Goal: Task Accomplishment & Management: Use online tool/utility

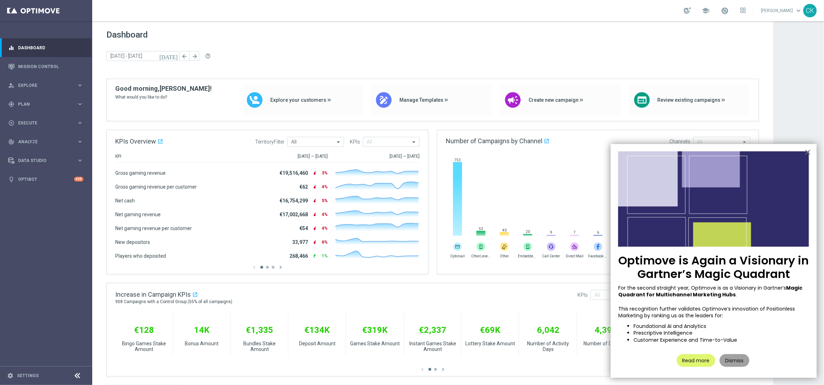
click at [734, 360] on button "Dismiss" at bounding box center [735, 360] width 30 height 13
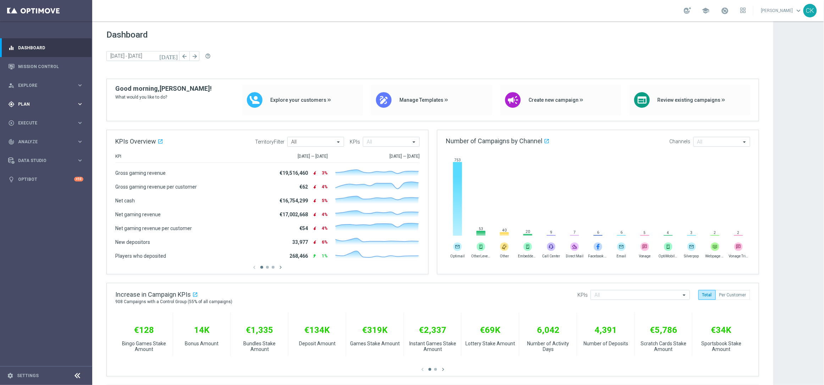
click at [27, 103] on span "Plan" at bounding box center [47, 104] width 59 height 4
click at [31, 139] on span "Templates" at bounding box center [44, 140] width 51 height 4
click at [31, 148] on link "Optimail" at bounding box center [48, 151] width 52 height 6
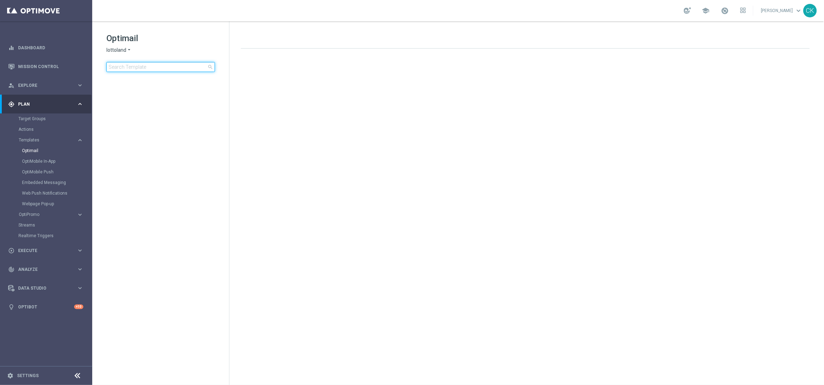
click at [127, 67] on input at bounding box center [160, 67] width 109 height 10
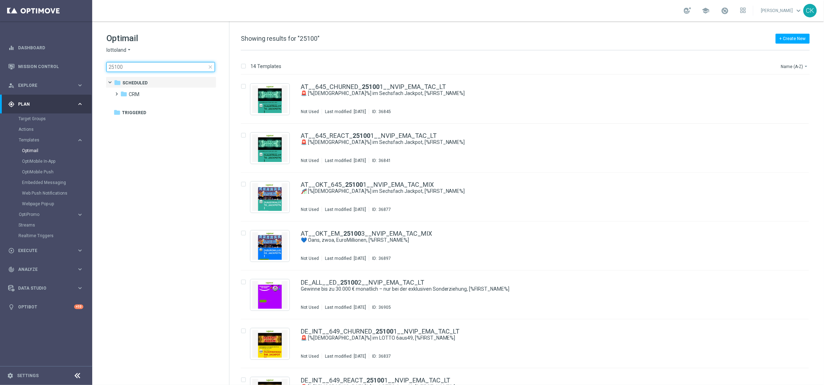
type input "251003"
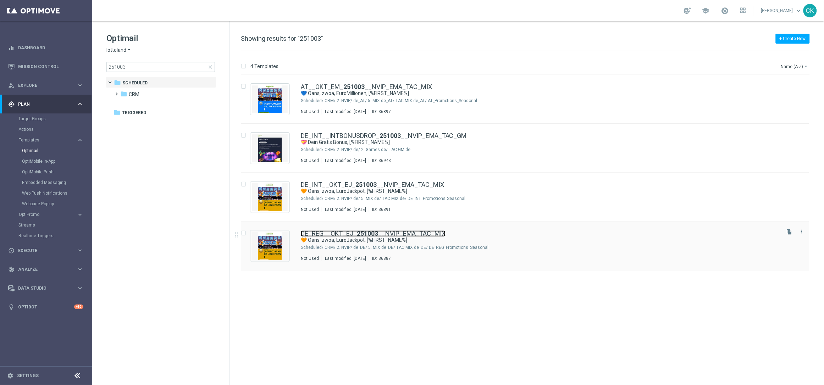
click at [337, 234] on link "DE_REG__OKT_EJ_ 251003 __NVIP_EMA_TAC_MIX" at bounding box center [373, 234] width 145 height 6
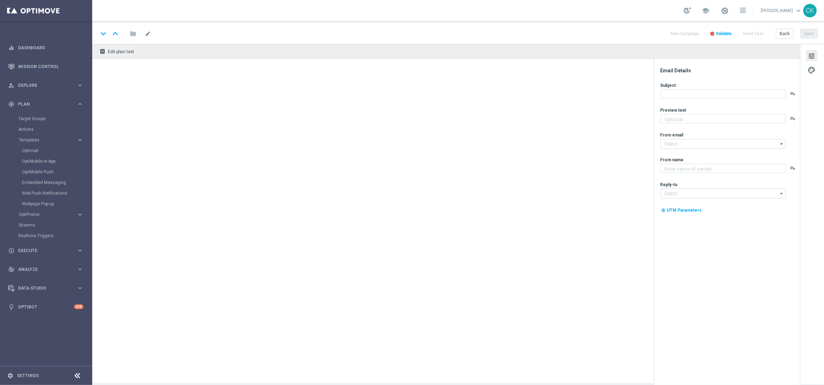
type textarea "Dazu GRATIS Rubbellose."
type input "[EMAIL_ADDRESS][DOMAIN_NAME]"
type textarea "Lottoland"
type input "[EMAIL_ADDRESS][DOMAIN_NAME]"
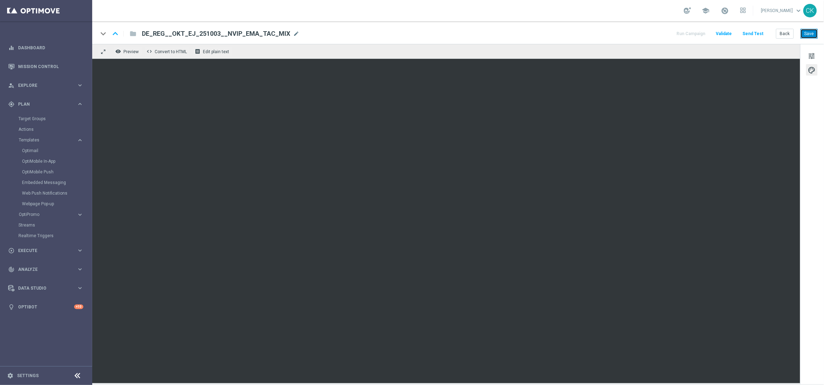
click at [806, 35] on button "Save" at bounding box center [809, 34] width 17 height 10
click at [757, 33] on button "Send Test" at bounding box center [753, 34] width 23 height 10
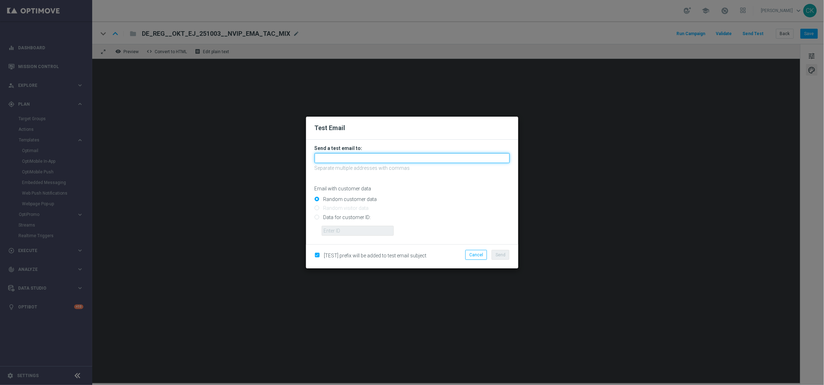
click at [421, 158] on input "text" at bounding box center [412, 158] width 195 height 10
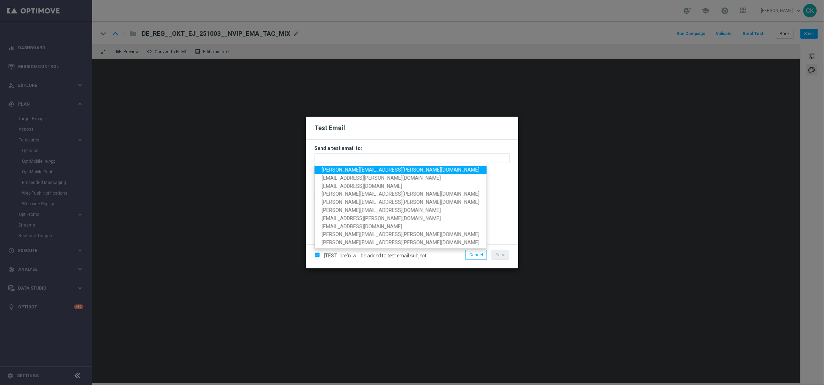
click at [376, 170] on span "[PERSON_NAME][EMAIL_ADDRESS][PERSON_NAME][DOMAIN_NAME]" at bounding box center [401, 170] width 158 height 6
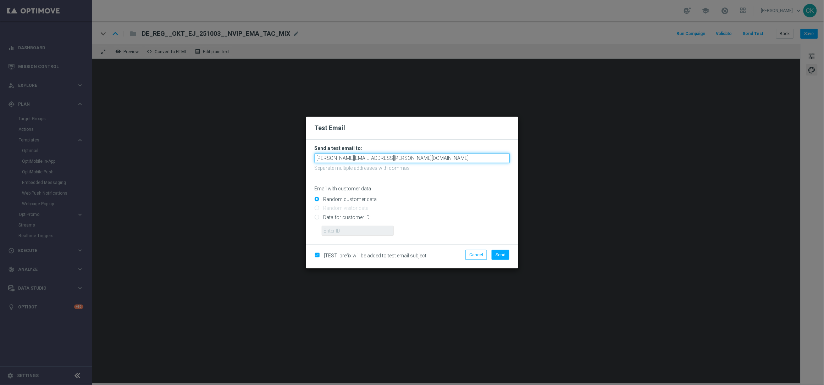
click at [404, 158] on input "[PERSON_NAME][EMAIL_ADDRESS][PERSON_NAME][DOMAIN_NAME]" at bounding box center [412, 158] width 195 height 10
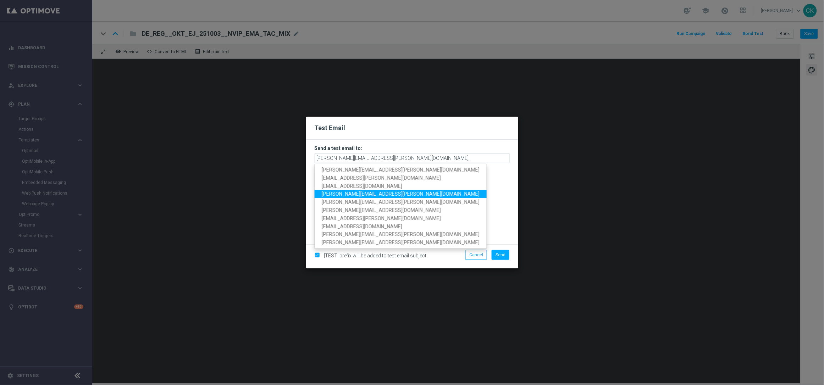
click at [384, 193] on span "[PERSON_NAME][EMAIL_ADDRESS][PERSON_NAME][DOMAIN_NAME]" at bounding box center [401, 194] width 158 height 6
type input "charlotte.kammeyer@lottoland.com,michaela.weinmann@lottoland.com"
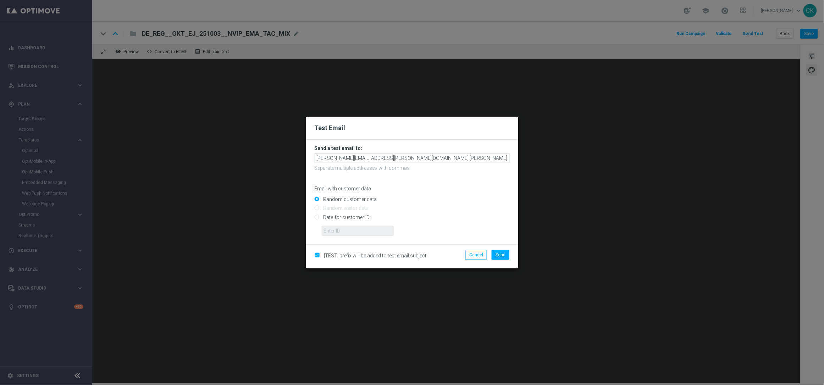
click at [343, 216] on input "Data for customer ID:" at bounding box center [412, 220] width 195 height 10
radio input "true"
click at [342, 229] on input "text" at bounding box center [358, 231] width 72 height 10
type input "14586067"
click at [501, 255] on span "Send" at bounding box center [501, 255] width 10 height 5
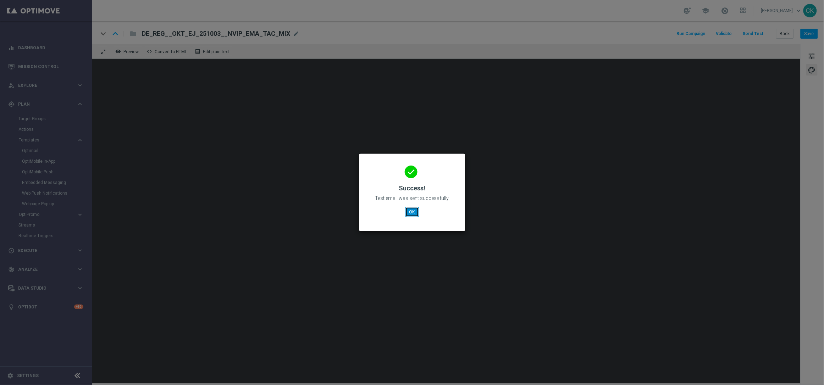
click at [411, 212] on button "OK" at bounding box center [412, 212] width 13 height 10
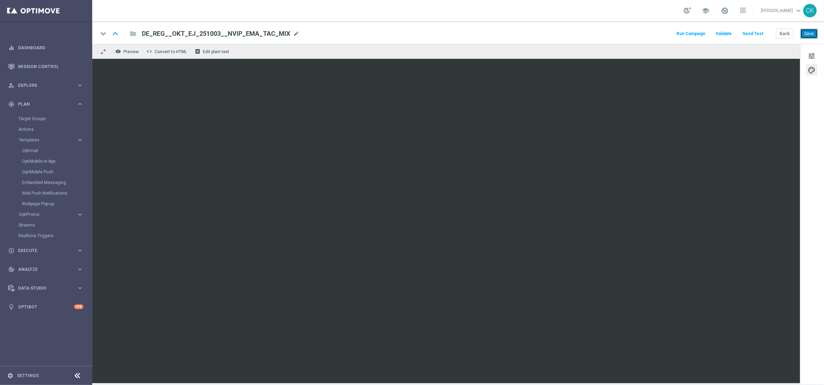
click at [805, 33] on button "Save" at bounding box center [809, 34] width 17 height 10
click at [783, 32] on button "Back" at bounding box center [785, 34] width 18 height 10
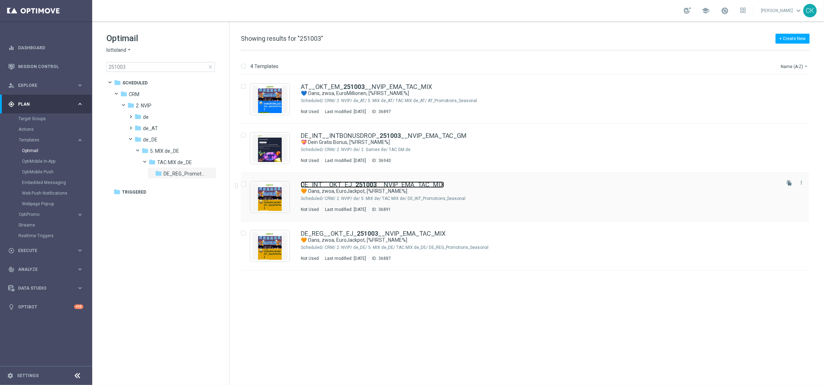
click at [341, 184] on link "DE_INT__OKT_EJ_ 251003 __NVIP_EMA_TAC_MIX" at bounding box center [372, 185] width 143 height 6
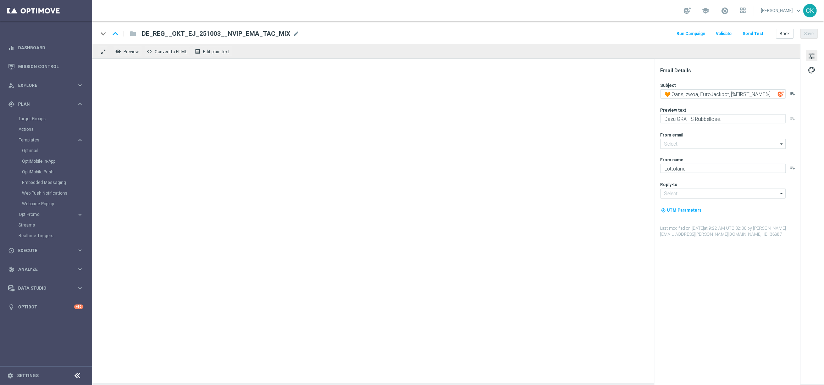
type input "[EMAIL_ADDRESS][DOMAIN_NAME]"
type textarea "Dazu Freispiele."
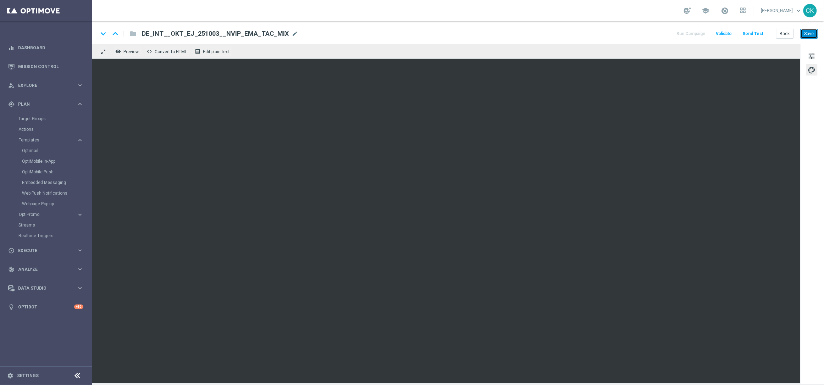
click at [803, 32] on button "Save" at bounding box center [809, 34] width 17 height 10
click at [754, 33] on button "Send Test" at bounding box center [753, 34] width 23 height 10
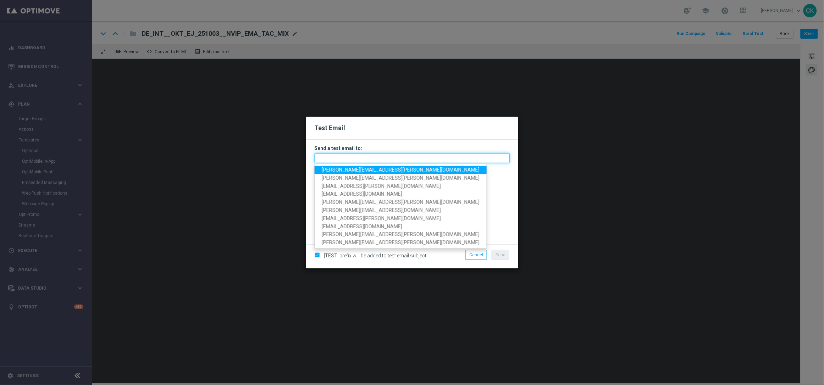
click at [393, 159] on input "text" at bounding box center [412, 158] width 195 height 10
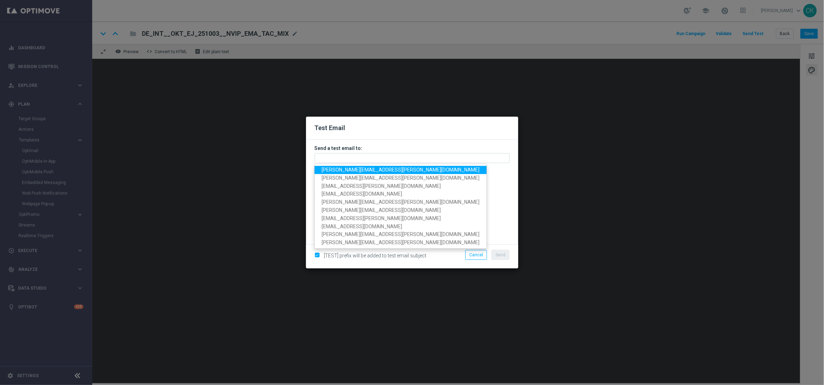
click at [373, 167] on span "[PERSON_NAME][EMAIL_ADDRESS][PERSON_NAME][DOMAIN_NAME]" at bounding box center [401, 170] width 158 height 6
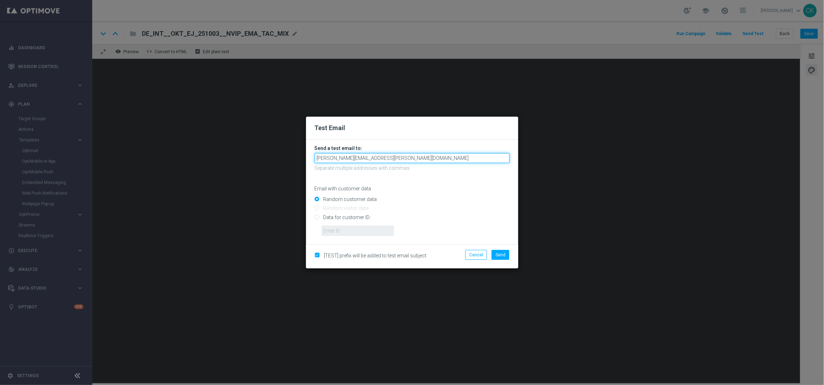
click at [401, 157] on input "[PERSON_NAME][EMAIL_ADDRESS][PERSON_NAME][DOMAIN_NAME]" at bounding box center [412, 158] width 195 height 10
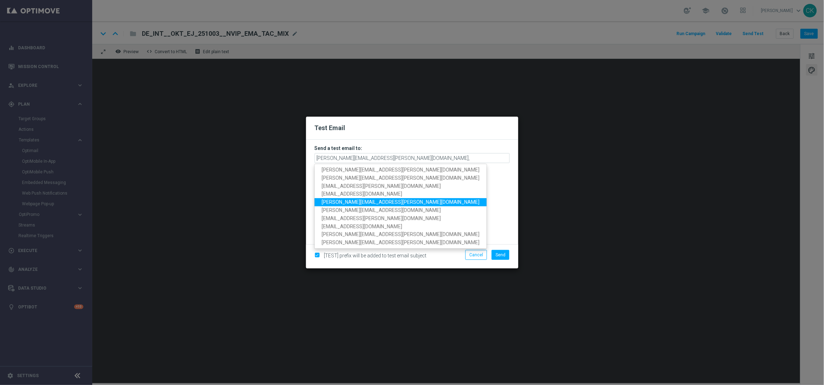
click at [373, 201] on span "[PERSON_NAME][EMAIL_ADDRESS][PERSON_NAME][DOMAIN_NAME]" at bounding box center [401, 202] width 158 height 6
type input "[PERSON_NAME][EMAIL_ADDRESS][PERSON_NAME][DOMAIN_NAME],[DOMAIN_NAME][EMAIL_ADDR…"
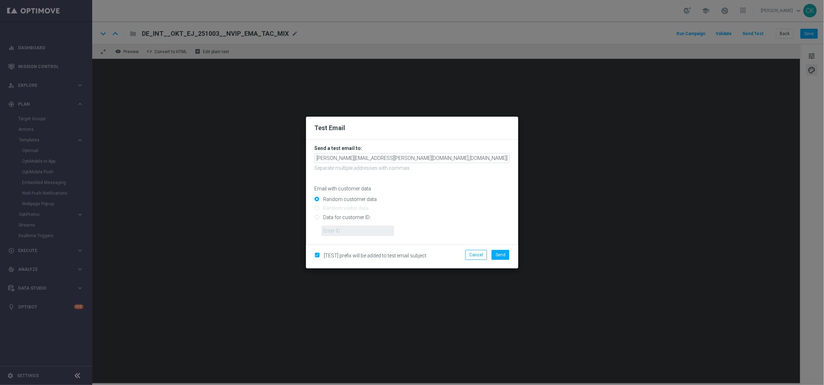
click at [342, 215] on input "Data for customer ID:" at bounding box center [412, 220] width 195 height 10
radio input "true"
click at [341, 230] on input "text" at bounding box center [358, 231] width 72 height 10
type input "14586067"
click at [502, 252] on button "Send" at bounding box center [501, 255] width 18 height 10
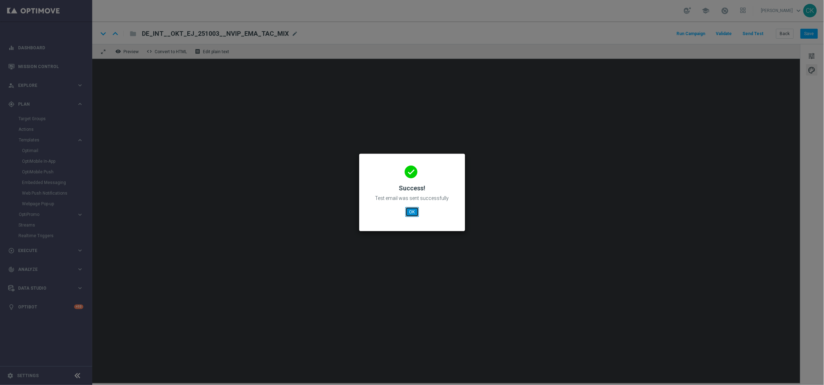
click at [413, 211] on button "OK" at bounding box center [412, 212] width 13 height 10
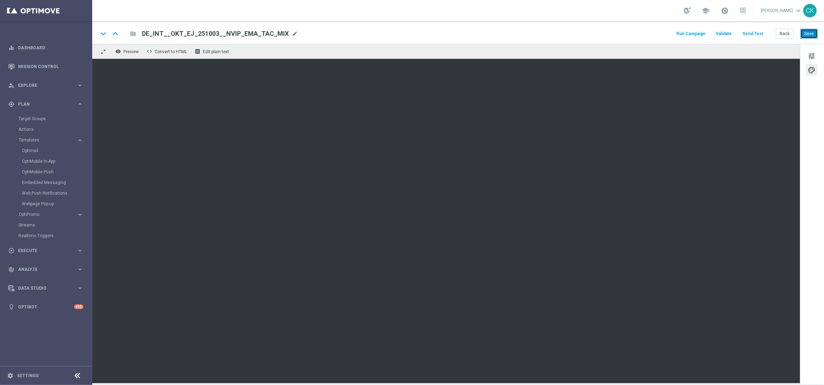
click at [805, 32] on button "Save" at bounding box center [809, 34] width 17 height 10
click at [785, 31] on button "Back" at bounding box center [785, 34] width 18 height 10
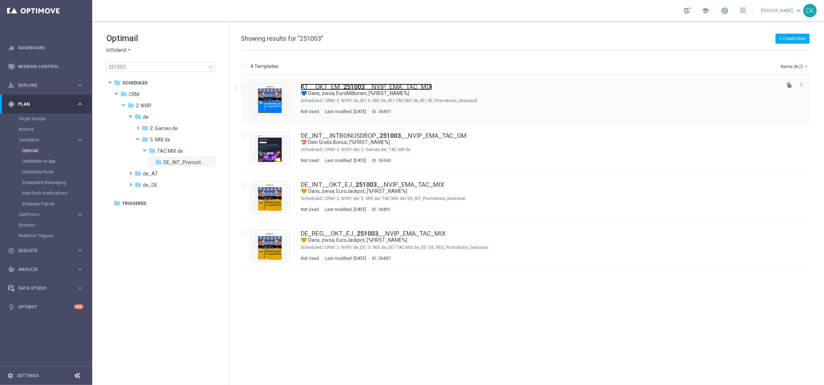
click at [343, 86] on b "251003" at bounding box center [353, 86] width 21 height 7
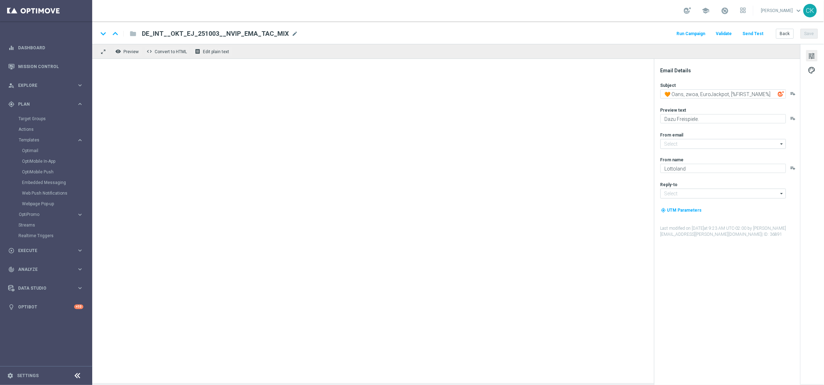
type input "[EMAIL_ADDRESS][DOMAIN_NAME]"
type textarea "💙 Oans, zwoa, EuroMillionen, [%FIRST_NAME%]"
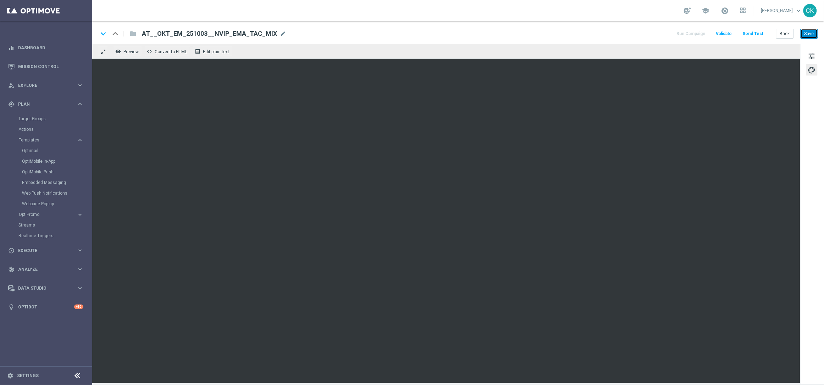
click at [809, 32] on button "Save" at bounding box center [809, 34] width 17 height 10
click at [756, 32] on button "Send Test" at bounding box center [753, 34] width 23 height 10
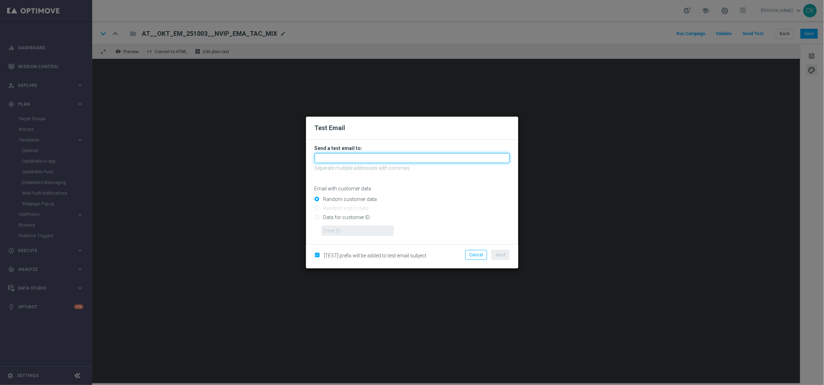
click at [391, 157] on input "text" at bounding box center [412, 158] width 195 height 10
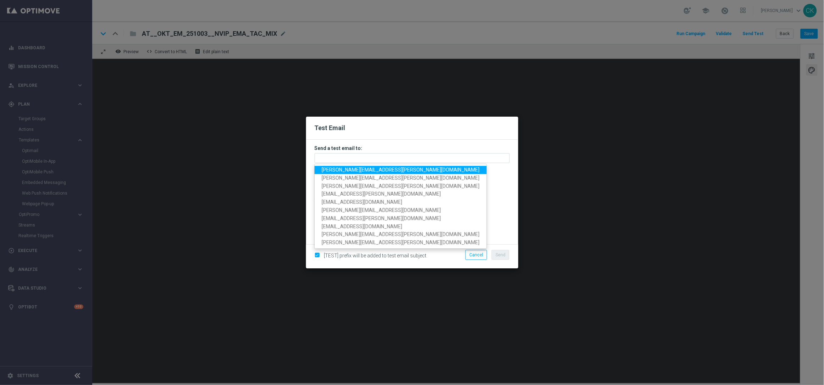
click at [377, 171] on span "[PERSON_NAME][EMAIL_ADDRESS][PERSON_NAME][DOMAIN_NAME]" at bounding box center [401, 170] width 158 height 6
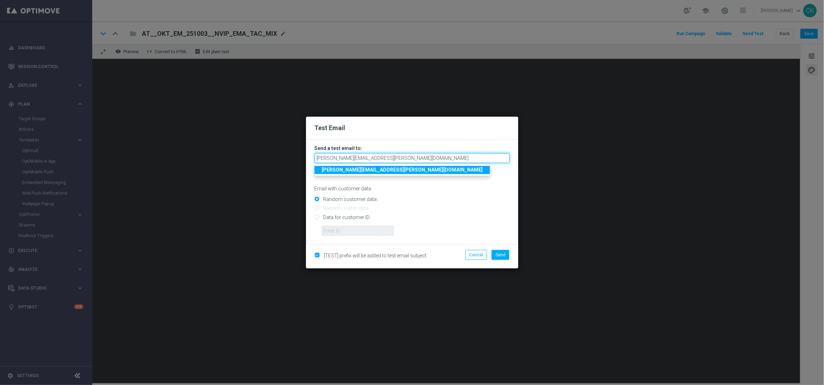
click at [415, 159] on input "[PERSON_NAME][EMAIL_ADDRESS][PERSON_NAME][DOMAIN_NAME]" at bounding box center [412, 158] width 195 height 10
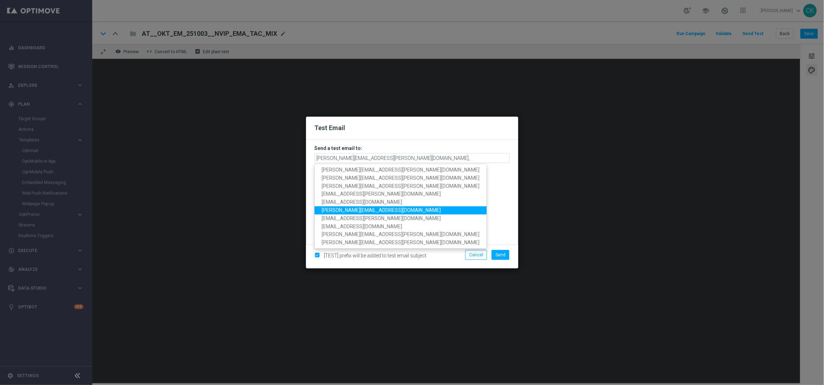
click at [371, 210] on span "[PERSON_NAME][EMAIL_ADDRESS][DOMAIN_NAME]" at bounding box center [381, 211] width 119 height 6
type input "charlotte.kammeyer@lottoland.com,sebastian.aubel@lottoland.com"
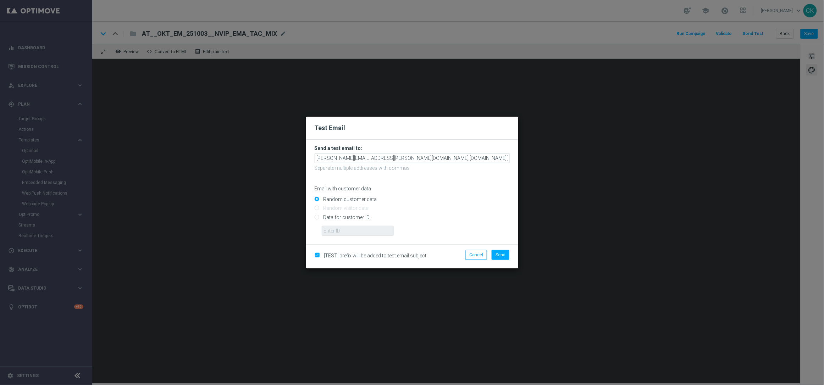
click at [339, 217] on input "Data for customer ID:" at bounding box center [412, 220] width 195 height 10
radio input "true"
click at [339, 232] on input "text" at bounding box center [358, 231] width 72 height 10
type input "14586067"
click at [503, 253] on span "Send" at bounding box center [501, 255] width 10 height 5
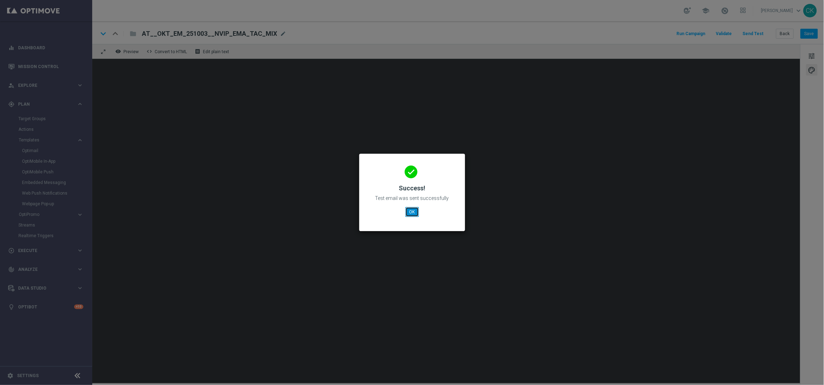
click at [414, 212] on button "OK" at bounding box center [412, 212] width 13 height 10
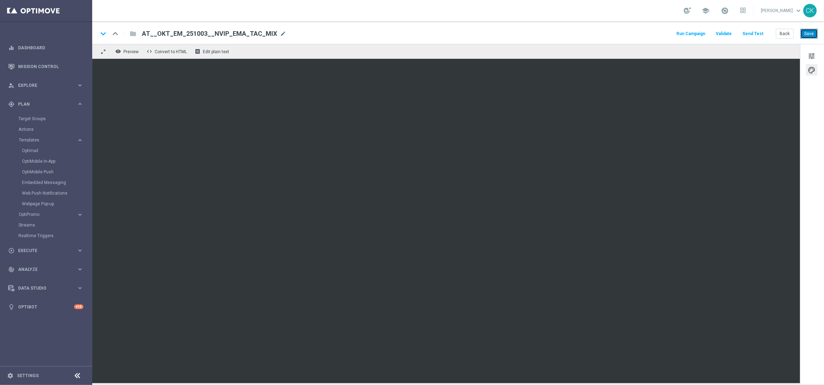
click at [806, 33] on button "Save" at bounding box center [809, 34] width 17 height 10
click at [782, 32] on button "Back" at bounding box center [785, 34] width 18 height 10
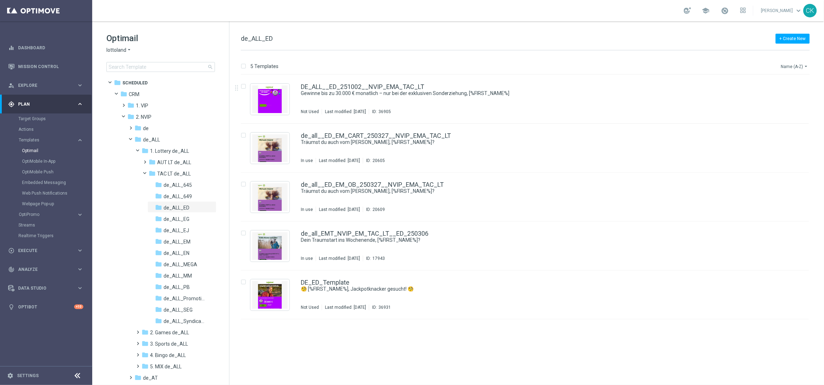
click at [805, 67] on icon "arrow_drop_down" at bounding box center [807, 67] width 6 height 6
click at [795, 98] on span "Date Modified (Newest)" at bounding box center [783, 98] width 48 height 5
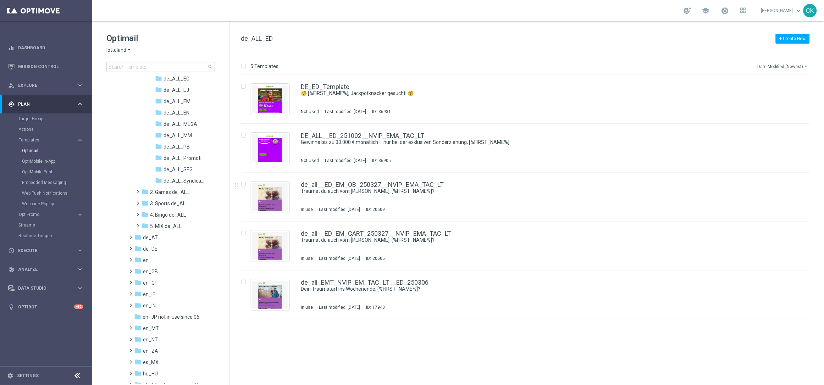
scroll to position [140, 0]
click at [334, 136] on link "DE_ALL__ED_251002__NVIP_EMA_TAC_LT" at bounding box center [362, 136] width 123 height 6
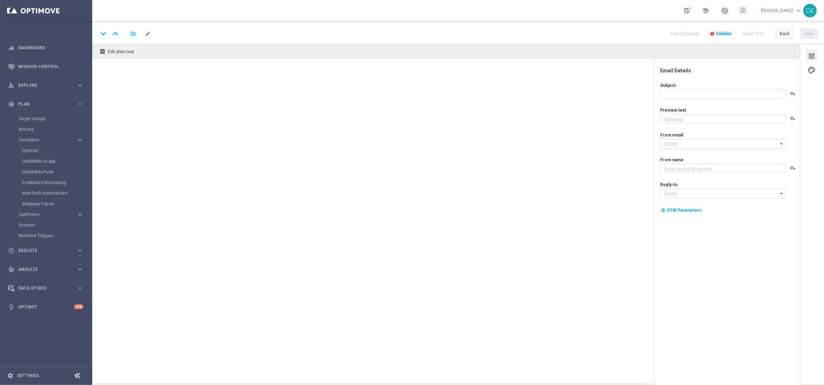
type textarea "10% Rabatt auf die EuroDreams Event-Ziehung."
type textarea "Lottoland"
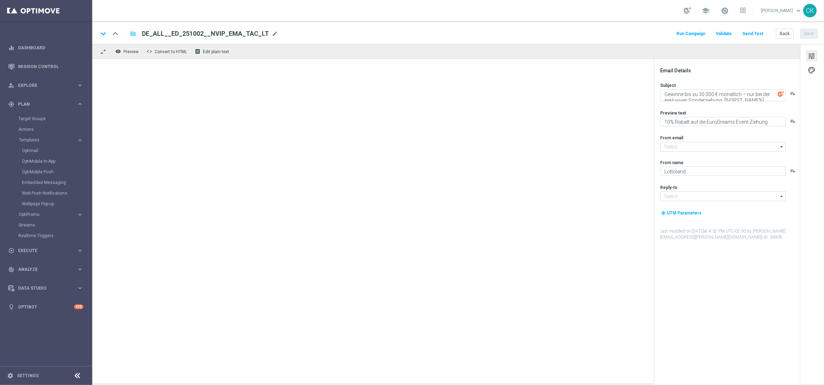
type input "[EMAIL_ADDRESS][DOMAIN_NAME]"
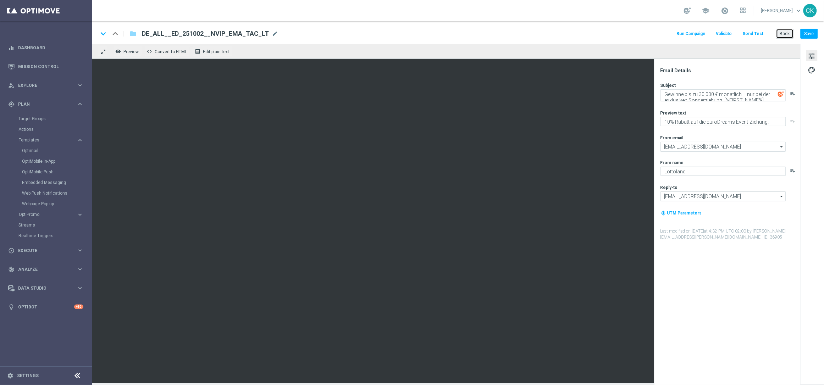
click at [785, 33] on button "Back" at bounding box center [785, 34] width 18 height 10
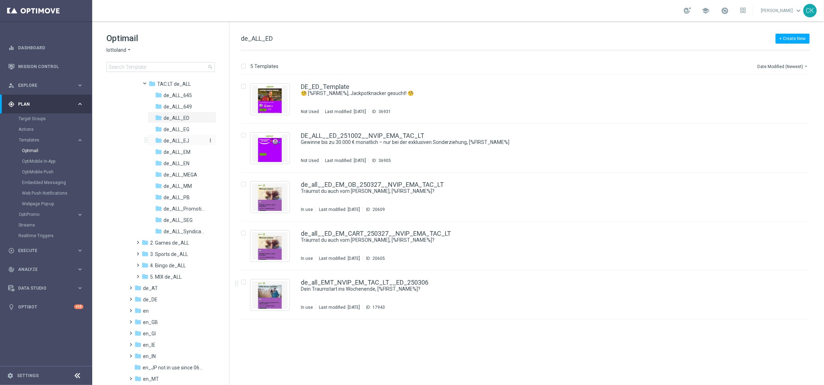
scroll to position [88, 0]
click at [131, 287] on span at bounding box center [129, 286] width 3 height 3
click at [137, 299] on span at bounding box center [136, 298] width 3 height 3
click at [145, 311] on span at bounding box center [143, 309] width 3 height 3
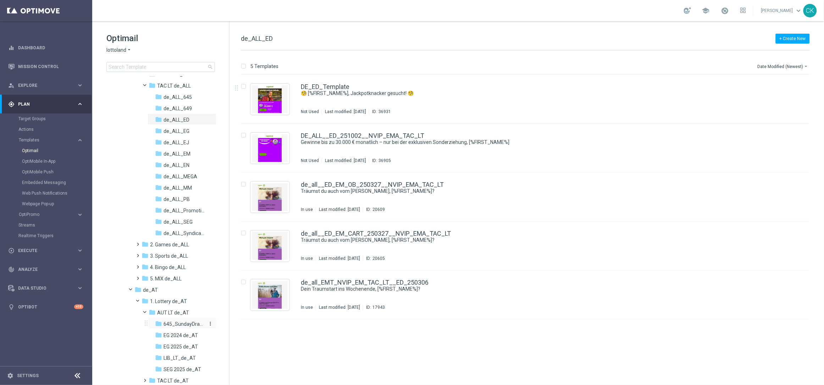
click at [178, 321] on span "645_SundayDraw_de_AT" at bounding box center [184, 324] width 41 height 6
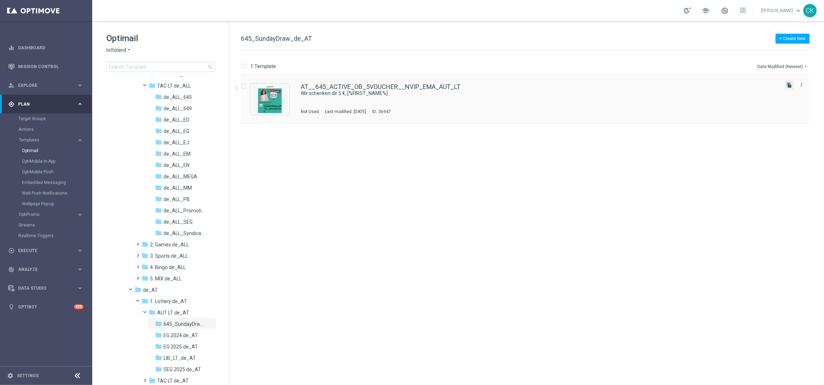
click at [792, 84] on icon "file_copy" at bounding box center [790, 85] width 6 height 6
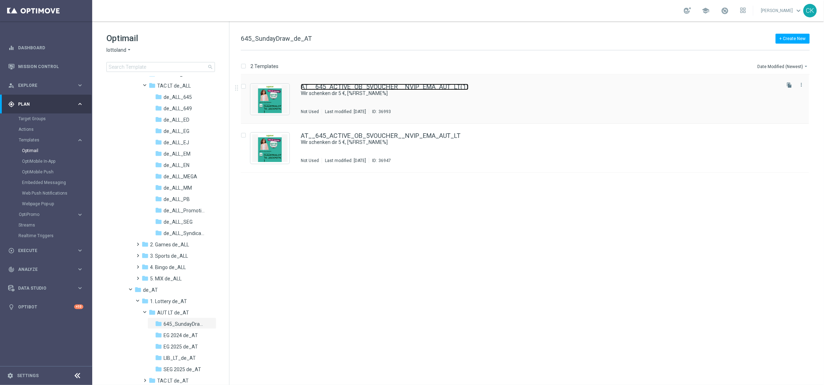
click at [366, 85] on link "AT__645_ACTIVE_OB_5VOUCHER__NVIP_EMA_AUT_LT(1)" at bounding box center [385, 87] width 168 height 6
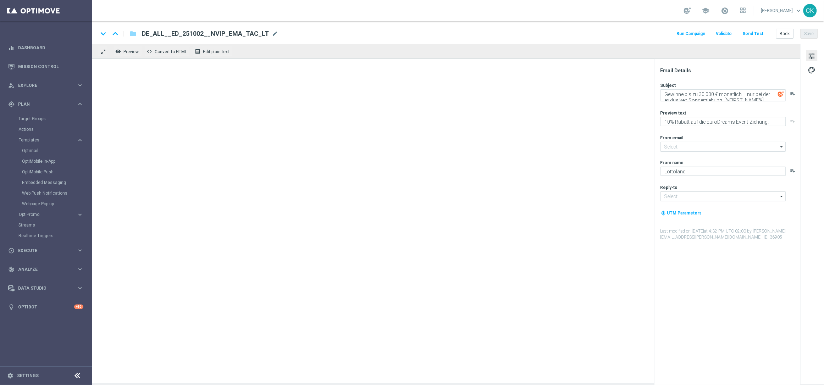
type input "[EMAIL_ADDRESS][DOMAIN_NAME]"
type textarea "Wir schenken dir 5 €, [%FIRST_NAME%]"
type textarea "[PERSON_NAME] für's LOTTO 6 aus 45."
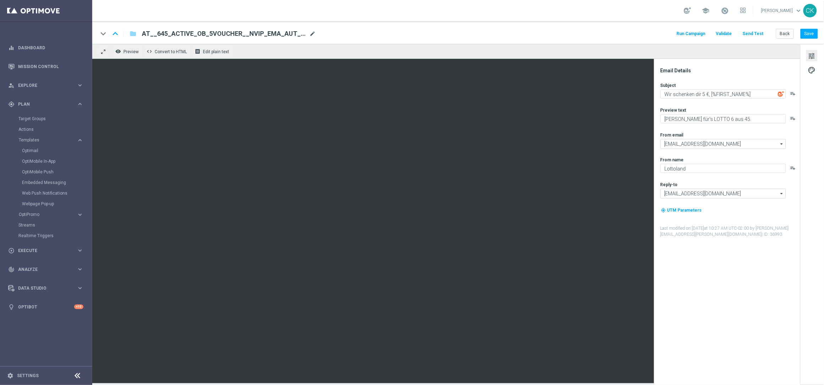
click at [312, 33] on span "mode_edit" at bounding box center [312, 34] width 6 height 6
drag, startPoint x: 278, startPoint y: 34, endPoint x: 167, endPoint y: 33, distance: 110.7
click at [167, 33] on input "AT__645_ACTIVE_OB_5VOUCHER__NVIP_EMA_AUT_LT(1)" at bounding box center [230, 33] width 176 height 9
type input "AT__645_Test_Charlotte"
click at [811, 33] on button "Save" at bounding box center [809, 34] width 17 height 10
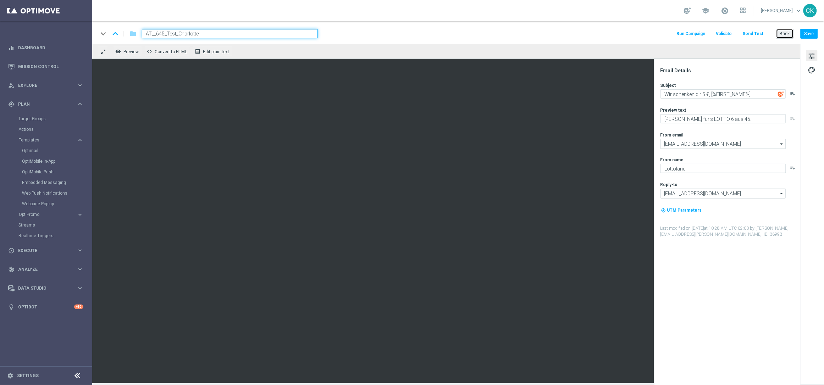
click at [785, 35] on button "Back" at bounding box center [785, 34] width 18 height 10
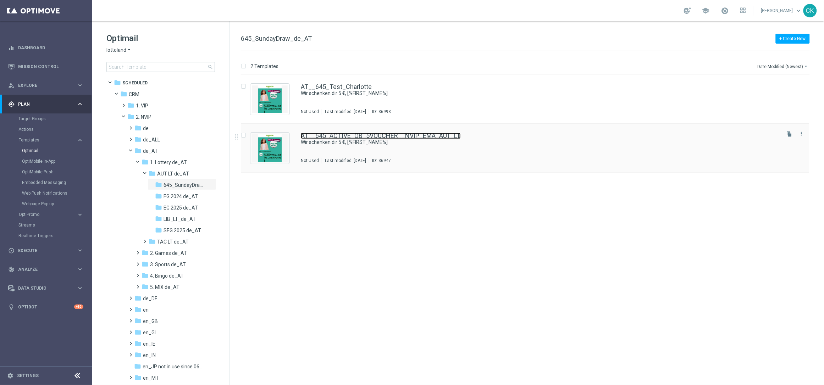
click at [348, 133] on link "AT__645_ACTIVE_OB_5VOUCHER__NVIP_EMA_AUT_LT" at bounding box center [381, 136] width 160 height 6
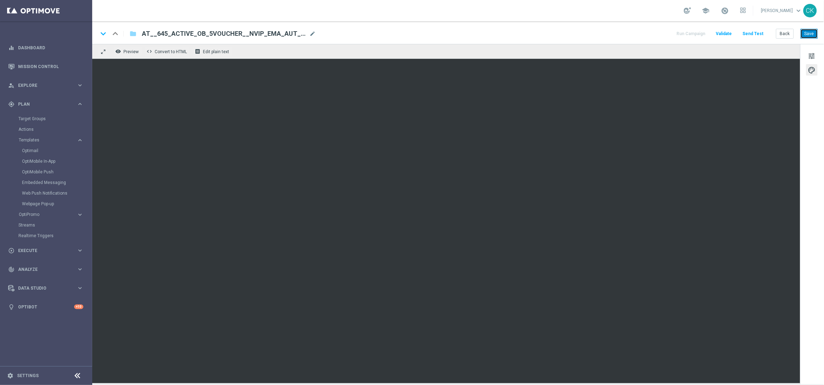
click at [809, 34] on button "Save" at bounding box center [809, 34] width 17 height 10
click at [812, 32] on button "Save" at bounding box center [809, 34] width 17 height 10
click at [759, 32] on button "Send Test" at bounding box center [753, 34] width 23 height 10
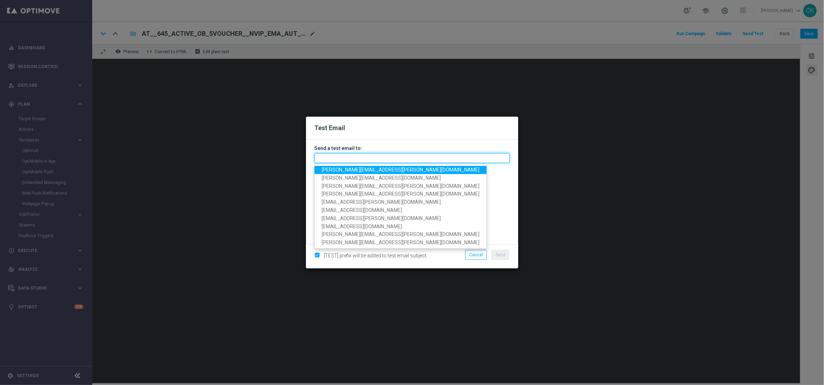
click at [390, 159] on input "text" at bounding box center [412, 158] width 195 height 10
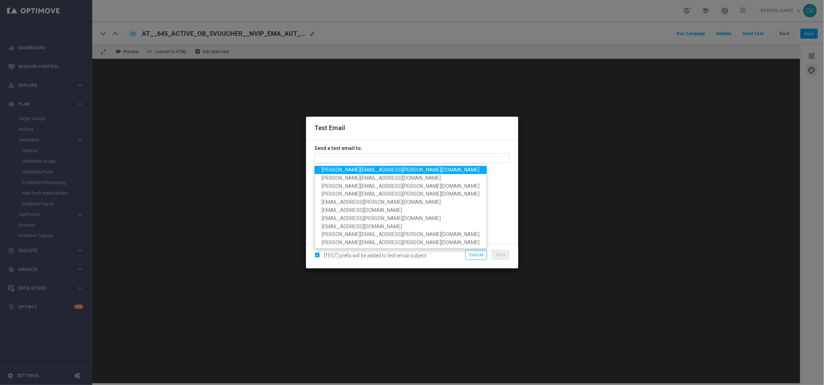
click at [373, 170] on span "[PERSON_NAME][EMAIL_ADDRESS][PERSON_NAME][DOMAIN_NAME]" at bounding box center [401, 170] width 158 height 6
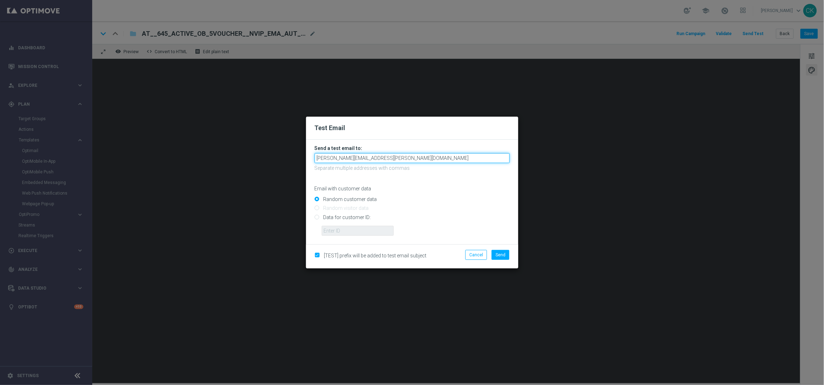
click at [429, 159] on input "[PERSON_NAME][EMAIL_ADDRESS][PERSON_NAME][DOMAIN_NAME]" at bounding box center [412, 158] width 195 height 10
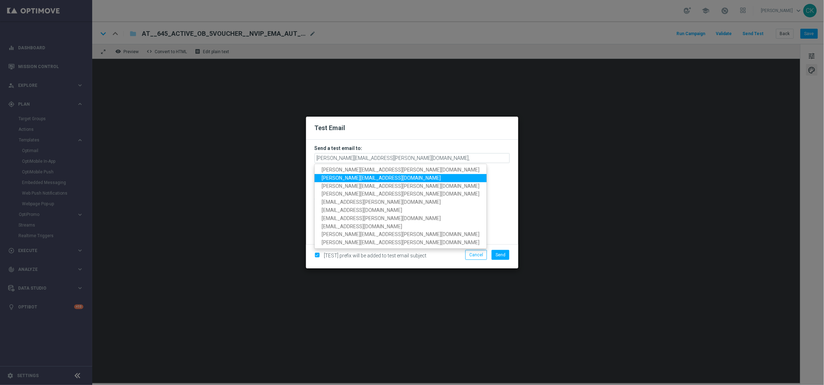
click at [386, 178] on span "[PERSON_NAME][EMAIL_ADDRESS][DOMAIN_NAME]" at bounding box center [381, 178] width 119 height 6
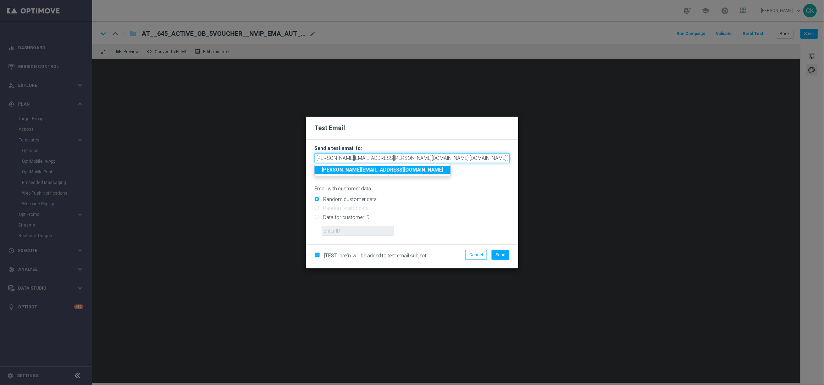
click at [485, 156] on input "charlotte.kammeyer@lottoland.com,sebastian.aubel@lottoland.com" at bounding box center [412, 158] width 195 height 10
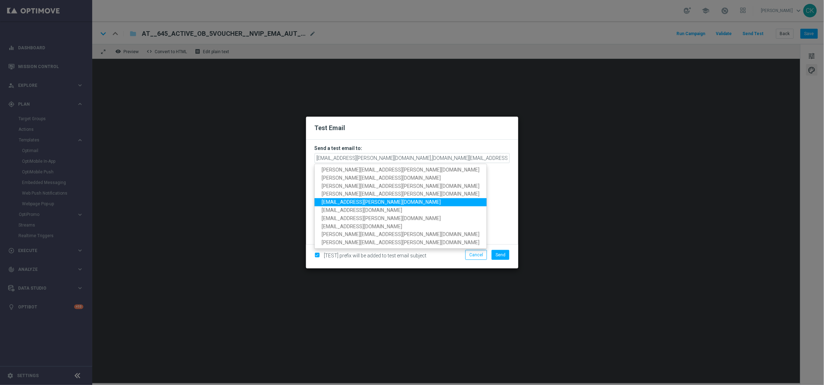
click at [392, 200] on link "[EMAIL_ADDRESS][PERSON_NAME][DOMAIN_NAME]" at bounding box center [401, 202] width 172 height 8
type input "charlotte.kammeyer@lottoland.com,sebastian.aubel@lottoland.com,palma.prieto@lot…"
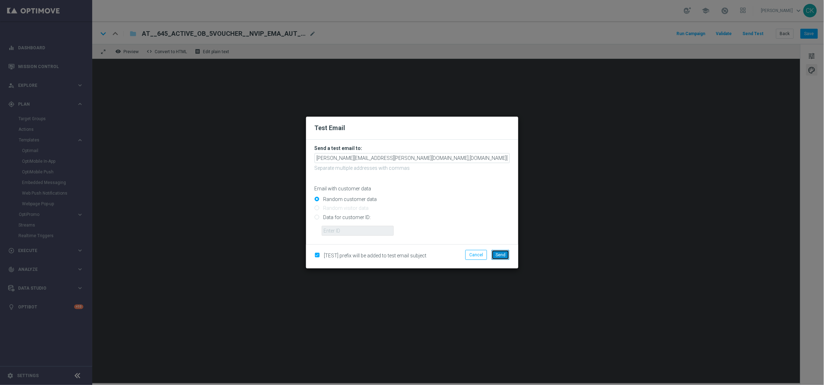
click at [500, 255] on span "Send" at bounding box center [501, 255] width 10 height 5
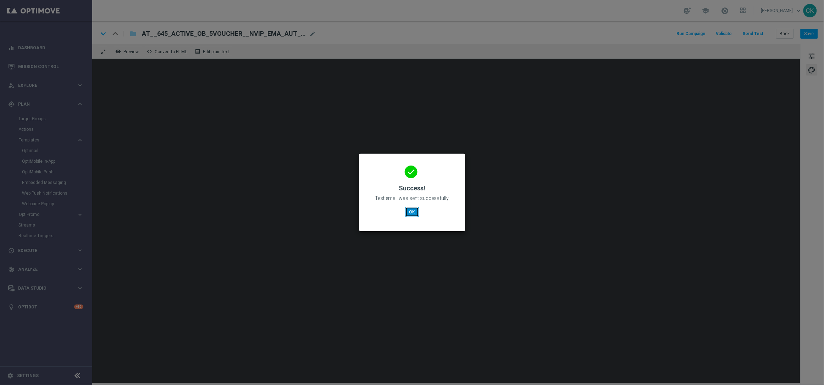
click at [408, 210] on button "OK" at bounding box center [412, 212] width 13 height 10
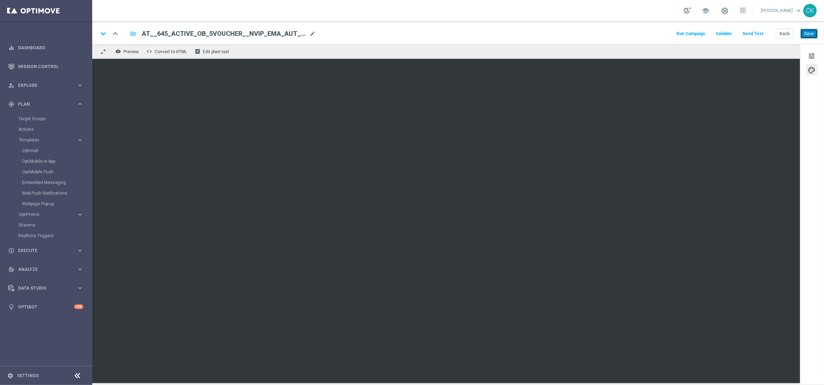
click at [812, 32] on button "Save" at bounding box center [809, 34] width 17 height 10
click at [809, 32] on button "Save" at bounding box center [809, 34] width 17 height 10
click at [785, 33] on button "Back" at bounding box center [785, 34] width 18 height 10
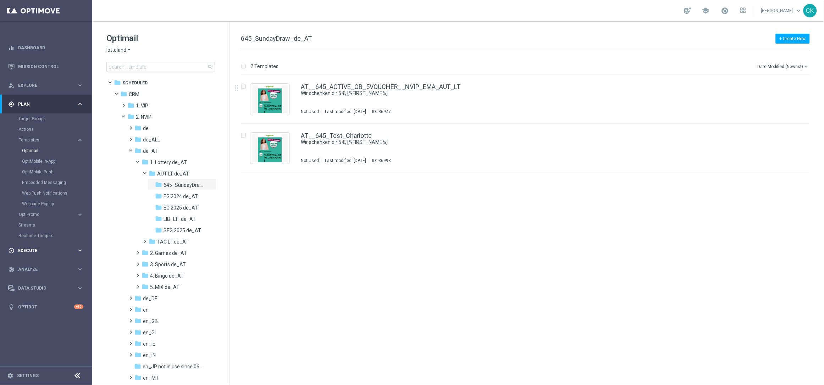
click at [26, 249] on span "Execute" at bounding box center [47, 251] width 59 height 4
click at [43, 136] on link "Campaign Builder" at bounding box center [45, 138] width 55 height 6
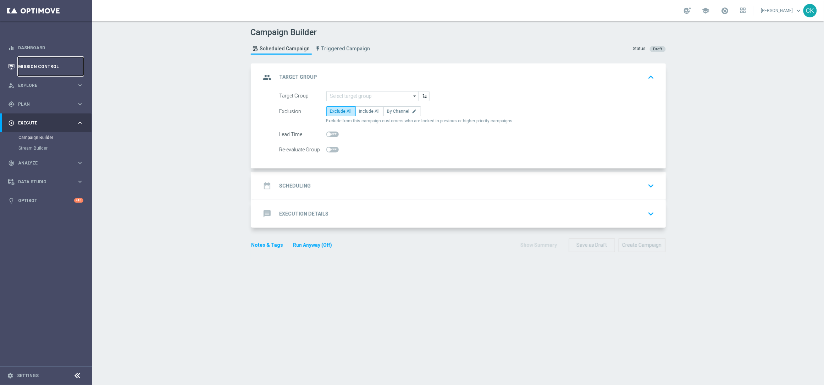
click at [27, 65] on link "Mission Control" at bounding box center [50, 66] width 65 height 19
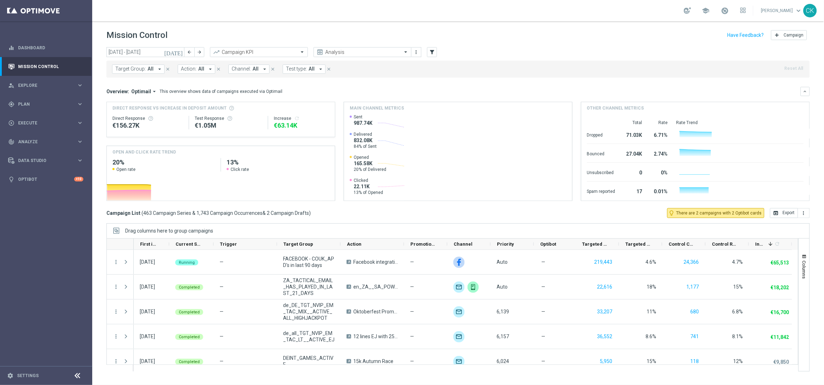
click at [159, 71] on icon "arrow_drop_down" at bounding box center [159, 69] width 6 height 6
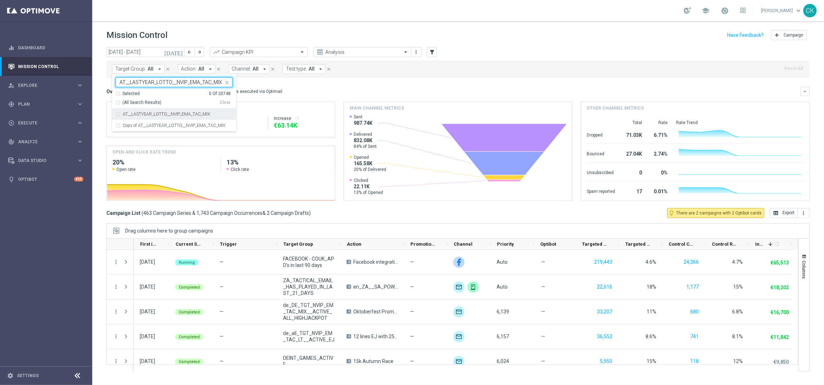
click at [117, 113] on div "AT__LASTYEAR_LOTTO__NVIP_EMA_TAC_MIX" at bounding box center [174, 114] width 117 height 11
type input "AT__LASTYEAR_LOTTO__NVIP_EMA_TAC_MIX"
click at [295, 83] on mini-dashboard "Overview: Optimail arrow_drop_down This overview shows data of campaigns execut…" at bounding box center [458, 143] width 704 height 131
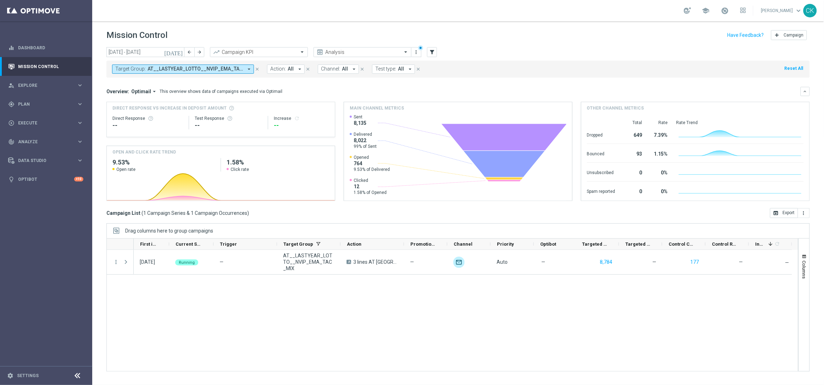
click at [249, 68] on icon "arrow_drop_down" at bounding box center [249, 69] width 6 height 6
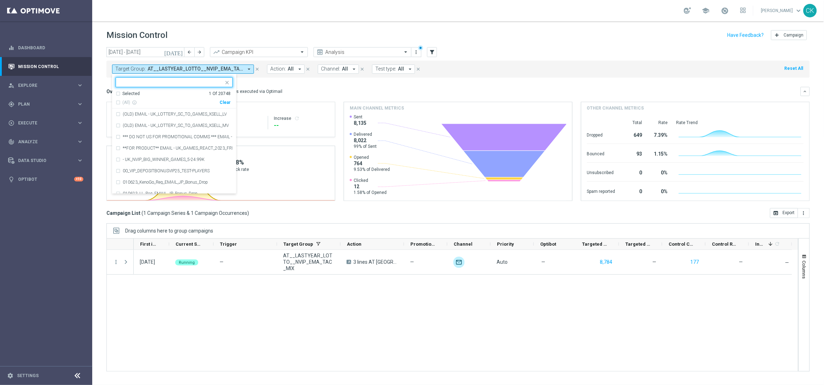
click at [0, 0] on div "Clear" at bounding box center [0, 0] width 0 height 0
click at [279, 82] on mini-dashboard "Overview: Optimail arrow_drop_down This overview shows data of campaigns execut…" at bounding box center [458, 143] width 704 height 131
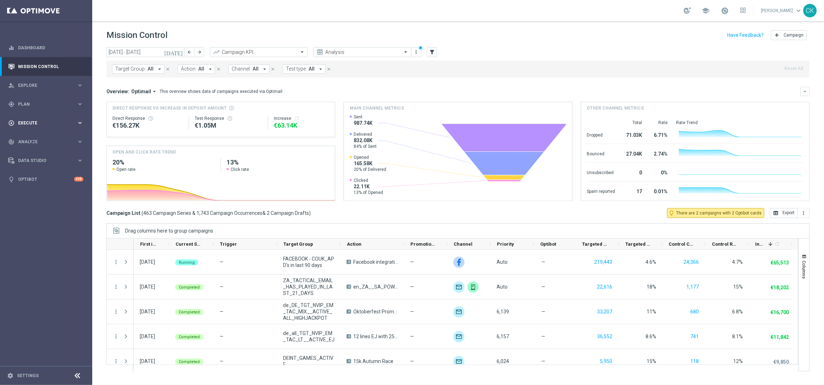
click at [30, 120] on div "play_circle_outline Execute" at bounding box center [42, 123] width 68 height 6
click at [28, 136] on link "Campaign Builder" at bounding box center [45, 138] width 55 height 6
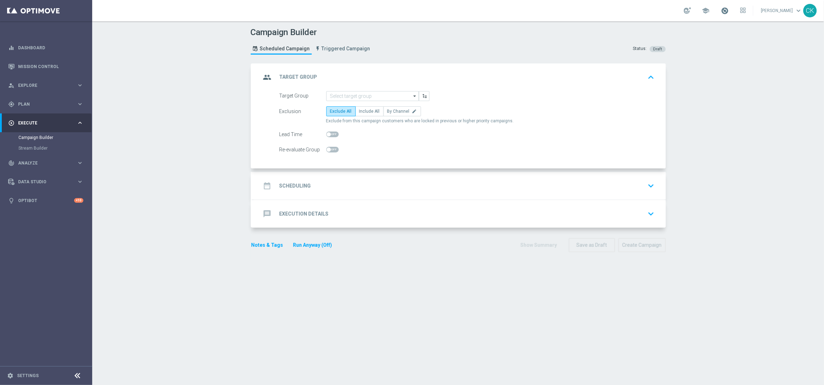
click at [721, 10] on span at bounding box center [725, 11] width 8 height 8
click at [340, 96] on input at bounding box center [372, 96] width 93 height 10
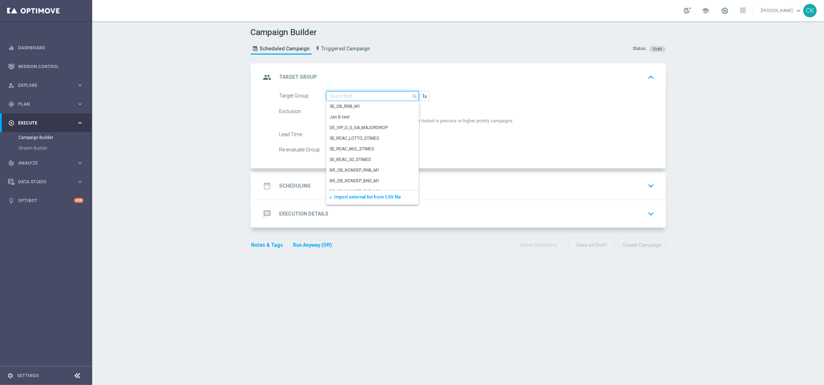
paste input "de_all_TGT_NVIP_SMS_TAC_MIX__ACTIVE_CHURNED_7to90d"
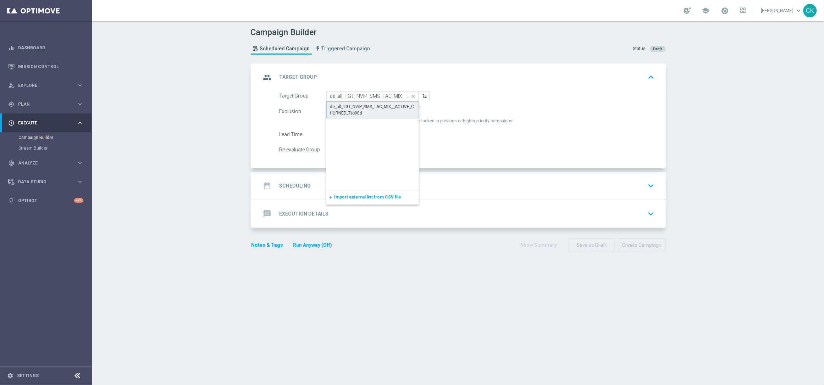
click at [343, 110] on div "de_all_TGT_NVIP_SMS_TAC_MIX__ACTIVE_CHURNED_7to90d" at bounding box center [372, 110] width 85 height 13
type input "de_all_TGT_NVIP_SMS_TAC_MIX__ACTIVE_CHURNED_7to90d"
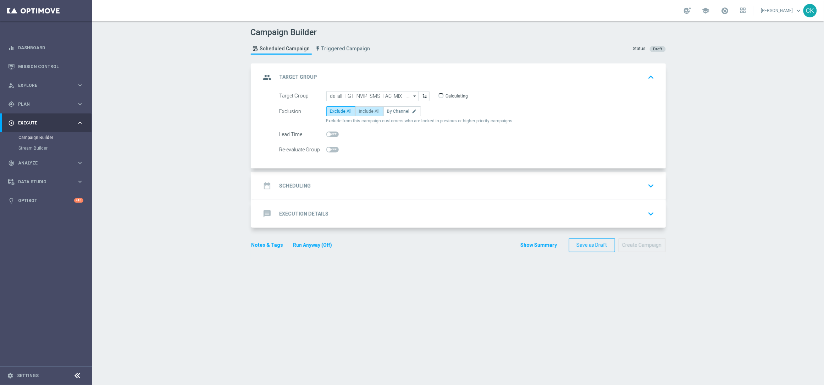
click at [363, 111] on span "Include All" at bounding box center [369, 111] width 21 height 5
click at [363, 111] on input "Include All" at bounding box center [361, 112] width 5 height 5
radio input "true"
click at [288, 186] on h2 "Scheduling" at bounding box center [296, 186] width 32 height 7
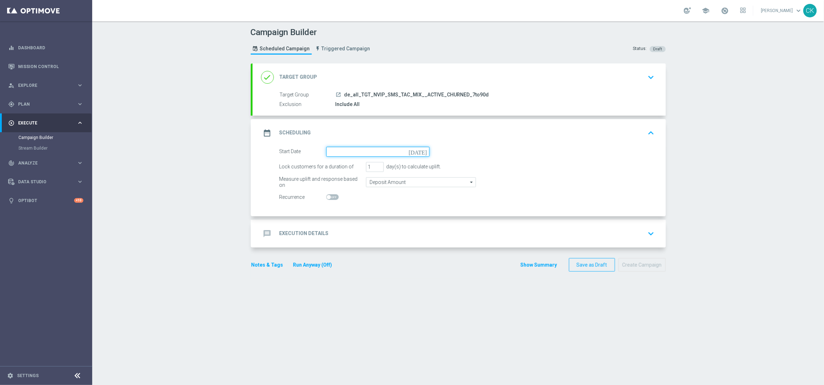
click at [356, 150] on input at bounding box center [377, 152] width 103 height 10
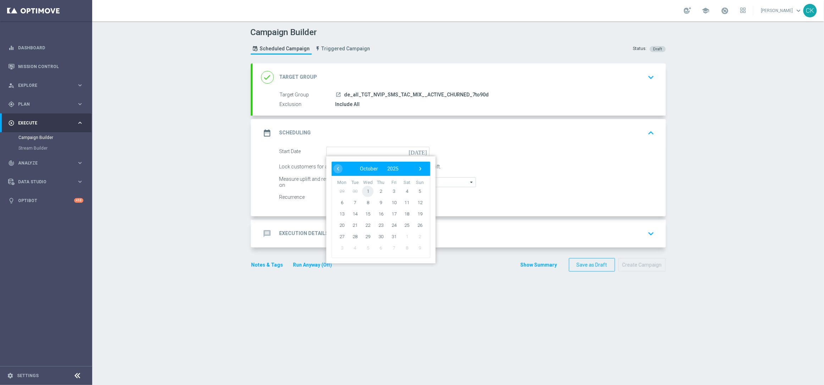
click at [364, 190] on span "1" at bounding box center [367, 191] width 11 height 11
type input "01 Oct 2025"
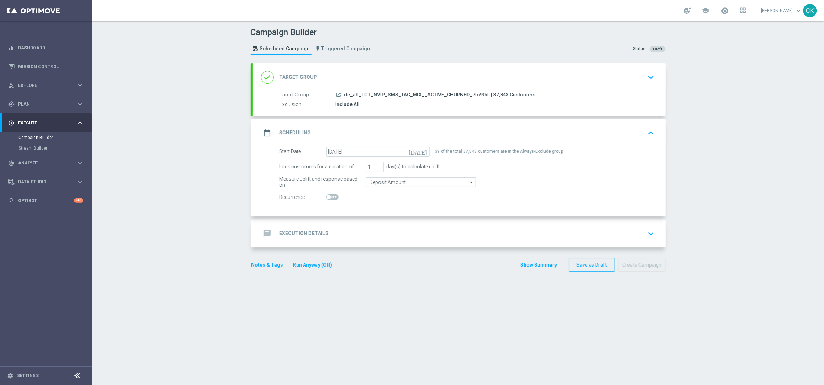
click at [296, 235] on h2 "Execution Details" at bounding box center [304, 233] width 49 height 7
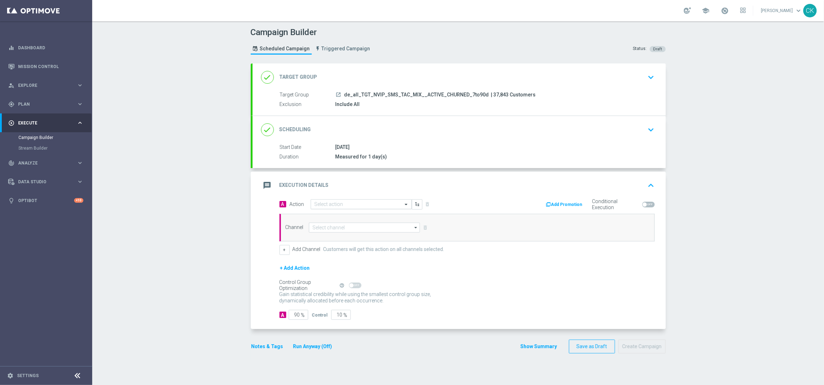
click at [330, 203] on input "text" at bounding box center [354, 205] width 79 height 6
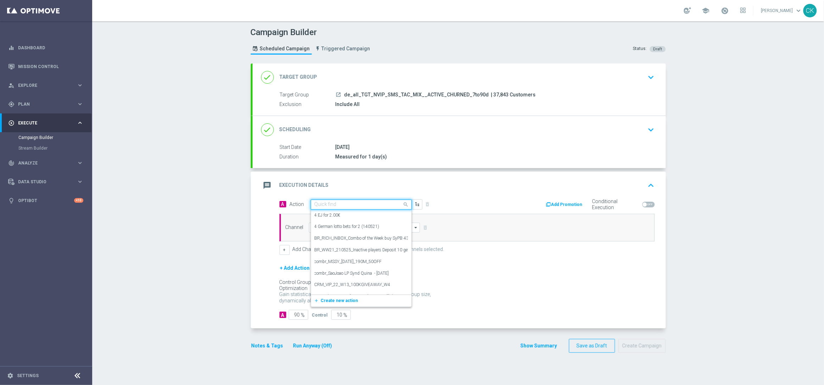
paste input "Oktoberfest Promotion - 649-Themed"
type input "Oktoberfest Promotion - 649-Themed"
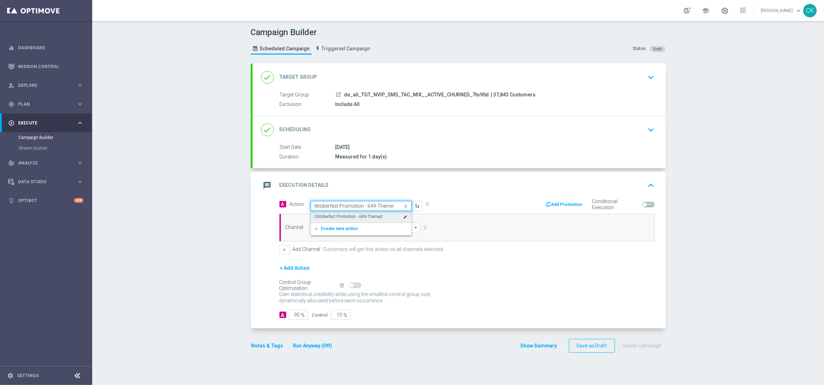
click at [333, 217] on label "Oktoberfest Promotion - 649-Themed" at bounding box center [349, 217] width 68 height 6
click at [332, 227] on input at bounding box center [364, 228] width 111 height 10
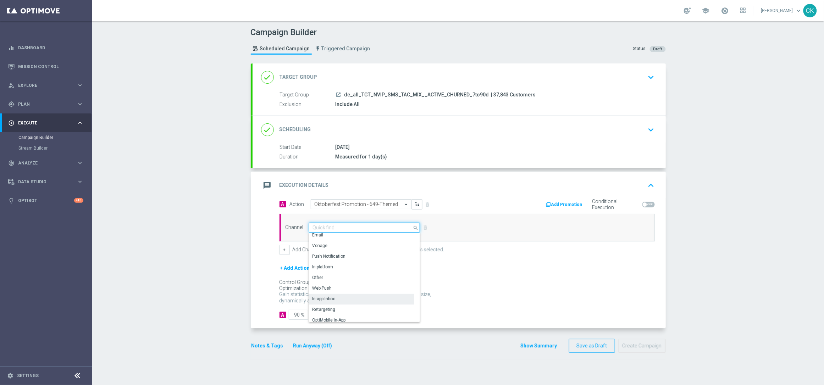
scroll to position [137, 0]
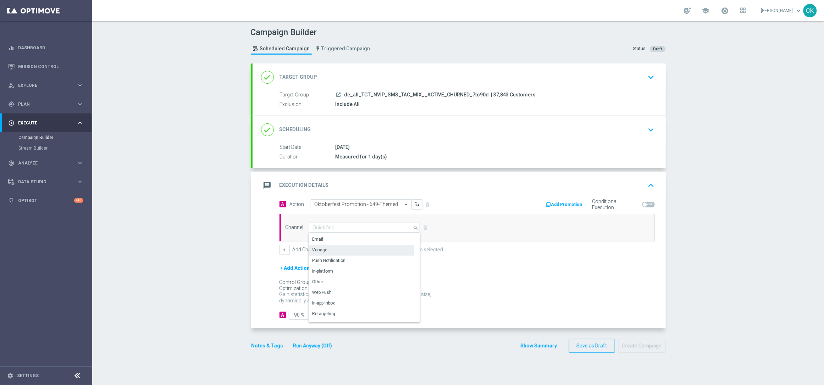
click at [332, 250] on div "Vonage" at bounding box center [361, 250] width 105 height 10
type input "Vonage"
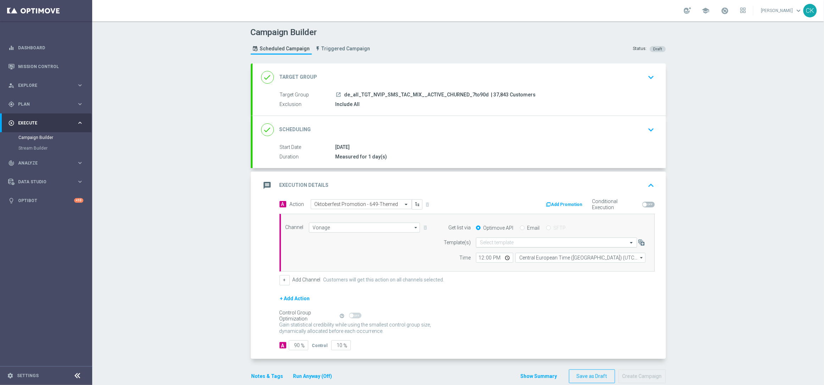
click at [508, 246] on input "text" at bounding box center [549, 243] width 139 height 6
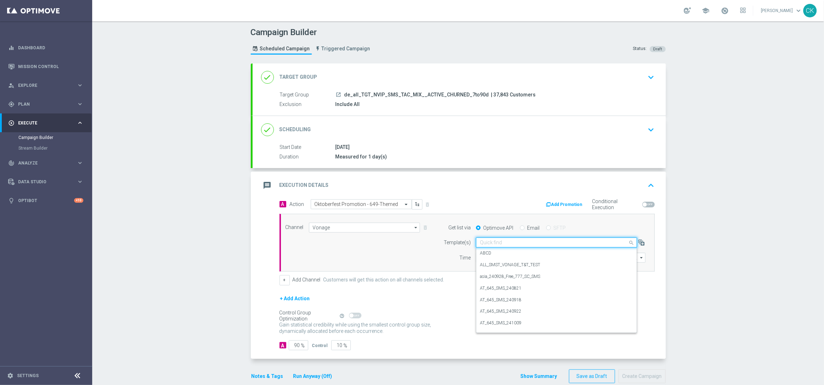
paste input "DE_ALL__OKT_649_251001__NVIP_SMS_TAC_MIX"
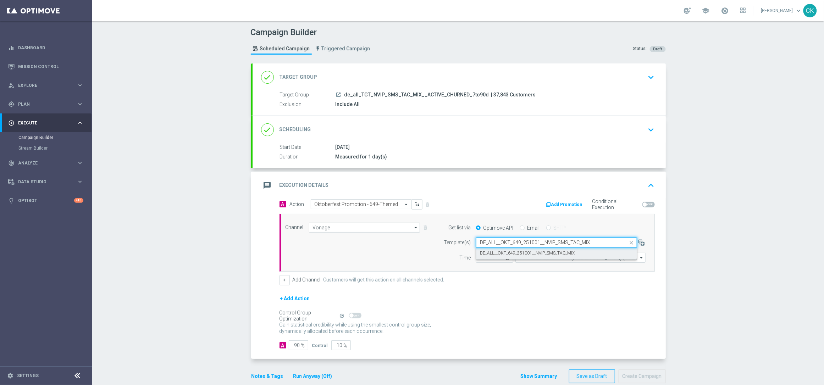
click at [495, 254] on label "DE_ALL__OKT_649_251001__NVIP_SMS_TAC_MIX" at bounding box center [527, 253] width 95 height 6
type input "DE_ALL__OKT_649_251001__NVIP_SMS_TAC_MIX"
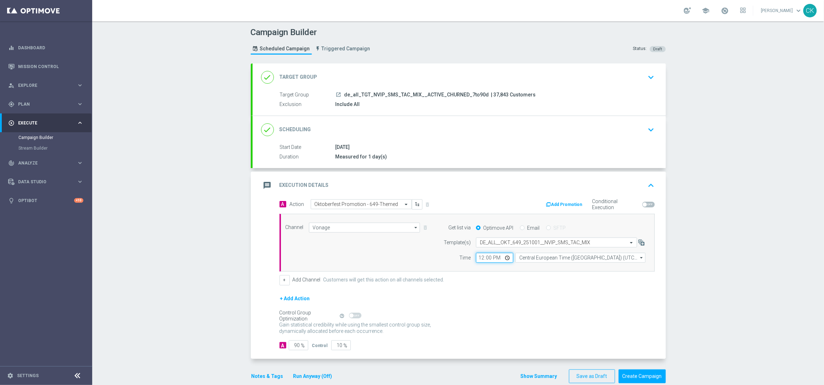
click at [478, 258] on input "12:00" at bounding box center [494, 258] width 37 height 10
type input "14:00"
click at [516, 281] on div "+ Add Channel Customers will get this action on all channels selected." at bounding box center [467, 280] width 375 height 10
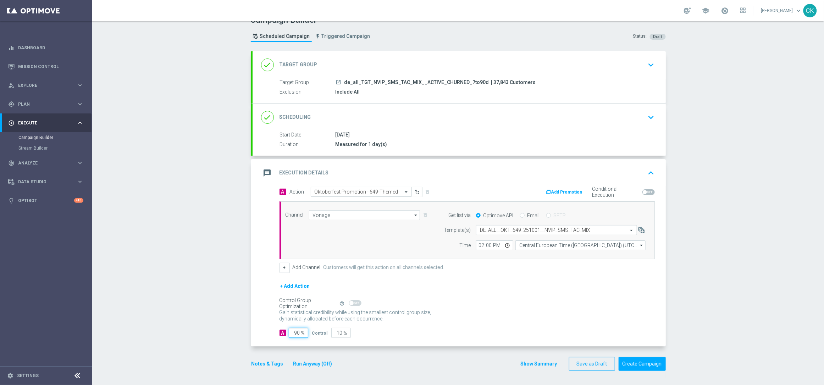
click at [297, 334] on input "90" at bounding box center [299, 333] width 20 height 10
type input "9"
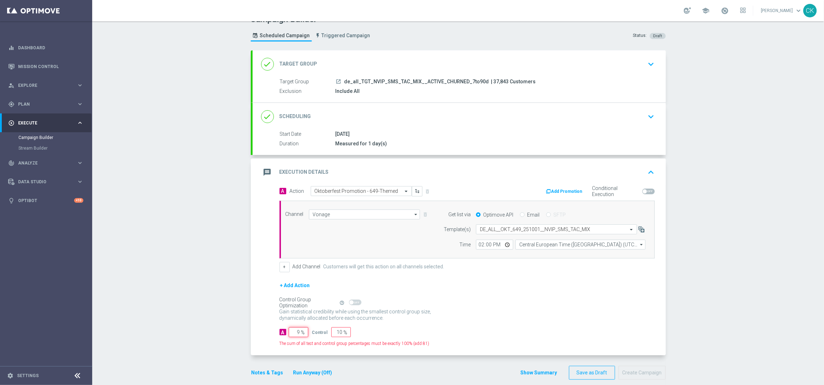
type input "91"
type input "98"
type input "2"
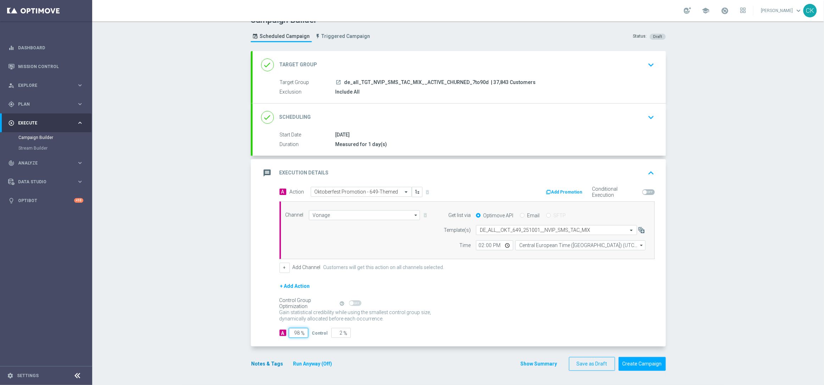
type input "98"
click at [256, 363] on button "Notes & Tags" at bounding box center [267, 364] width 33 height 9
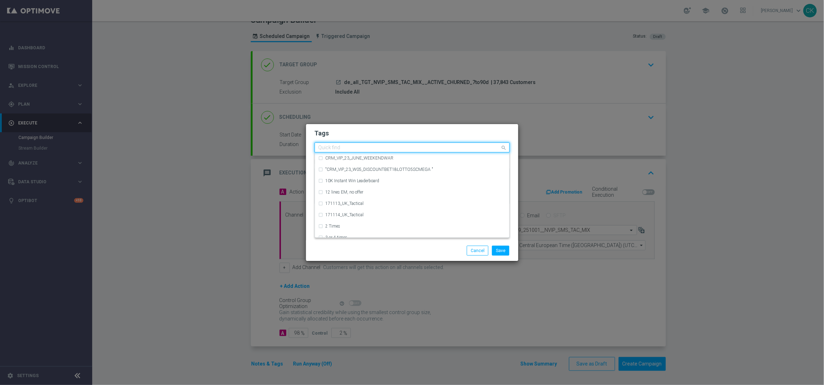
click at [338, 148] on input "text" at bounding box center [410, 148] width 182 height 6
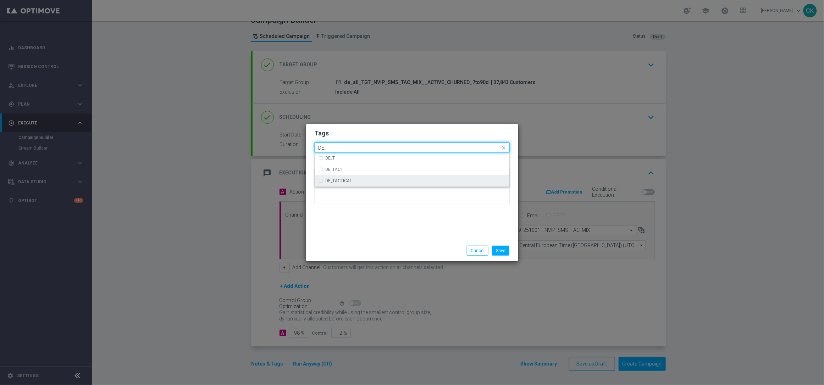
click at [352, 181] on div "DE_TACTICAL" at bounding box center [416, 181] width 180 height 4
type input "DE_T"
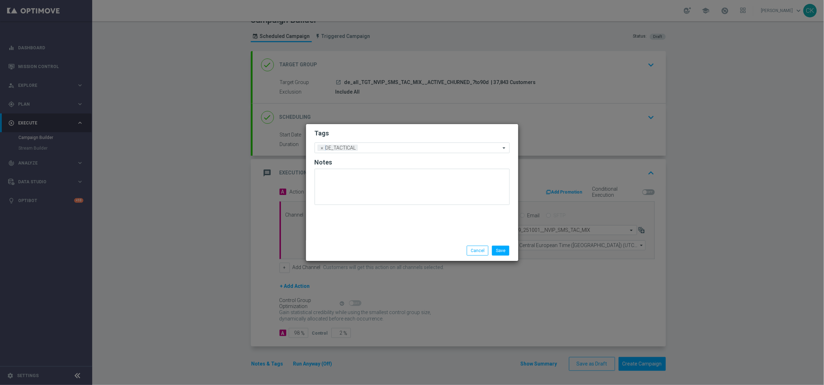
click at [348, 233] on div "Tags Add a new tag × DE_TACTICAL Notes" at bounding box center [412, 182] width 212 height 116
click at [503, 251] on button "Save" at bounding box center [500, 251] width 17 height 10
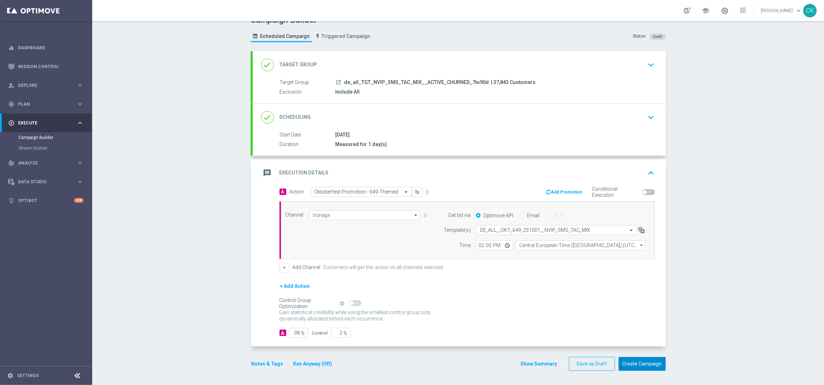
click at [634, 365] on button "Create Campaign" at bounding box center [642, 364] width 47 height 14
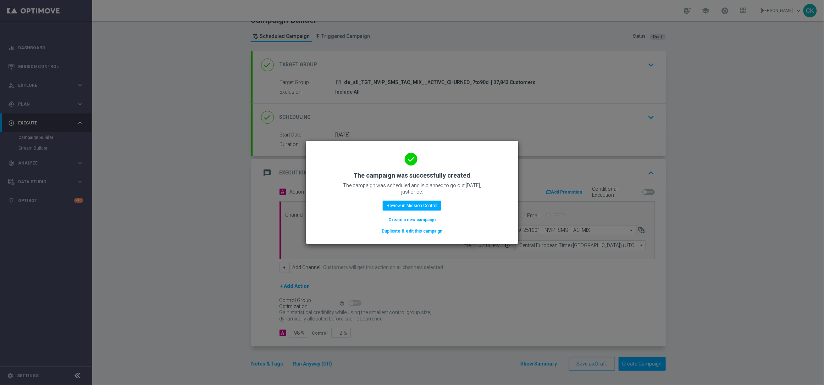
click at [397, 220] on button "Create a new campaign" at bounding box center [412, 220] width 49 height 8
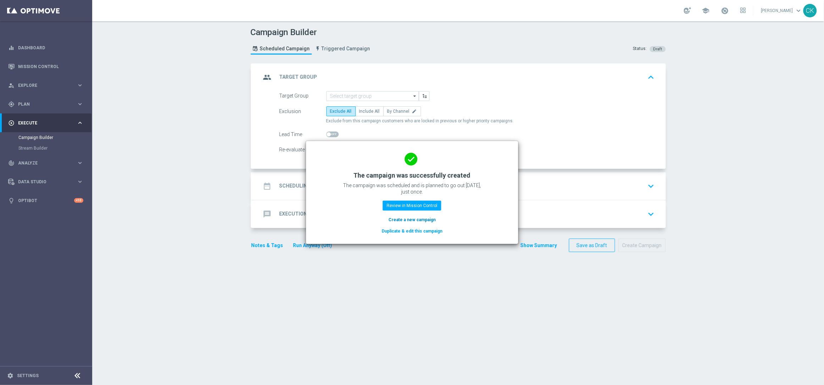
scroll to position [0, 0]
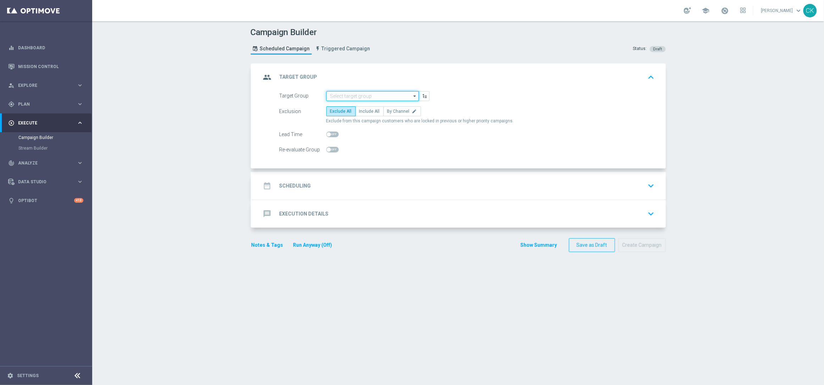
click at [353, 95] on input at bounding box center [372, 96] width 93 height 10
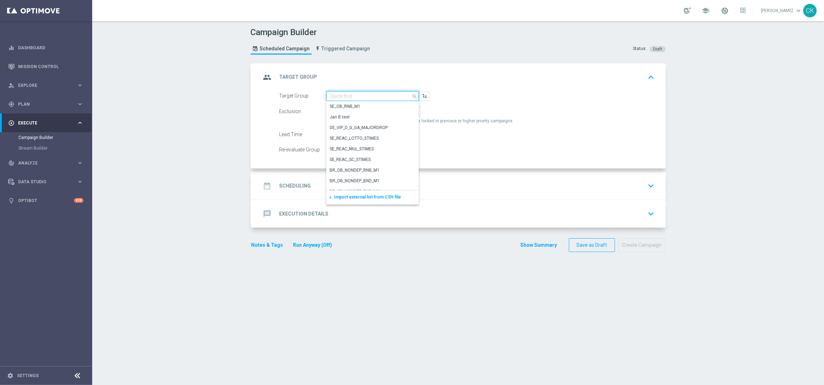
paste input "de_AT_TGT_NVIP_SMS_TAC_MIX__ACTIVE_CHURNED_7to90d"
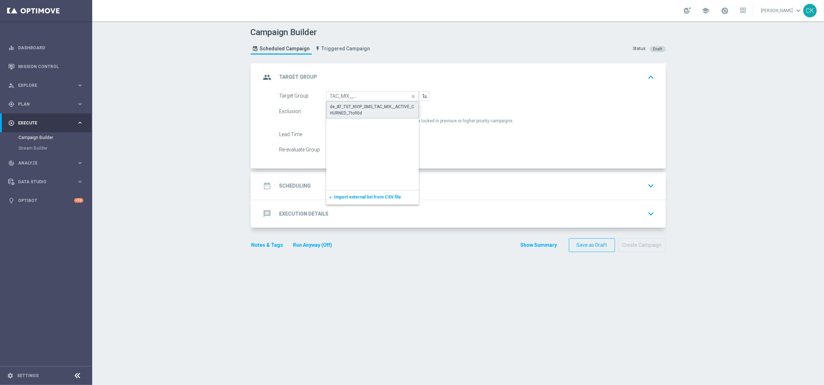
click at [354, 106] on div "de_AT_TGT_NVIP_SMS_TAC_MIX__ACTIVE_CHURNED_7to90d" at bounding box center [372, 110] width 85 height 13
type input "de_AT_TGT_NVIP_SMS_TAC_MIX__ACTIVE_CHURNED_7to90d"
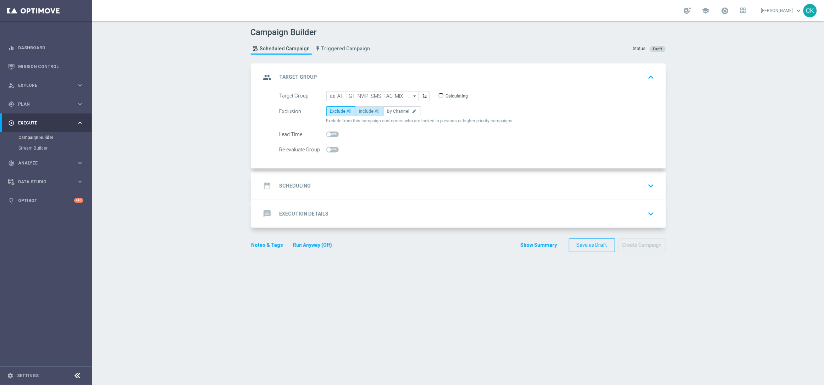
click at [365, 109] on span "Include All" at bounding box center [369, 111] width 21 height 5
click at [364, 110] on input "Include All" at bounding box center [361, 112] width 5 height 5
radio input "true"
click at [292, 184] on h2 "Scheduling" at bounding box center [296, 186] width 32 height 7
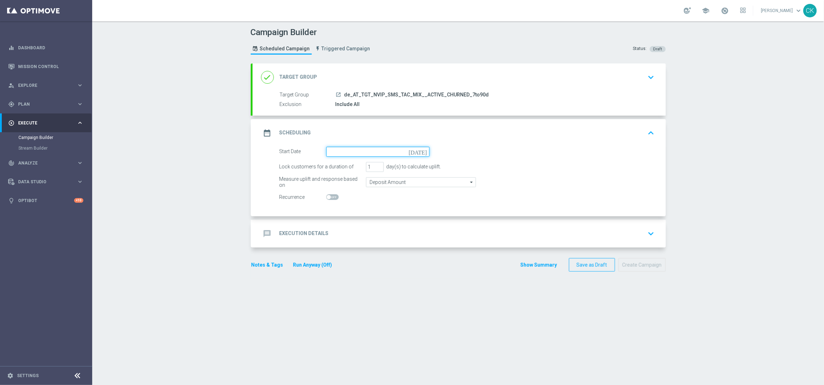
click at [363, 150] on input at bounding box center [377, 152] width 103 height 10
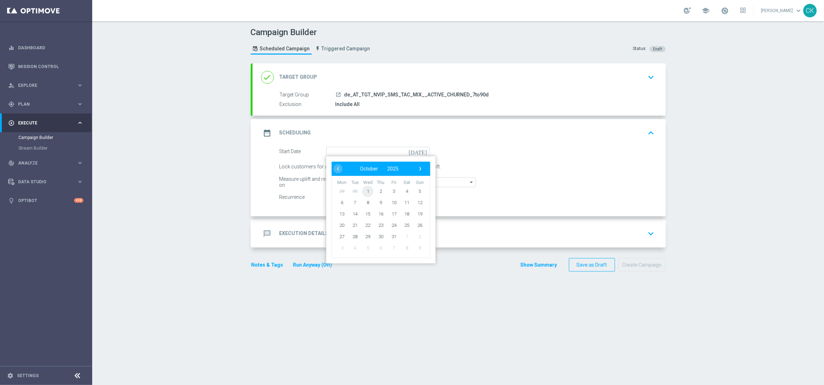
click at [364, 188] on span "1" at bounding box center [367, 191] width 11 height 11
type input "01 Oct 2025"
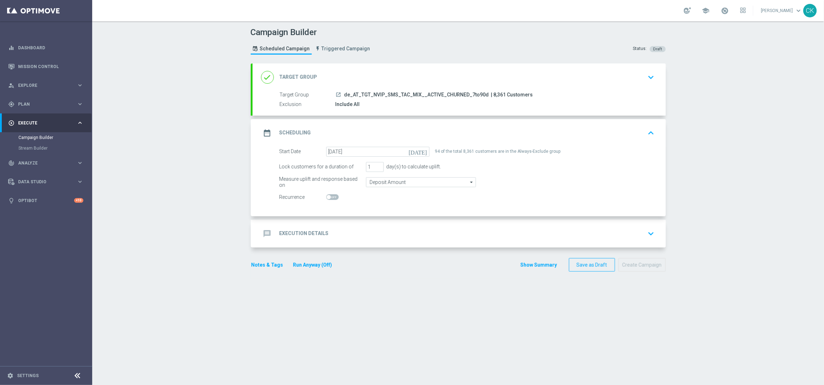
click at [298, 233] on h2 "Execution Details" at bounding box center [304, 233] width 49 height 7
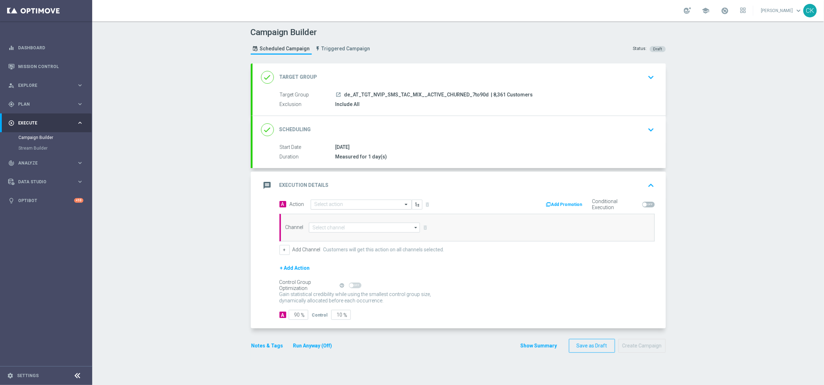
click at [340, 203] on input "text" at bounding box center [354, 205] width 79 height 6
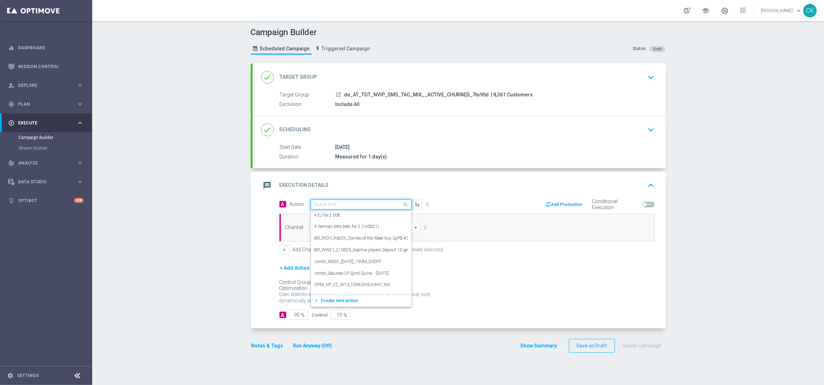
paste input "Oktoberfest Promotion - AT Lotto-themed"
type input "Oktoberfest Promotion - AT Lotto-themed"
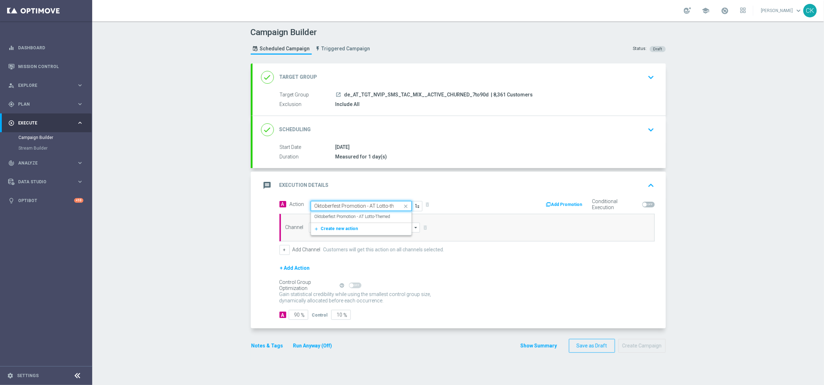
scroll to position [0, 11]
click at [342, 215] on label "Oktoberfest Promotion - AT Lotto-Themed" at bounding box center [353, 217] width 76 height 6
click at [341, 224] on input at bounding box center [364, 228] width 111 height 10
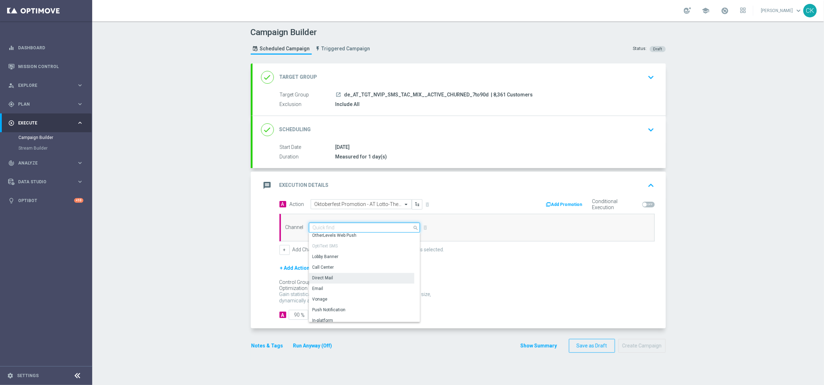
scroll to position [92, 0]
click at [327, 294] on div "Vonage" at bounding box center [361, 296] width 105 height 11
type input "Vonage"
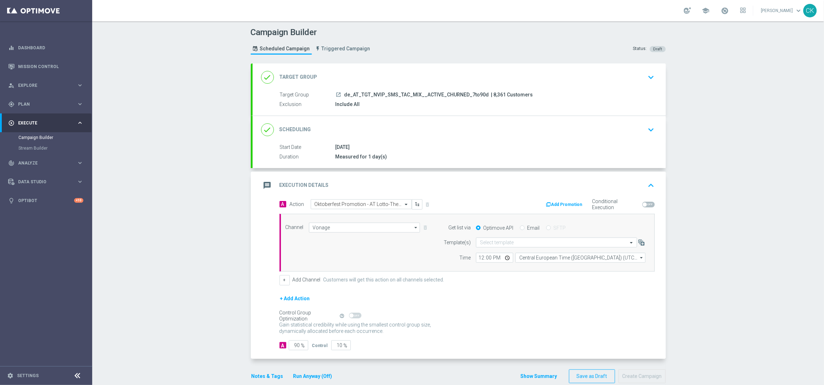
scroll to position [13, 0]
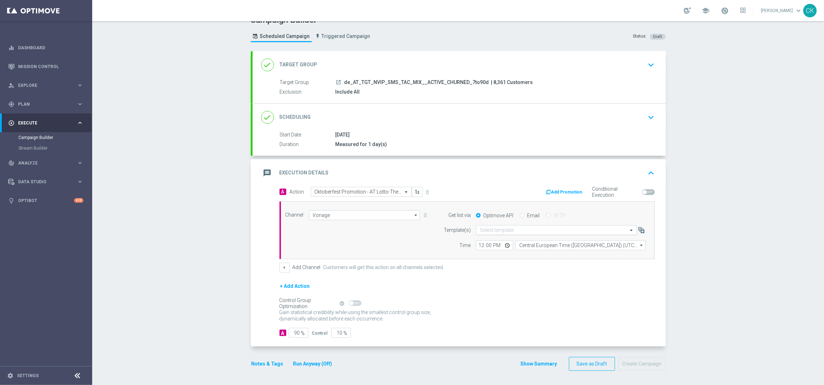
click at [521, 230] on input "text" at bounding box center [549, 230] width 139 height 6
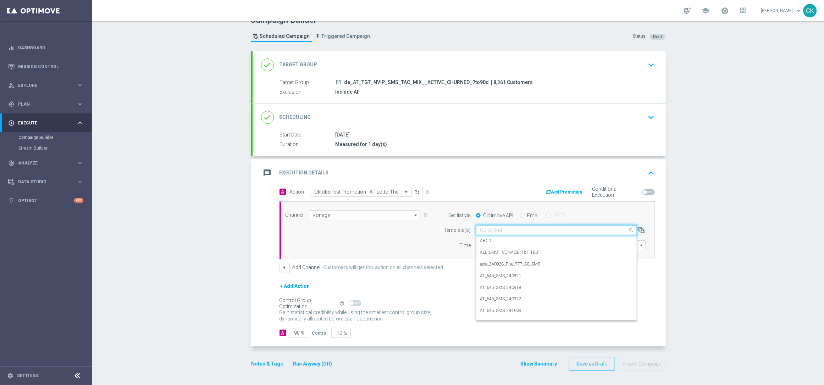
paste input "AT__OKT_645_251001__NVIP_SMS_TAC_MIX"
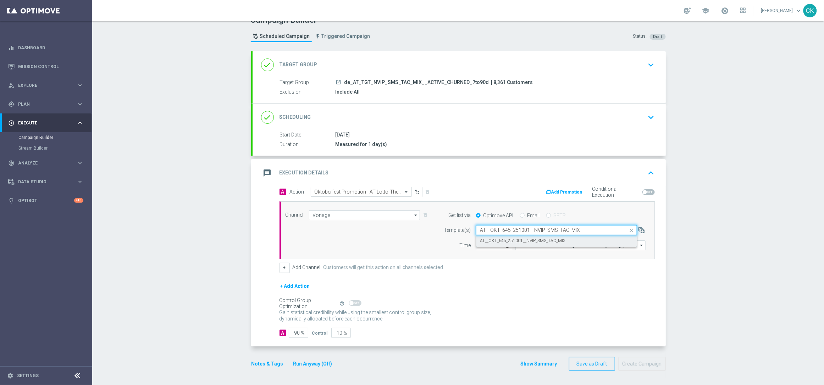
click at [507, 239] on label "AT__OKT_645_251001__NVIP_SMS_TAC_MIX" at bounding box center [523, 241] width 86 height 6
type input "AT__OKT_645_251001__NVIP_SMS_TAC_MIX"
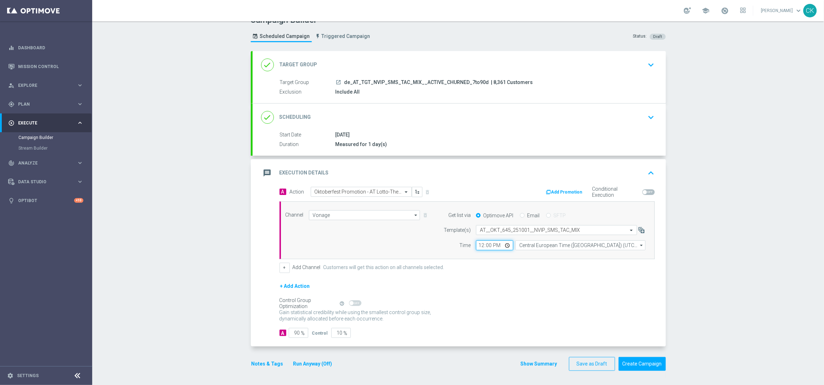
click at [477, 244] on input "12:00" at bounding box center [494, 246] width 37 height 10
type input "14:00"
click at [457, 295] on div "+ Add Action" at bounding box center [467, 291] width 375 height 18
click at [297, 332] on input "90" at bounding box center [299, 333] width 20 height 10
type input "9"
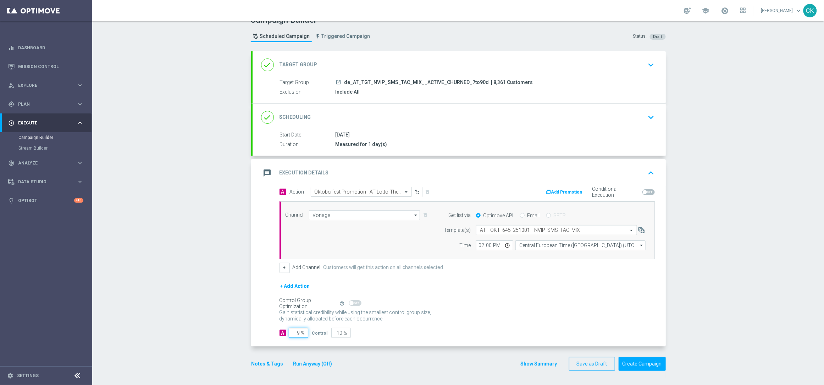
type input "91"
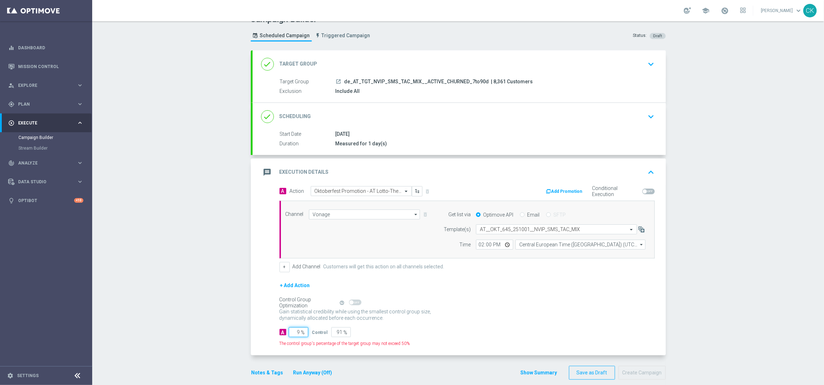
type input "98"
type input "2"
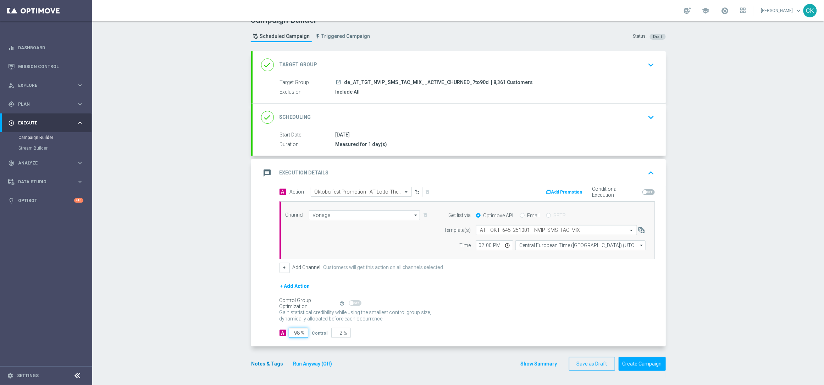
type input "98"
click at [266, 363] on button "Notes & Tags" at bounding box center [267, 364] width 33 height 9
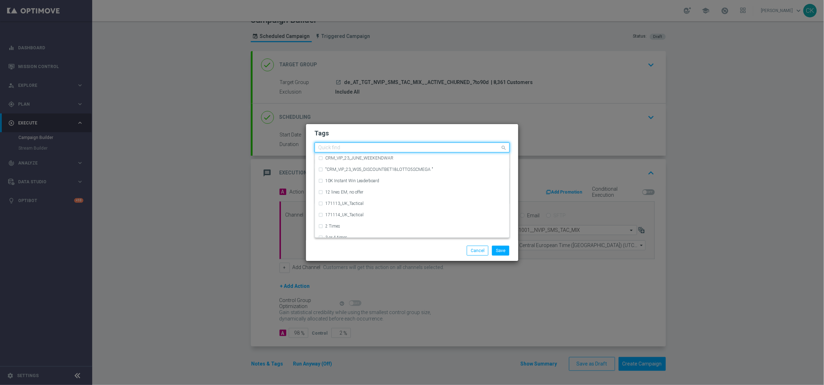
click at [363, 145] on input "text" at bounding box center [410, 148] width 182 height 6
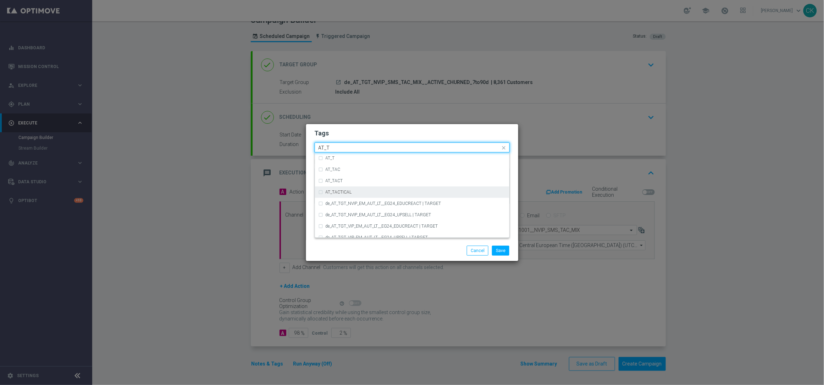
click at [372, 191] on div "AT_TACTICAL" at bounding box center [416, 192] width 180 height 4
type input "AT_T"
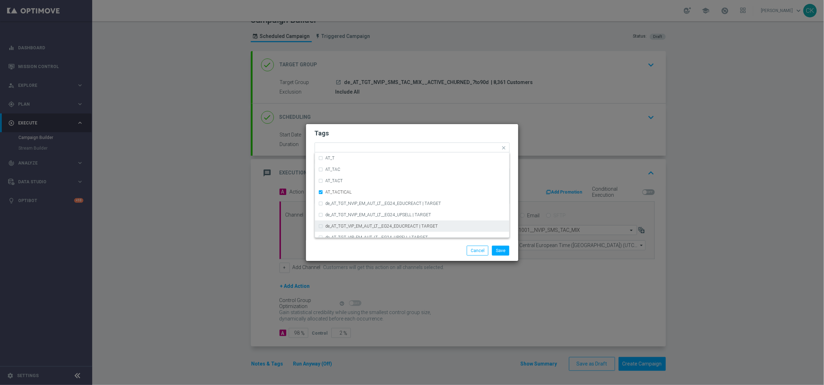
click at [364, 254] on div "Save Cancel" at bounding box center [412, 251] width 206 height 10
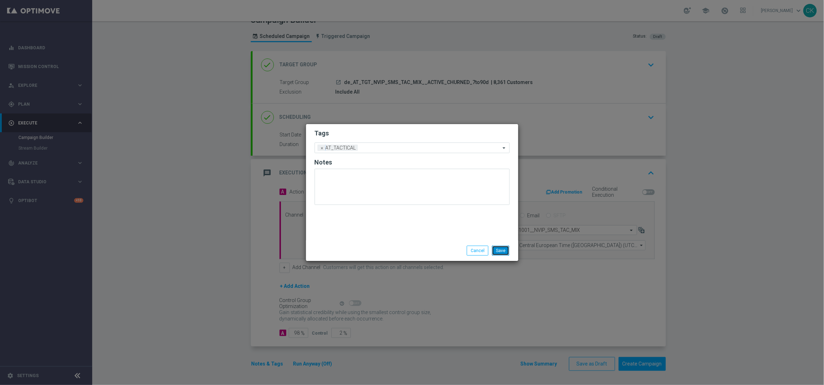
click at [503, 247] on button "Save" at bounding box center [500, 251] width 17 height 10
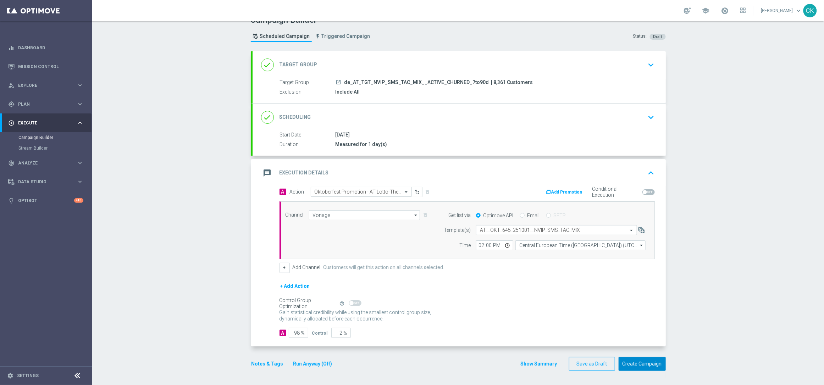
click at [636, 363] on button "Create Campaign" at bounding box center [642, 364] width 47 height 14
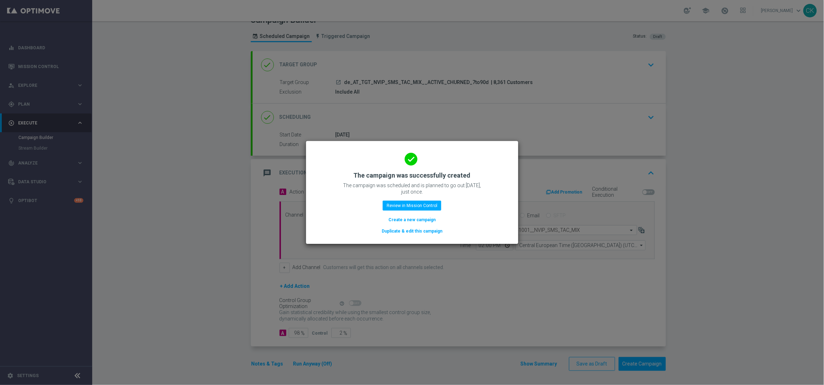
click at [409, 219] on button "Create a new campaign" at bounding box center [412, 220] width 49 height 8
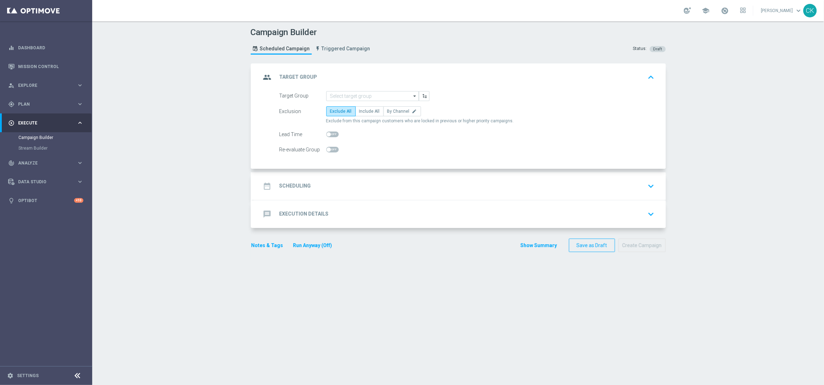
scroll to position [0, 0]
click at [26, 105] on span "Plan" at bounding box center [47, 104] width 59 height 4
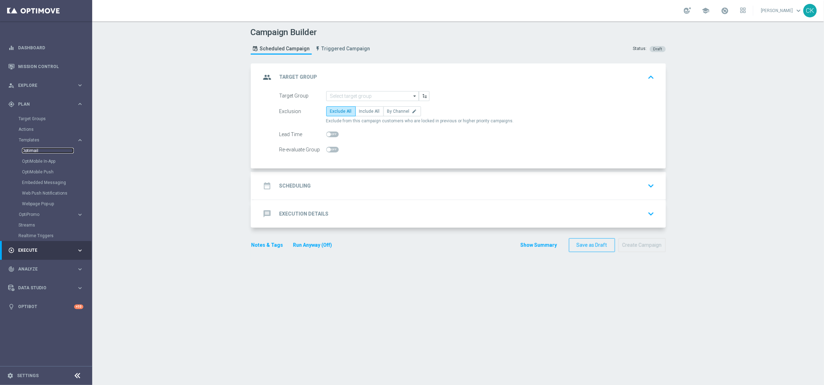
click at [33, 148] on link "Optimail" at bounding box center [48, 151] width 52 height 6
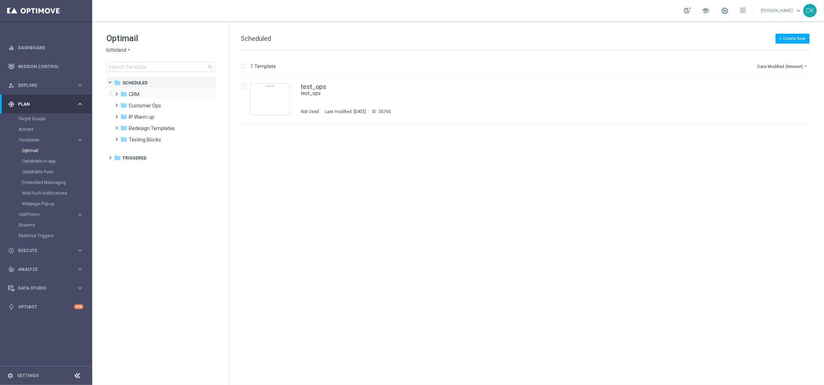
click at [117, 92] on span at bounding box center [115, 90] width 3 height 3
click at [123, 115] on span at bounding box center [122, 113] width 3 height 3
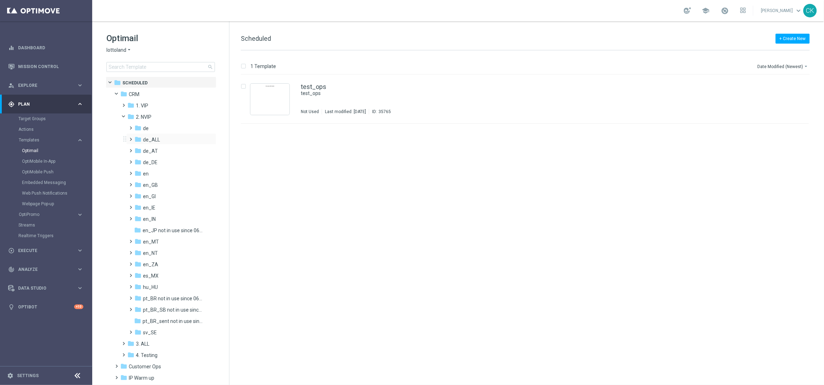
click at [130, 138] on span at bounding box center [129, 136] width 3 height 3
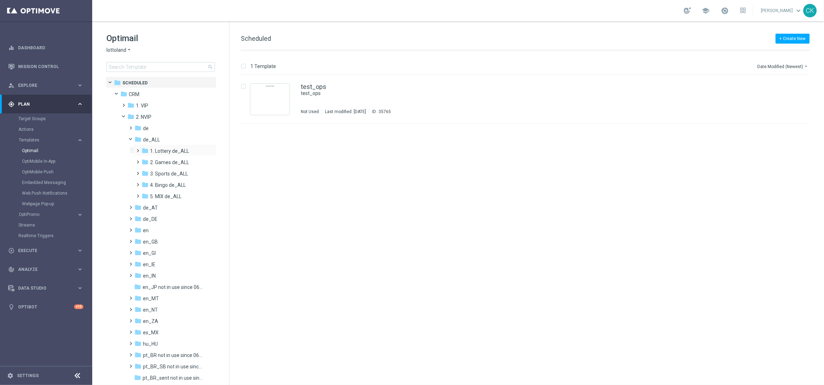
click at [137, 149] on span at bounding box center [136, 147] width 3 height 3
click at [145, 172] on span at bounding box center [143, 170] width 3 height 3
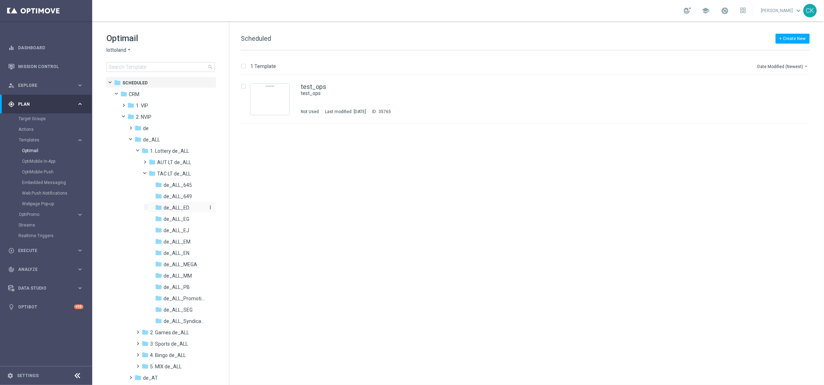
click at [178, 207] on span "de_ALL_ED" at bounding box center [177, 208] width 26 height 6
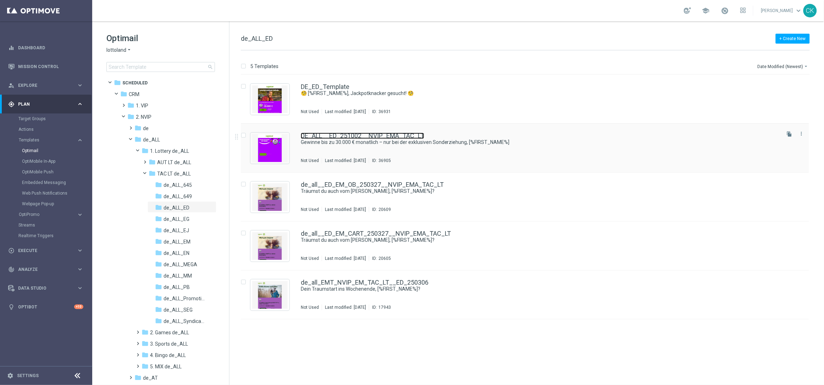
click at [343, 135] on link "DE_ALL__ED_251002__NVIP_EMA_TAC_LT" at bounding box center [362, 136] width 123 height 6
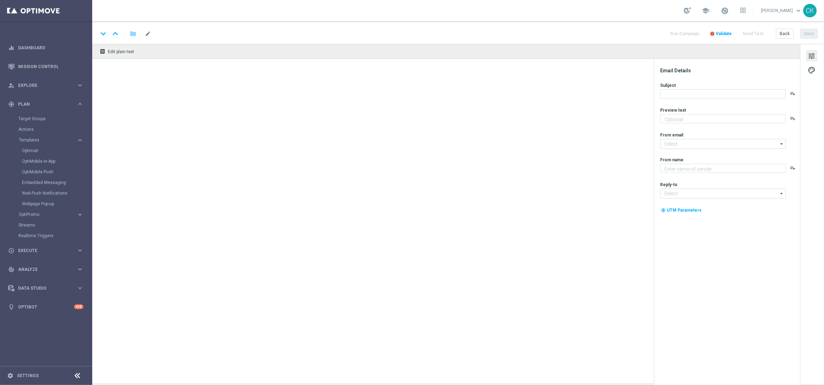
type textarea "10% Rabatt auf die EuroDreams Event-Ziehung."
type input "[EMAIL_ADDRESS][DOMAIN_NAME]"
type textarea "Lottoland"
type input "[EMAIL_ADDRESS][DOMAIN_NAME]"
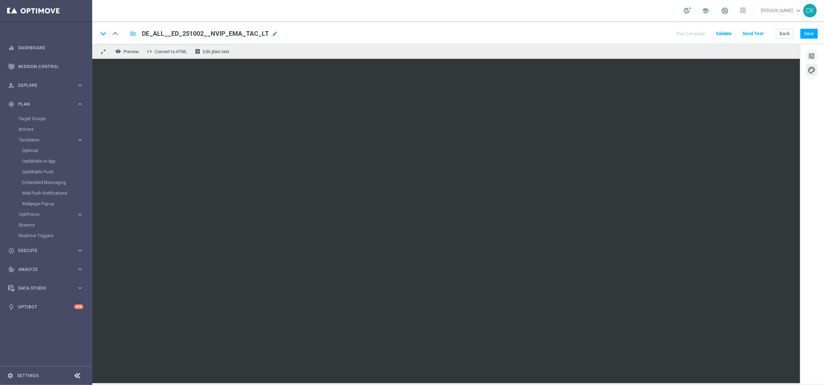
click at [815, 53] on span "tune" at bounding box center [812, 55] width 8 height 9
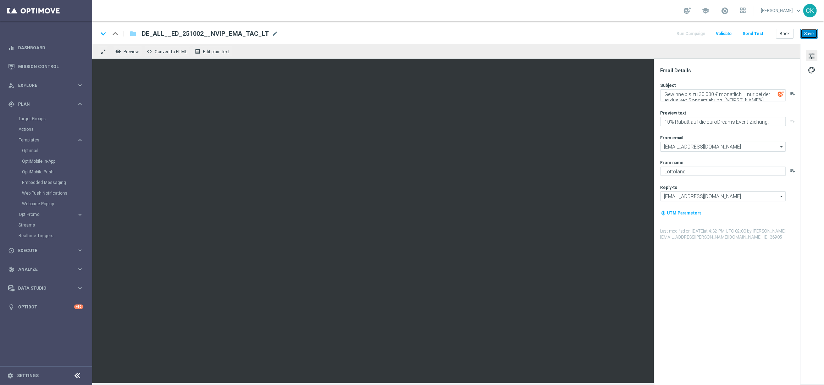
click at [810, 33] on button "Save" at bounding box center [809, 34] width 17 height 10
click at [752, 33] on button "Send Test" at bounding box center [753, 34] width 23 height 10
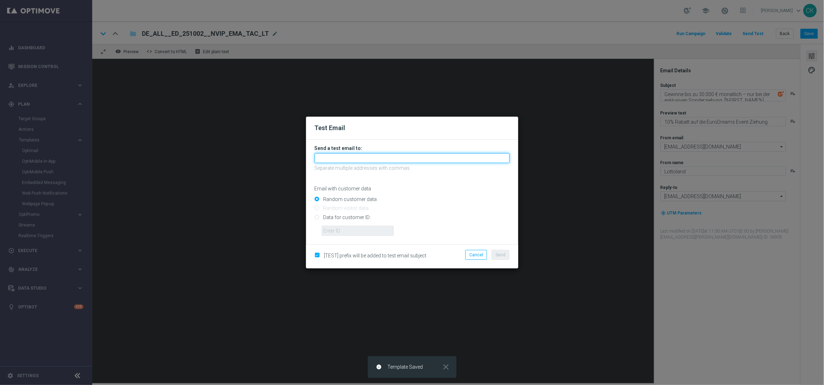
click at [408, 155] on input "text" at bounding box center [412, 158] width 195 height 10
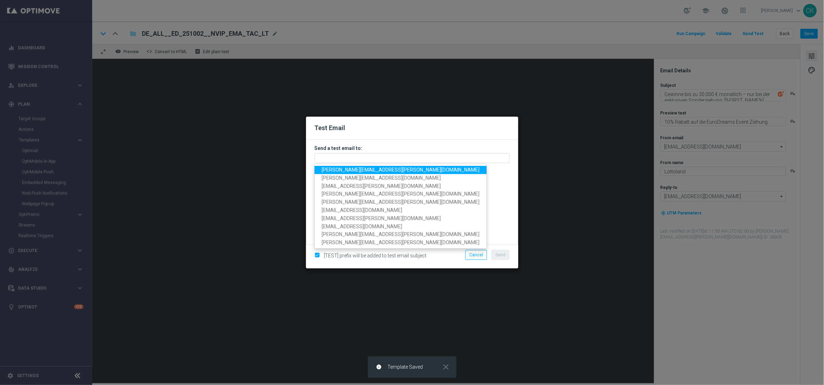
click at [376, 168] on span "[PERSON_NAME][EMAIL_ADDRESS][DOMAIN_NAME]" at bounding box center [401, 170] width 158 height 6
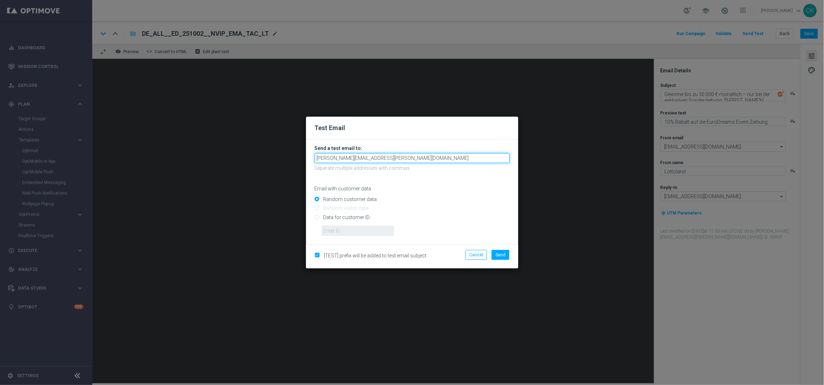
click at [413, 158] on input "[PERSON_NAME][EMAIL_ADDRESS][DOMAIN_NAME]" at bounding box center [412, 158] width 195 height 10
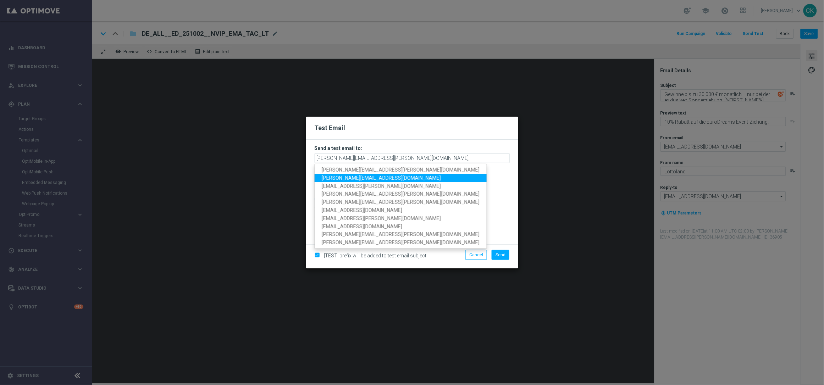
click at [384, 177] on span "[PERSON_NAME][EMAIL_ADDRESS][DOMAIN_NAME]" at bounding box center [381, 178] width 119 height 6
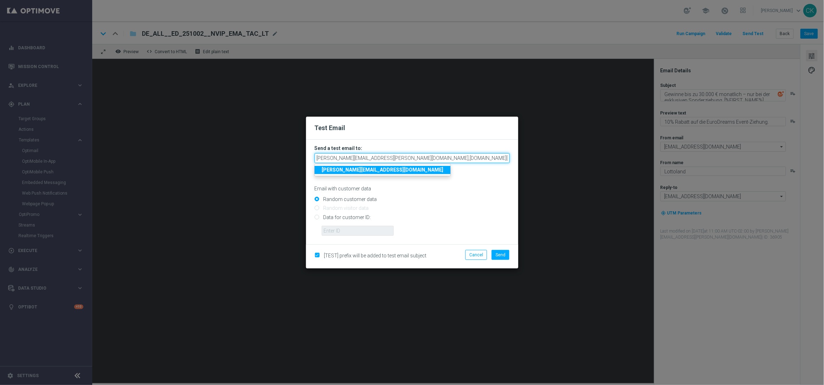
click at [469, 158] on input "charlotte.kammeyer@lottoland.com,sebastian.aubel@lottoland.com" at bounding box center [412, 158] width 195 height 10
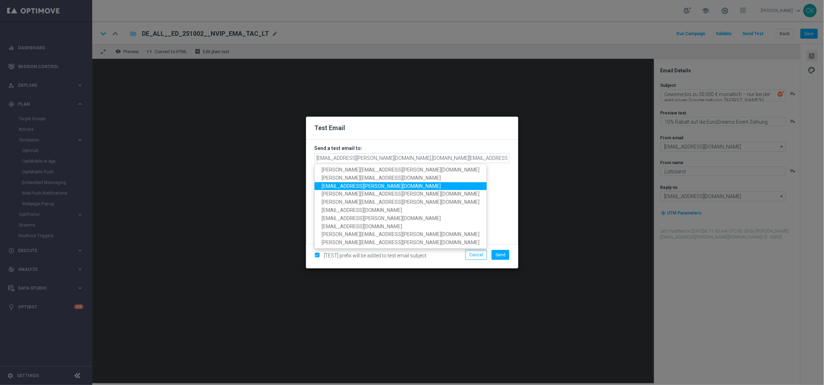
click at [400, 187] on link "[EMAIL_ADDRESS][PERSON_NAME][DOMAIN_NAME]" at bounding box center [401, 186] width 172 height 8
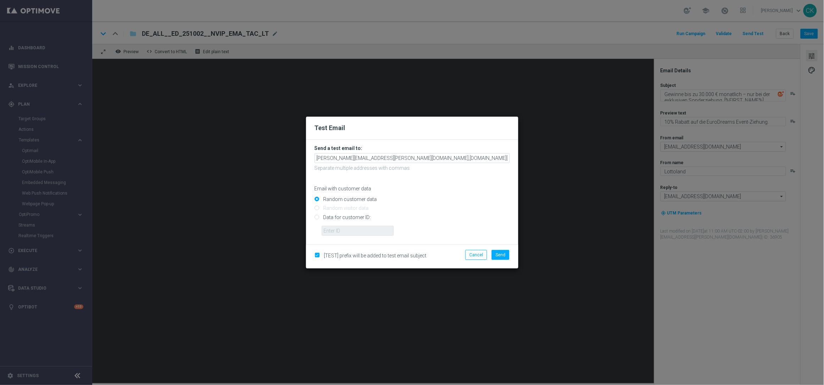
scroll to position [0, 20]
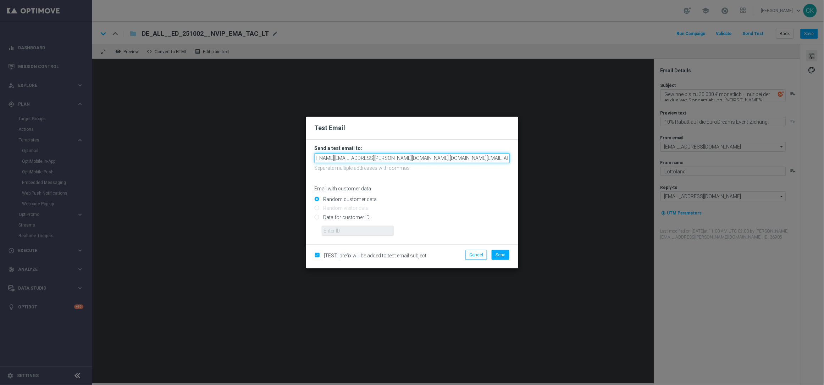
click at [507, 158] on input "charlotte.kammeyer@lottoland.com,sebastian.aubel@lottoland.com,palma.prieto@lot…" at bounding box center [412, 158] width 195 height 10
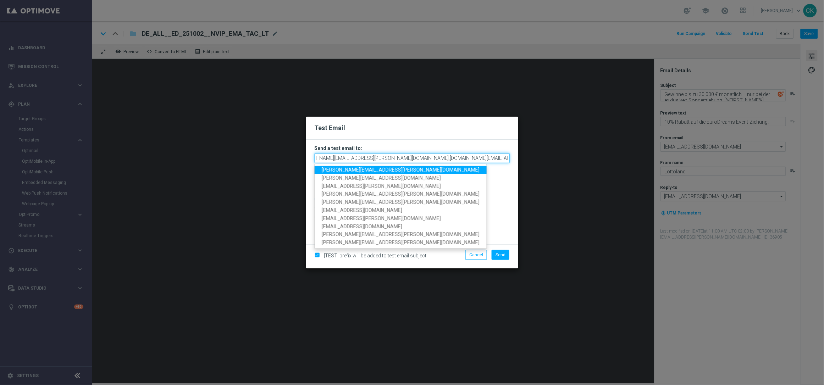
scroll to position [0, 21]
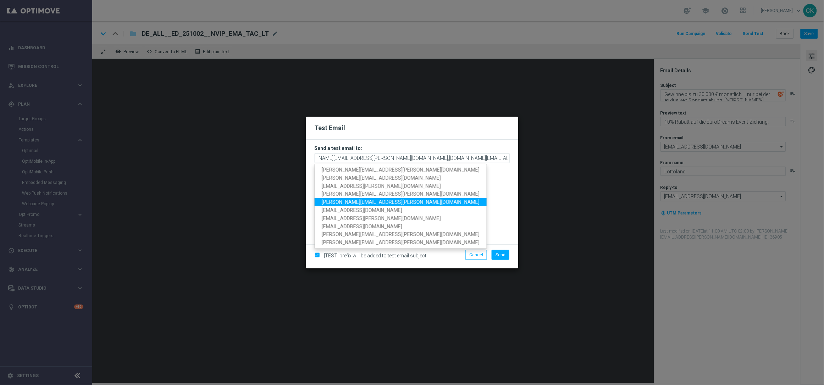
click at [357, 199] on span "[PERSON_NAME][EMAIL_ADDRESS][DOMAIN_NAME]" at bounding box center [401, 202] width 158 height 6
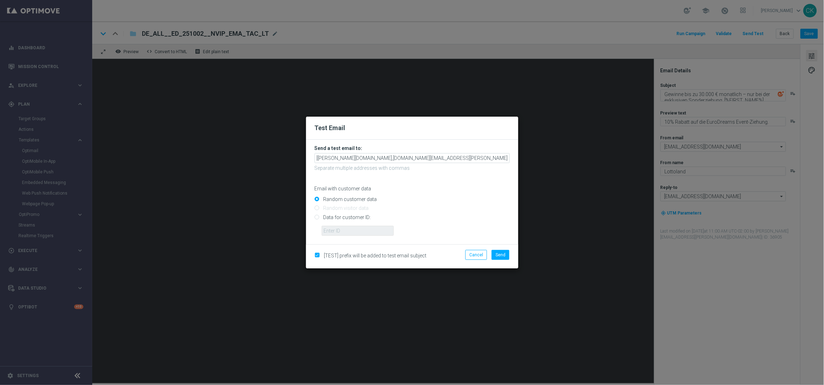
scroll to position [0, 99]
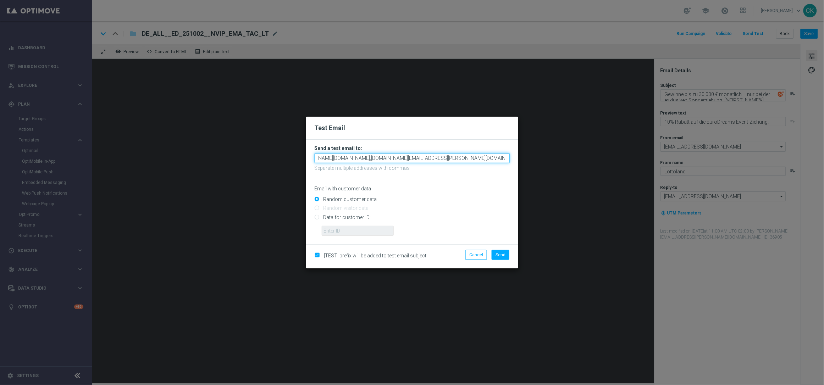
click at [507, 158] on input "charlotte.kammeyer@lottoland.com,sebastian.aubel@lottoland.com,palma.prieto@lot…" at bounding box center [412, 158] width 195 height 10
click at [506, 158] on input "charlotte.kammeyer@lottoland.com,sebastian.aubel@lottoland.com,palma.prieto@lot…" at bounding box center [412, 158] width 195 height 10
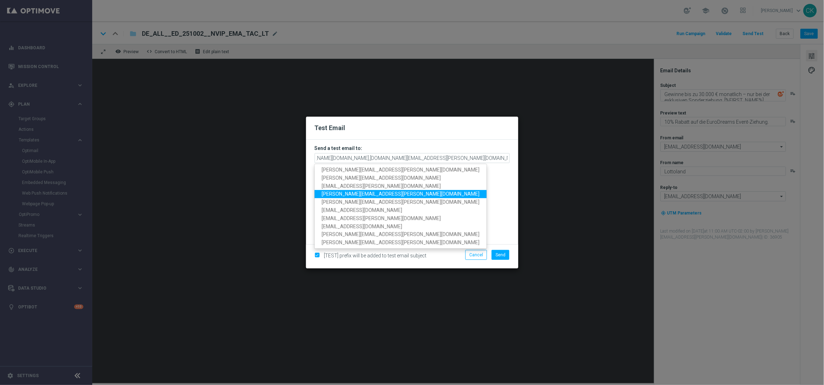
click at [385, 193] on span "[PERSON_NAME][EMAIL_ADDRESS][DOMAIN_NAME]" at bounding box center [401, 194] width 158 height 6
type input "charlotte.kammeyer@lottoland.com,sebastian.aubel@lottoland.com,palma.prieto@lot…"
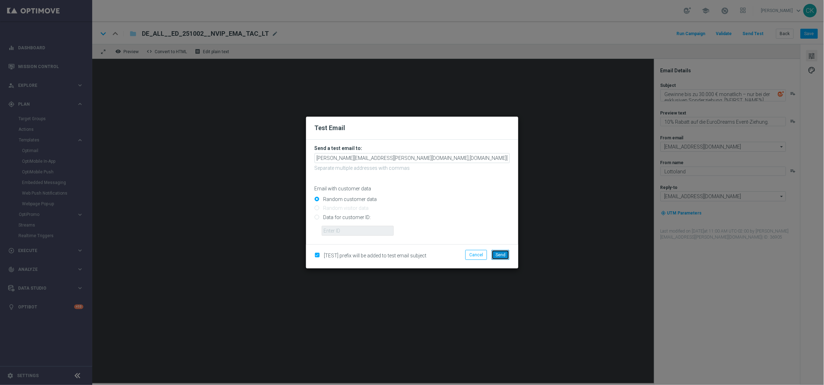
click at [501, 255] on span "Send" at bounding box center [501, 255] width 10 height 5
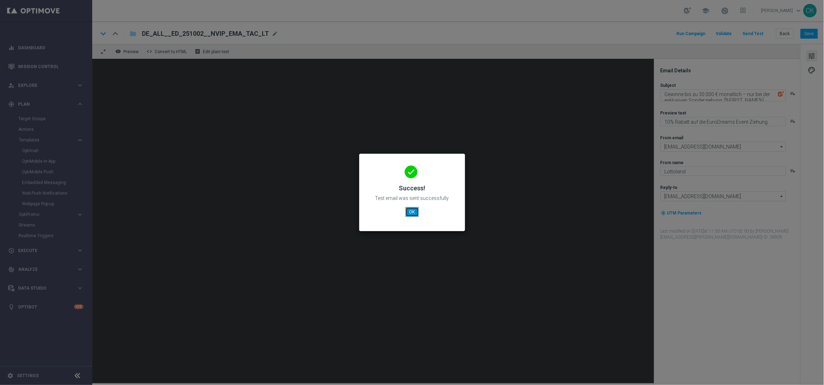
click at [412, 211] on button "OK" at bounding box center [412, 212] width 13 height 10
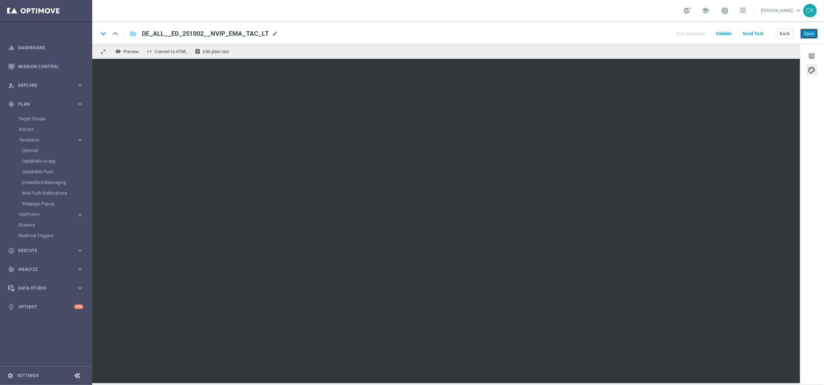
click at [808, 35] on button "Save" at bounding box center [809, 34] width 17 height 10
click at [756, 32] on button "Send Test" at bounding box center [753, 34] width 23 height 10
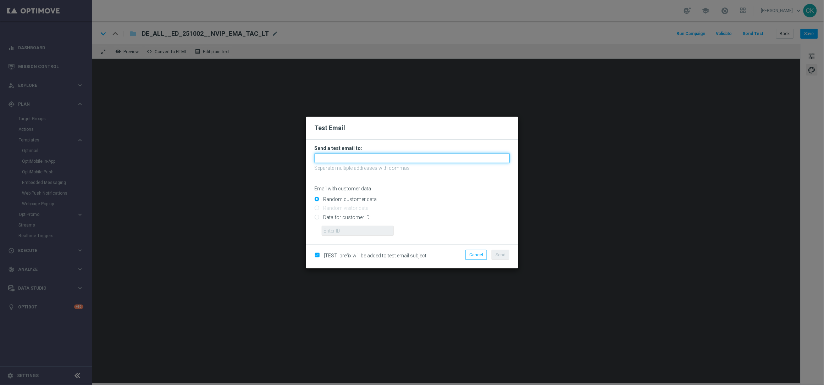
click at [346, 160] on input "text" at bounding box center [412, 158] width 195 height 10
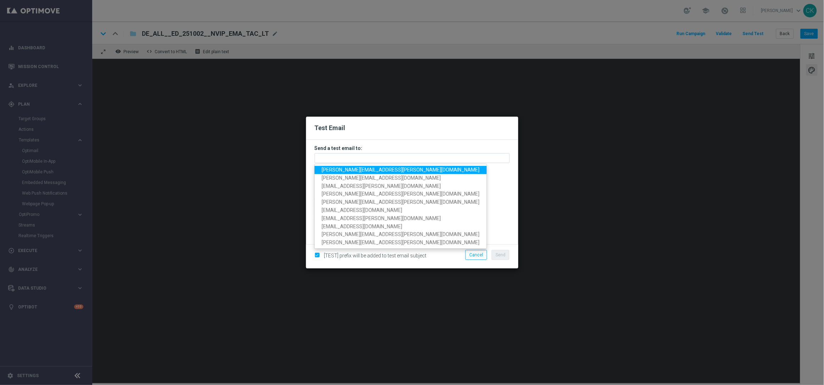
click at [352, 169] on span "[PERSON_NAME][EMAIL_ADDRESS][DOMAIN_NAME]" at bounding box center [401, 170] width 158 height 6
type input "[PERSON_NAME][EMAIL_ADDRESS][DOMAIN_NAME]"
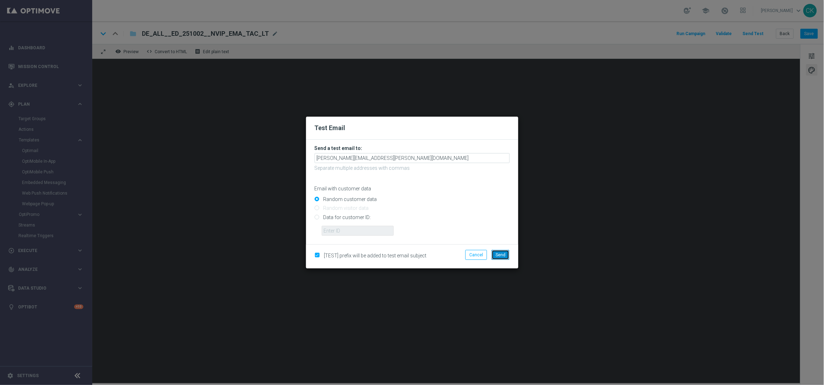
click at [497, 254] on span "Send" at bounding box center [501, 255] width 10 height 5
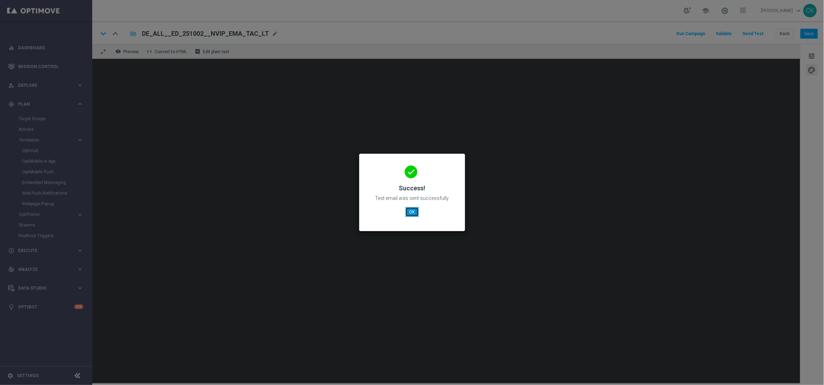
click at [410, 210] on button "OK" at bounding box center [412, 212] width 13 height 10
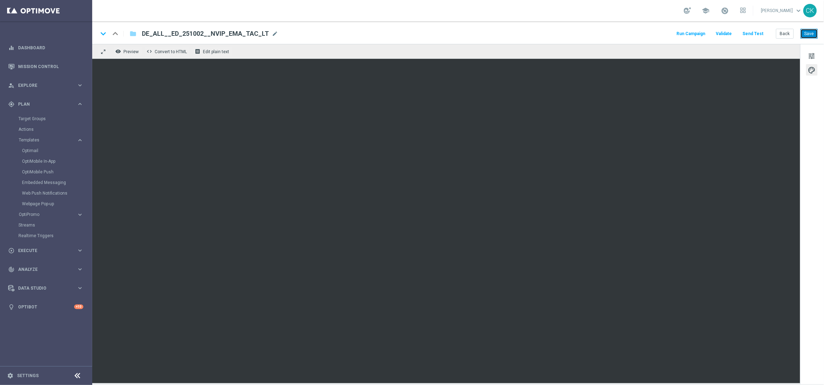
click at [810, 34] on button "Save" at bounding box center [809, 34] width 17 height 10
click at [785, 34] on button "Back" at bounding box center [785, 34] width 18 height 10
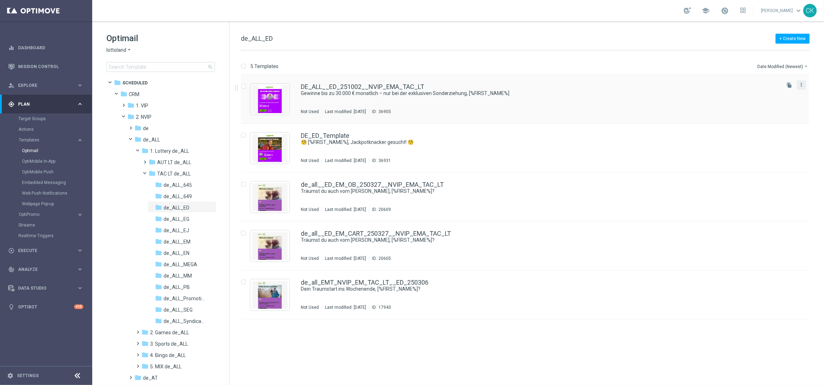
click at [804, 87] on icon "more_vert" at bounding box center [802, 85] width 6 height 6
click at [758, 105] on div "drive_file_move Copy To" at bounding box center [770, 103] width 57 height 10
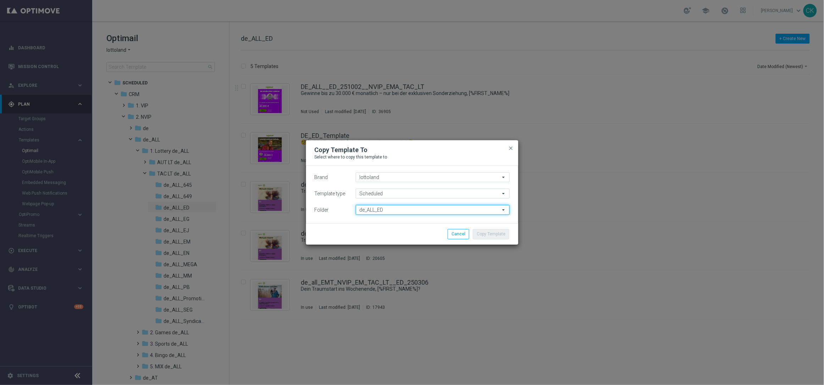
click at [403, 211] on input "de_ALL_ED" at bounding box center [433, 210] width 154 height 10
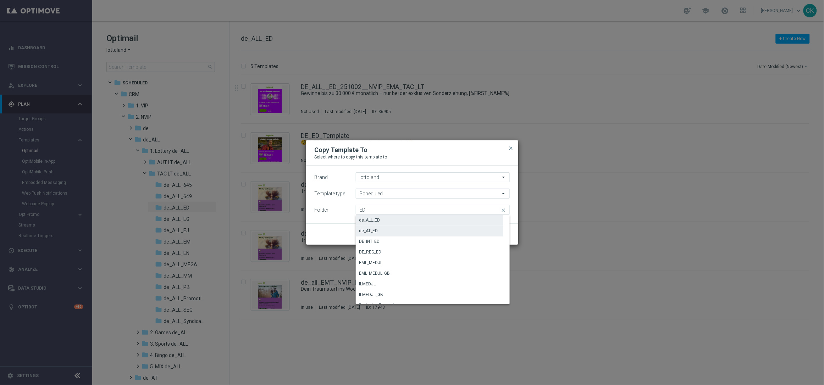
click at [398, 231] on div "de_AT_ED" at bounding box center [430, 231] width 148 height 10
type input "de_AT_ED"
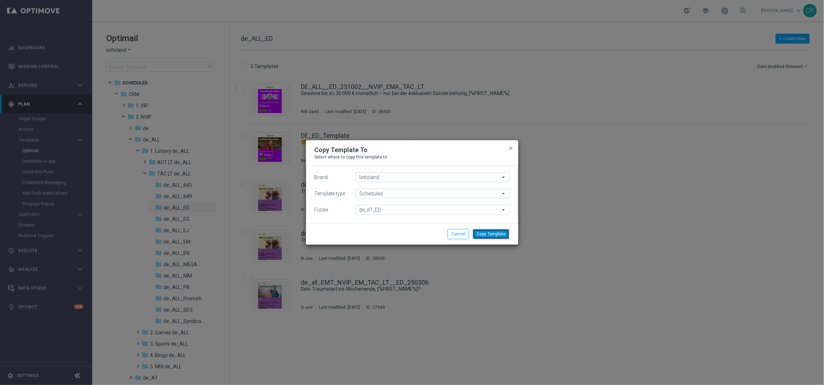
click at [497, 234] on button "Copy Template" at bounding box center [491, 234] width 37 height 10
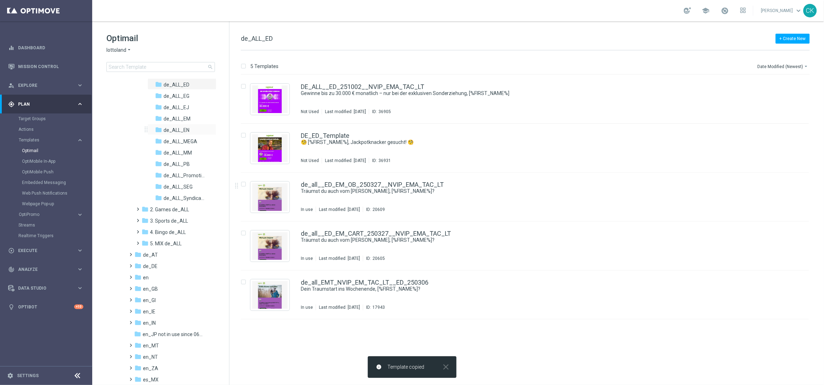
scroll to position [122, 0]
click at [131, 254] on span at bounding box center [129, 253] width 3 height 3
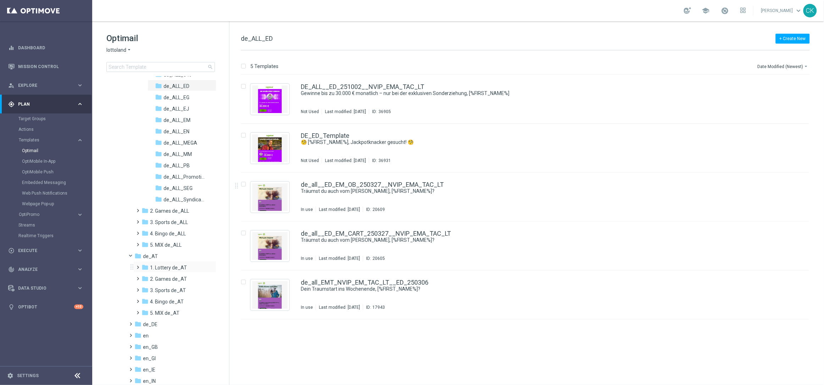
click at [138, 265] on span at bounding box center [136, 264] width 3 height 3
click at [145, 288] on span at bounding box center [143, 287] width 3 height 3
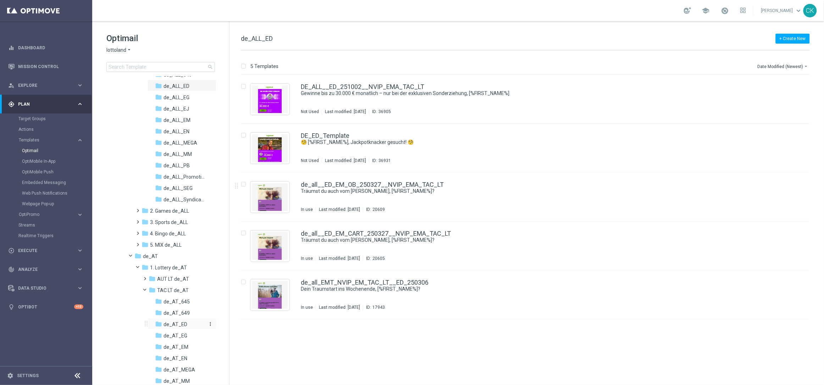
click at [180, 323] on span "de_AT_ED" at bounding box center [176, 324] width 24 height 6
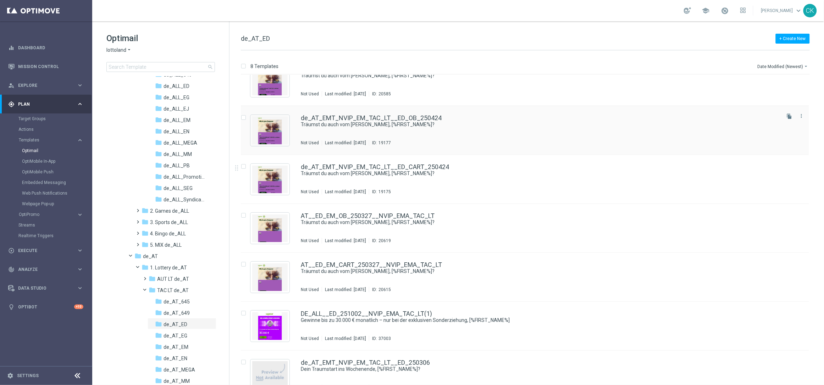
scroll to position [81, 0]
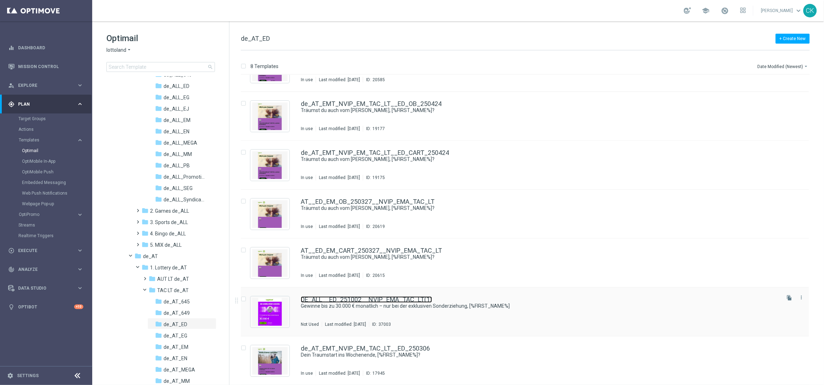
click at [371, 299] on link "DE_ALL__ED_251002__NVIP_EMA_TAC_LT(1)" at bounding box center [366, 300] width 131 height 6
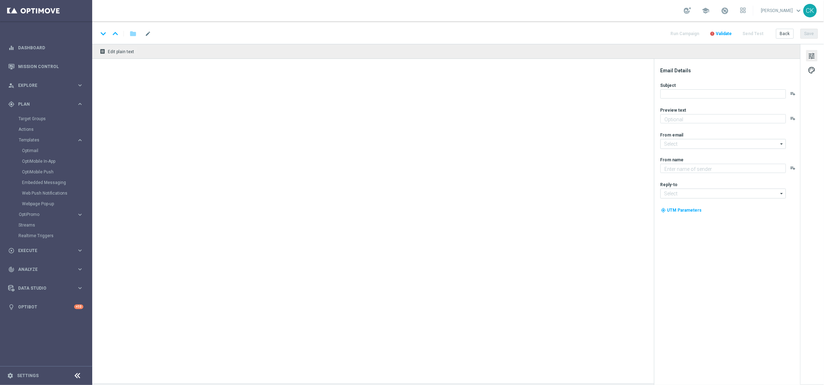
type textarea "10% Rabatt auf die EuroDreams Event-Ziehung."
type input "[EMAIL_ADDRESS][DOMAIN_NAME]"
type textarea "Lottoland"
type input "[EMAIL_ADDRESS][DOMAIN_NAME]"
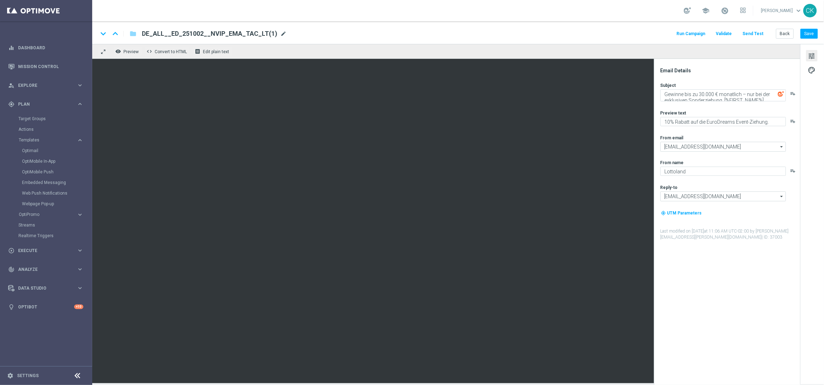
click at [280, 32] on span "mode_edit" at bounding box center [283, 34] width 6 height 6
click at [264, 33] on input "DE_ALL__ED_251002__NVIP_EMA_TAC_LT(1)" at bounding box center [230, 33] width 176 height 9
paste input "AT__ED_251002__NVIP_EMA_TAC_LT"
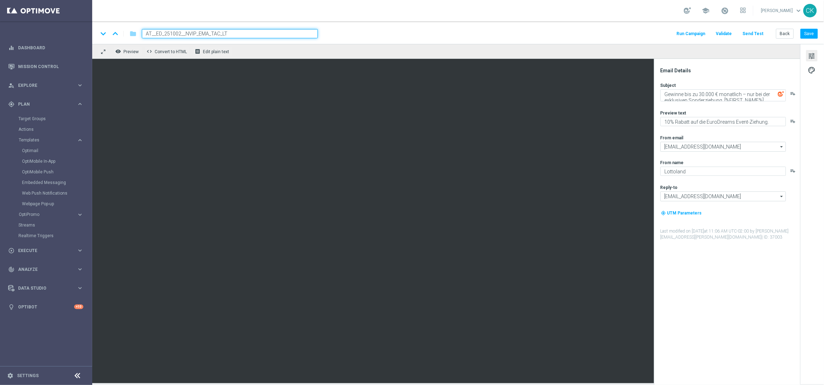
type input "AT__ED_251002__NVIP_EMA_TAC_LT"
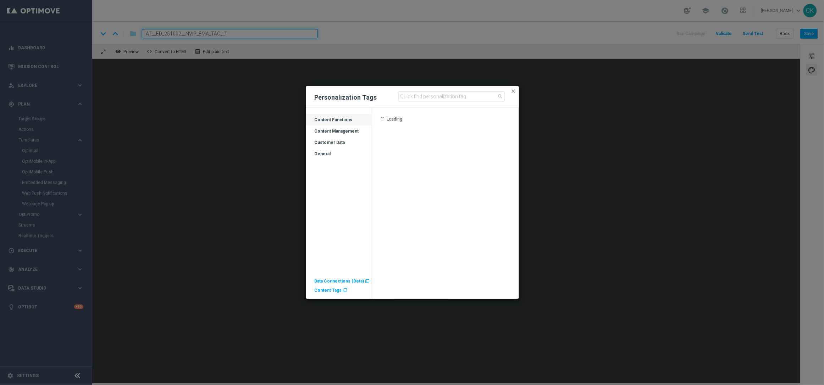
click at [327, 288] on span "Content Tags" at bounding box center [328, 290] width 27 height 5
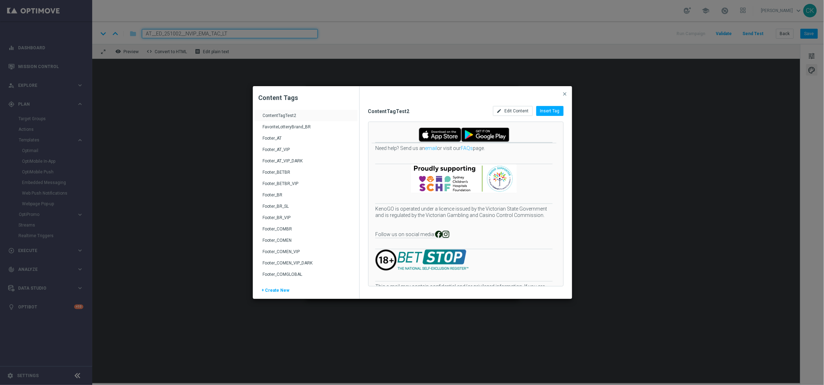
click at [282, 137] on div "Footer_AT" at bounding box center [307, 141] width 88 height 11
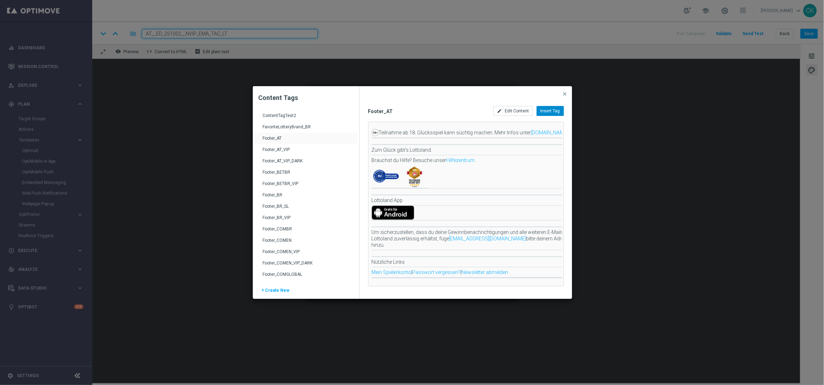
click at [550, 109] on span "Insert Tag" at bounding box center [551, 111] width 20 height 5
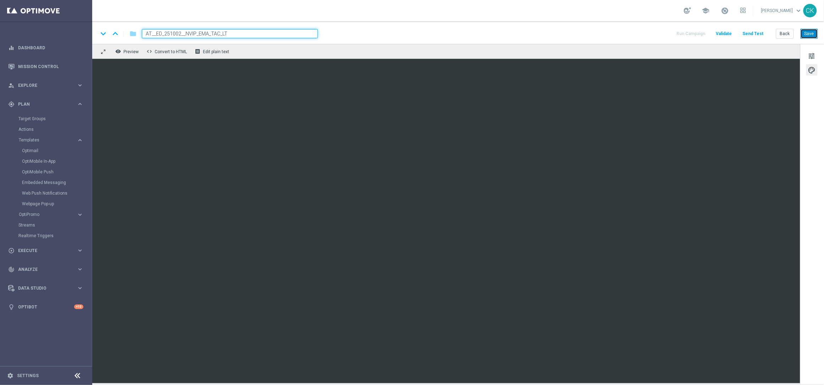
click at [809, 35] on button "Save" at bounding box center [809, 34] width 17 height 10
click at [812, 32] on button "Save" at bounding box center [809, 34] width 17 height 10
click at [755, 31] on button "Send Test" at bounding box center [753, 34] width 23 height 10
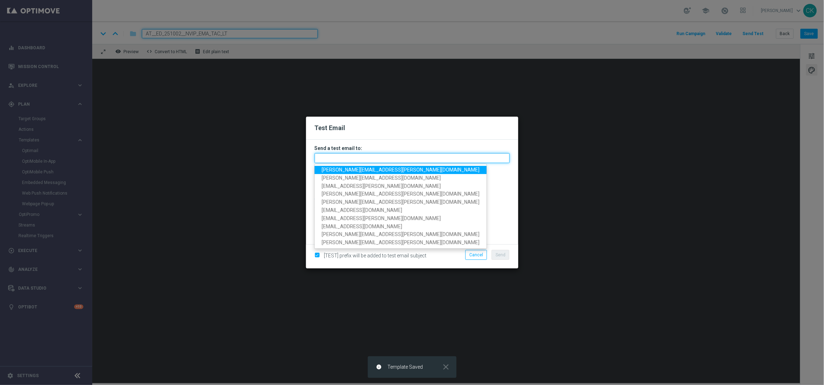
click at [361, 158] on input "text" at bounding box center [412, 158] width 195 height 10
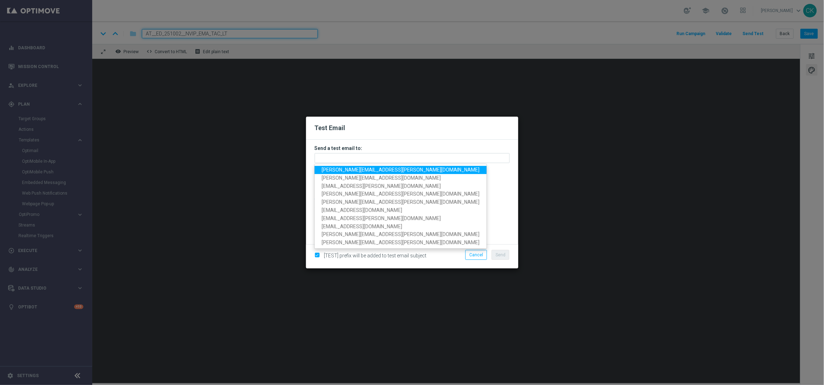
click at [361, 169] on span "charlotte.kammeyer@lottoland.com" at bounding box center [401, 170] width 158 height 6
type input "charlotte.kammeyer@lottoland.com"
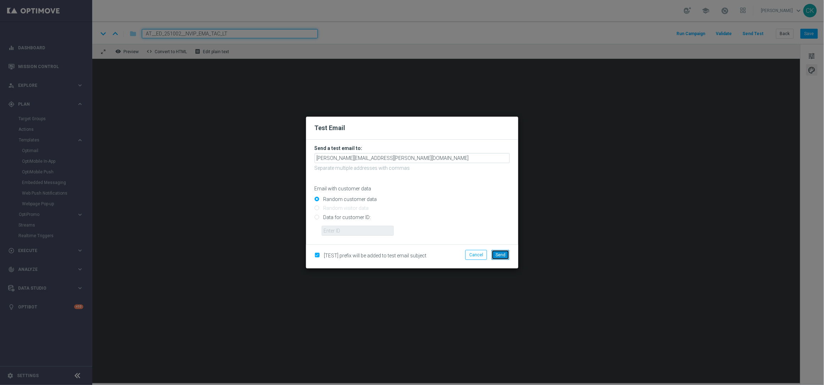
click at [500, 253] on span "Send" at bounding box center [501, 255] width 10 height 5
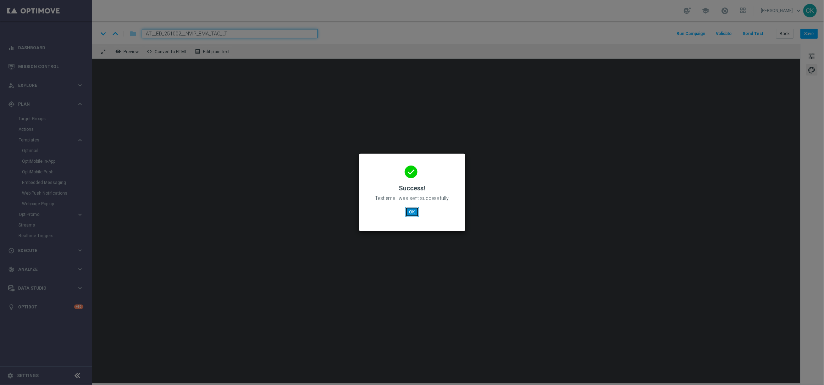
click at [408, 208] on button "OK" at bounding box center [412, 212] width 13 height 10
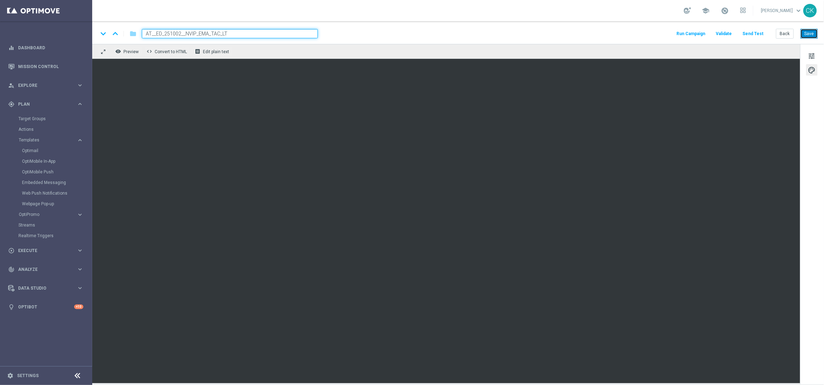
click at [816, 35] on button "Save" at bounding box center [809, 34] width 17 height 10
click at [809, 31] on button "Save" at bounding box center [809, 34] width 17 height 10
click at [786, 33] on button "Back" at bounding box center [785, 34] width 18 height 10
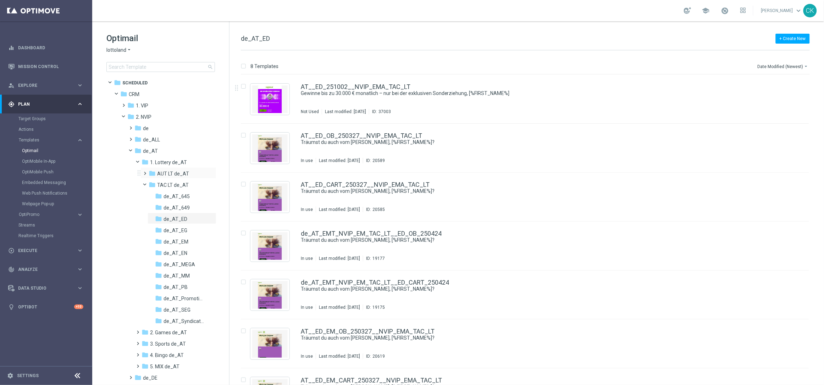
click at [144, 172] on span at bounding box center [143, 170] width 3 height 3
click at [176, 183] on span "645_SundayDraw_de_AT" at bounding box center [184, 185] width 41 height 6
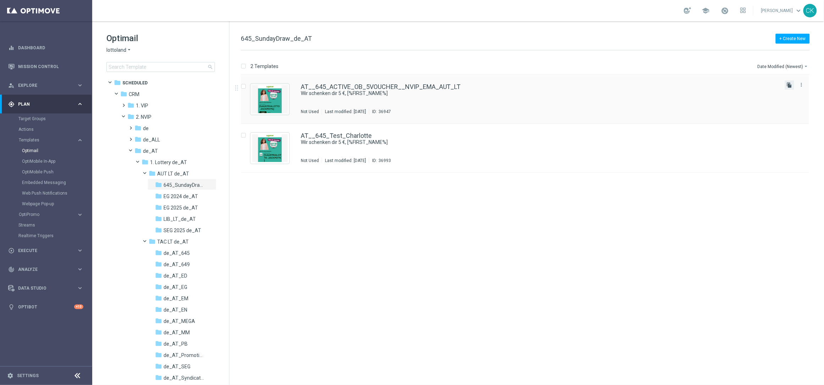
click at [792, 84] on icon "file_copy" at bounding box center [790, 85] width 6 height 6
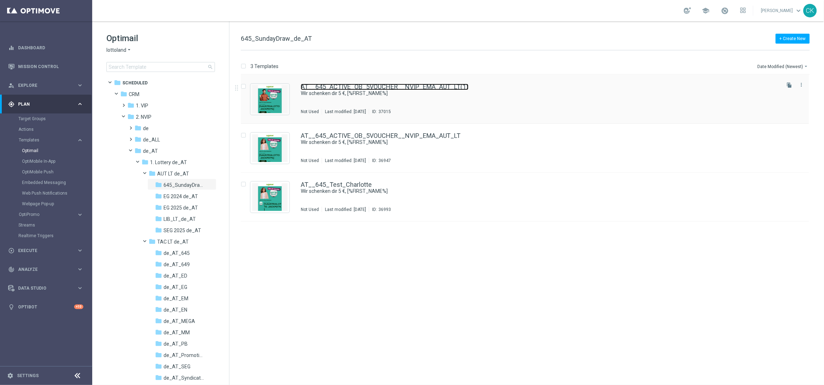
click at [355, 85] on link "AT__645_ACTIVE_OB_5VOUCHER__NVIP_EMA_AUT_LT(1)" at bounding box center [385, 87] width 168 height 6
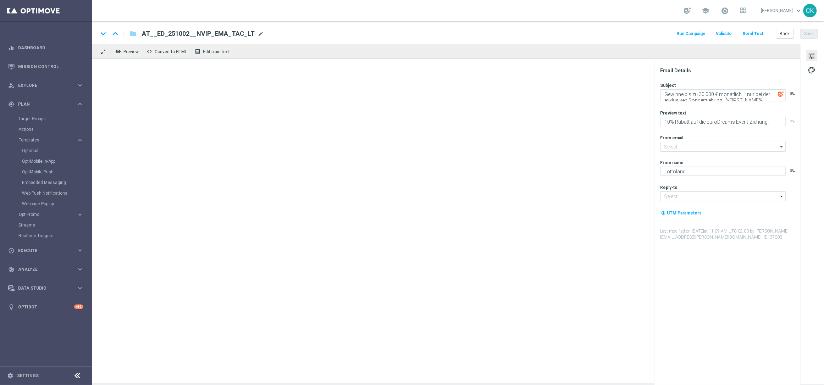
type input "mail@crm.lottoland.com"
type input "service@lottoland.com"
type textarea "Wir schenken dir 5 €, [%FIRST_NAME%]"
type textarea "Dein Gutschein für's LOTTO 6 aus 45."
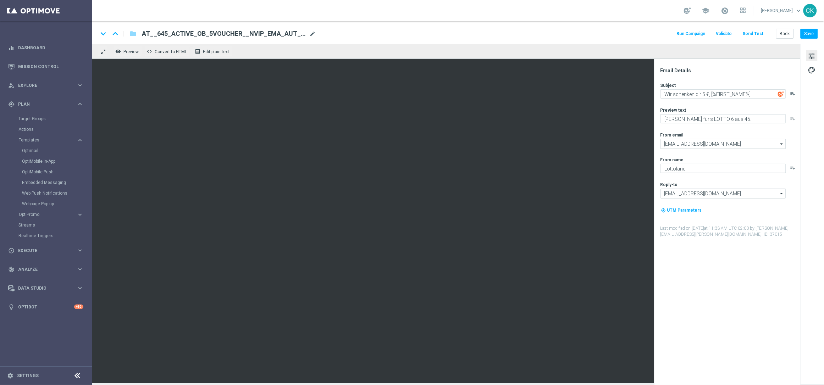
click at [312, 33] on span "mode_edit" at bounding box center [312, 34] width 6 height 6
click at [298, 32] on input "AT__645_ACTIVE_OB_5VOUCHER__NVIP_EMA_AUT_LT(1)" at bounding box center [230, 33] width 176 height 9
paste input "REACT_OB_3VOUCHER__NVIP_EMA_AUT_LT"
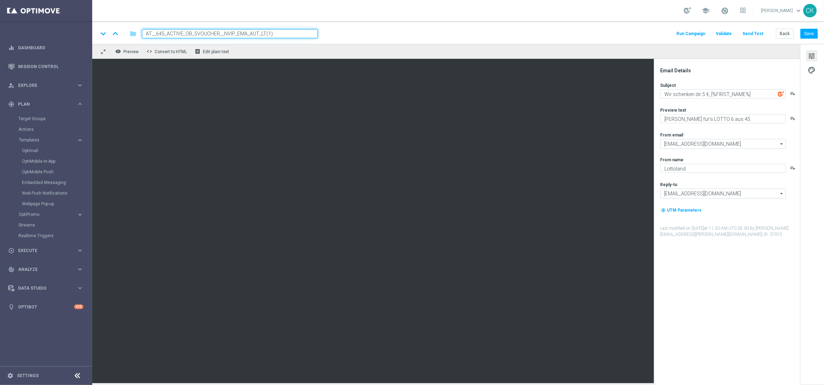
type input "AT__645_REACT_OB_3VOUCHER__NVIP_EMA_AUT_LT"
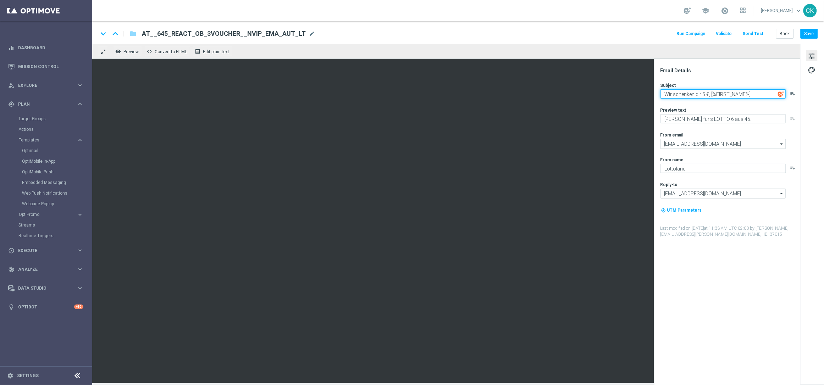
click at [705, 94] on textarea "Wir schenken dir 5 €, [%FIRST_NAME%]" at bounding box center [724, 93] width 126 height 9
click at [757, 95] on textarea "Wir schenken dir 3 €, [%FIRST_NAME%]" at bounding box center [724, 93] width 126 height 9
type textarea "Wir schenken dir 3 €, [%FIRST_NAME%]"
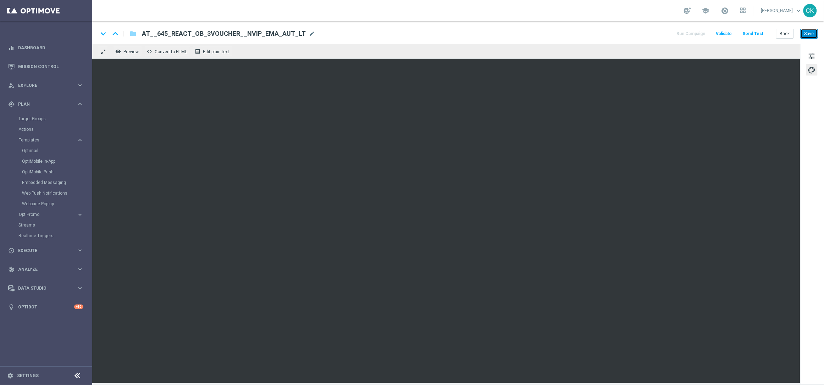
click at [811, 34] on button "Save" at bounding box center [809, 34] width 17 height 10
click at [757, 32] on button "Send Test" at bounding box center [753, 34] width 23 height 10
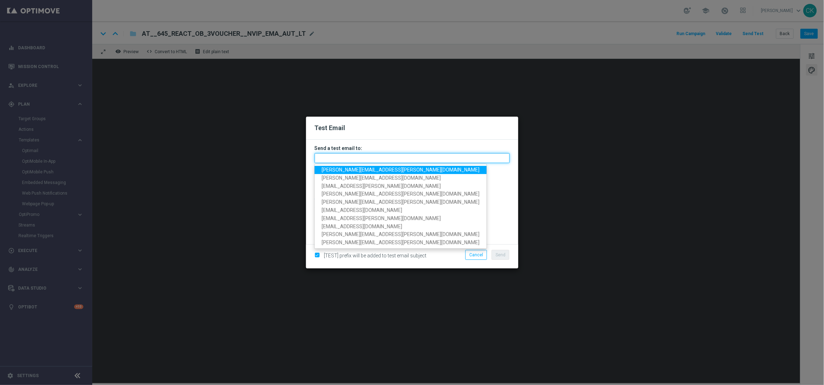
click at [436, 159] on input "text" at bounding box center [412, 158] width 195 height 10
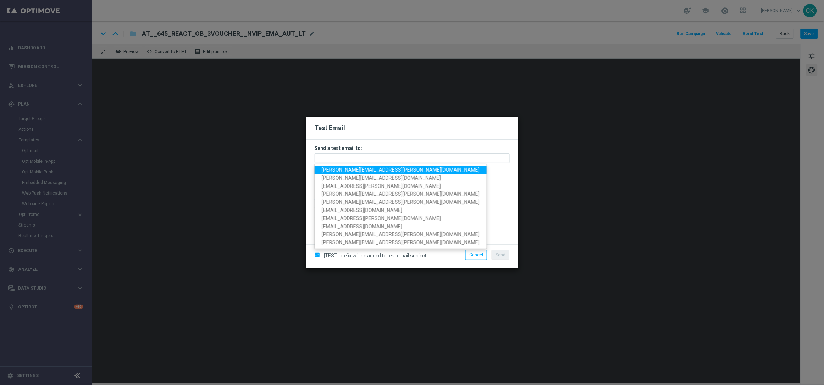
click at [383, 170] on span "charlotte.kammeyer@lottoland.com" at bounding box center [401, 170] width 158 height 6
type input "charlotte.kammeyer@lottoland.com"
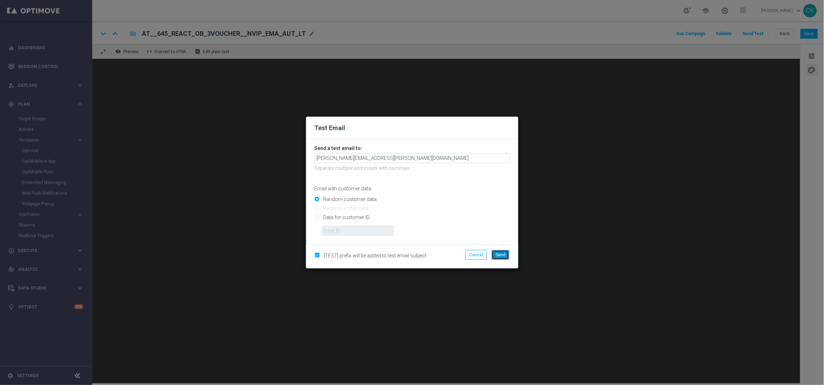
click at [503, 255] on span "Send" at bounding box center [501, 255] width 10 height 5
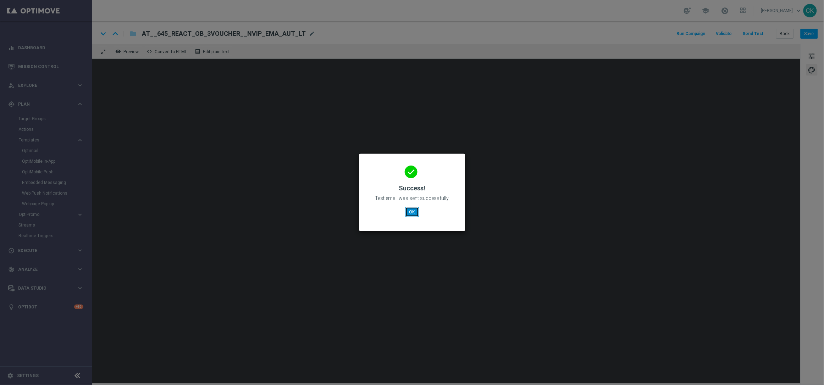
click at [412, 211] on button "OK" at bounding box center [412, 212] width 13 height 10
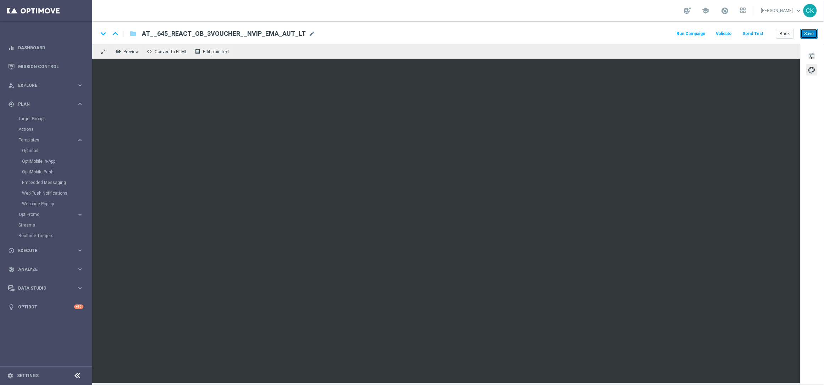
click at [809, 32] on button "Save" at bounding box center [809, 34] width 17 height 10
click at [809, 34] on button "Save" at bounding box center [809, 34] width 17 height 10
click at [787, 34] on button "Back" at bounding box center [785, 34] width 18 height 10
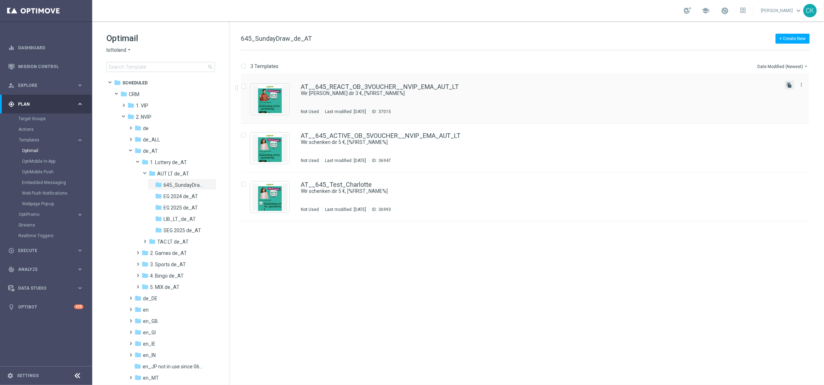
click at [789, 85] on icon "file_copy" at bounding box center [790, 85] width 6 height 6
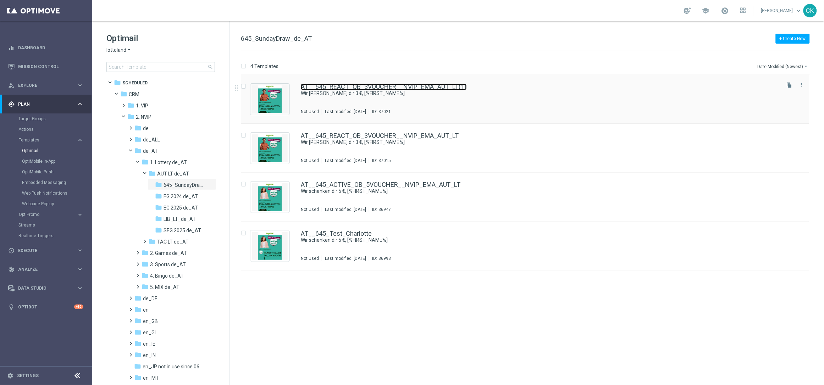
click at [372, 84] on link "AT__645_REACT_OB_3VOUCHER__NVIP_EMA_AUT_LT(1)" at bounding box center [384, 87] width 166 height 6
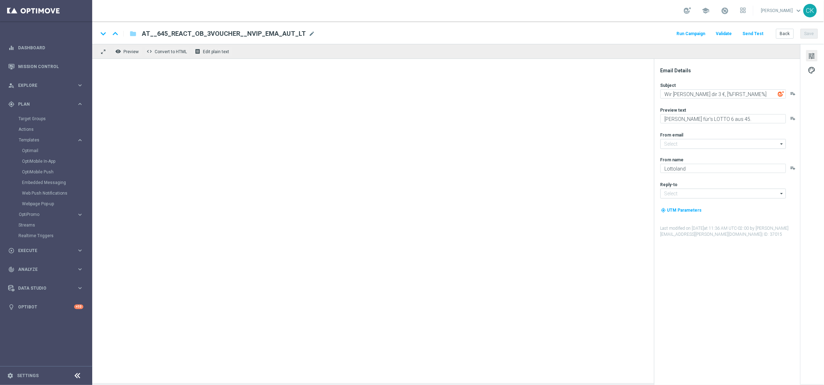
type input "mail@crm.lottoland.com"
type input "service@lottoland.com"
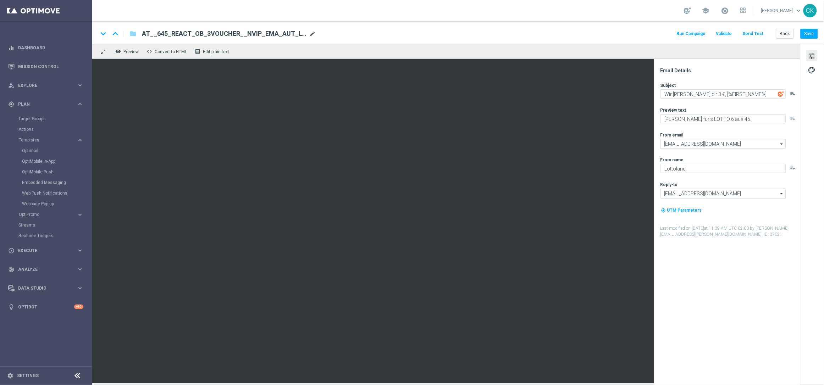
click at [312, 31] on span "mode_edit" at bounding box center [312, 34] width 6 height 6
click at [292, 33] on input "AT__645_REACT_OB_3VOUCHER__NVIP_EMA_AUT_LT(1)" at bounding box center [230, 33] width 176 height 9
paste input
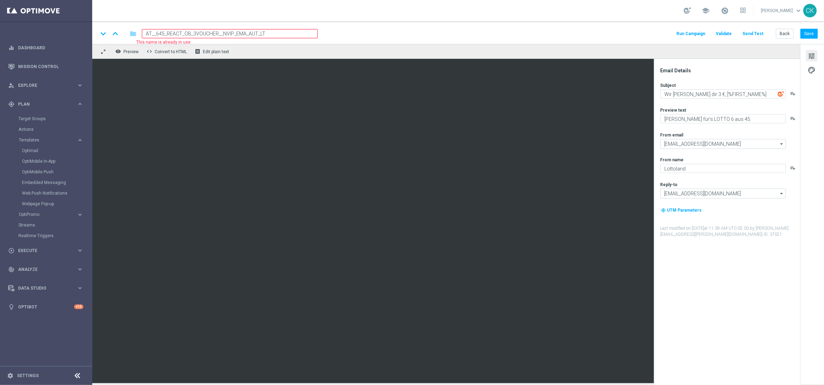
click at [268, 34] on input "AT__645_REACT_OB_3VOUCHER__NVIP_EMA_AUT_LT" at bounding box center [230, 33] width 176 height 9
paste input "CHURNED"
type input "AT__645_CHURNED_OB_3VOUCHER__NVIP_EMA_AUT_LT"
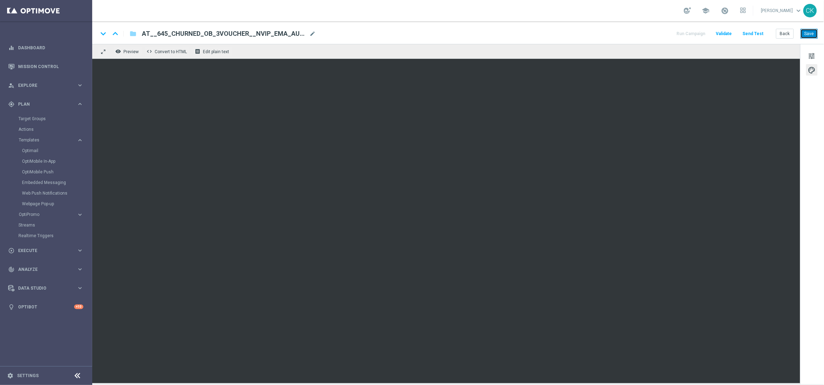
click at [815, 34] on button "Save" at bounding box center [809, 34] width 17 height 10
click at [755, 31] on button "Send Test" at bounding box center [753, 34] width 23 height 10
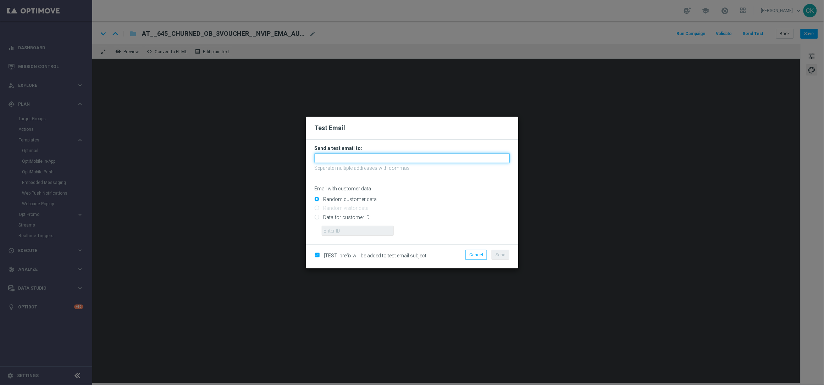
click at [340, 159] on input "text" at bounding box center [412, 158] width 195 height 10
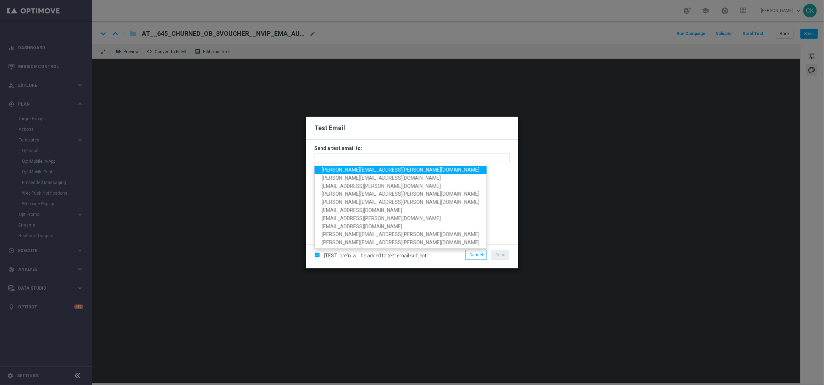
click at [351, 168] on span "charlotte.kammeyer@lottoland.com" at bounding box center [401, 170] width 158 height 6
type input "charlotte.kammeyer@lottoland.com"
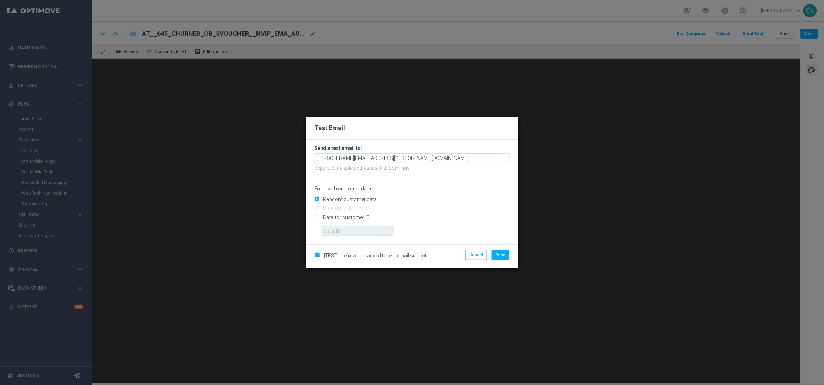
click at [345, 217] on input "Data for customer ID:" at bounding box center [412, 220] width 195 height 10
radio input "true"
click at [345, 232] on input "text" at bounding box center [358, 231] width 72 height 10
type input "14586067"
click at [503, 257] on button "Send" at bounding box center [501, 255] width 18 height 10
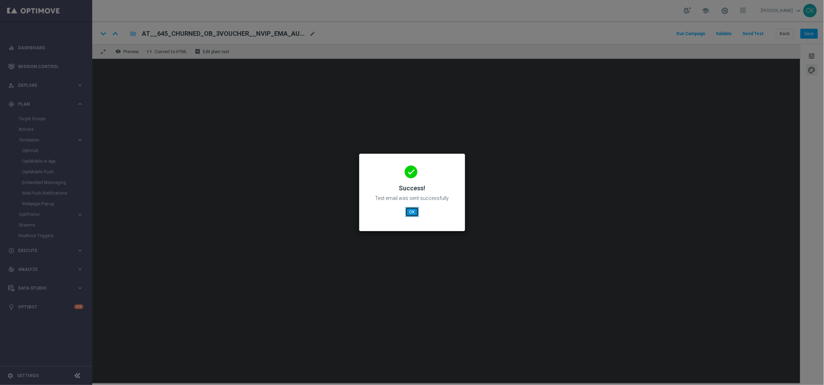
click at [414, 210] on button "OK" at bounding box center [412, 212] width 13 height 10
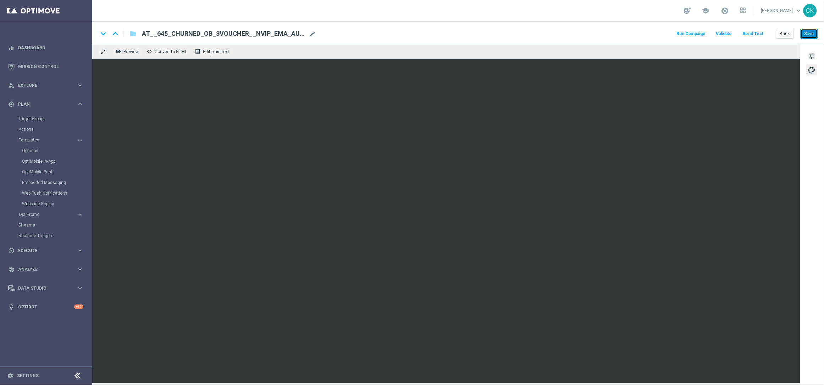
click at [811, 32] on button "Save" at bounding box center [809, 34] width 17 height 10
click at [785, 33] on button "Back" at bounding box center [785, 34] width 18 height 10
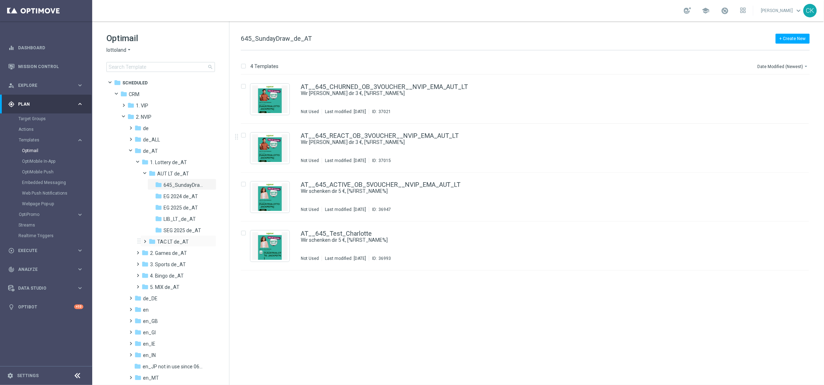
click at [145, 239] on span at bounding box center [143, 238] width 3 height 3
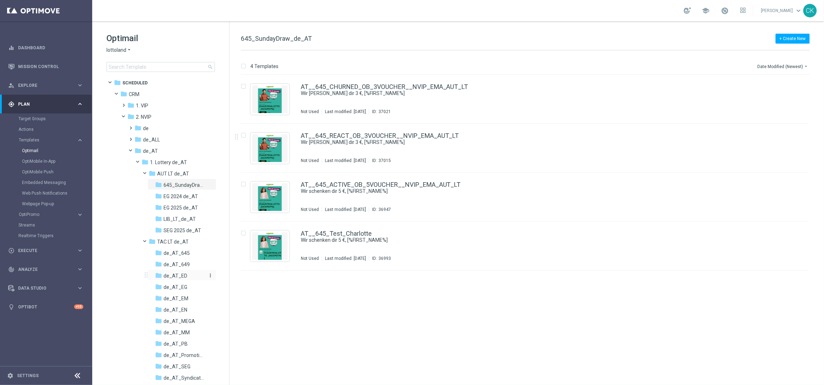
click at [171, 274] on span "de_AT_ED" at bounding box center [176, 276] width 24 height 6
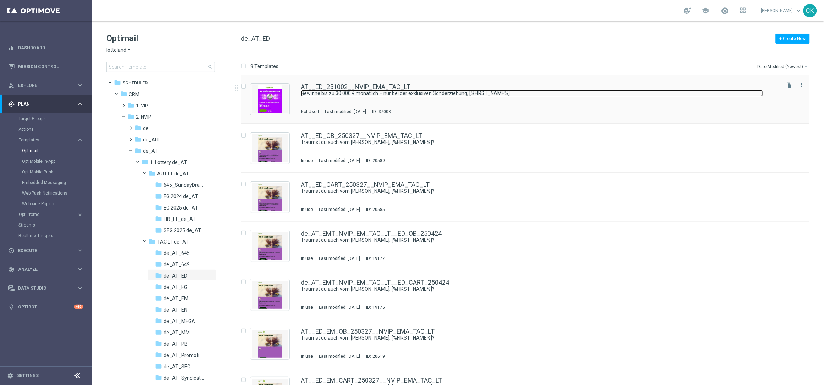
click at [351, 92] on link "Gewinne bis zu 30.000 € monatlich – nur bei der exklusiven Sonderziehung, [%FIR…" at bounding box center [532, 93] width 462 height 7
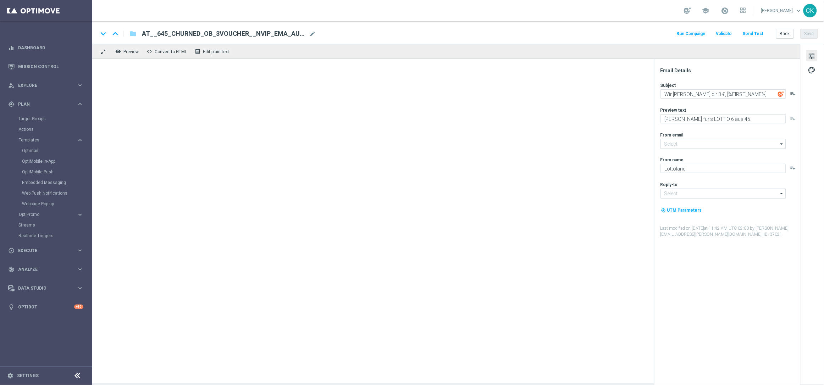
type input "mail@crm.lottoland.com"
type input "service@lottoland.com"
type textarea "Gewinne bis zu 30.000 € monatlich – nur bei der exklusiven Sonderziehung, [%FIR…"
type textarea "10% Rabatt auf die EuroDreams Event-Ziehung."
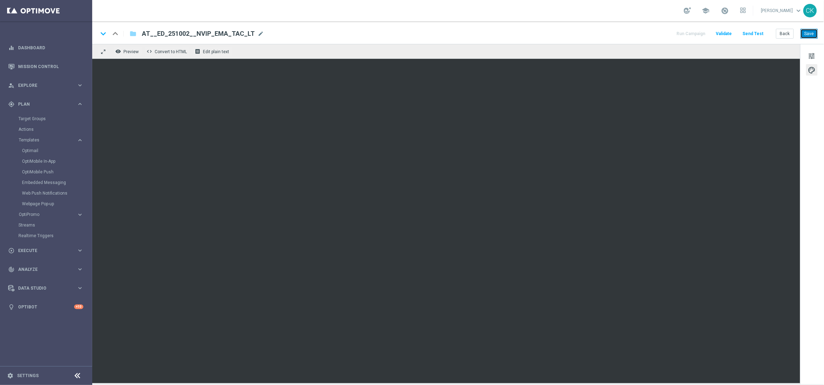
click at [811, 32] on button "Save" at bounding box center [809, 34] width 17 height 10
click at [811, 33] on button "Save" at bounding box center [809, 34] width 17 height 10
click at [758, 33] on button "Send Test" at bounding box center [753, 34] width 23 height 10
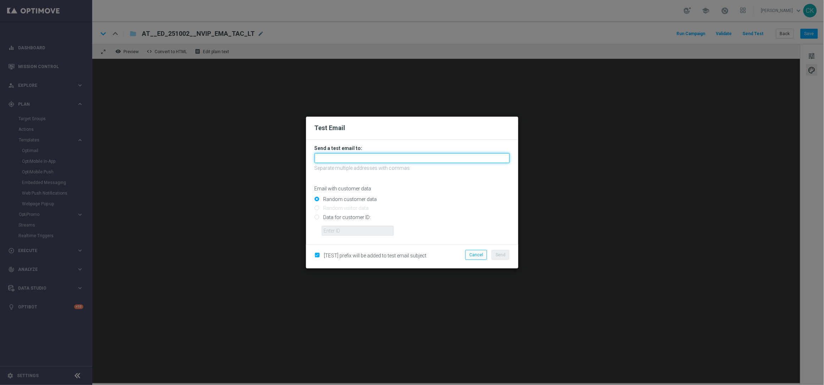
click at [376, 159] on input "text" at bounding box center [412, 158] width 195 height 10
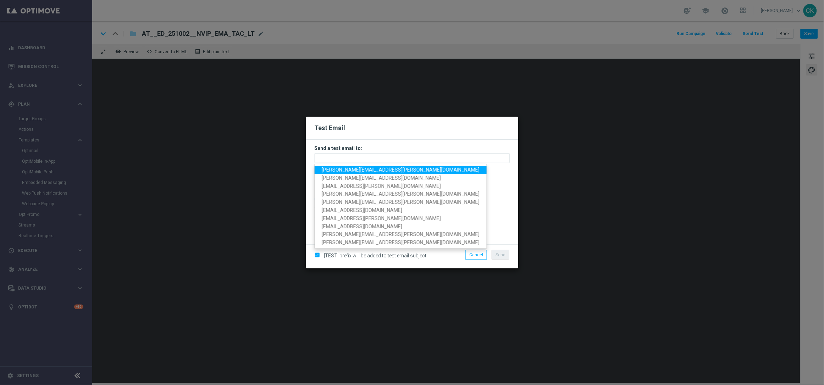
click at [365, 169] on span "charlotte.kammeyer@lottoland.com" at bounding box center [401, 170] width 158 height 6
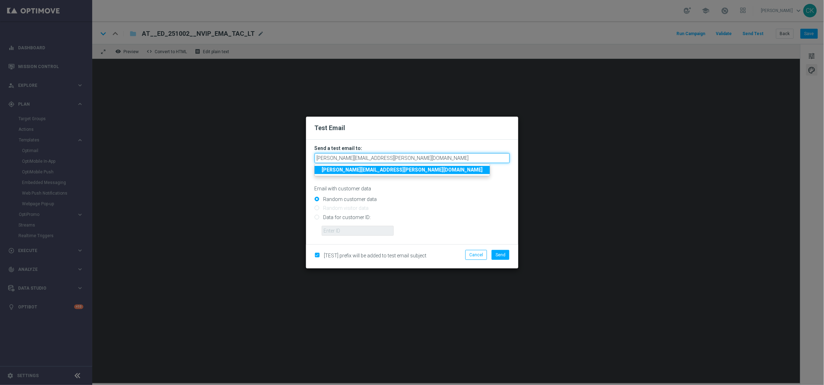
click at [413, 159] on input "charlotte.kammeyer@lottoland.com" at bounding box center [412, 158] width 195 height 10
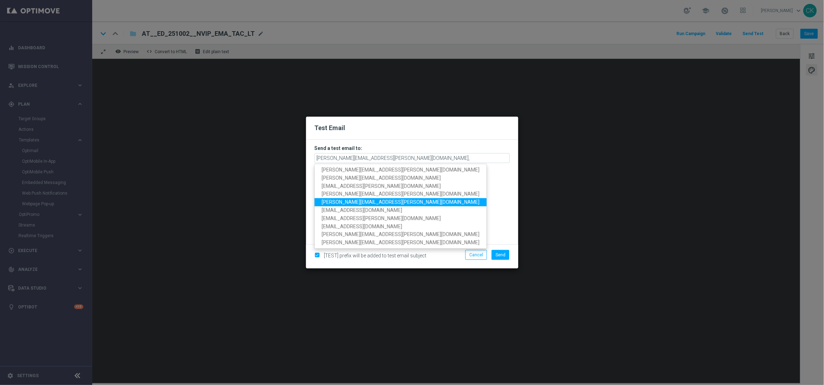
click at [370, 201] on span "alexander.huber@lottoland.com" at bounding box center [401, 202] width 158 height 6
type input "charlotte.kammeyer@lottoland.com,alexander.huber@lottoland.com"
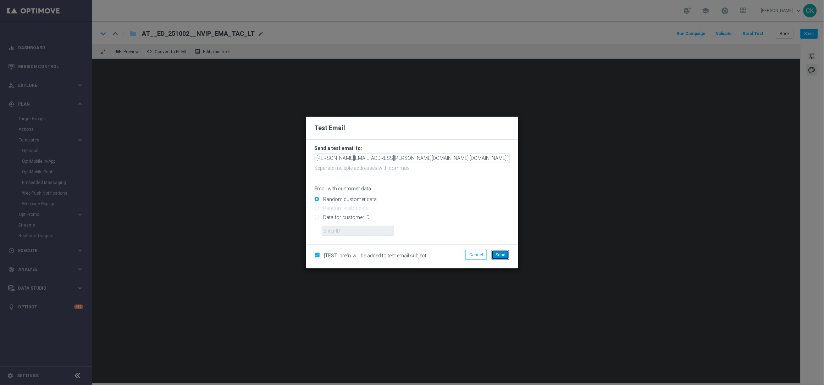
click at [500, 255] on span "Send" at bounding box center [501, 255] width 10 height 5
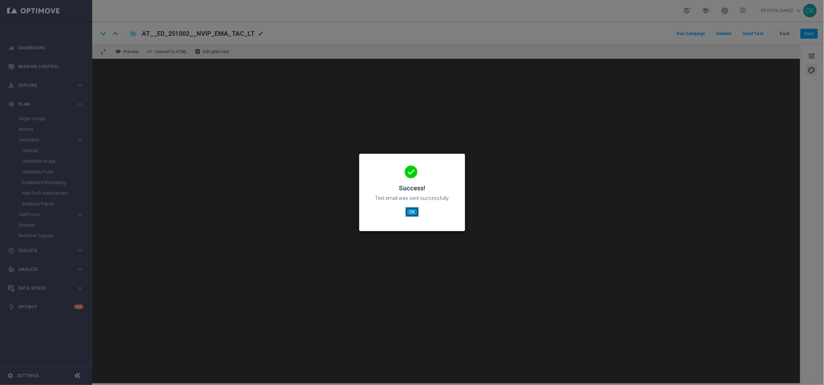
click at [415, 209] on button "OK" at bounding box center [412, 212] width 13 height 10
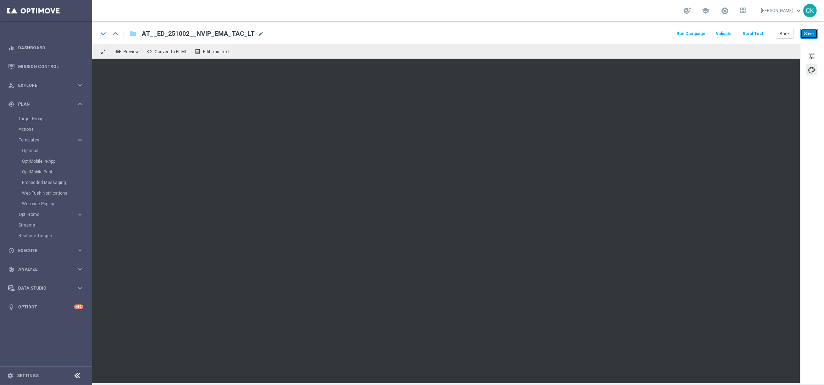
click at [811, 31] on button "Save" at bounding box center [809, 34] width 17 height 10
click at [784, 34] on button "Back" at bounding box center [785, 34] width 18 height 10
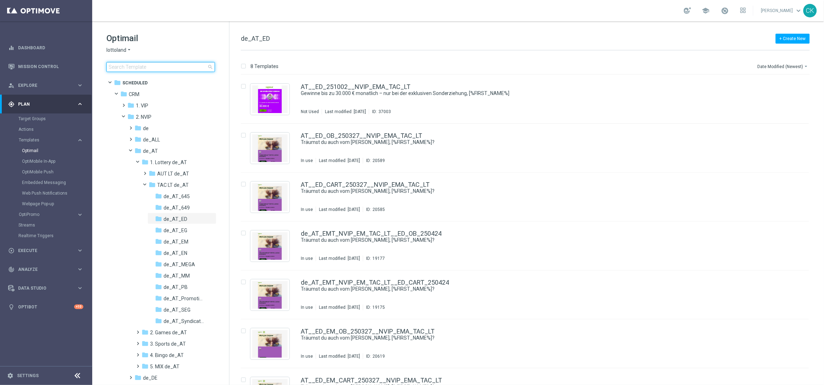
click at [155, 67] on input at bounding box center [160, 67] width 109 height 10
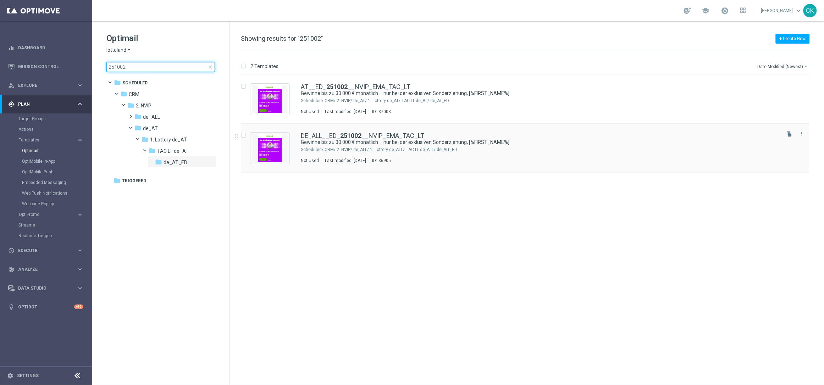
type input "251002"
click at [327, 136] on link "DE_ALL__ED_ 251002 __NVIP_EMA_TAC_LT" at bounding box center [362, 136] width 123 height 6
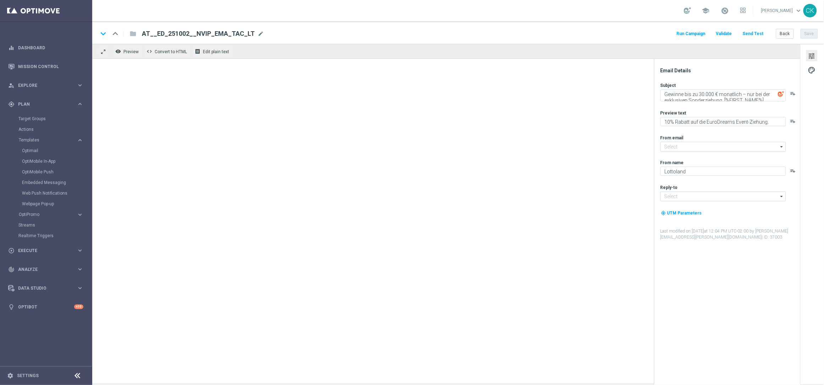
type input "mail@crm.lottoland.com"
type input "service@lottoland.com"
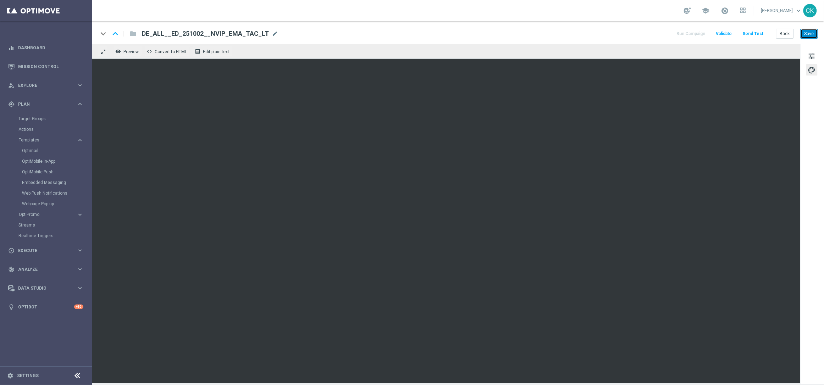
click at [810, 34] on button "Save" at bounding box center [809, 34] width 17 height 10
click at [755, 33] on button "Send Test" at bounding box center [753, 34] width 23 height 10
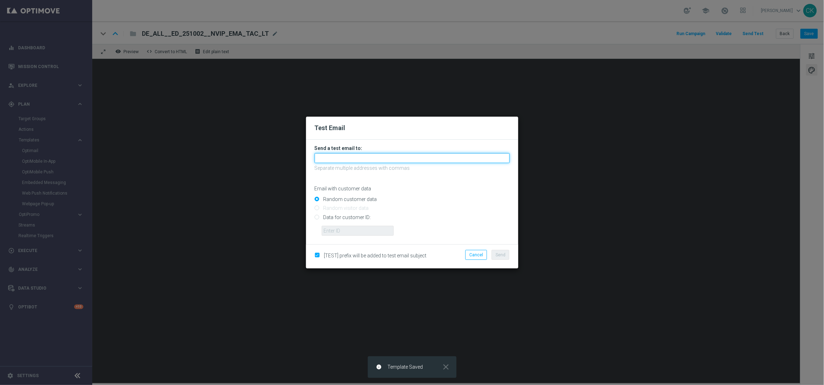
click at [438, 158] on input "text" at bounding box center [412, 158] width 195 height 10
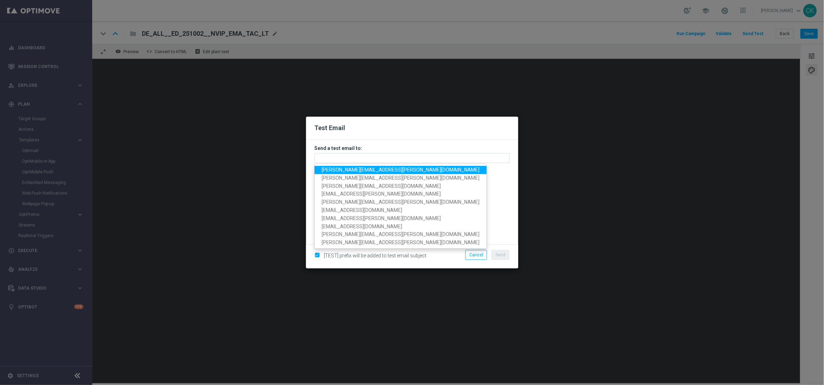
click at [392, 170] on span "charlotte.kammeyer@lottoland.com" at bounding box center [401, 170] width 158 height 6
type input "charlotte.kammeyer@lottoland.com"
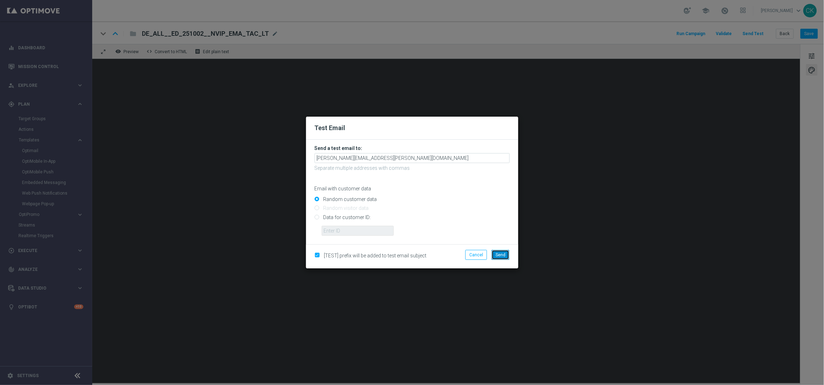
click at [506, 254] on button "Send" at bounding box center [501, 255] width 18 height 10
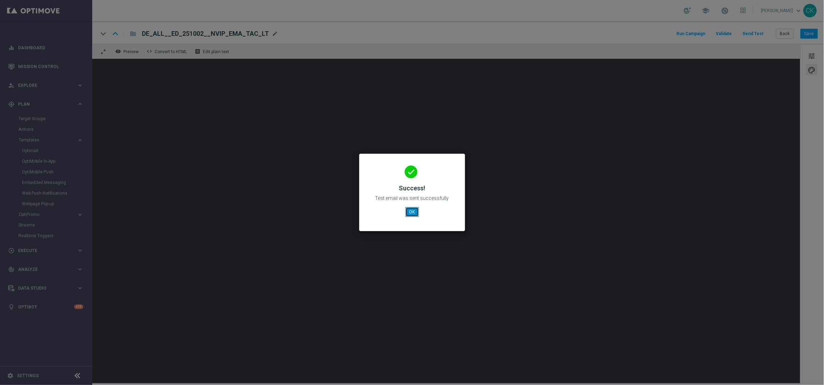
click at [410, 213] on button "OK" at bounding box center [412, 212] width 13 height 10
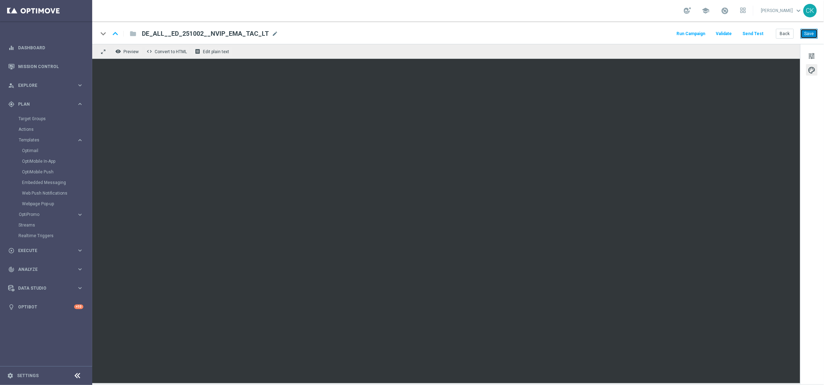
click at [810, 33] on button "Save" at bounding box center [809, 34] width 17 height 10
click at [787, 34] on button "Back" at bounding box center [785, 34] width 18 height 10
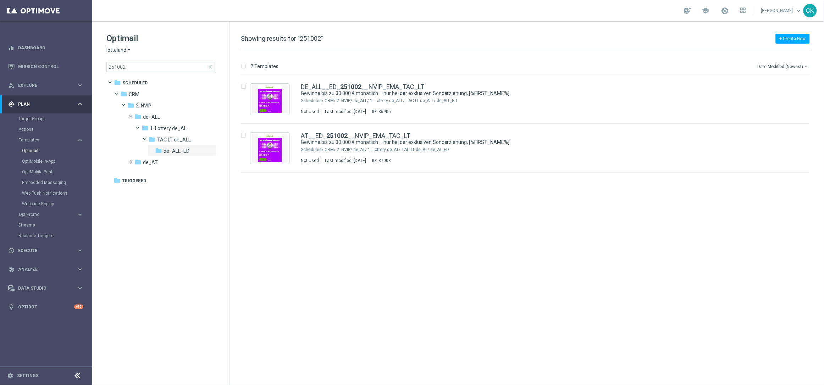
click at [210, 66] on span "close" at bounding box center [211, 67] width 6 height 6
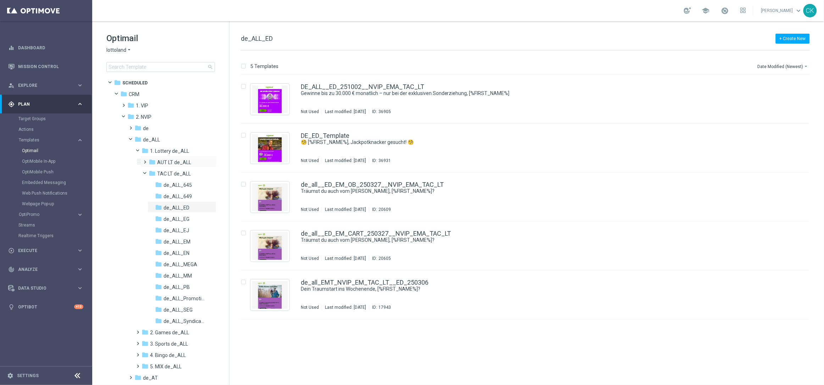
click at [145, 160] on span at bounding box center [143, 159] width 3 height 3
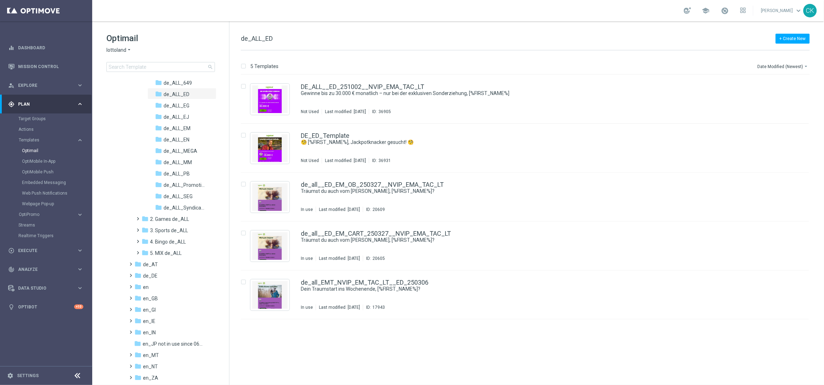
scroll to position [159, 0]
click at [131, 263] on span at bounding box center [129, 261] width 3 height 3
click at [138, 274] on span at bounding box center [136, 272] width 3 height 3
click at [145, 286] on span at bounding box center [143, 284] width 3 height 3
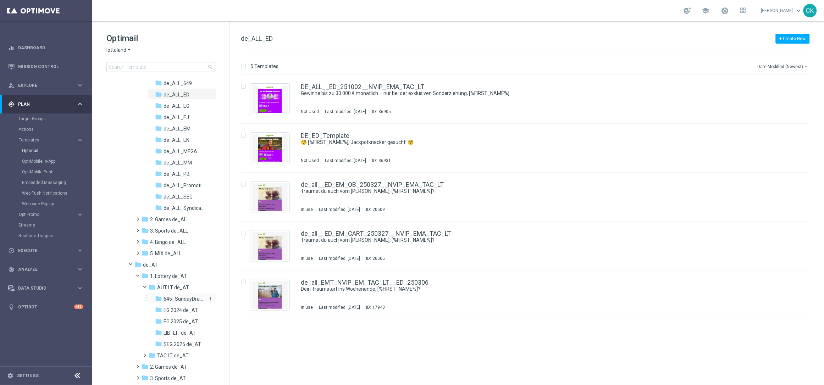
click at [184, 297] on span "645_SundayDraw_de_AT" at bounding box center [184, 299] width 41 height 6
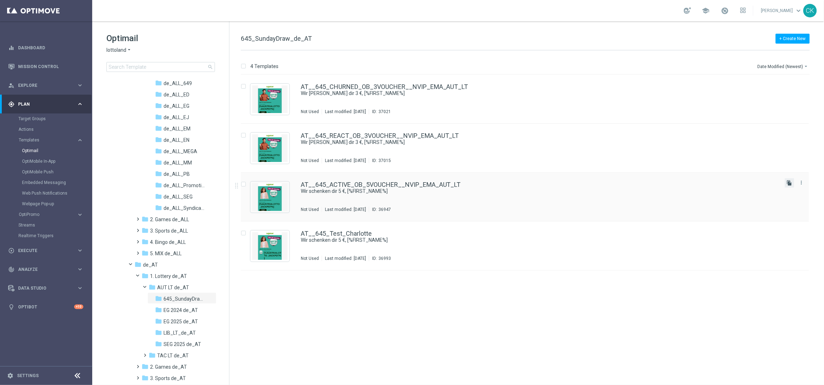
click at [790, 181] on icon "file_copy" at bounding box center [790, 183] width 6 height 6
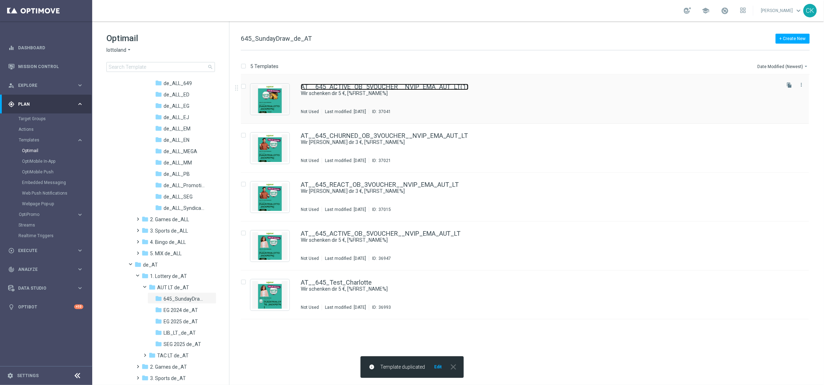
click at [433, 86] on link "AT__645_ACTIVE_OB_5VOUCHER__NVIP_EMA_AUT_LT(1)" at bounding box center [385, 87] width 168 height 6
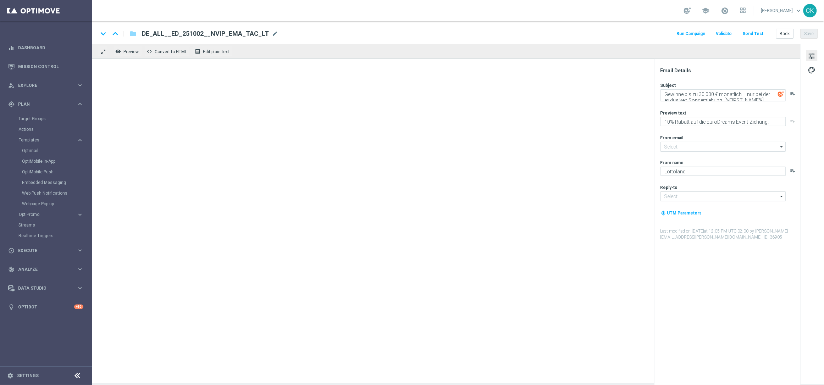
type input "mail@crm.lottoland.com"
type input "service@lottoland.com"
type textarea "Wir schenken dir 5 €, [%FIRST_NAME%]"
type textarea "Dein Gutschein für's LOTTO 6 aus 45."
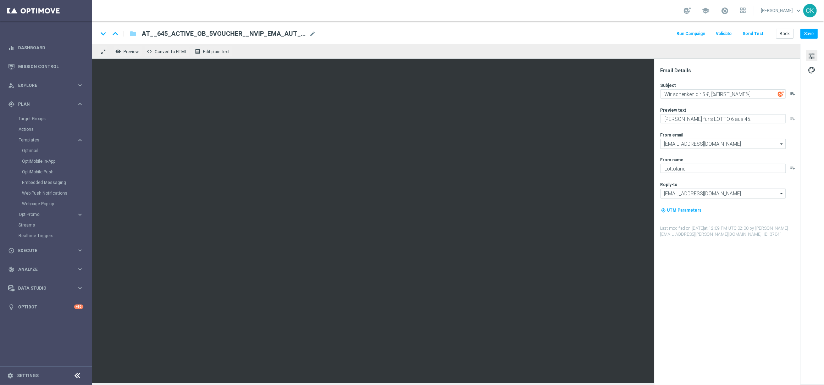
click at [302, 32] on span "AT__645_ACTIVE_OB_5VOUCHER__NVIP_EMA_AUT_LT(1)" at bounding box center [224, 33] width 165 height 9
click at [302, 32] on input "AT__645_ACTIVE_OB_5VOUCHER__NVIP_EMA_AUT_LT(1)" at bounding box center [230, 33] width 176 height 9
paste input "9L_5SC100K__NVIP_EMA_AUT_LT"
type input "AT__645_ACTIVE_9L_5SC100K__NVIP_EMA_AUT_LT"
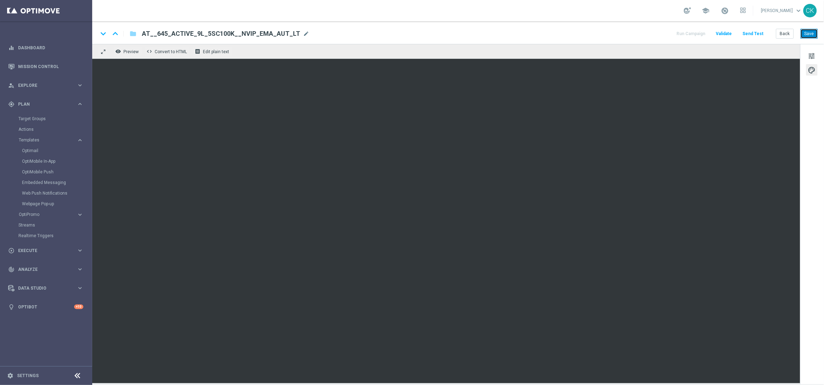
click at [811, 32] on button "Save" at bounding box center [809, 34] width 17 height 10
click at [812, 34] on button "Save" at bounding box center [809, 34] width 17 height 10
click at [805, 31] on button "Save" at bounding box center [809, 34] width 17 height 10
click at [812, 33] on button "Save" at bounding box center [809, 34] width 17 height 10
click at [785, 33] on button "Back" at bounding box center [785, 34] width 18 height 10
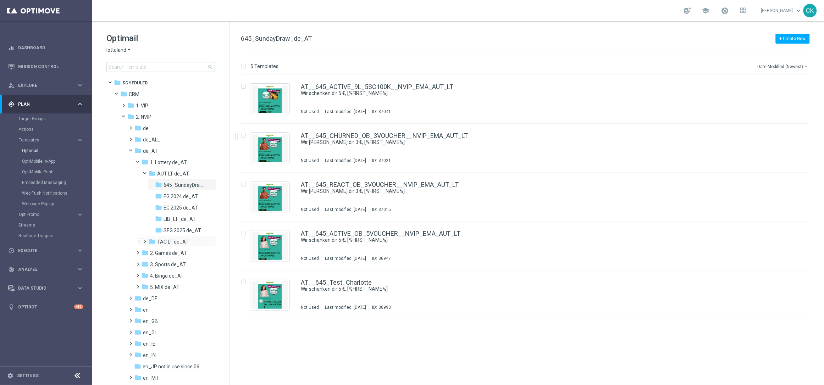
click at [144, 240] on span at bounding box center [143, 238] width 3 height 3
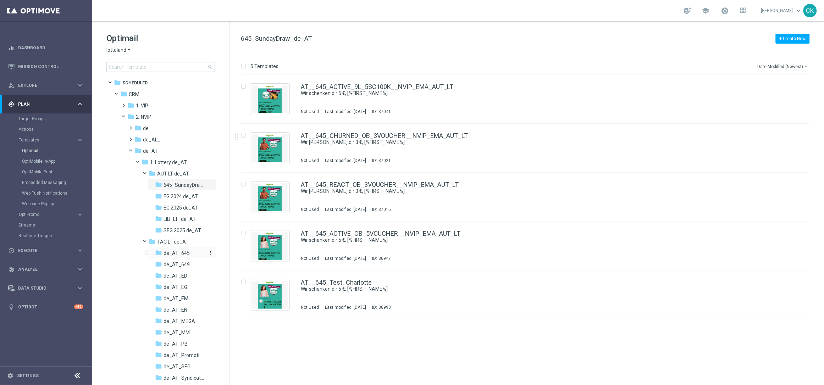
click at [174, 250] on span "de_AT_645" at bounding box center [177, 253] width 26 height 6
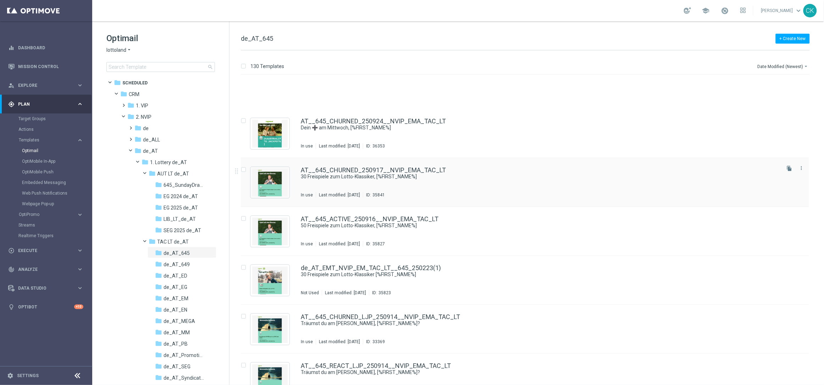
scroll to position [346, 0]
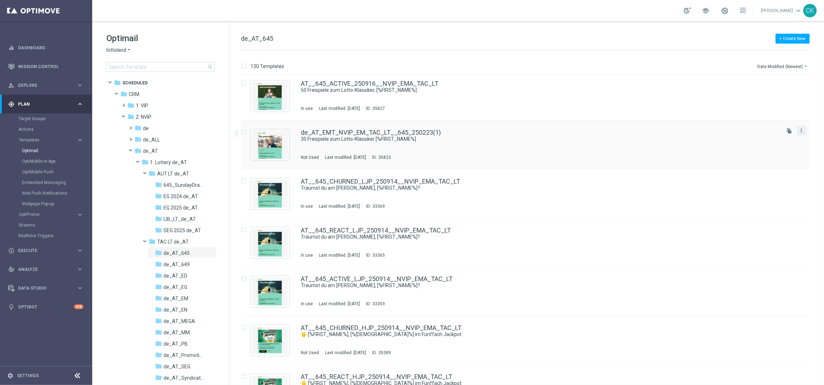
click at [801, 130] on icon "more_vert" at bounding box center [802, 131] width 6 height 6
click at [764, 158] on div "Delete" at bounding box center [772, 158] width 43 height 5
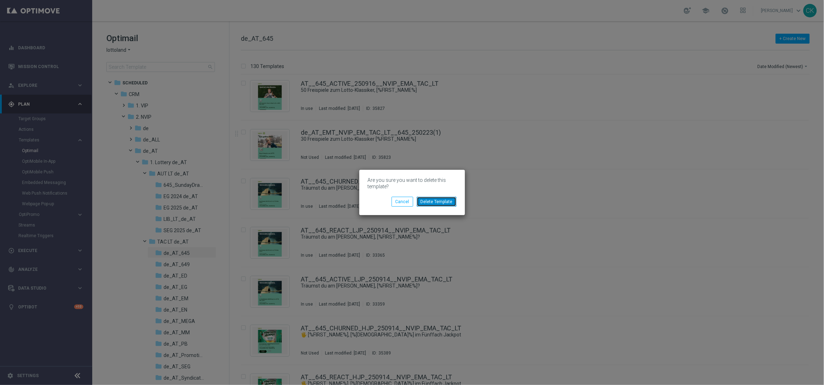
click at [434, 200] on button "Delete Template" at bounding box center [437, 202] width 40 height 10
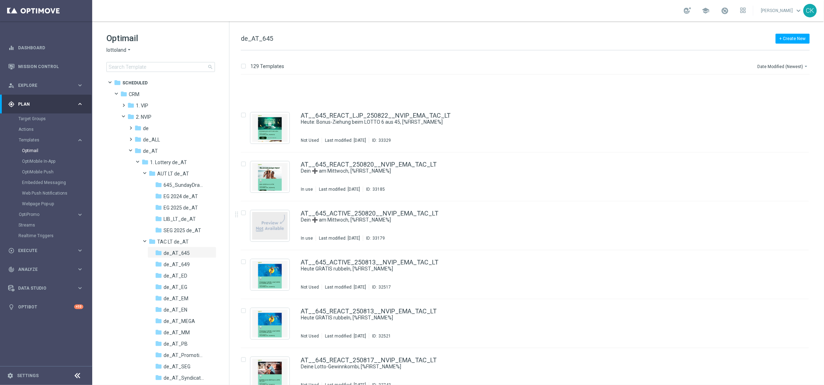
scroll to position [1853, 0]
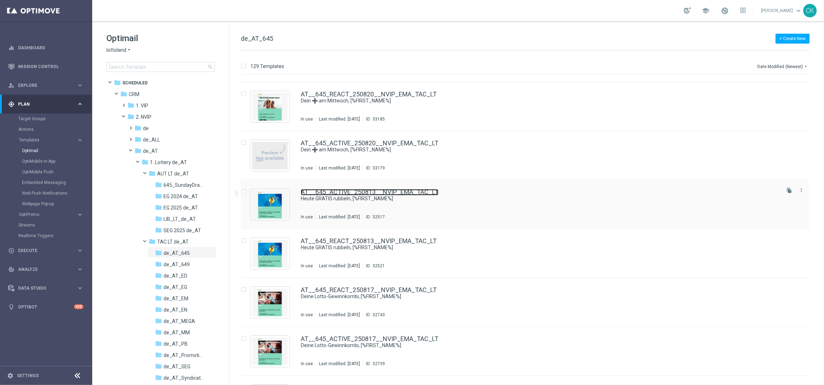
click at [339, 192] on link "AT__645_ACTIVE_250813__NVIP_EMA_TAC_LT" at bounding box center [370, 192] width 138 height 6
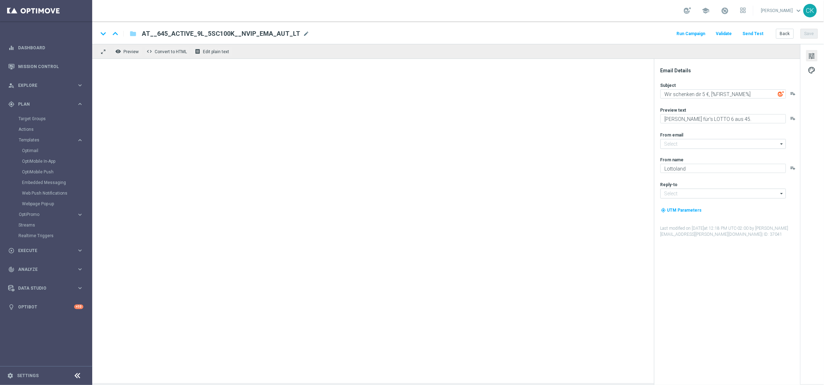
type input "mail@crm.lottoland.com"
type input "service@lottoland.com"
type textarea "Heute GRATIS rubbeln, [%FIRST_NAME%]"
type textarea "Zu deinem LOTTO 6 aus 45."
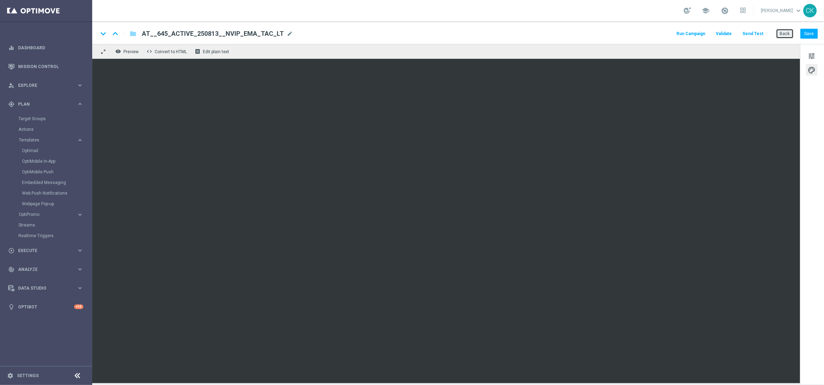
click at [785, 33] on button "Back" at bounding box center [785, 34] width 18 height 10
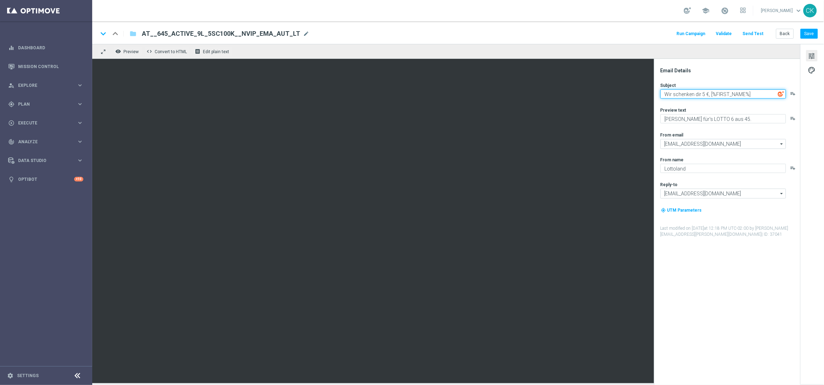
click at [708, 95] on textarea "Wir schenken dir 5 €, [%FIRST_NAME%]" at bounding box center [724, 93] width 126 height 9
paste textarea "Heute GRATIS rubbeln"
type textarea "Heute GRATIS rubbeln, [%FIRST_NAME%]"
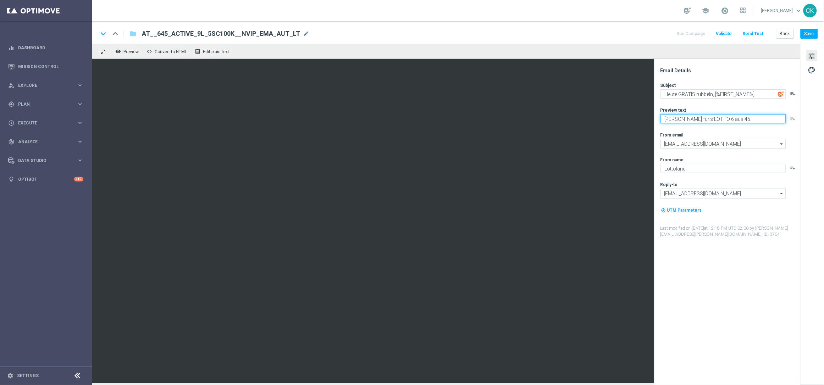
drag, startPoint x: 756, startPoint y: 118, endPoint x: 663, endPoint y: 118, distance: 92.6
click at [663, 118] on textarea "[PERSON_NAME] für's LOTTO 6 aus 45." at bounding box center [724, 118] width 126 height 9
paste textarea "Zu deinem"
type textarea "Zu deinem LOTTO 6 aus 45."
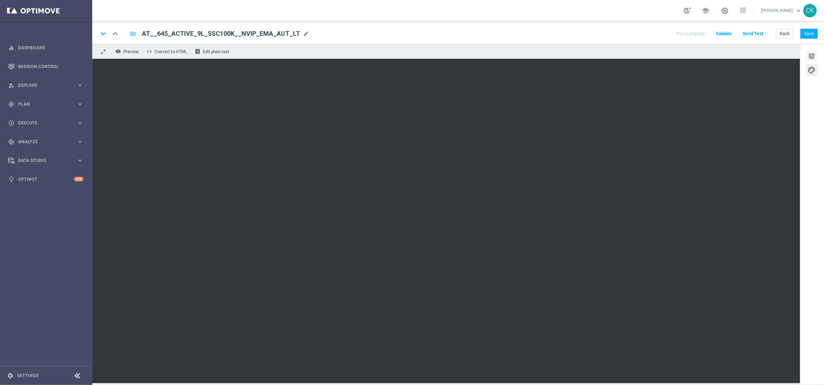
click at [810, 57] on span "tune" at bounding box center [812, 55] width 8 height 9
click at [812, 55] on span "tune" at bounding box center [812, 55] width 8 height 9
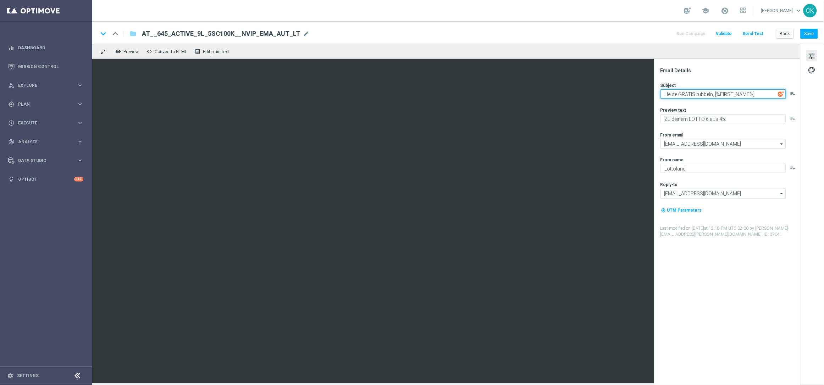
click at [701, 94] on textarea "Heute GRATIS rubbeln, [%FIRST_NAME%]" at bounding box center [724, 93] width 126 height 9
click at [812, 34] on button "Save" at bounding box center [809, 34] width 17 height 10
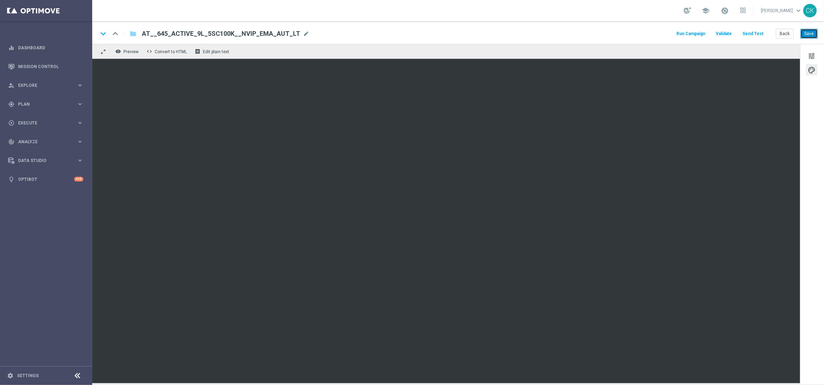
click at [810, 32] on button "Save" at bounding box center [809, 34] width 17 height 10
click at [759, 34] on button "Send Test" at bounding box center [753, 34] width 23 height 10
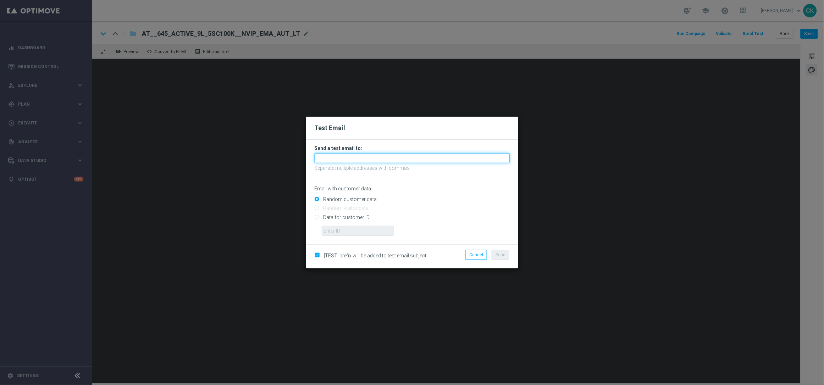
click at [381, 157] on input "text" at bounding box center [412, 158] width 195 height 10
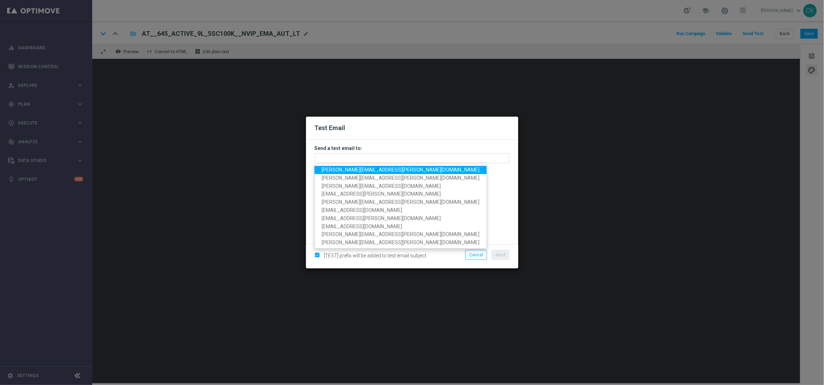
click at [375, 168] on span "[PERSON_NAME][EMAIL_ADDRESS][PERSON_NAME][DOMAIN_NAME]" at bounding box center [401, 170] width 158 height 6
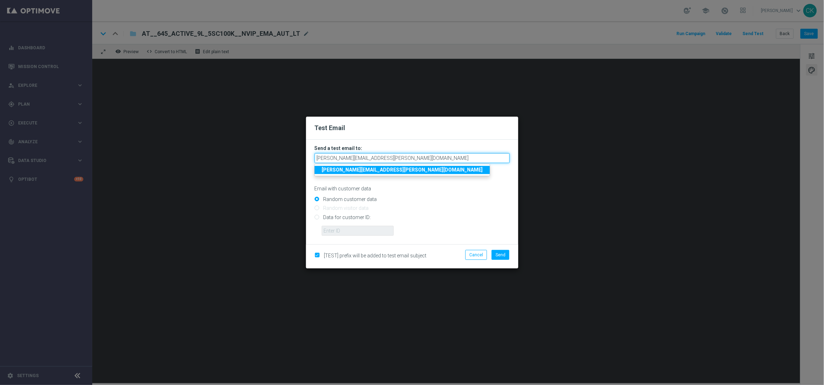
click at [407, 158] on input "[PERSON_NAME][EMAIL_ADDRESS][PERSON_NAME][DOMAIN_NAME]" at bounding box center [412, 158] width 195 height 10
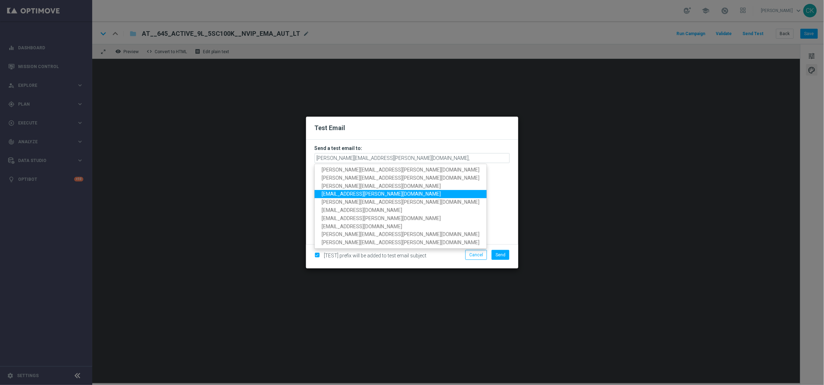
click at [372, 192] on span "[EMAIL_ADDRESS][PERSON_NAME][DOMAIN_NAME]" at bounding box center [381, 194] width 119 height 6
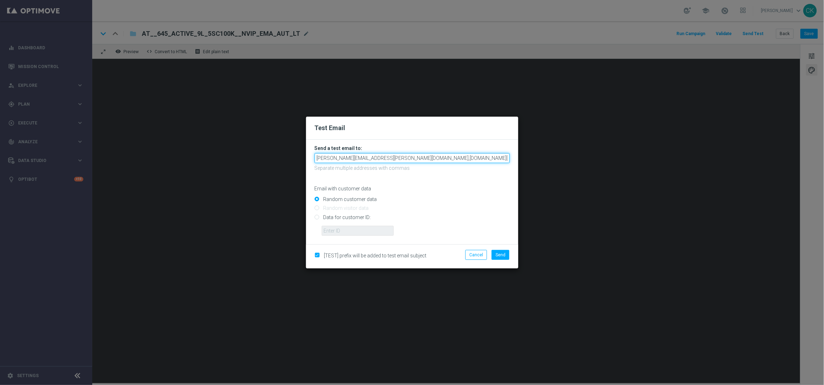
click at [473, 160] on input "[PERSON_NAME][EMAIL_ADDRESS][PERSON_NAME][DOMAIN_NAME],[DOMAIN_NAME][EMAIL_ADDR…" at bounding box center [412, 158] width 195 height 10
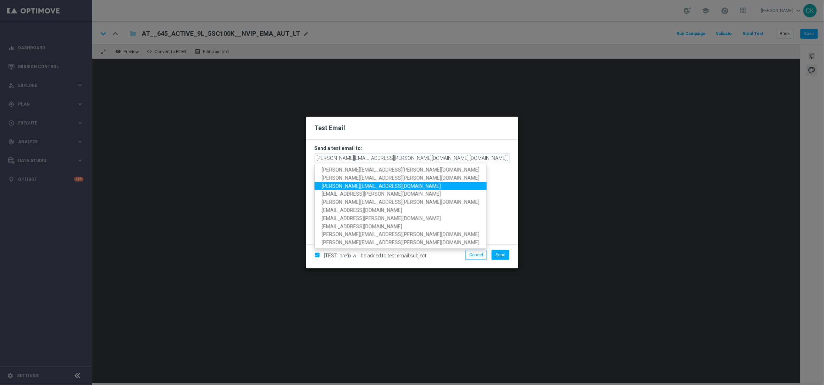
click at [395, 185] on link "[PERSON_NAME][EMAIL_ADDRESS][DOMAIN_NAME]" at bounding box center [401, 186] width 172 height 8
type input "[EMAIL_ADDRESS][PERSON_NAME][DOMAIN_NAME],[DOMAIN_NAME][EMAIL_ADDRESS][PERSON_N…"
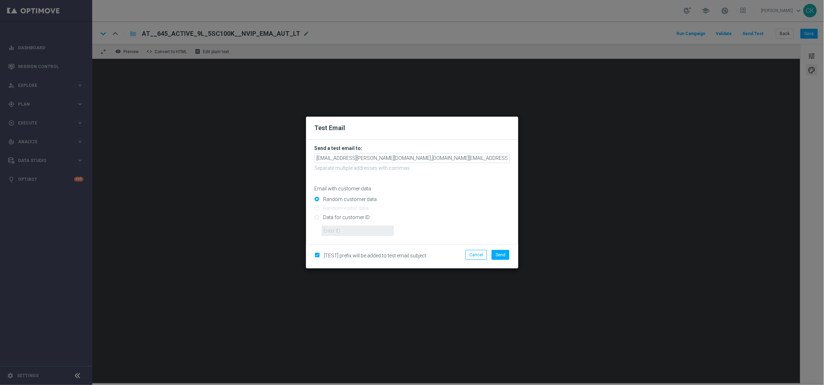
click at [361, 216] on input "Data for customer ID:" at bounding box center [412, 220] width 195 height 10
radio input "true"
click at [360, 227] on input "text" at bounding box center [358, 231] width 72 height 10
type input "14586067"
click at [503, 254] on span "Send" at bounding box center [501, 255] width 10 height 5
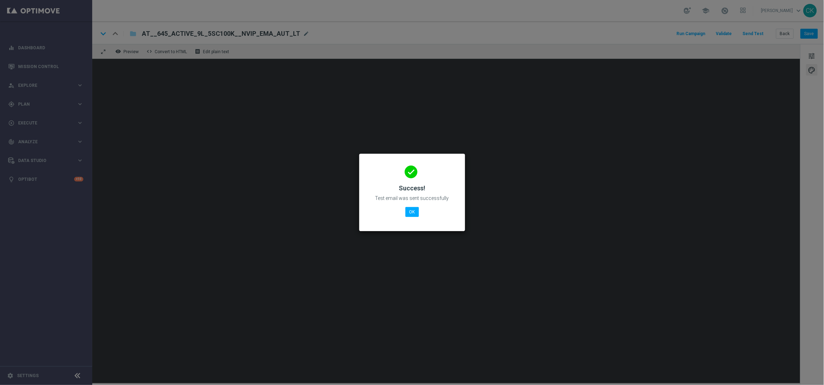
click at [404, 208] on div "done Success! Test email was sent successfully OK" at bounding box center [412, 192] width 89 height 62
click at [410, 211] on button "OK" at bounding box center [412, 212] width 13 height 10
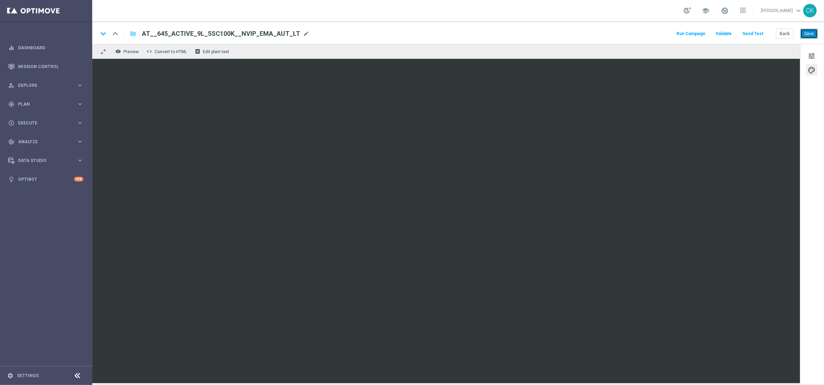
click at [809, 35] on button "Save" at bounding box center [809, 34] width 17 height 10
click at [812, 36] on button "Save" at bounding box center [809, 34] width 17 height 10
click at [791, 35] on button "Back" at bounding box center [785, 34] width 18 height 10
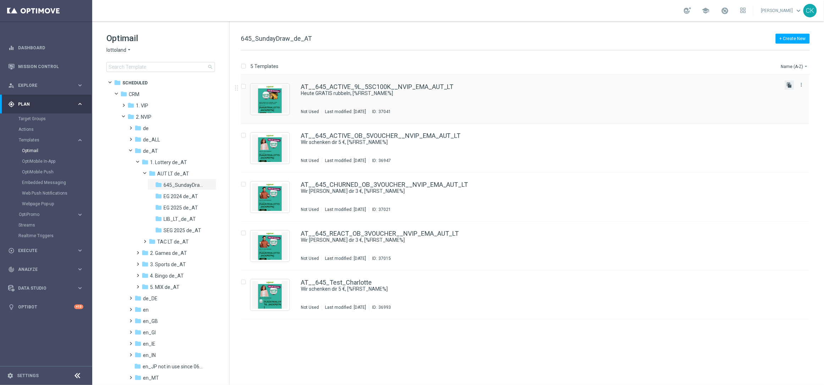
click at [789, 82] on icon "file_copy" at bounding box center [790, 85] width 6 height 6
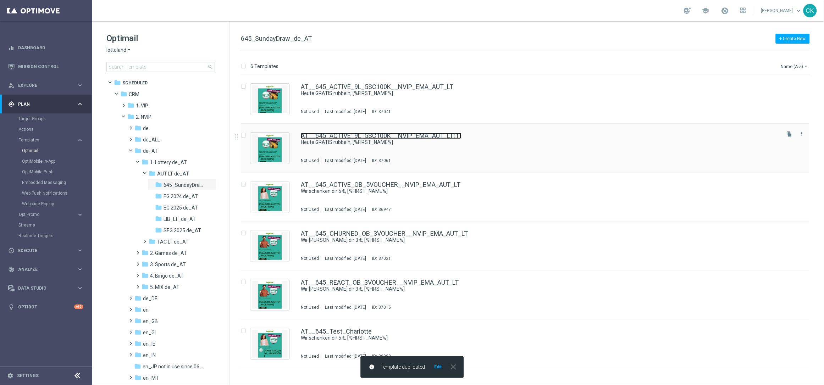
click at [347, 134] on link "AT__645_ACTIVE_9L_5SC100K__NVIP_EMA_AUT_LT(1)" at bounding box center [381, 136] width 161 height 6
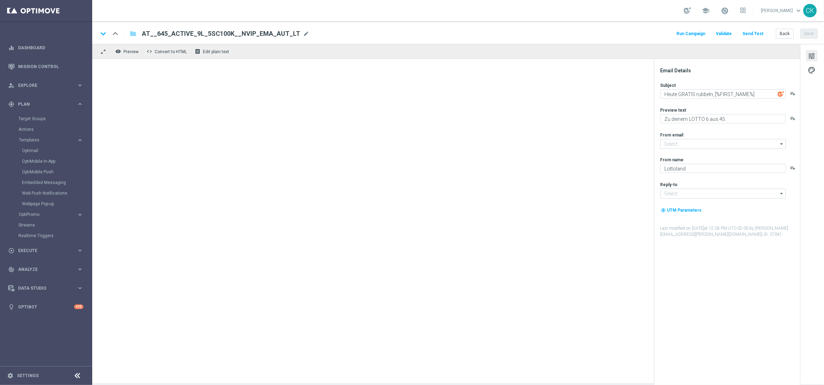
type input "[EMAIL_ADDRESS][DOMAIN_NAME]"
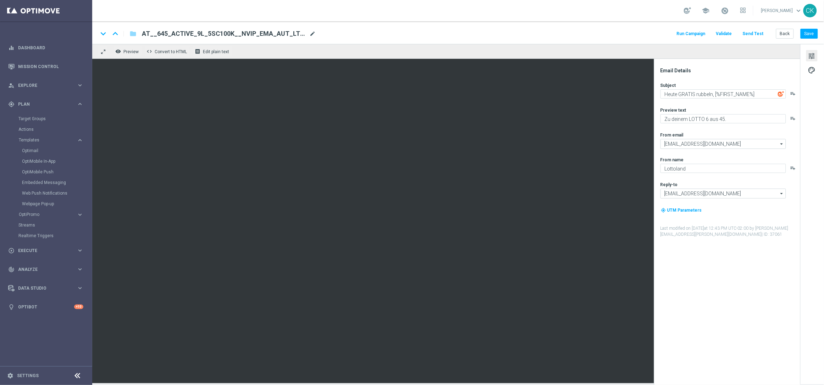
click at [309, 33] on span "mode_edit" at bounding box center [312, 34] width 6 height 6
click at [283, 36] on input "AT__645_ACTIVE_9L_5SC100K__NVIP_EMA_AUT_LT(1)" at bounding box center [230, 33] width 176 height 9
paste input "REACT_6L_3SC100K__NVIP_EMA_AUT_LT"
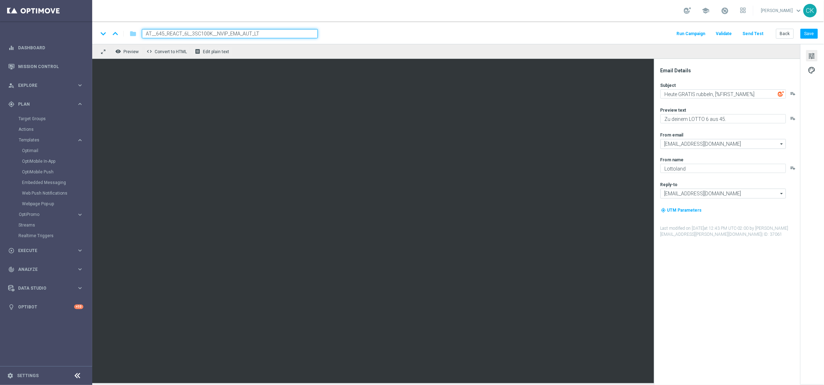
type input "AT__645_REACT_6L_3SC100K__NVIP_EMA_AUT_LT"
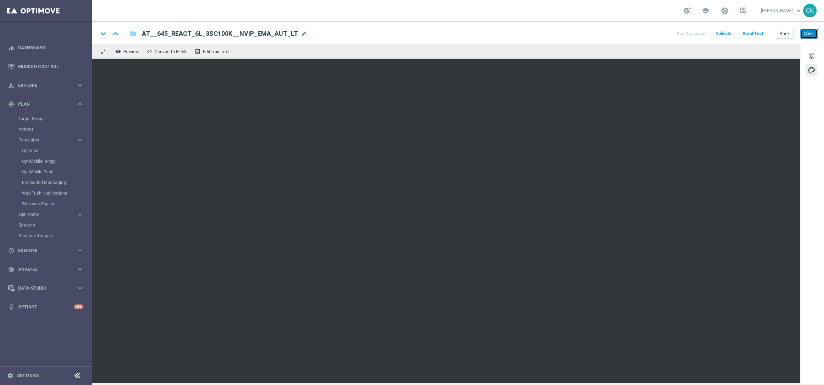
click at [812, 34] on button "Save" at bounding box center [809, 34] width 17 height 10
click at [814, 54] on span "tune" at bounding box center [812, 55] width 8 height 9
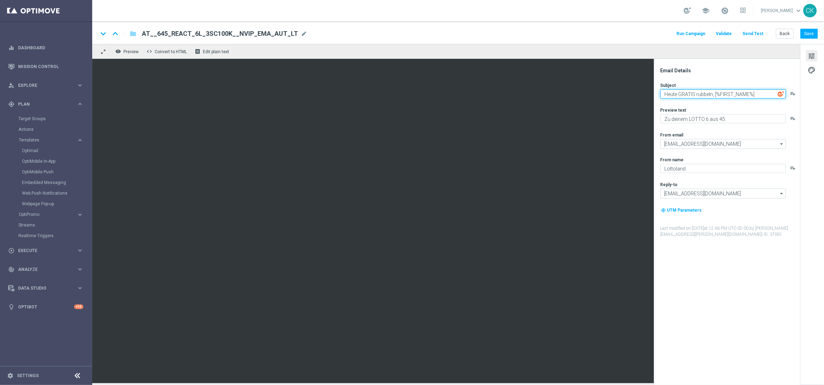
click at [761, 94] on textarea "Heute GRATIS rubbeln, [%FIRST_NAME%]" at bounding box center [724, 93] width 126 height 9
click at [813, 33] on button "Save" at bounding box center [809, 34] width 17 height 10
click at [810, 38] on button "Save" at bounding box center [809, 34] width 17 height 10
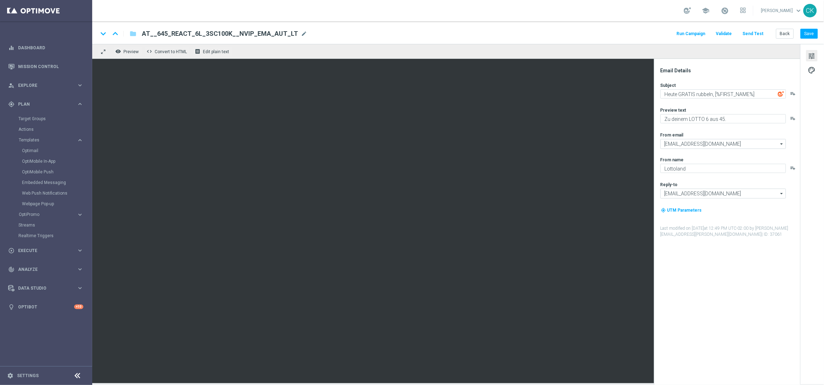
click at [755, 34] on button "Send Test" at bounding box center [753, 34] width 23 height 10
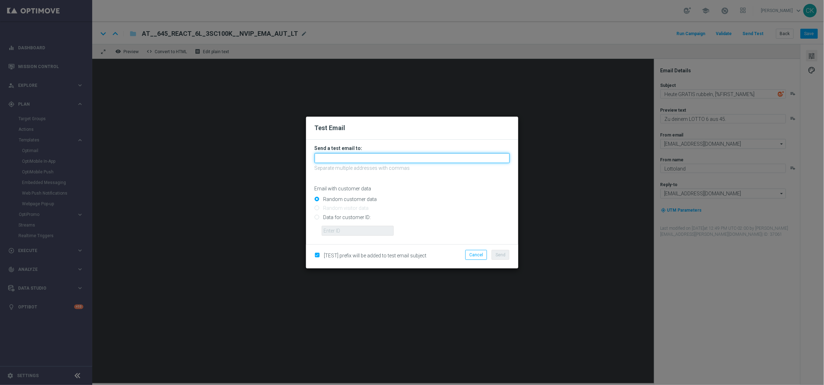
click at [475, 161] on input "text" at bounding box center [412, 158] width 195 height 10
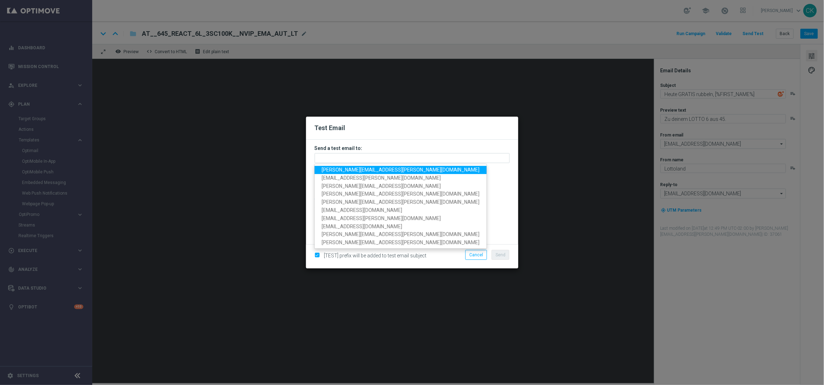
click at [395, 172] on span "[PERSON_NAME][EMAIL_ADDRESS][DOMAIN_NAME]" at bounding box center [401, 170] width 158 height 6
type input "[PERSON_NAME][EMAIL_ADDRESS][DOMAIN_NAME]"
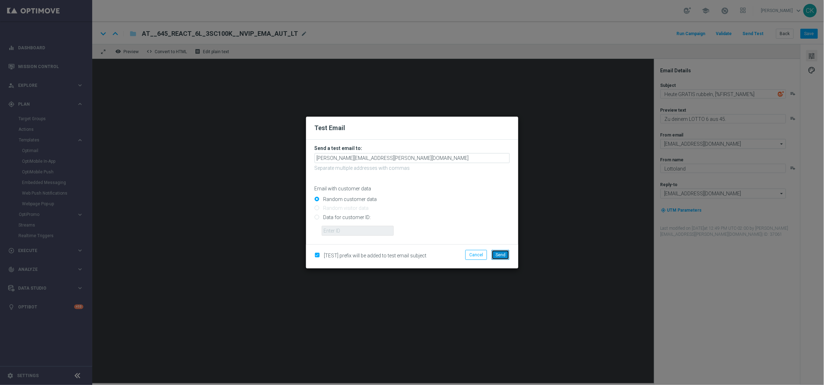
click at [502, 253] on span "Send" at bounding box center [501, 255] width 10 height 5
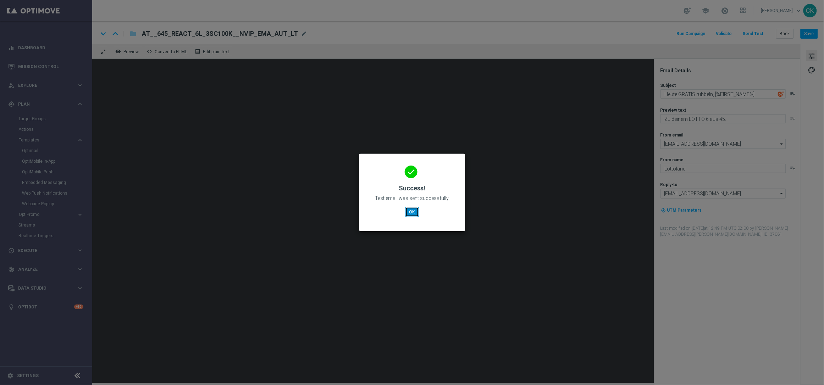
click at [413, 212] on button "OK" at bounding box center [412, 212] width 13 height 10
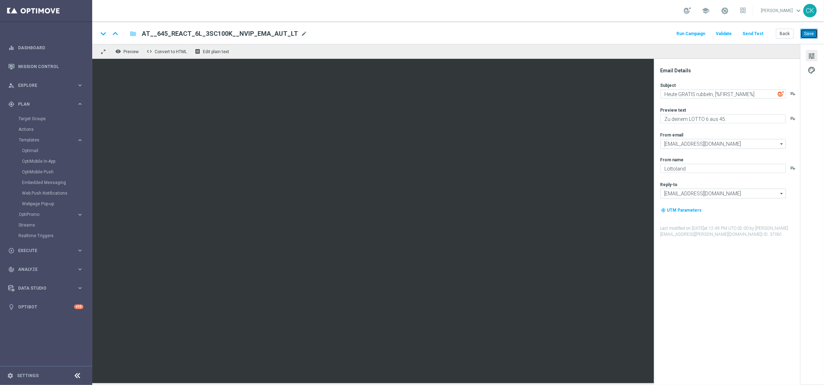
click at [810, 34] on button "Save" at bounding box center [809, 34] width 17 height 10
click at [785, 35] on button "Back" at bounding box center [785, 34] width 18 height 10
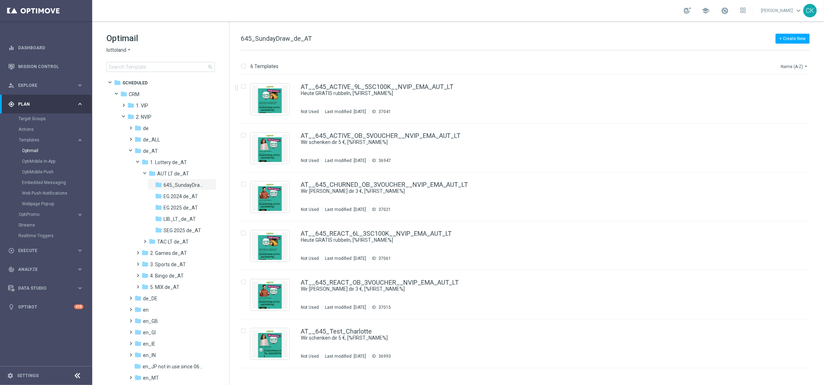
click at [807, 66] on icon "arrow_drop_down" at bounding box center [807, 67] width 6 height 6
click at [794, 98] on span "Date Modified (Newest)" at bounding box center [783, 98] width 48 height 5
click at [790, 86] on icon "file_copy" at bounding box center [790, 85] width 6 height 6
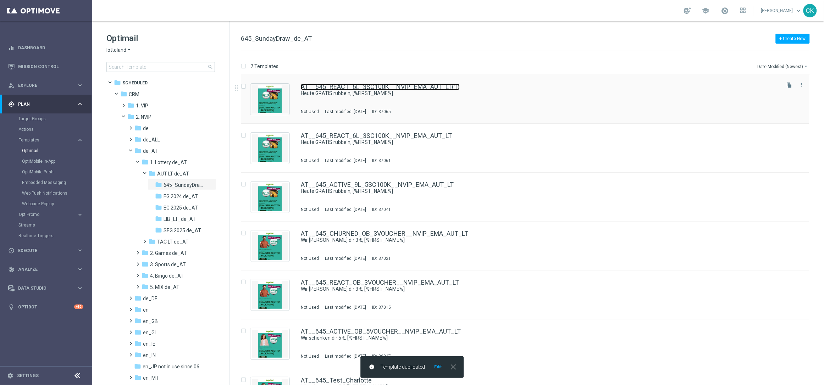
click at [347, 88] on link "AT__645_REACT_6L_3SC100K__NVIP_EMA_AUT_LT(1)" at bounding box center [380, 87] width 159 height 6
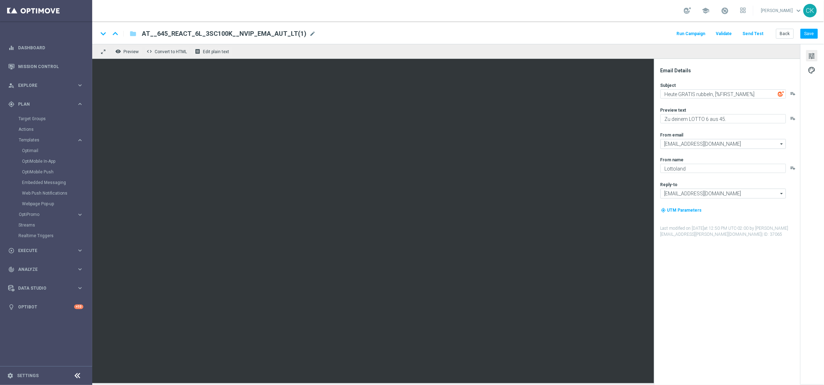
click at [278, 33] on span "AT__645_REACT_6L_3SC100K__NVIP_EMA_AUT_LT(1)" at bounding box center [224, 33] width 165 height 9
click at [278, 33] on input "AT__645_REACT_6L_3SC100K__NVIP_EMA_AUT_LT(1)" at bounding box center [230, 33] width 176 height 9
paste input "CHURNED_3L_3SC100K__NVIP_EMA_AUT_LT"
type input "AT__645_CHURNED_3L_3SC100K__NVIP_EMA_AUT_LT"
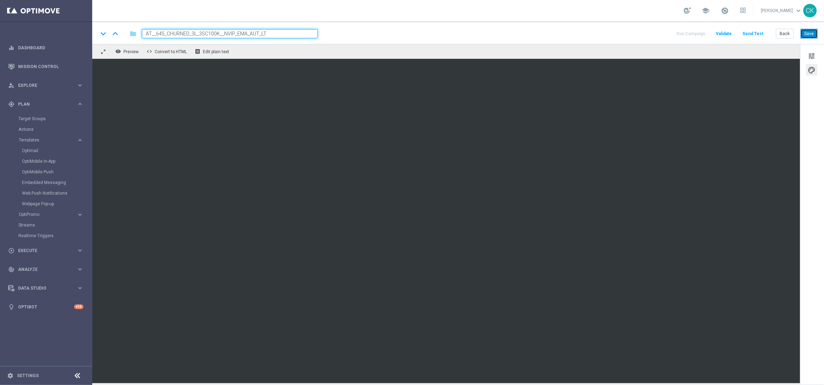
click at [811, 36] on button "Save" at bounding box center [809, 34] width 17 height 10
click at [757, 32] on button "Send Test" at bounding box center [753, 34] width 23 height 10
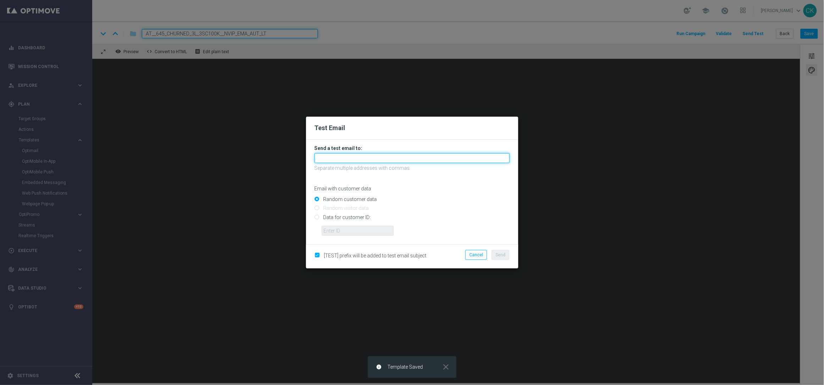
click at [395, 156] on input "text" at bounding box center [412, 158] width 195 height 10
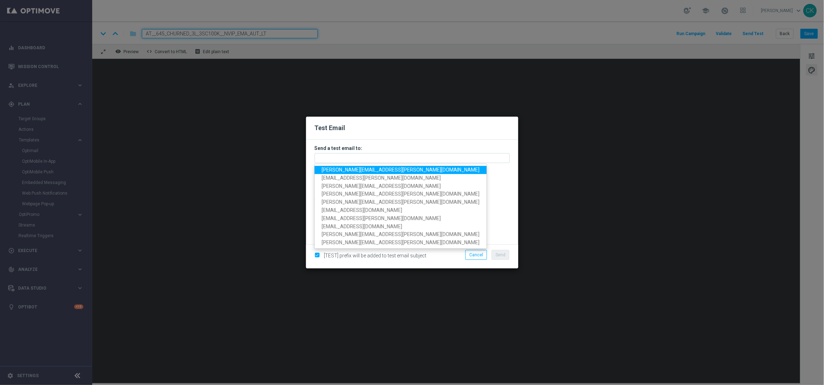
click at [387, 170] on span "[PERSON_NAME][EMAIL_ADDRESS][DOMAIN_NAME]" at bounding box center [401, 170] width 158 height 6
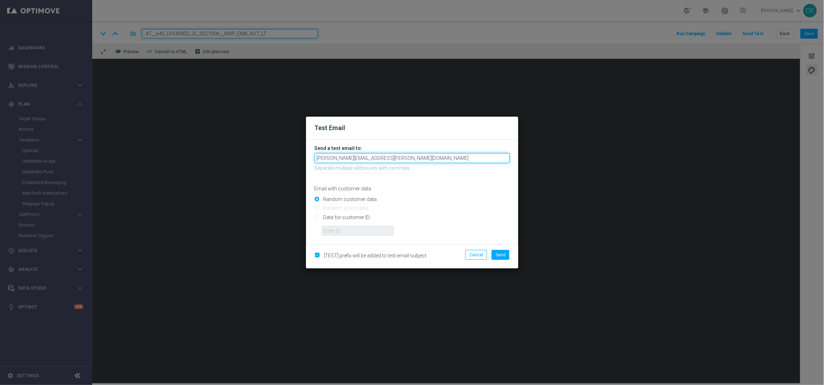
click at [409, 159] on input "[PERSON_NAME][EMAIL_ADDRESS][DOMAIN_NAME]" at bounding box center [412, 158] width 195 height 10
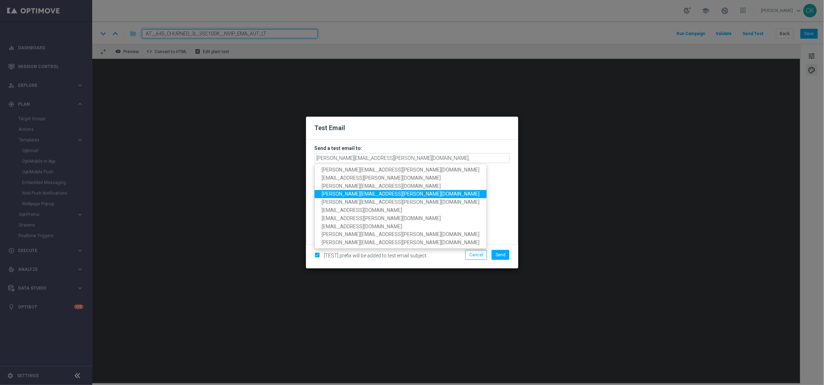
click at [371, 192] on span "[PERSON_NAME][EMAIL_ADDRESS][DOMAIN_NAME]" at bounding box center [401, 194] width 158 height 6
type input "[PERSON_NAME][EMAIL_ADDRESS][DOMAIN_NAME],[DOMAIN_NAME][EMAIL_ADDRESS][DOMAIN_N…"
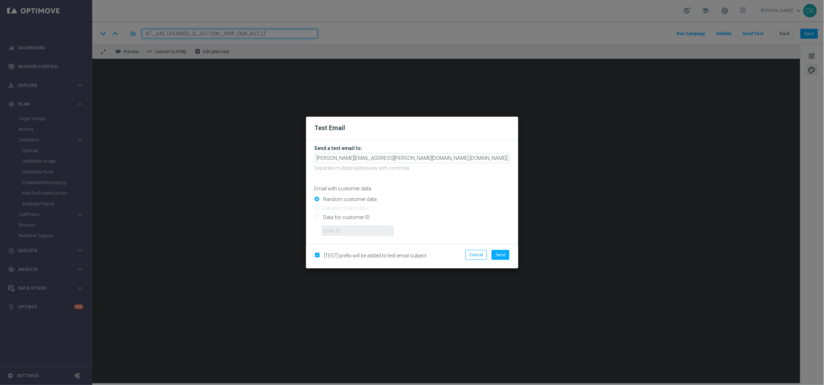
click at [354, 217] on input "Data for customer ID:" at bounding box center [412, 220] width 195 height 10
radio input "true"
click at [354, 231] on input "text" at bounding box center [358, 231] width 72 height 10
type input "14586067"
click at [500, 253] on span "Send" at bounding box center [501, 255] width 10 height 5
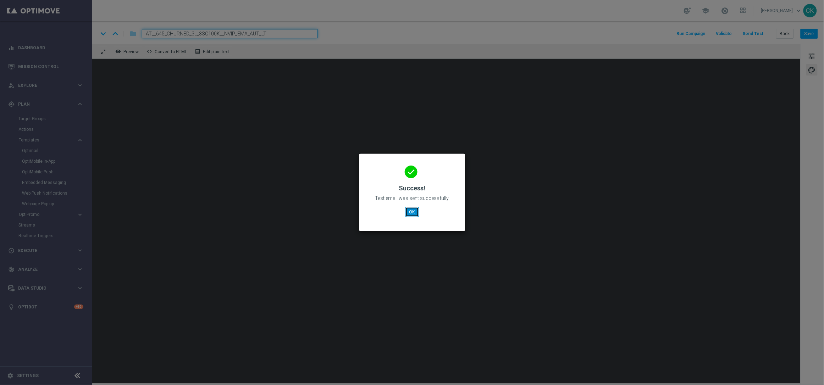
click at [413, 212] on button "OK" at bounding box center [412, 212] width 13 height 10
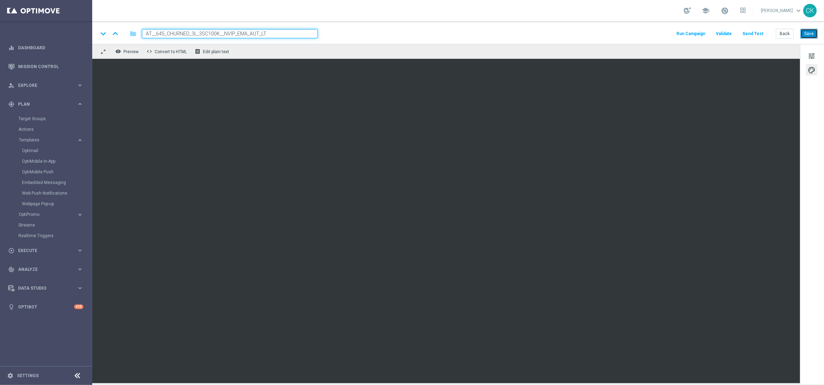
click at [813, 34] on button "Save" at bounding box center [809, 34] width 17 height 10
click at [812, 34] on button "Save" at bounding box center [809, 34] width 17 height 10
click at [786, 35] on button "Back" at bounding box center [785, 34] width 18 height 10
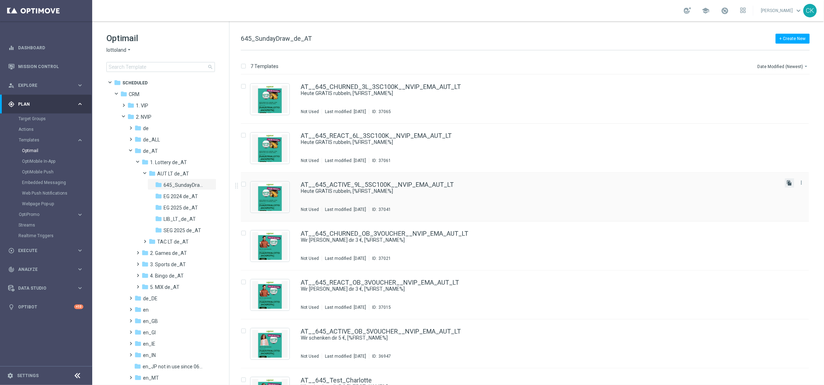
click at [789, 182] on icon "file_copy" at bounding box center [790, 183] width 6 height 6
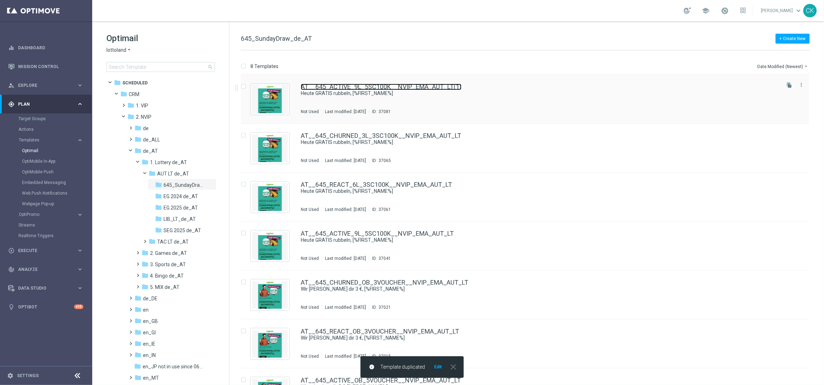
click at [354, 85] on link "AT__645_ACTIVE_9L_5SC100K__NVIP_EMA_AUT_LT(1)" at bounding box center [381, 87] width 161 height 6
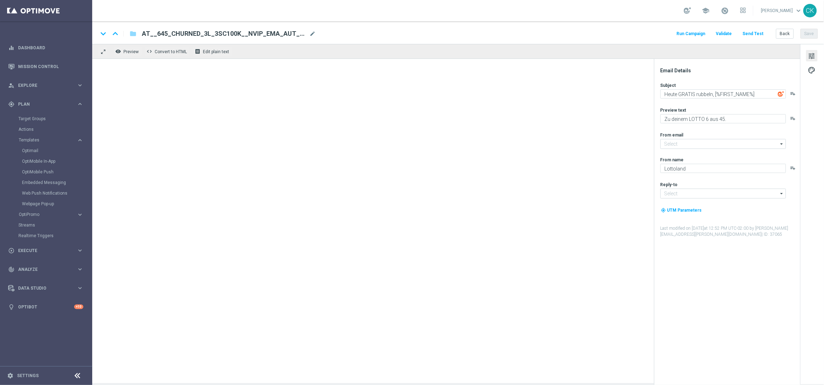
type input "[EMAIL_ADDRESS][DOMAIN_NAME]"
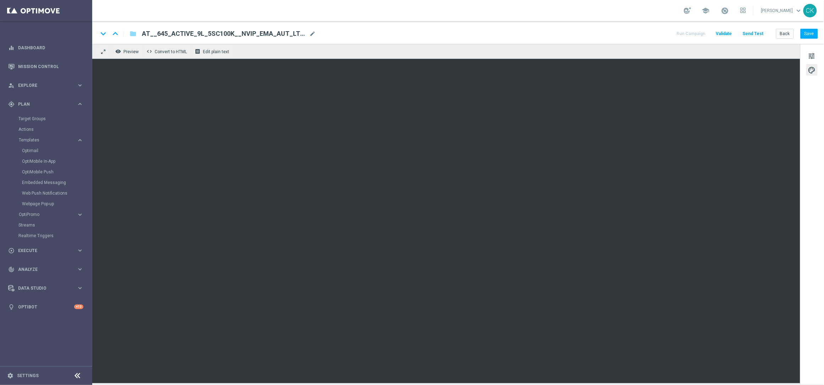
click at [257, 34] on span "AT__645_ACTIVE_9L_5SC100K__NVIP_EMA_AUT_LT(1)" at bounding box center [224, 33] width 165 height 9
click at [257, 32] on input "AT__645_ACTIVE_9L_5SC100K__NVIP_EMA_AUT_LT(1)" at bounding box center [230, 33] width 176 height 9
paste input "100EXTRA_3€OFF__NVIP_EMA_AUT_LT"
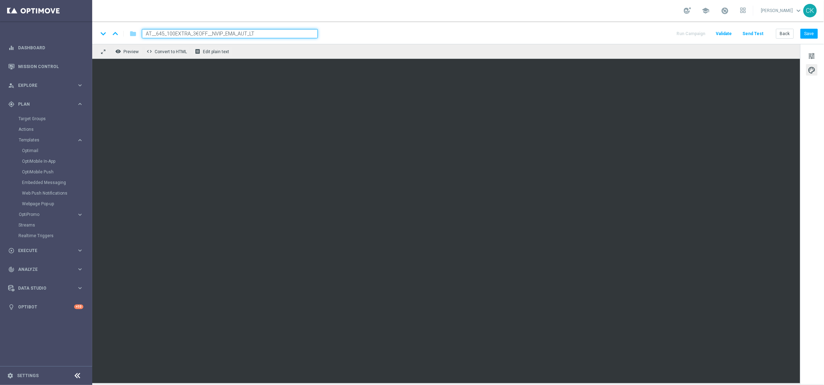
type input "AT__645_100EXTRA_3€OFF__NVIP_EMA_AUT_LT"
click at [345, 31] on div "keyboard_arrow_down keyboard_arrow_up folder AT__645_100EXTRA_3€OFF__NVIP_EMA_A…" at bounding box center [458, 33] width 720 height 9
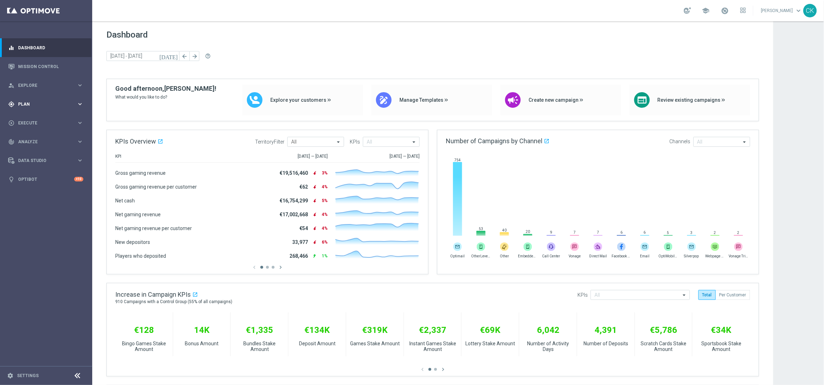
click at [26, 102] on span "Plan" at bounding box center [47, 104] width 59 height 4
click at [31, 139] on span "Templates" at bounding box center [44, 140] width 51 height 4
click at [31, 151] on link "Optimail" at bounding box center [48, 151] width 52 height 6
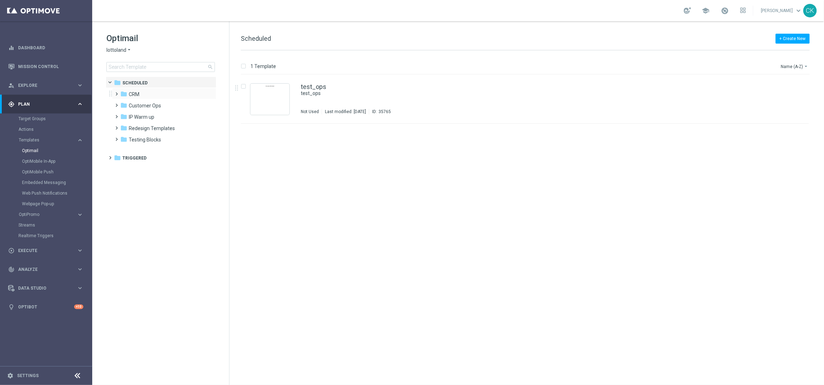
click at [117, 92] on span at bounding box center [115, 90] width 3 height 3
click at [123, 115] on span at bounding box center [122, 113] width 3 height 3
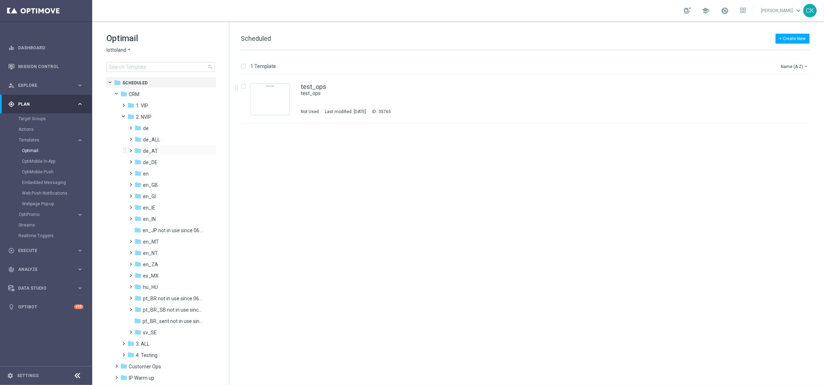
click at [131, 149] on span at bounding box center [129, 147] width 3 height 3
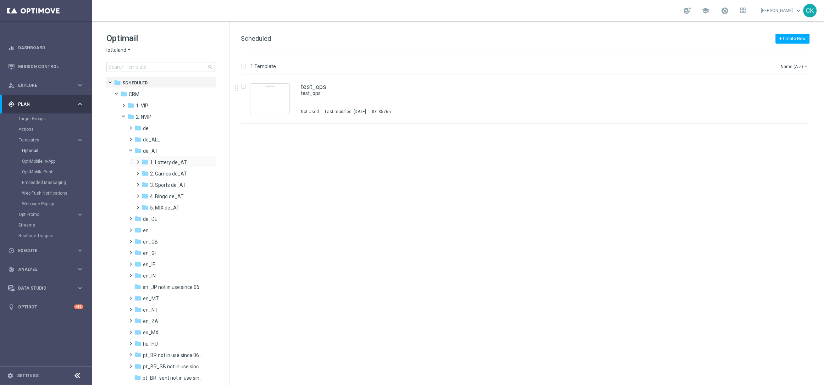
click at [138, 160] on span at bounding box center [136, 159] width 3 height 3
click at [145, 172] on span at bounding box center [143, 170] width 3 height 3
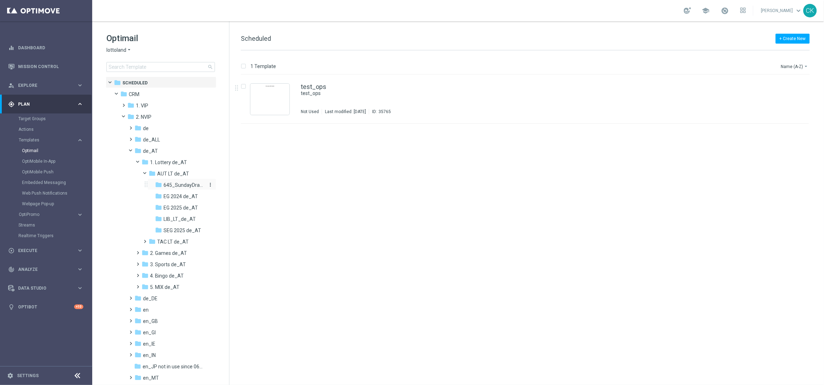
click at [180, 186] on span "645_SundayDraw_de_AT" at bounding box center [184, 185] width 41 height 6
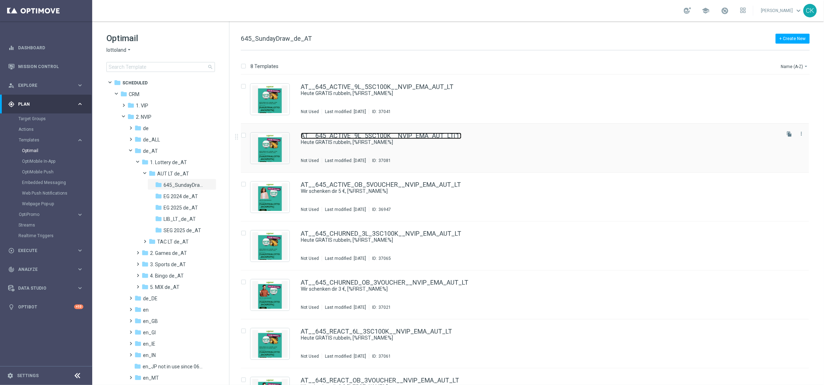
click at [367, 135] on link "AT__645_ACTIVE_9L_5SC100K__NVIP_EMA_AUT_LT(1)" at bounding box center [381, 136] width 161 height 6
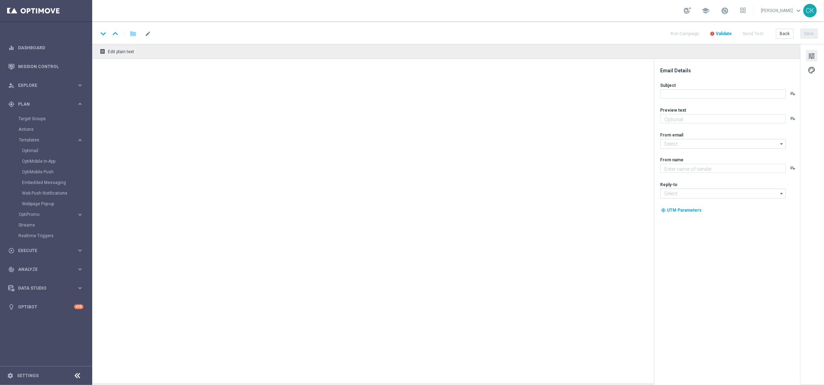
type input "AT__645_ACTIVE_9L_5SC100K__NVIP_EMA_AUT_LT(1)"
type textarea "Zu deinem LOTTO 6 aus 45."
type input "[EMAIL_ADDRESS][DOMAIN_NAME]"
type textarea "Lottoland"
type input "[EMAIL_ADDRESS][DOMAIN_NAME]"
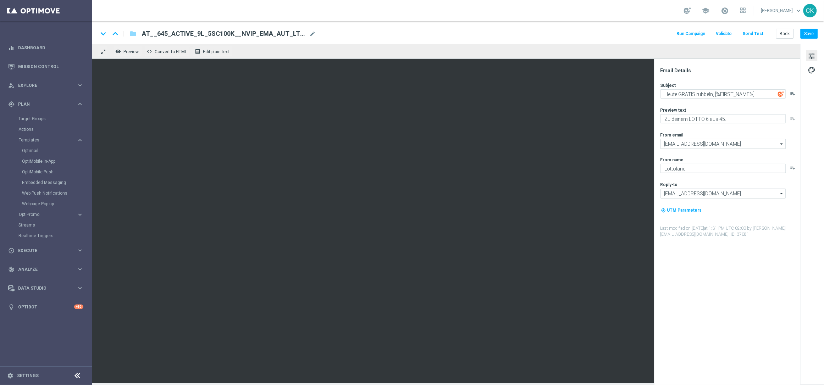
click at [274, 33] on span "AT__645_ACTIVE_9L_5SC100K__NVIP_EMA_AUT_LT(1)" at bounding box center [224, 33] width 165 height 9
click at [274, 33] on input "AT__645_ACTIVE_9L_5SC100K__NVIP_EMA_AUT_LT(1)" at bounding box center [230, 33] width 176 height 9
paste input "100EXTRA_3€OFF__NVIP_EMA_AUT_LT"
type input "AT__645_ACTIVE_100EXTRA_3€OFF__NVIP_EMA_AUT_LT"
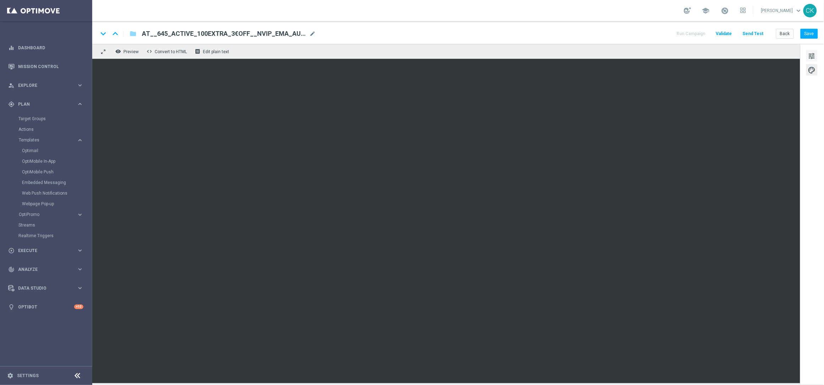
click at [811, 57] on span "tune" at bounding box center [812, 55] width 8 height 9
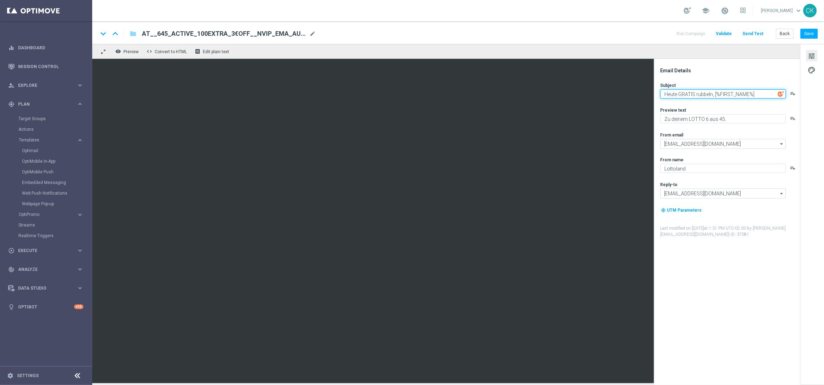
click at [714, 95] on textarea "Heute GRATIS rubbeln, [%FIRST_NAME%]" at bounding box center [724, 93] width 126 height 9
click at [662, 93] on textarea "Heute: [%FIRST_NAME%]" at bounding box center [724, 93] width 126 height 9
paste textarea "🍀"
click at [687, 94] on textarea "🍀 Heute: [%FIRST_NAME%]" at bounding box center [724, 93] width 126 height 9
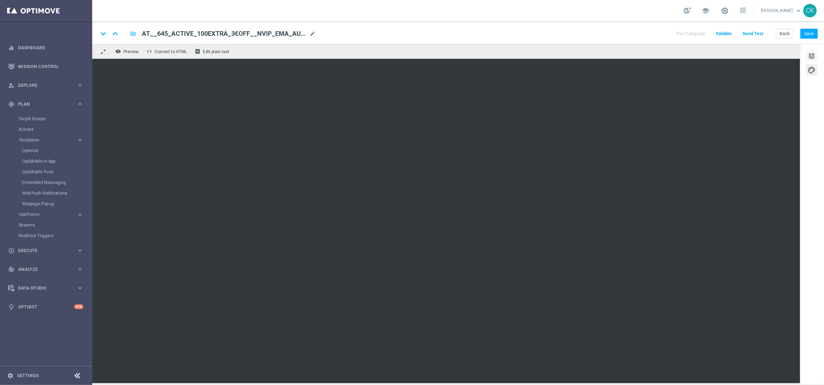
click at [810, 52] on span "tune" at bounding box center [812, 55] width 8 height 9
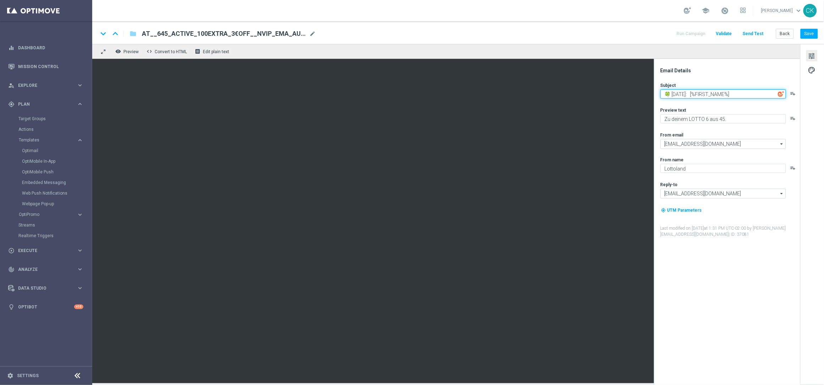
click at [687, 96] on textarea "🍀 Heute: [%FIRST_NAME%]" at bounding box center [724, 93] width 126 height 9
paste textarea "[%AUSTRIALOTTO_JACKPOT%]"
type textarea "🍀 Heute: [%AUSTRIALOTTO_JACKPOT%] im LOTTO 6 aus 45, [%FIRST_NAME%]"
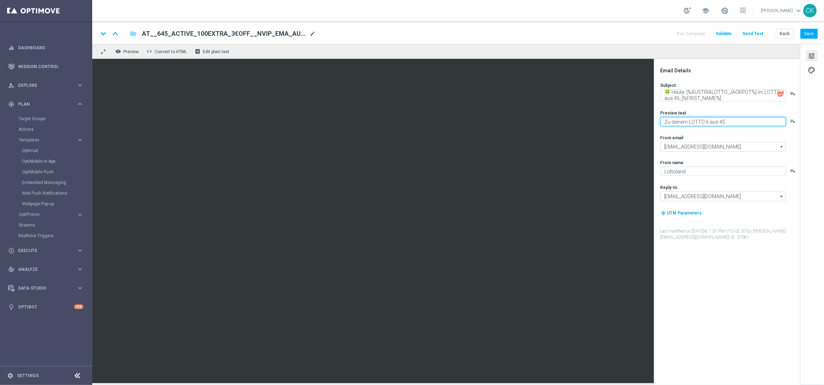
click at [739, 122] on textarea "Zu deinem LOTTO 6 aus 45." at bounding box center [724, 121] width 126 height 9
type textarea "Schnapp dir 3 € Rabatt."
click at [743, 95] on textarea "🍀 Heute: [%AUSTRIALOTTO_JACKPOT%] im LOTTO 6 aus 45, [%FIRST_NAME%]" at bounding box center [724, 95] width 126 height 12
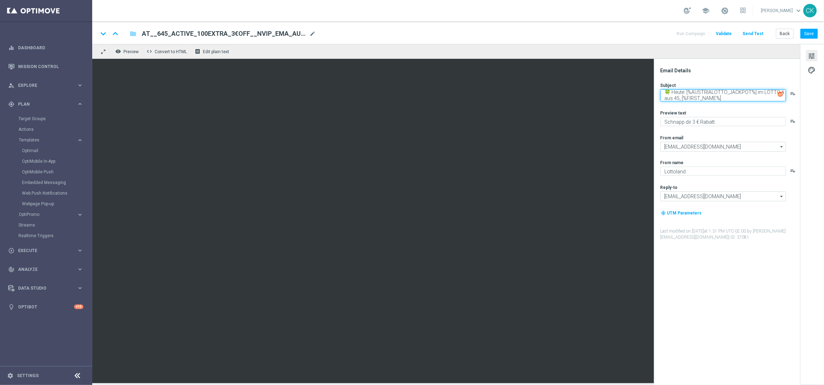
click at [743, 95] on textarea "🍀 Heute: [%AUSTRIALOTTO_JACKPOT%] im LOTTO 6 aus 45, [%FIRST_NAME%]" at bounding box center [724, 95] width 126 height 12
click at [805, 35] on button "Save" at bounding box center [809, 34] width 17 height 10
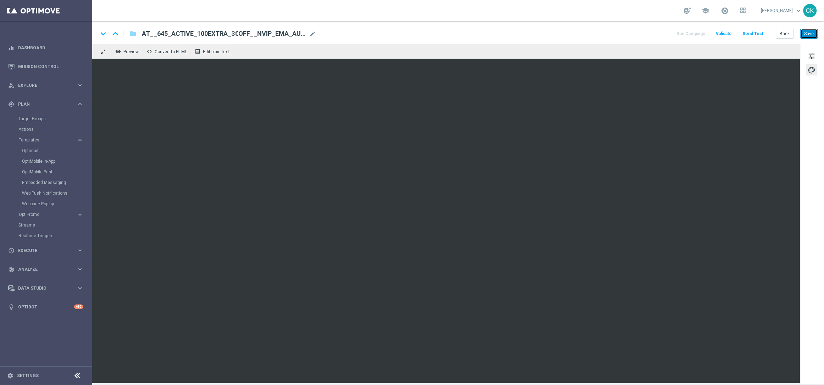
click at [810, 36] on button "Save" at bounding box center [809, 34] width 17 height 10
click at [812, 31] on button "Save" at bounding box center [809, 34] width 17 height 10
click at [809, 35] on button "Save" at bounding box center [809, 34] width 17 height 10
click at [809, 34] on button "Save" at bounding box center [809, 34] width 17 height 10
click at [810, 33] on button "Save" at bounding box center [809, 34] width 17 height 10
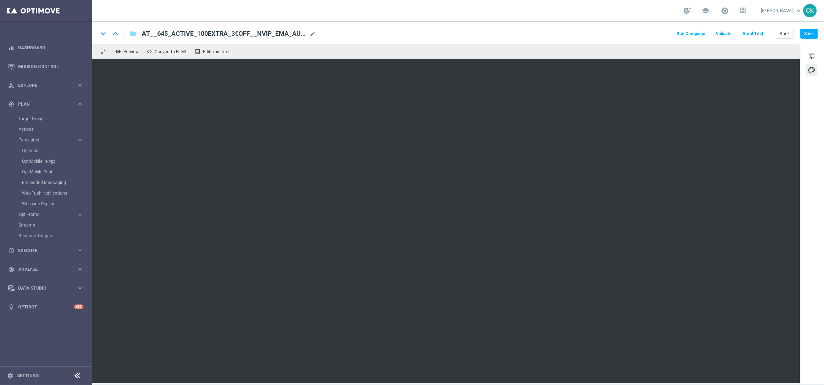
click at [754, 33] on button "Send Test" at bounding box center [753, 34] width 23 height 10
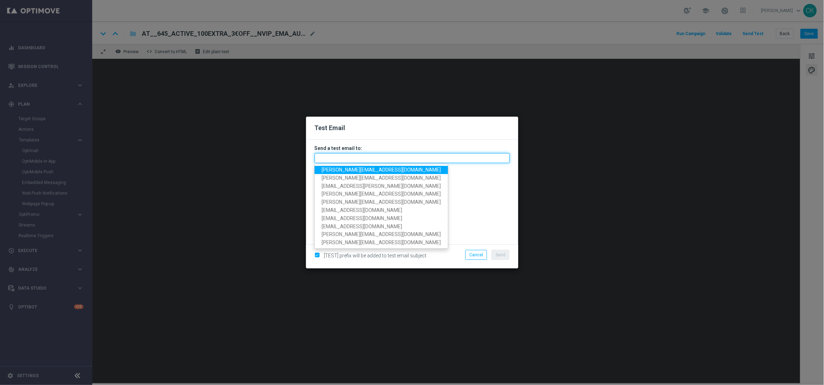
click at [383, 158] on input "text" at bounding box center [412, 158] width 195 height 10
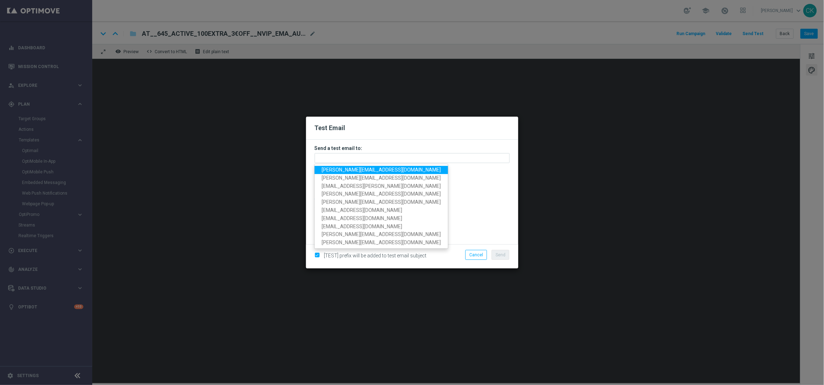
click at [374, 171] on span "charlotte.kammeyer@lottoland.com" at bounding box center [381, 170] width 119 height 6
type input "charlotte.kammeyer@lottoland.com"
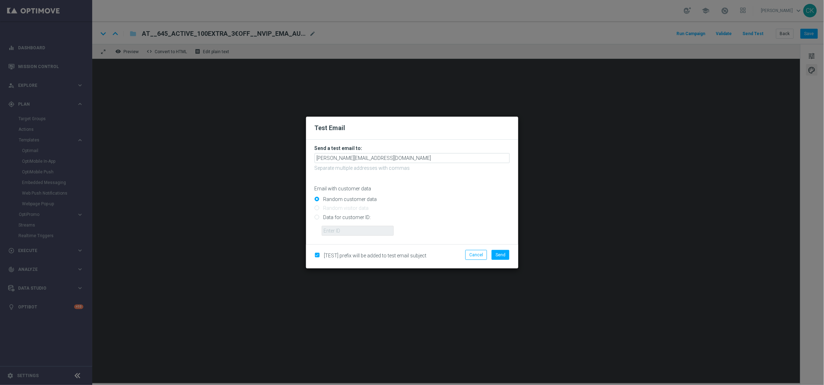
click at [353, 216] on input "Data for customer ID:" at bounding box center [412, 220] width 195 height 10
radio input "true"
click at [353, 229] on input "text" at bounding box center [358, 231] width 72 height 10
click at [353, 198] on input "Random customer data" at bounding box center [412, 203] width 195 height 10
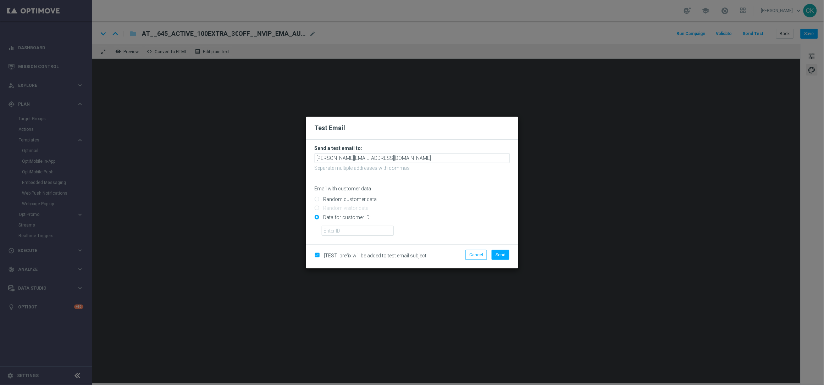
radio input "true"
click at [502, 254] on span "Send" at bounding box center [501, 255] width 10 height 5
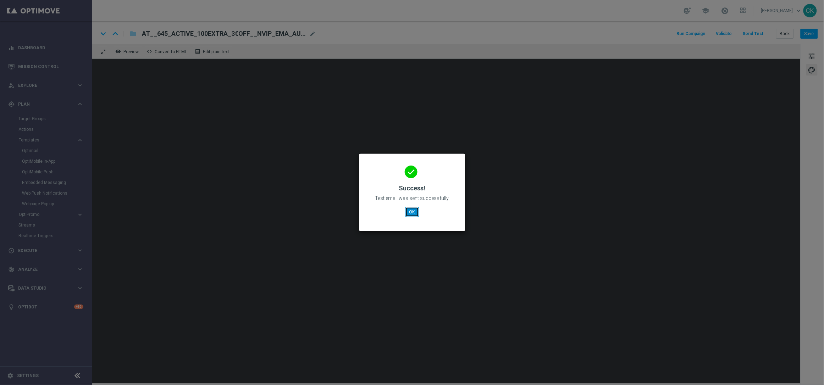
click at [413, 212] on button "OK" at bounding box center [412, 212] width 13 height 10
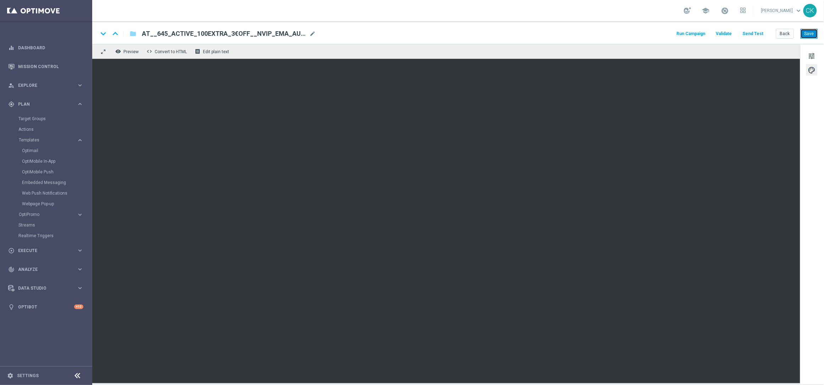
click at [814, 35] on button "Save" at bounding box center [809, 34] width 17 height 10
click at [785, 34] on button "Back" at bounding box center [785, 34] width 18 height 10
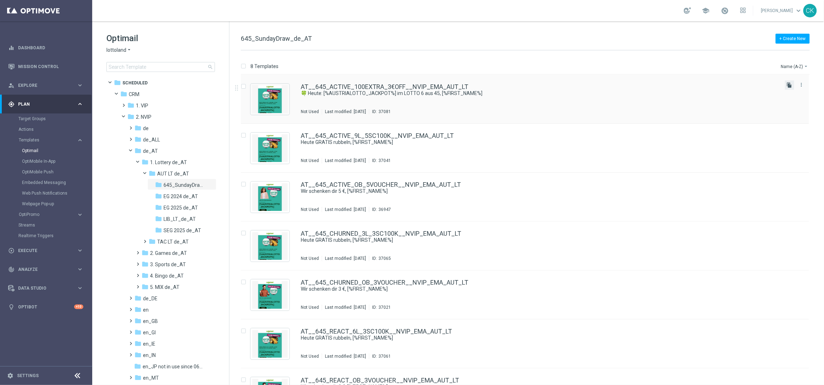
click at [789, 84] on icon "file_copy" at bounding box center [790, 85] width 6 height 6
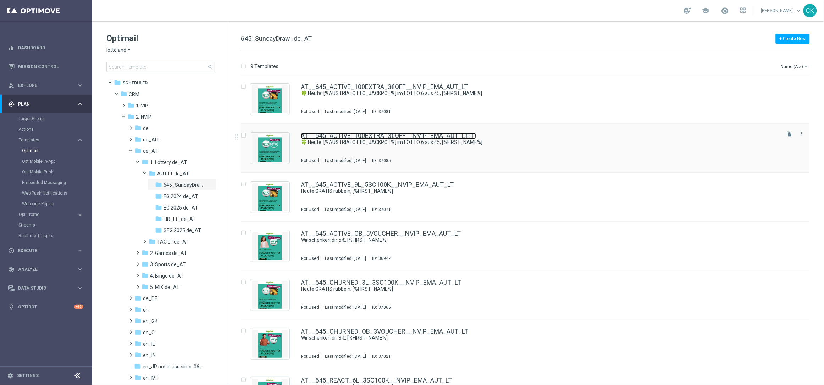
click at [352, 138] on link "AT__645_ACTIVE_100EXTRA_3€OFF__NVIP_EMA_AUT_LT(1)" at bounding box center [388, 136] width 175 height 6
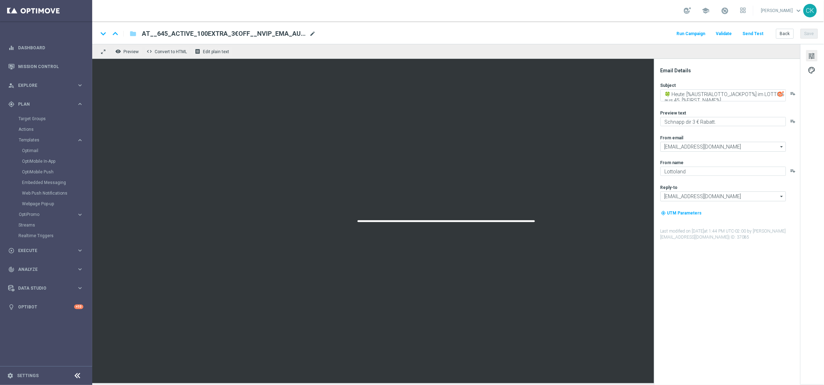
click at [312, 32] on span "mode_edit" at bounding box center [312, 34] width 6 height 6
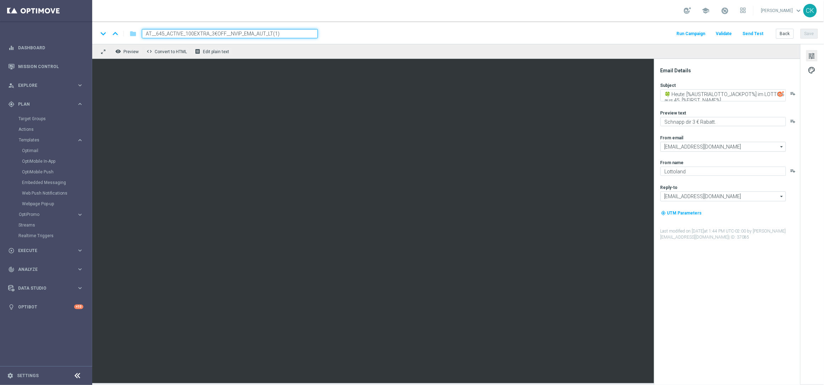
click at [279, 31] on input "AT__645_ACTIVE_100EXTRA_3€OFF__NVIP_EMA_AUT_LT(1)" at bounding box center [230, 33] width 176 height 9
paste input "REACT_100EXTRA_3€OFF__NVIP_EMA_AUT_LT"
type input "AT__645_REACT_100EXTRA_3€OFF__NVIP_EMA_AUT_LT"
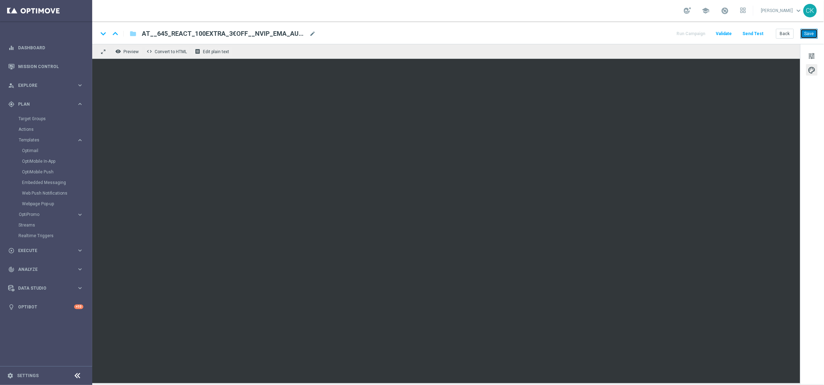
click at [813, 30] on button "Save" at bounding box center [809, 34] width 17 height 10
click at [812, 33] on button "Save" at bounding box center [809, 34] width 17 height 10
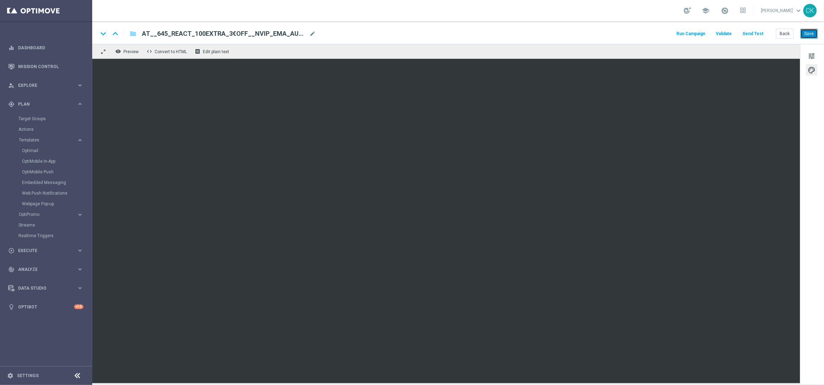
click at [811, 36] on button "Save" at bounding box center [809, 34] width 17 height 10
click at [784, 34] on button "Back" at bounding box center [785, 34] width 18 height 10
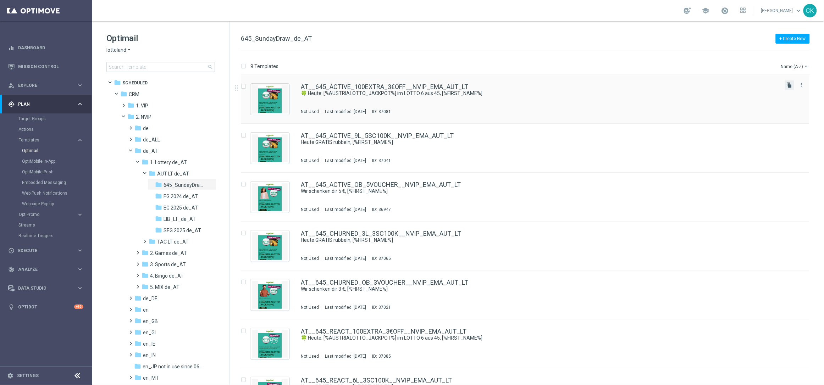
click at [790, 85] on icon "file_copy" at bounding box center [790, 85] width 6 height 6
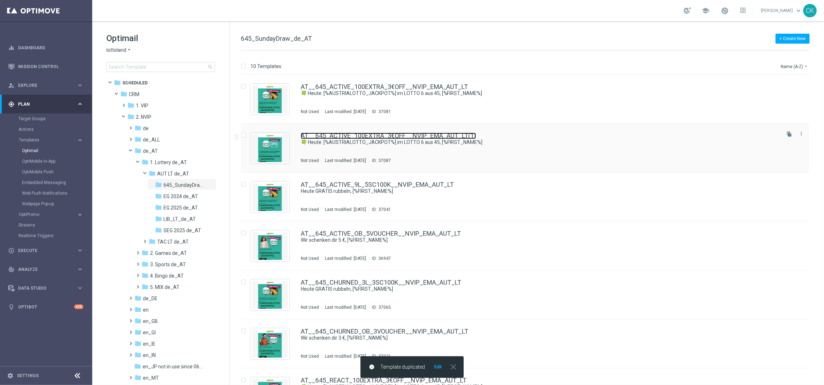
click at [350, 136] on link "AT__645_ACTIVE_100EXTRA_3€OFF__NVIP_EMA_AUT_LT(1)" at bounding box center [388, 136] width 175 height 6
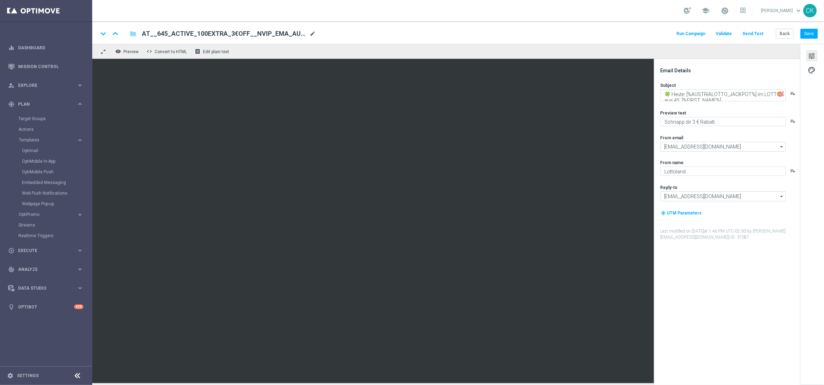
click at [313, 32] on span "mode_edit" at bounding box center [312, 34] width 6 height 6
click at [293, 32] on input "AT__645_ACTIVE_100EXTRA_3€OFF__NVIP_EMA_AUT_LT(1)" at bounding box center [230, 33] width 176 height 9
paste input "AT__645_CHURNED_3L_50OFF__NVIP_EMA_AUT_LT"
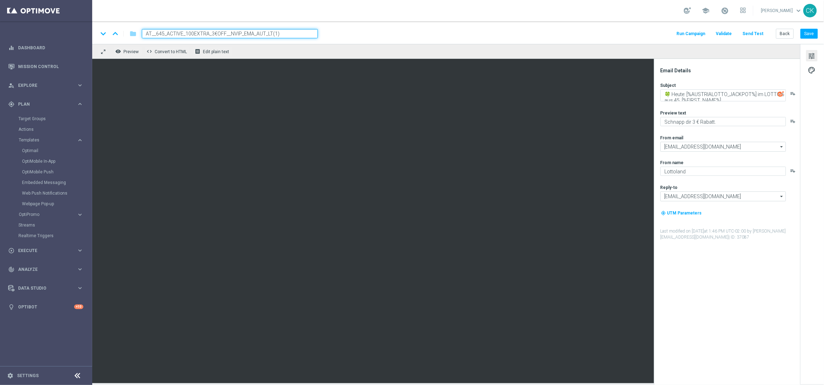
type input "AT__AT__645_CHURNED_3L_50OFF__NVIP_EMA_AUT_LT"
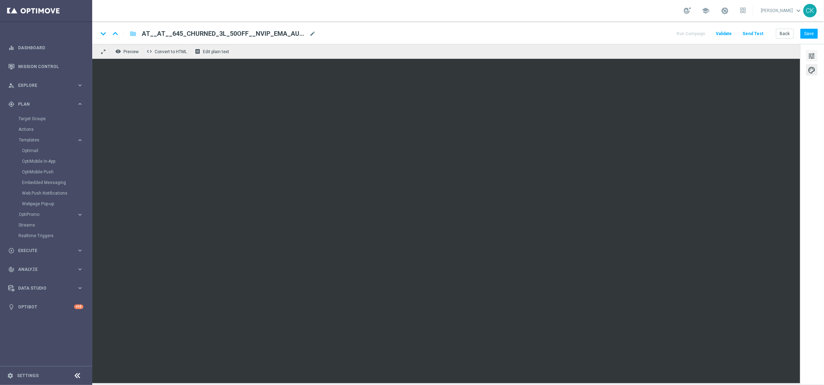
click at [812, 55] on span "tune" at bounding box center [812, 55] width 8 height 9
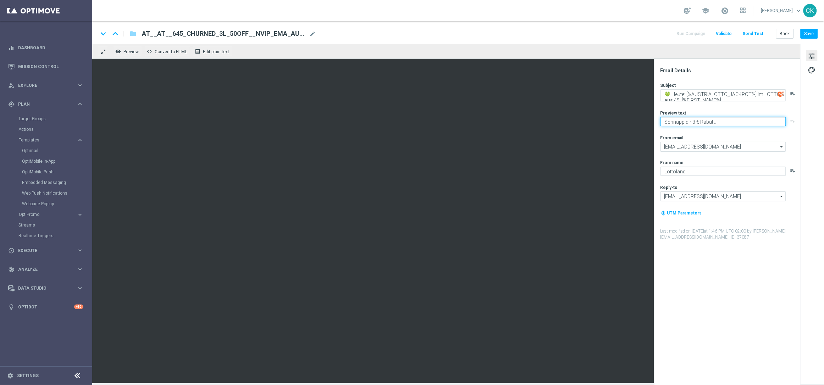
click at [699, 122] on textarea "Schnapp dir 3 € Rabatt." at bounding box center [724, 121] width 126 height 9
type textarea "Schnapp dir 50 % Rabatt."
click at [707, 128] on div "Subject 🍀 Heute: [%AUSTRIALOTTO_JACKPOT%] im LOTTO 6 aus 45, [%FIRST_NAME%] pla…" at bounding box center [730, 161] width 139 height 158
click at [813, 30] on button "Save" at bounding box center [809, 34] width 17 height 10
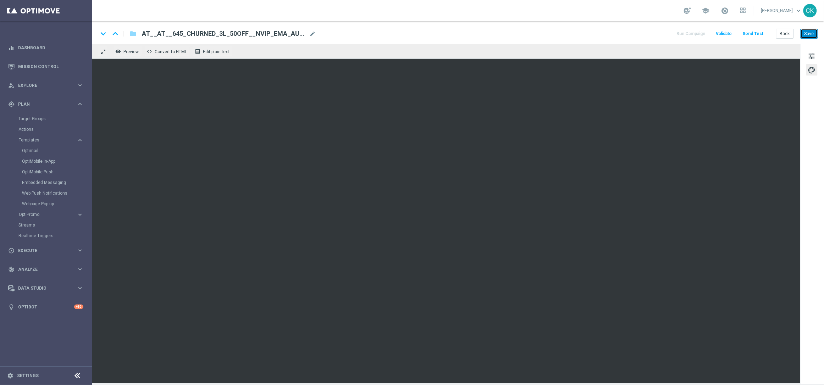
click at [810, 32] on button "Save" at bounding box center [809, 34] width 17 height 10
click at [810, 33] on button "Save" at bounding box center [809, 34] width 17 height 10
click at [814, 32] on button "Save" at bounding box center [809, 34] width 17 height 10
click at [813, 32] on button "Save" at bounding box center [809, 34] width 17 height 10
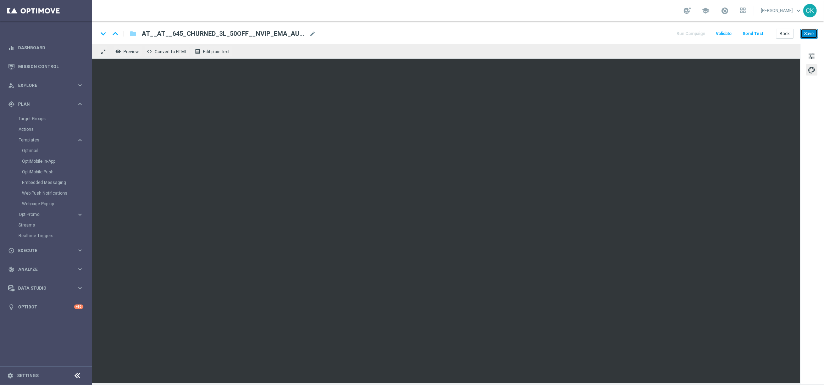
click at [811, 30] on button "Save" at bounding box center [809, 34] width 17 height 10
click at [748, 32] on button "Send Test" at bounding box center [753, 34] width 23 height 10
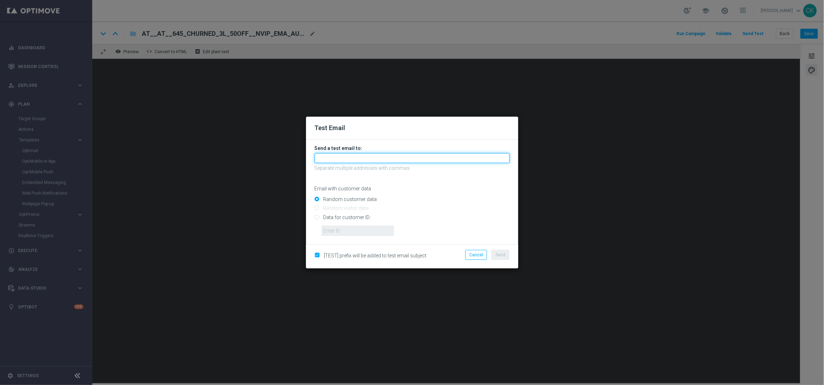
click at [358, 158] on input "text" at bounding box center [412, 158] width 195 height 10
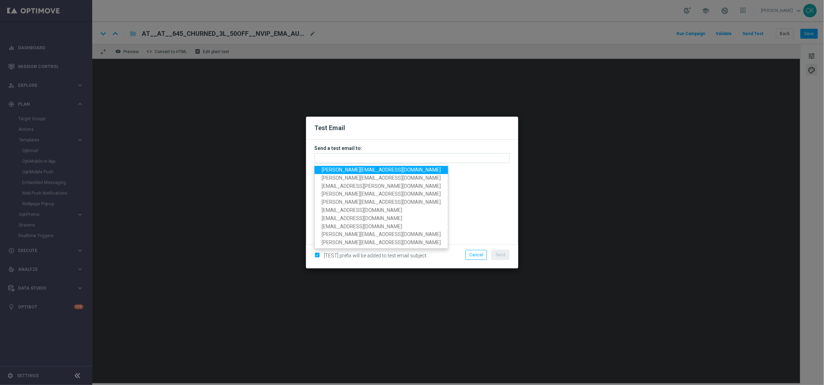
click at [364, 168] on span "charlotte.kammeyer@lottoland.com" at bounding box center [381, 170] width 119 height 6
type input "charlotte.kammeyer@lottoland.com"
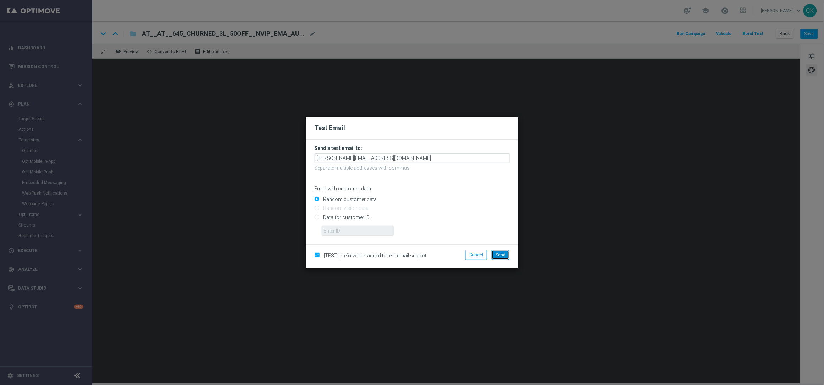
click at [495, 254] on button "Send" at bounding box center [501, 255] width 18 height 10
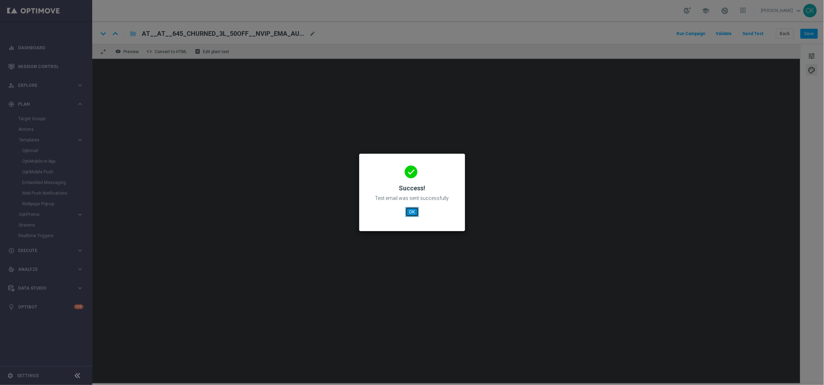
click at [412, 210] on button "OK" at bounding box center [412, 212] width 13 height 10
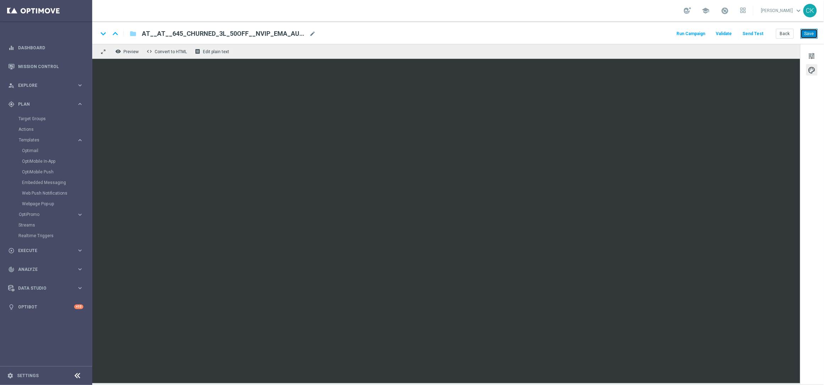
click at [812, 31] on button "Save" at bounding box center [809, 34] width 17 height 10
click at [812, 32] on button "Save" at bounding box center [809, 34] width 17 height 10
click at [755, 33] on button "Send Test" at bounding box center [753, 34] width 23 height 10
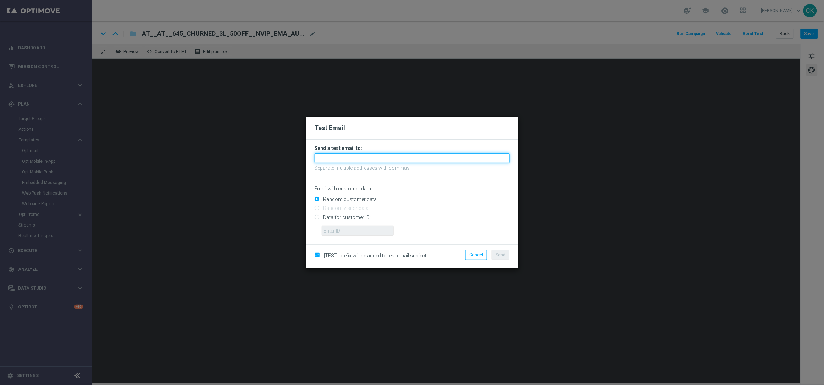
click at [390, 153] on input "text" at bounding box center [412, 158] width 195 height 10
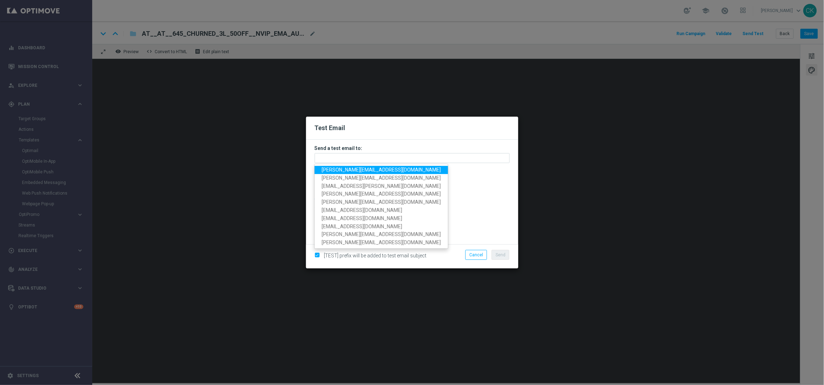
click at [374, 168] on span "charlotte.kammeyer@lottoland.com" at bounding box center [381, 170] width 119 height 6
type input "charlotte.kammeyer@lottoland.com"
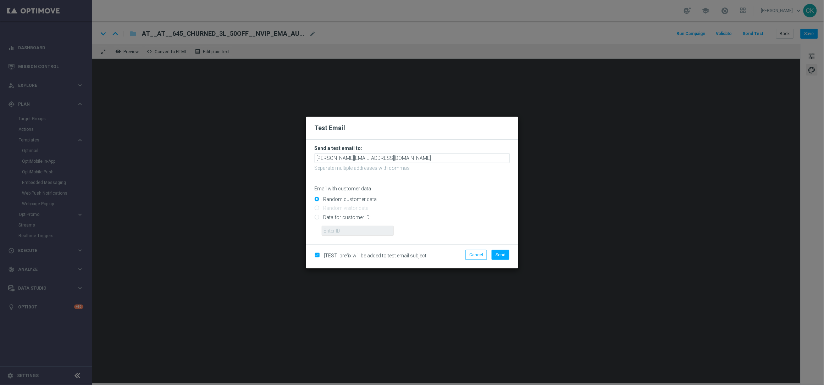
click at [346, 216] on input "Data for customer ID:" at bounding box center [412, 220] width 195 height 10
radio input "true"
click at [346, 231] on input "text" at bounding box center [358, 231] width 72 height 10
type input "14586067"
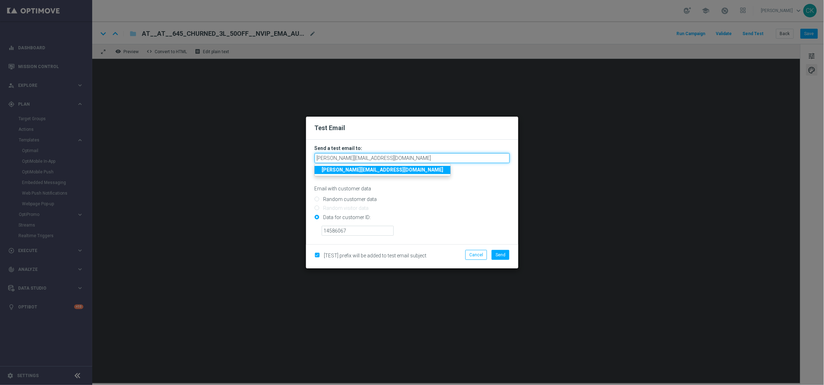
click at [415, 159] on input "charlotte.kammeyer@lottoland.com" at bounding box center [412, 158] width 195 height 10
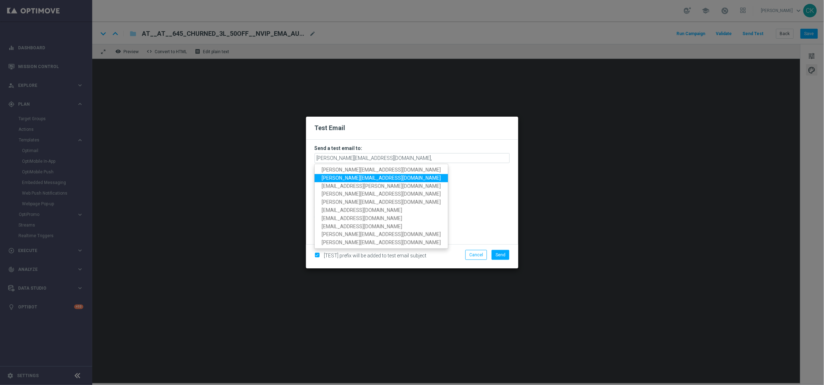
click at [376, 176] on span "alexander.huber@lottoland.com" at bounding box center [381, 178] width 119 height 6
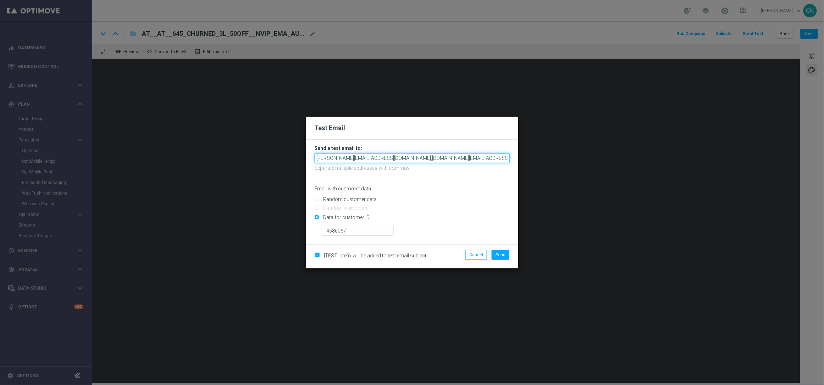
click at [481, 160] on input "charlotte.kammeyer@lottoland.com,alexander.huber@lottoland.com" at bounding box center [412, 158] width 195 height 10
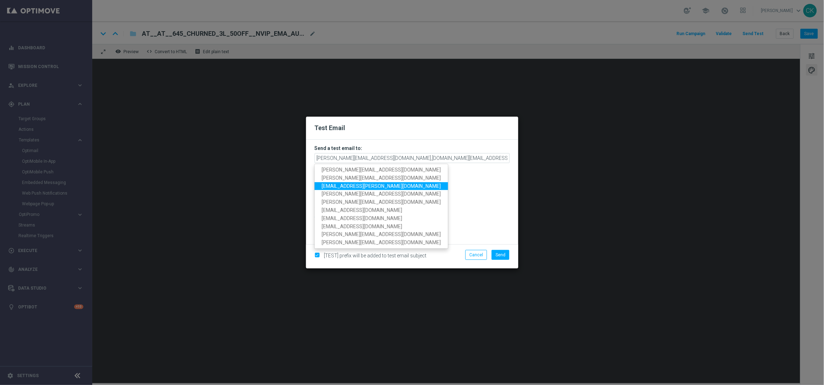
click at [387, 186] on link "palma.prieto@lottoland.com" at bounding box center [381, 186] width 133 height 8
type input "charlotte.kammeyer@lottoland.com,alexander.huber@lottoland.com,palma.prieto@lot…"
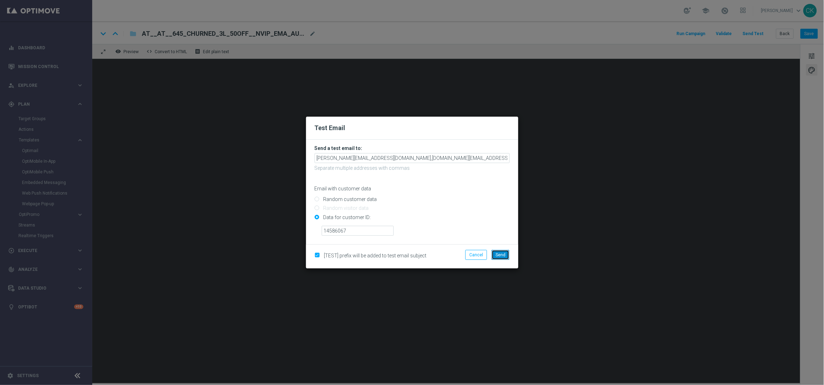
click at [505, 256] on span "Send" at bounding box center [501, 255] width 10 height 5
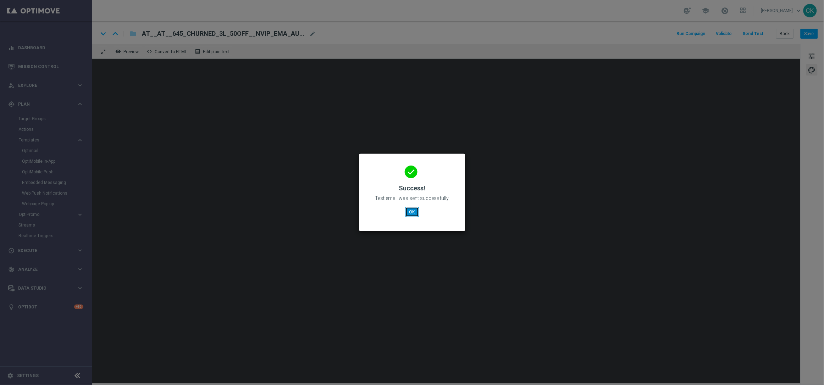
click at [410, 210] on button "OK" at bounding box center [412, 212] width 13 height 10
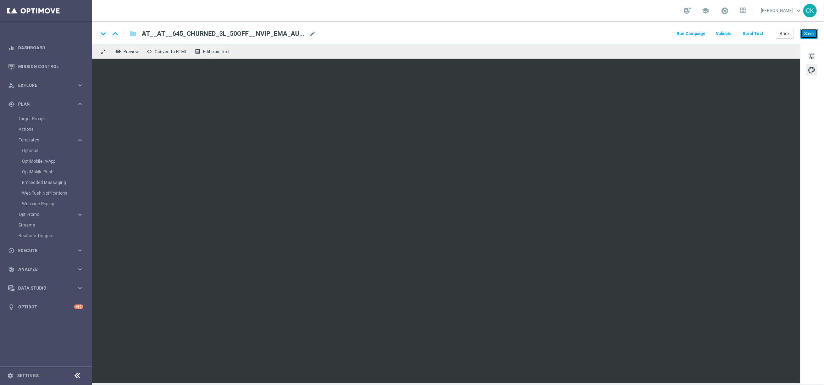
click at [812, 33] on button "Save" at bounding box center [809, 34] width 17 height 10
click at [809, 33] on button "Save" at bounding box center [809, 34] width 17 height 10
click at [784, 33] on button "Back" at bounding box center [785, 34] width 18 height 10
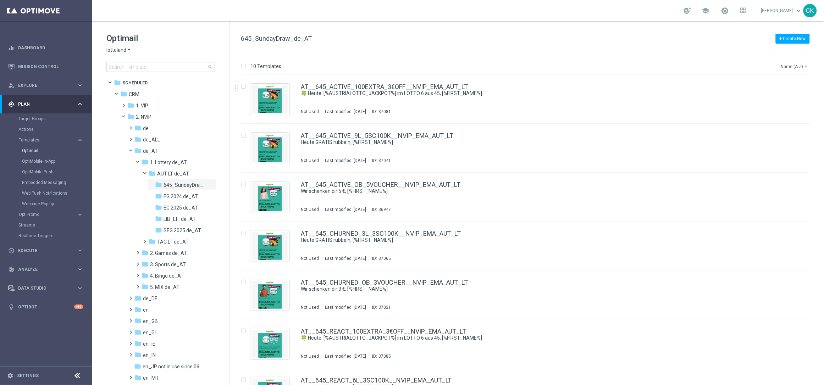
click at [792, 65] on button "Name (A-Z) arrow_drop_down" at bounding box center [795, 66] width 29 height 9
click at [784, 97] on span "Date Modified (Newest)" at bounding box center [783, 98] width 48 height 5
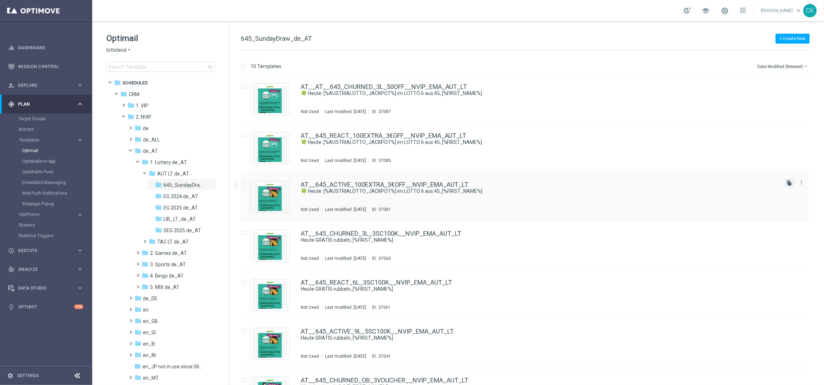
click at [789, 183] on icon "file_copy" at bounding box center [790, 183] width 6 height 6
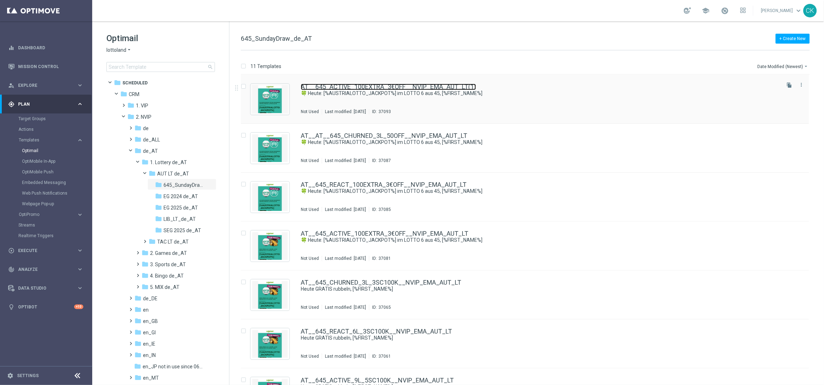
click at [358, 84] on link "AT__645_ACTIVE_100EXTRA_3€OFF__NVIP_EMA_AUT_LT(1)" at bounding box center [388, 87] width 175 height 6
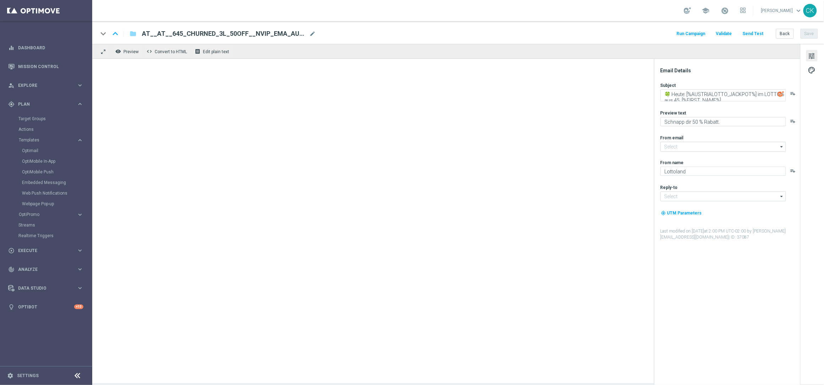
type input "mail@crm.lottoland.com"
type input "service@lottoland.com"
type textarea "Schnapp dir 3 € Rabatt."
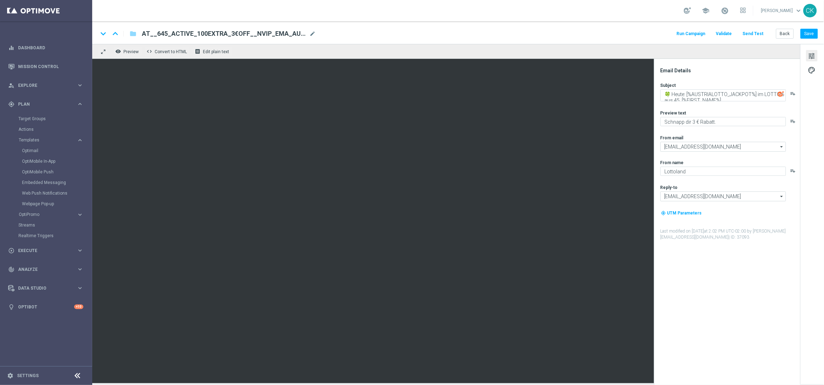
click at [282, 34] on span "AT__645_ACTIVE_100EXTRA_3€OFF__NVIP_EMA_AUT_LT(1)" at bounding box center [224, 33] width 165 height 9
click at [0, 0] on input "AT__645_ACTIVE_100EXTRA_3€OFF__NVIP_EMA_AUT_LT(1)" at bounding box center [0, 0] width 0 height 0
click at [282, 34] on input "AT__645_ACTIVE_100EXTRA_3€OFF__NVIP_EMA_AUT_LT(1)" at bounding box center [230, 33] width 176 height 9
paste input "AT__645_ACTIVE_9L_NOOFFER__NVIP_EMA_AUT_LT"
type input "AT__AT__645_ACTIVE_9L_NOOFFER__NVIP_EMA_AUT_LT"
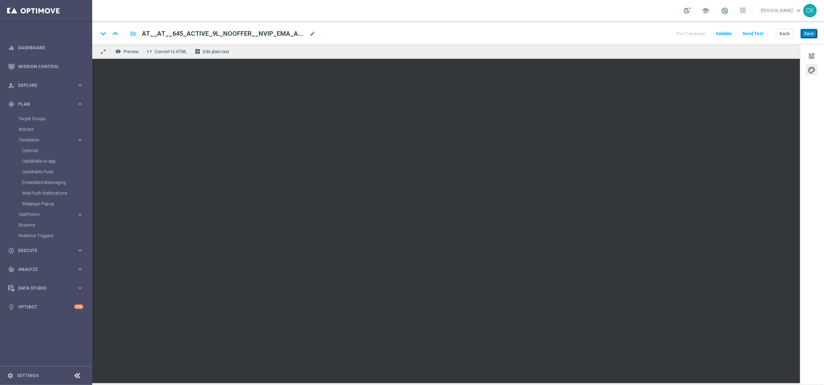
click at [812, 33] on button "Save" at bounding box center [809, 34] width 17 height 10
click at [812, 68] on span "palette" at bounding box center [812, 70] width 8 height 9
click at [812, 53] on span "tune" at bounding box center [812, 55] width 8 height 9
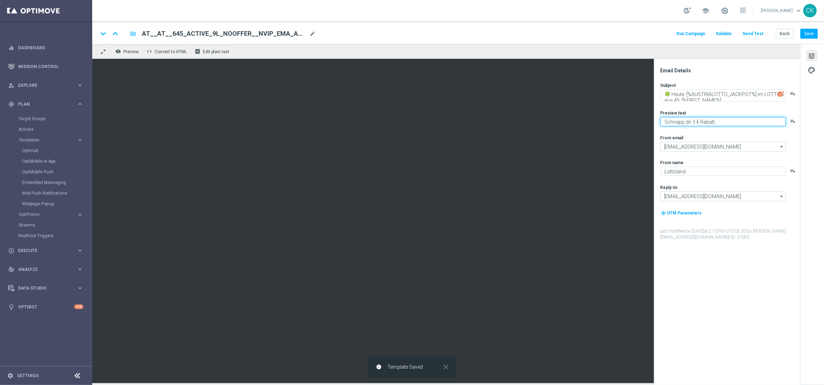
click at [723, 121] on textarea "Schnapp dir 3 € Rabatt." at bounding box center [724, 121] width 126 height 9
type textarea "Jetzt Gewinnchancen sichern."
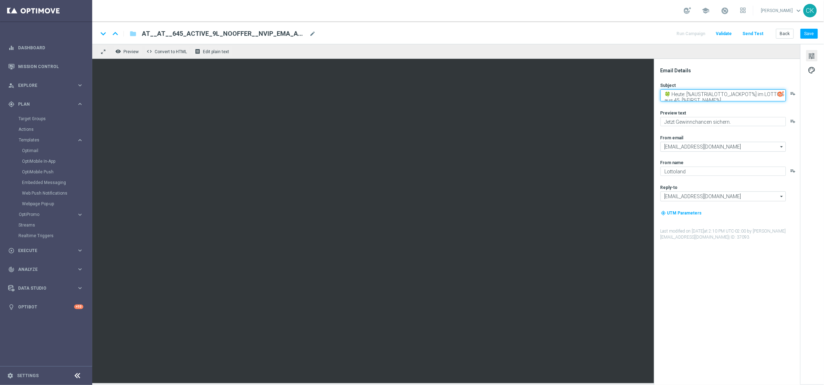
drag, startPoint x: 687, startPoint y: 94, endPoint x: 661, endPoint y: 93, distance: 26.3
click at [661, 93] on textarea "🍀 Heute: [%AUSTRIALOTTO_JACKPOT%] im LOTTO 6 aus 45, [%FIRST_NAME%]" at bounding box center [724, 95] width 126 height 12
click at [662, 93] on textarea "[%AUSTRIALOTTO_JACKPOT%] im LOTTO 6 aus 45, [%FIRST_NAME%]" at bounding box center [724, 95] width 126 height 12
paste textarea "🚨"
type textarea "🚨 [%[DEMOGRAPHIC_DATA]%] im LOTTO 6 aus 45, [%FIRST_NAME%]"
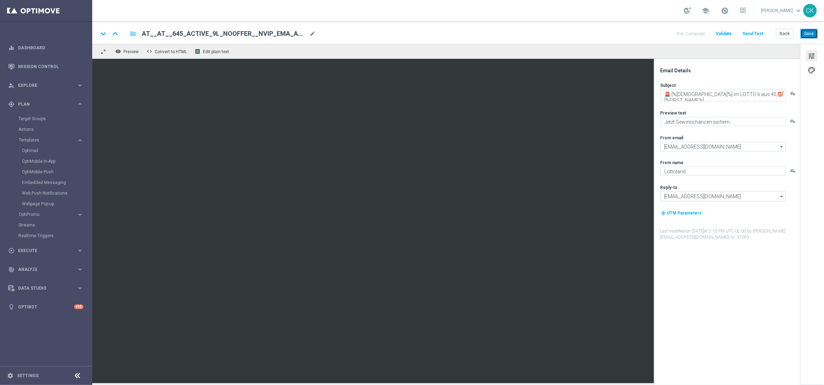
click at [811, 33] on button "Save" at bounding box center [809, 34] width 17 height 10
click at [714, 97] on textarea "🚨 [%[DEMOGRAPHIC_DATA]%] im LOTTO 6 aus 45, [%FIRST_NAME%]" at bounding box center [724, 95] width 126 height 12
click at [814, 35] on button "Save" at bounding box center [809, 34] width 17 height 10
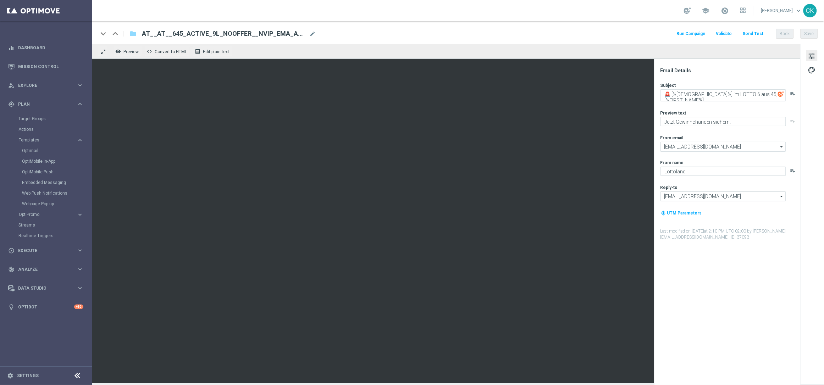
click at [756, 33] on button "Send Test" at bounding box center [753, 34] width 23 height 10
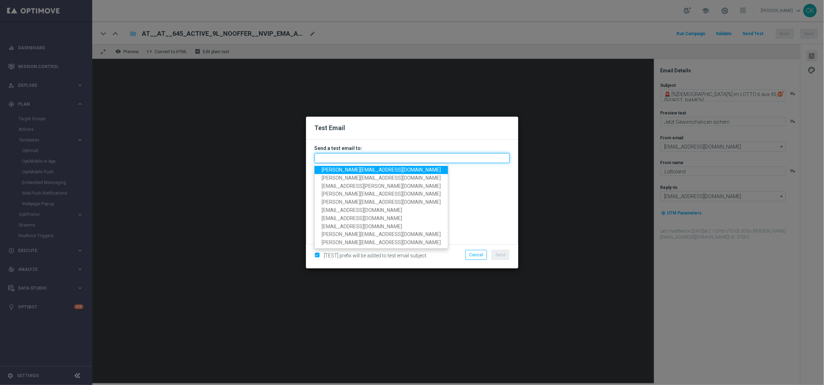
click at [410, 159] on input "text" at bounding box center [412, 158] width 195 height 10
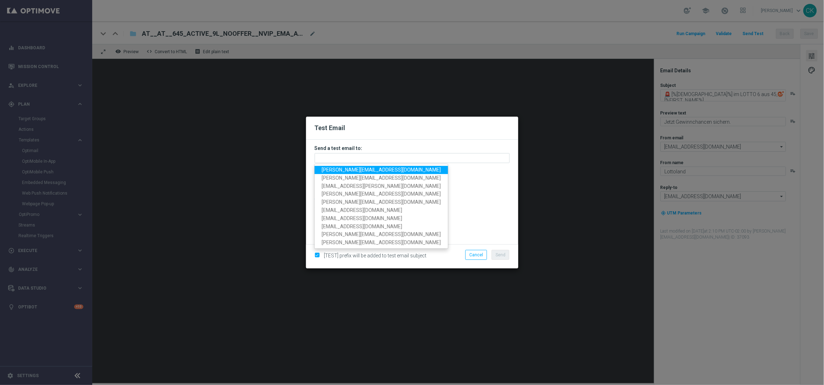
click at [375, 170] on span "charlotte.kammeyer@lottoland.com" at bounding box center [381, 170] width 119 height 6
type input "charlotte.kammeyer@lottoland.com"
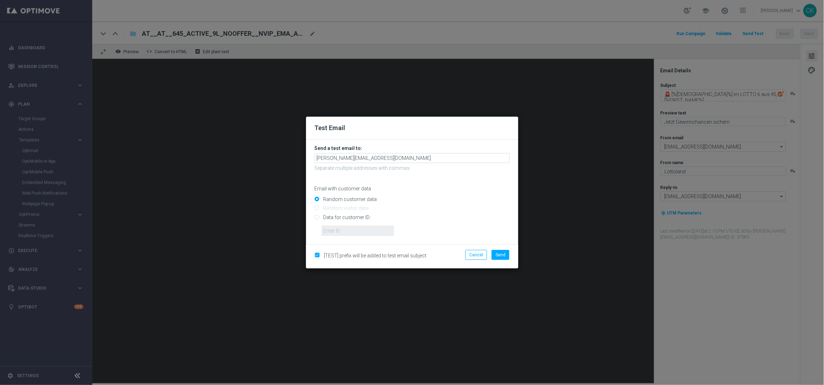
click at [351, 216] on input "Data for customer ID:" at bounding box center [412, 220] width 195 height 10
radio input "true"
click at [350, 229] on input "text" at bounding box center [358, 231] width 72 height 10
type input "14586067"
click at [505, 253] on span "Send" at bounding box center [501, 255] width 10 height 5
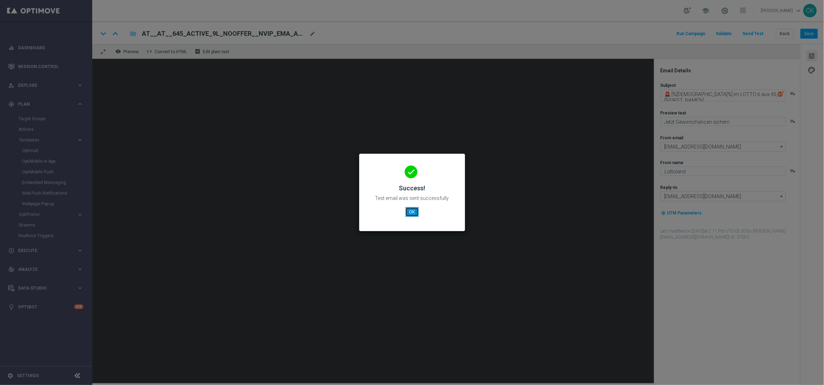
click at [412, 212] on button "OK" at bounding box center [412, 212] width 13 height 10
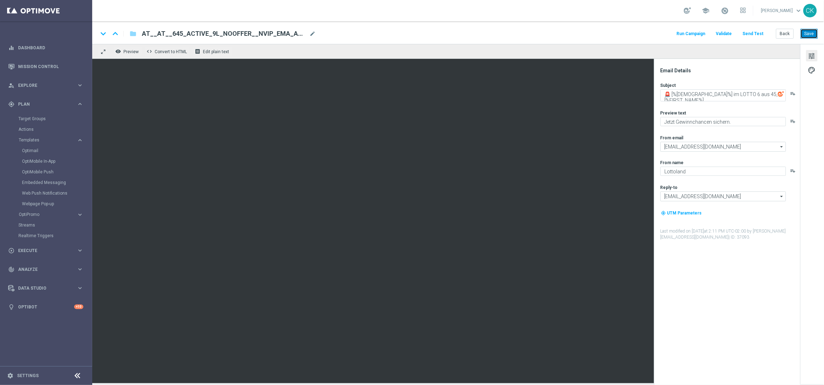
click at [809, 33] on button "Save" at bounding box center [809, 34] width 17 height 10
click at [785, 33] on button "Back" at bounding box center [785, 34] width 18 height 10
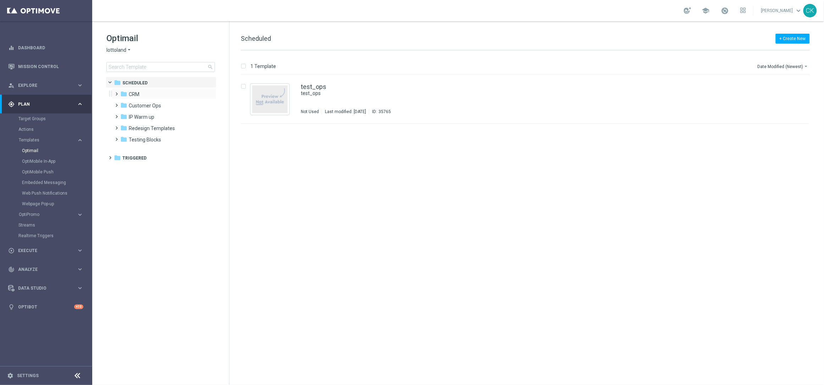
click at [117, 92] on span at bounding box center [115, 90] width 3 height 3
click at [124, 115] on span at bounding box center [122, 113] width 3 height 3
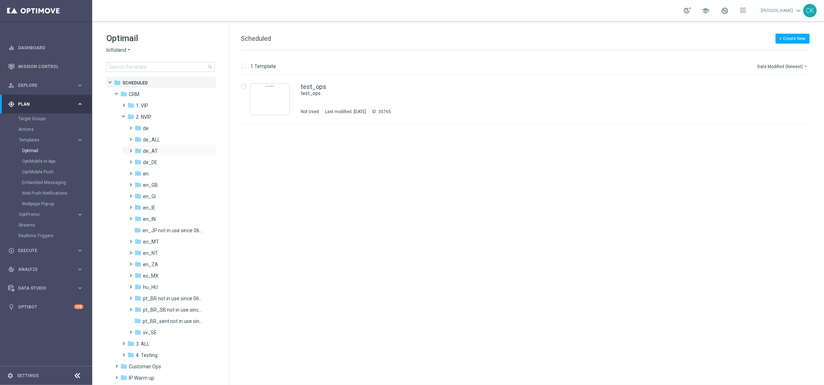
click at [131, 149] on span at bounding box center [129, 147] width 3 height 3
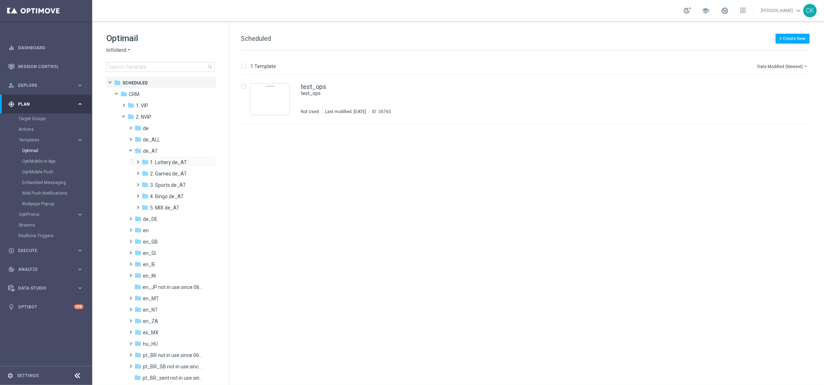
click at [138, 159] on span at bounding box center [136, 159] width 3 height 3
click at [145, 172] on span at bounding box center [143, 170] width 3 height 3
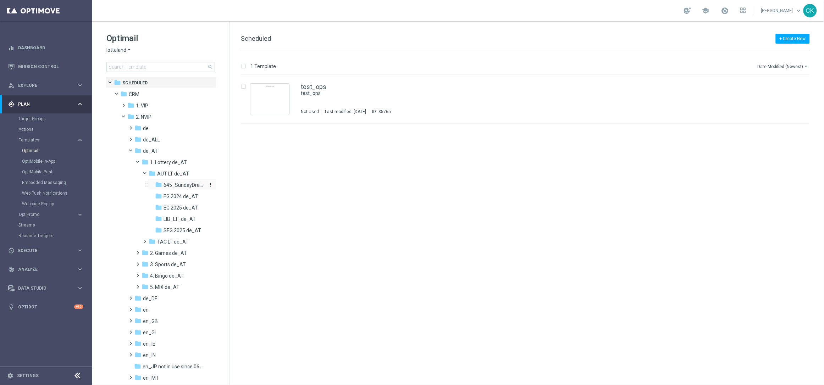
click at [178, 183] on span "645_SundayDraw_de_AT" at bounding box center [184, 185] width 41 height 6
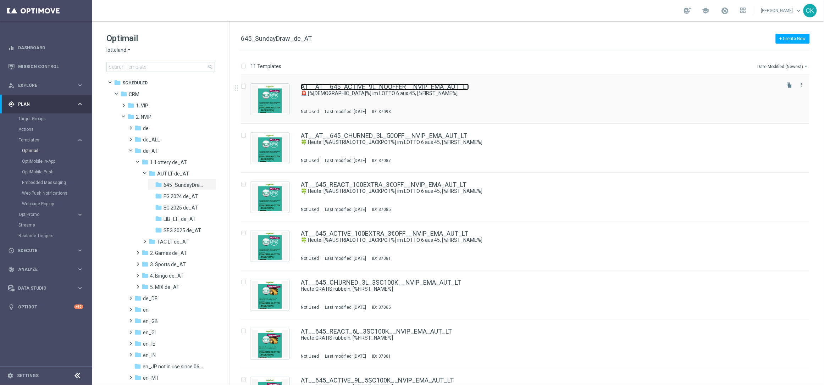
click at [346, 88] on link "AT__AT__645_ACTIVE_9L_NOOFFER__NVIP_EMA_AUT_LT" at bounding box center [385, 87] width 168 height 6
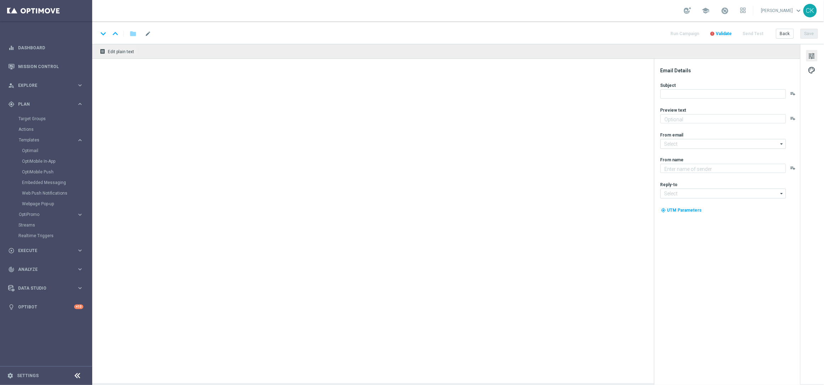
type textarea "Jetzt Gewinnchancen sichern."
type input "[EMAIL_ADDRESS][DOMAIN_NAME]"
type textarea "Lottoland"
type input "[EMAIL_ADDRESS][DOMAIN_NAME]"
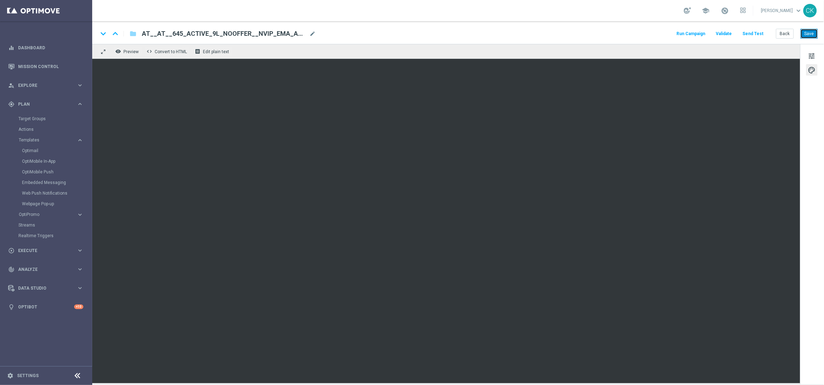
click at [811, 30] on button "Save" at bounding box center [809, 34] width 17 height 10
click at [788, 34] on button "Back" at bounding box center [785, 34] width 18 height 10
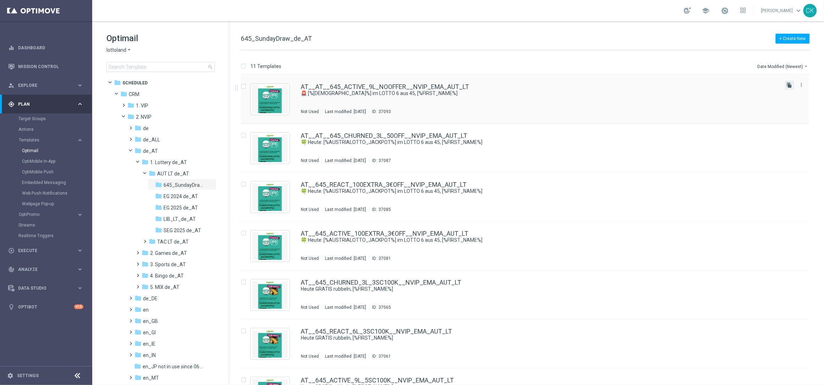
click at [791, 87] on icon "file_copy" at bounding box center [790, 85] width 6 height 6
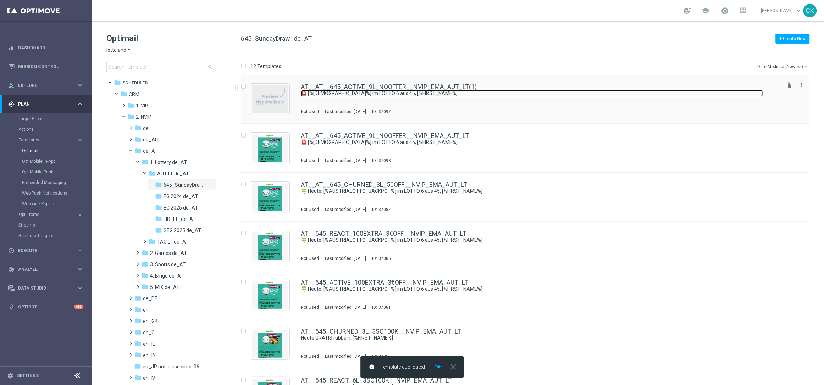
click at [339, 90] on link "🚨 [%[DEMOGRAPHIC_DATA]%] im LOTTO 6 aus 45, [%FIRST_NAME%]" at bounding box center [532, 93] width 462 height 7
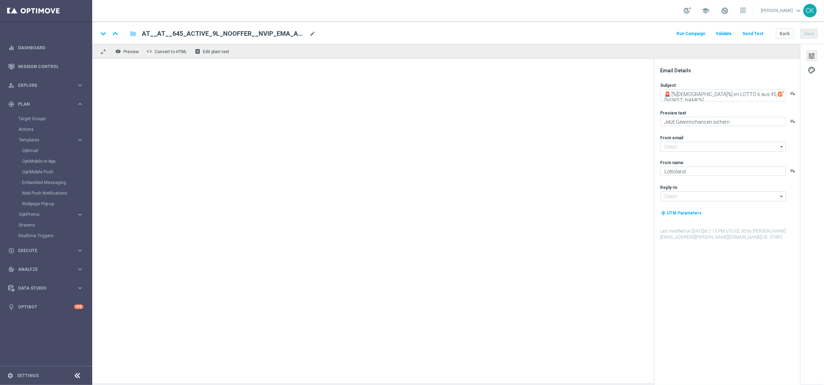
type input "[EMAIL_ADDRESS][DOMAIN_NAME]"
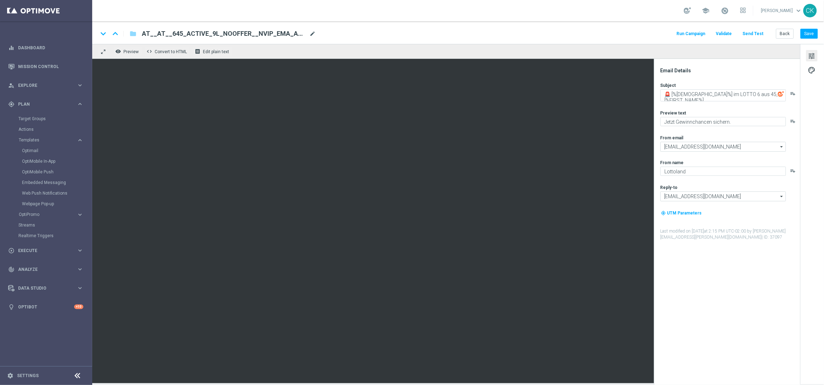
click at [312, 32] on span "mode_edit" at bounding box center [312, 34] width 6 height 6
click at [310, 32] on input "AT__AT__645_ACTIVE_9L_NOOFFER__NVIP_EMA_AUT_LT(1)" at bounding box center [230, 33] width 176 height 9
paste input "REACT_6L_NOOFFER__NVIP_EMA_AUT_LT"
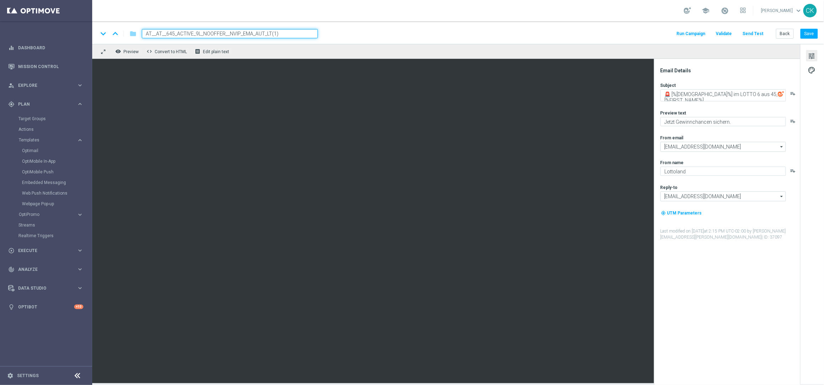
type input "AT__AT__645_REACT_6L_NOOFFER__NVIP_EMA_AUT_LT"
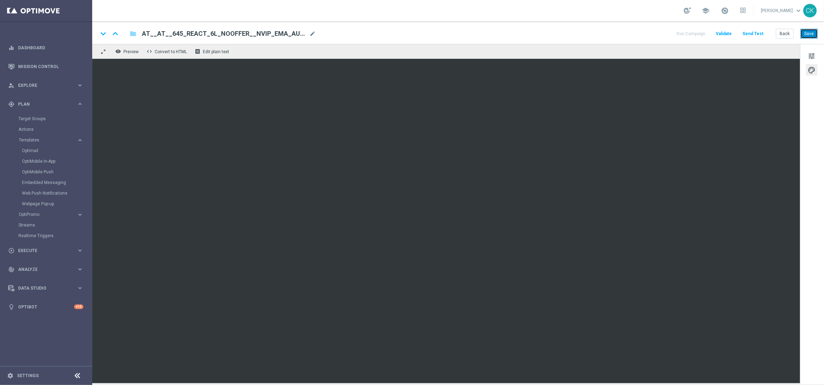
click at [812, 35] on button "Save" at bounding box center [809, 34] width 17 height 10
click at [811, 32] on button "Save" at bounding box center [809, 34] width 17 height 10
click at [809, 34] on button "Save" at bounding box center [809, 34] width 17 height 10
click at [756, 32] on button "Send Test" at bounding box center [753, 34] width 23 height 10
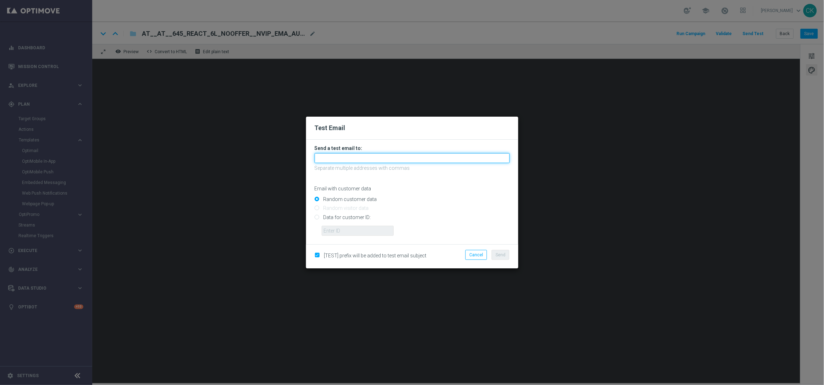
click at [380, 155] on input "text" at bounding box center [412, 158] width 195 height 10
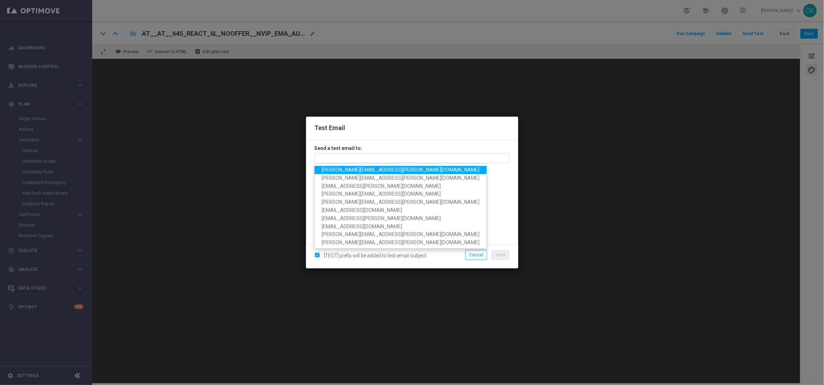
click at [363, 170] on span "charlotte.kammeyer@lottoland.com" at bounding box center [401, 170] width 158 height 6
type input "charlotte.kammeyer@lottoland.com"
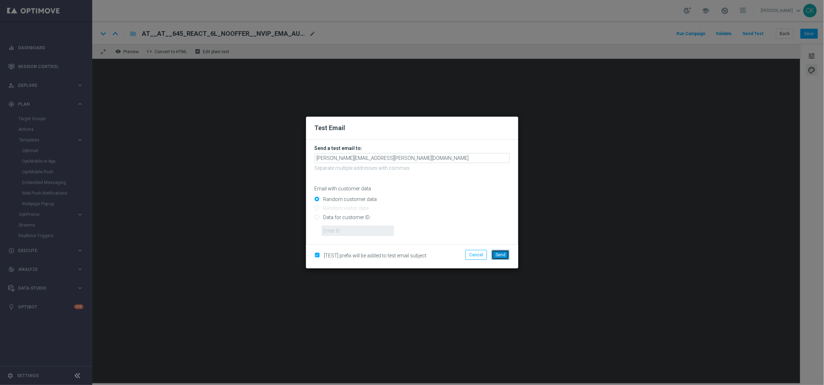
click at [503, 253] on span "Send" at bounding box center [501, 255] width 10 height 5
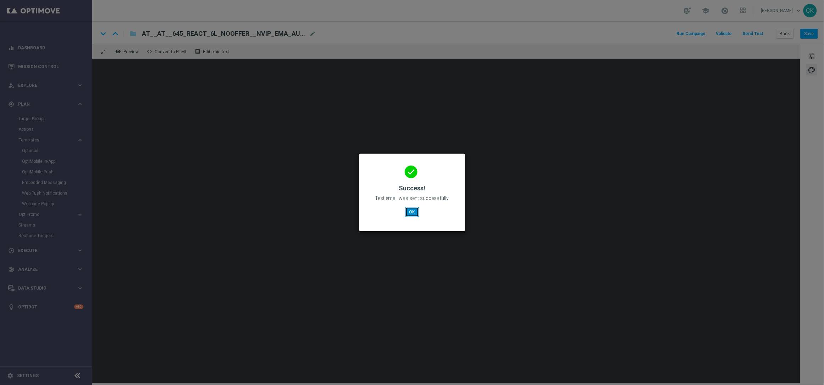
click at [410, 210] on button "OK" at bounding box center [412, 212] width 13 height 10
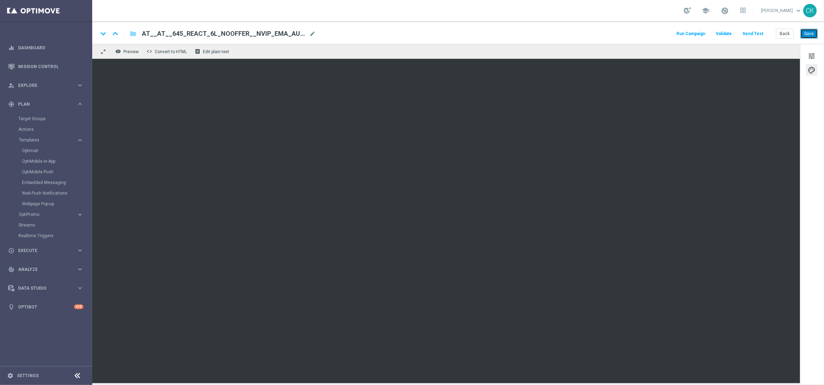
click at [810, 34] on button "Save" at bounding box center [809, 34] width 17 height 10
click at [784, 34] on button "Back" at bounding box center [785, 34] width 18 height 10
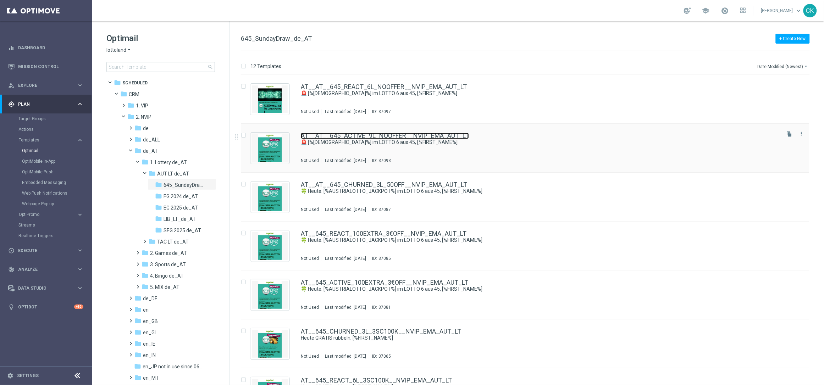
click at [362, 135] on link "AT__AT__645_ACTIVE_9L_NOOFFER__NVIP_EMA_AUT_LT" at bounding box center [385, 136] width 168 height 6
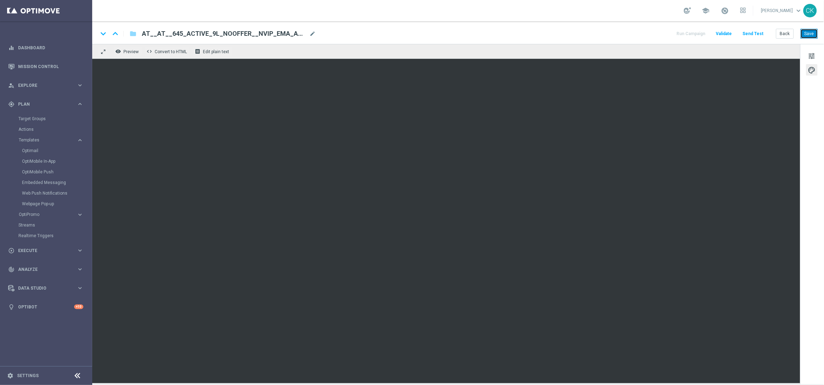
click at [811, 35] on button "Save" at bounding box center [809, 34] width 17 height 10
click at [757, 33] on button "Send Test" at bounding box center [753, 34] width 23 height 10
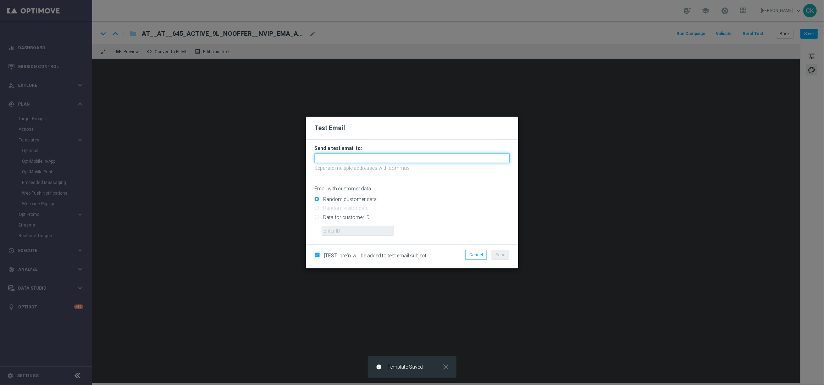
click at [383, 160] on input "text" at bounding box center [412, 158] width 195 height 10
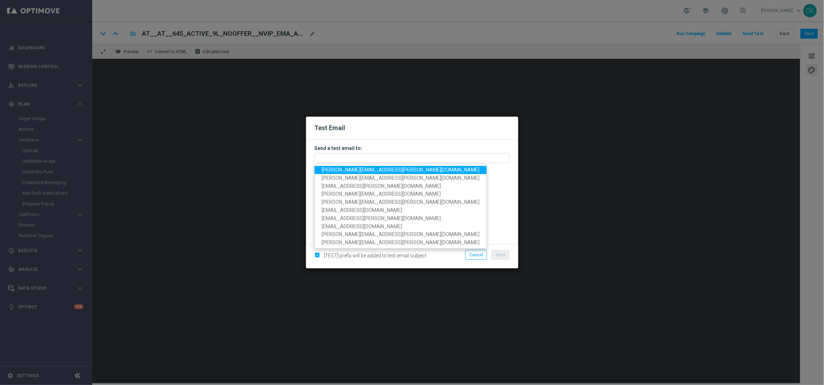
click at [376, 170] on span "charlotte.kammeyer@lottoland.com" at bounding box center [401, 170] width 158 height 6
type input "charlotte.kammeyer@lottoland.com"
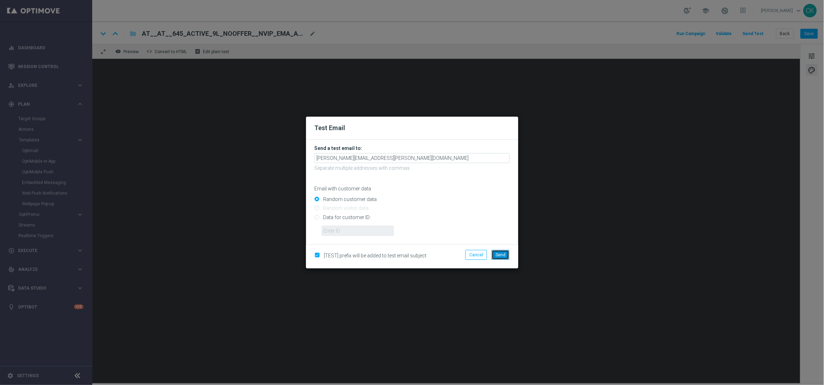
click at [502, 253] on span "Send" at bounding box center [501, 255] width 10 height 5
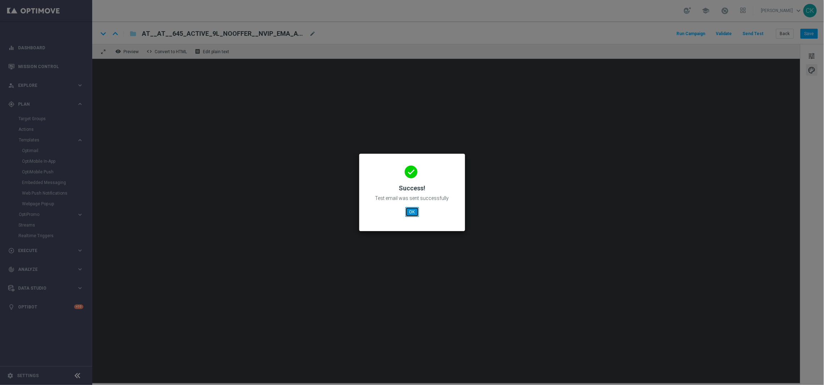
click at [411, 211] on button "OK" at bounding box center [412, 212] width 13 height 10
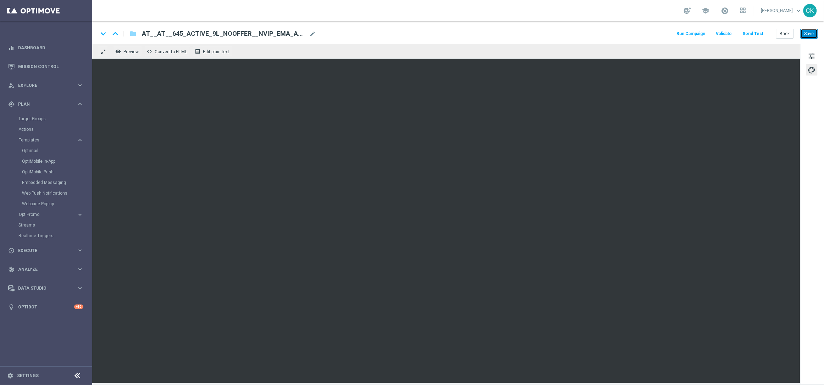
click at [811, 36] on button "Save" at bounding box center [809, 34] width 17 height 10
click at [811, 30] on button "Save" at bounding box center [809, 34] width 17 height 10
click at [785, 35] on button "Back" at bounding box center [785, 34] width 18 height 10
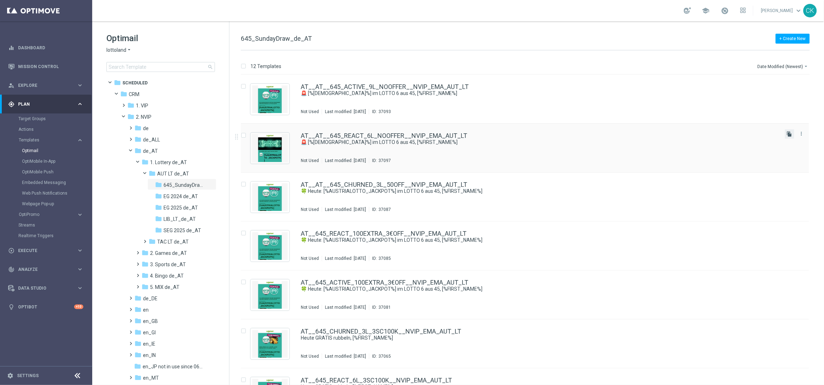
click at [789, 133] on icon "file_copy" at bounding box center [790, 134] width 6 height 6
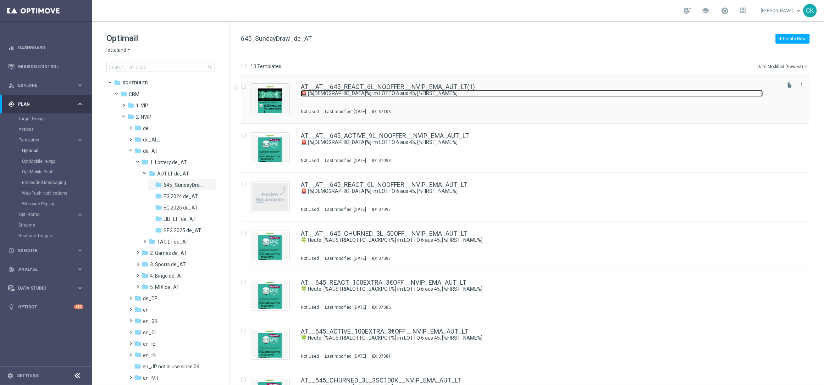
click at [375, 90] on link "🚨 [%[DEMOGRAPHIC_DATA]%] im LOTTO 6 aus 45, [%FIRST_NAME%]" at bounding box center [532, 93] width 462 height 7
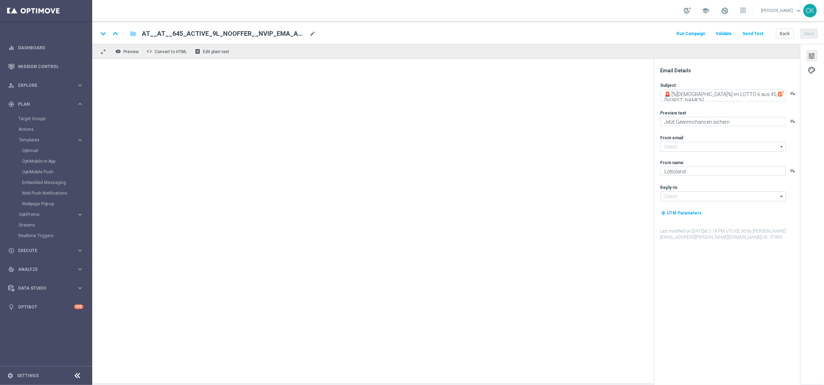
type input "mail@crm.lottoland.com"
type input "service@lottoland.com"
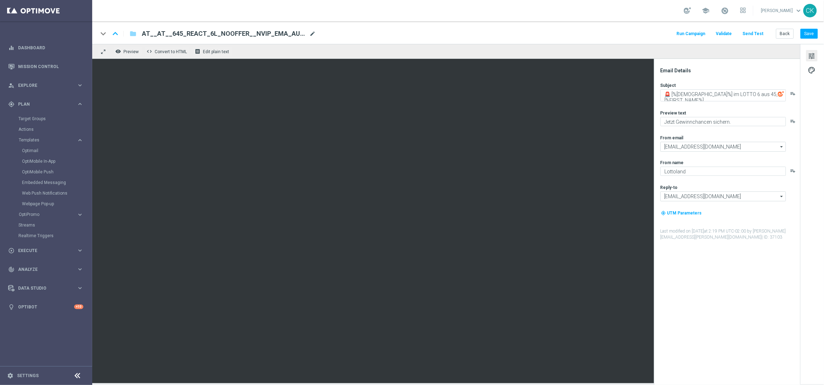
click at [313, 32] on span "mode_edit" at bounding box center [312, 34] width 6 height 6
click at [296, 32] on input "AT__AT__645_REACT_6L_NOOFFER__NVIP_EMA_AUT_LT(1)" at bounding box center [230, 33] width 176 height 9
paste input "CHURNED_3L_NOOFFER__NVIP_EMA_AUT_LT"
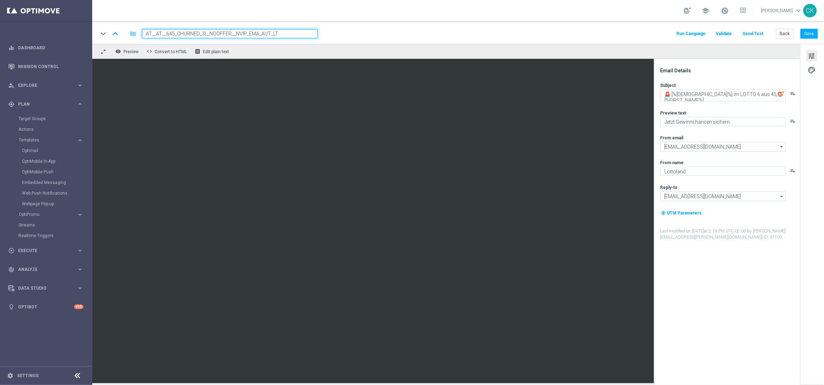
type input "AT__AT__645_CHURNED_3L_NOOFFER__NVIP_EMA_AUT_LT"
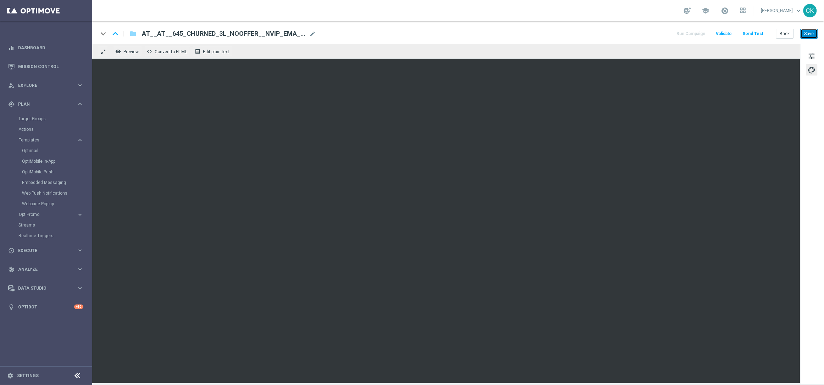
click at [815, 35] on button "Save" at bounding box center [809, 34] width 17 height 10
click at [757, 32] on button "Send Test" at bounding box center [753, 34] width 23 height 10
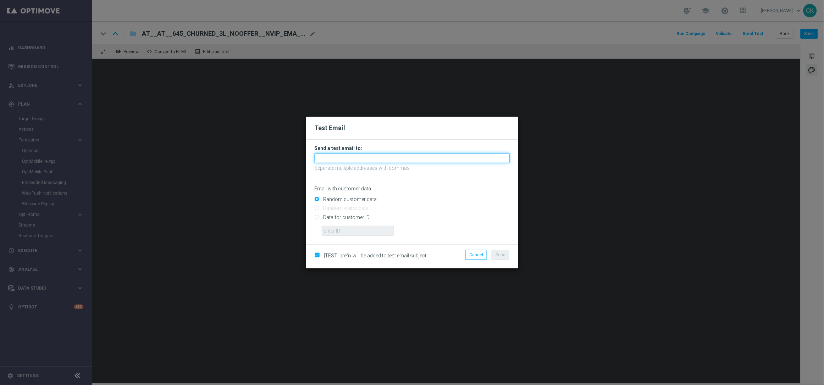
click at [414, 155] on input "text" at bounding box center [412, 158] width 195 height 10
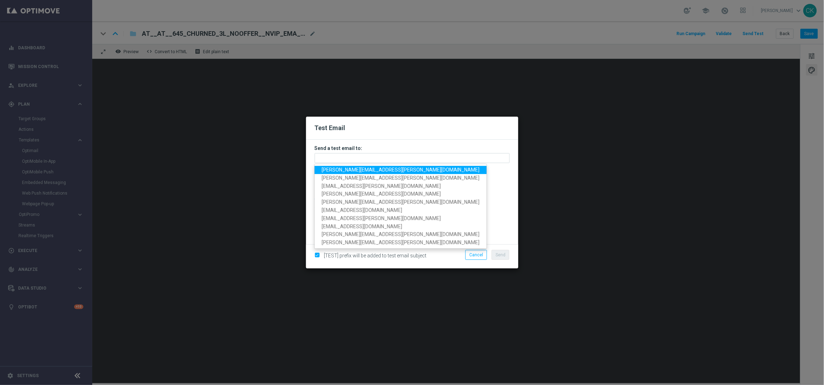
click at [391, 170] on span "charlotte.kammeyer@lottoland.com" at bounding box center [401, 170] width 158 height 6
type input "charlotte.kammeyer@lottoland.com"
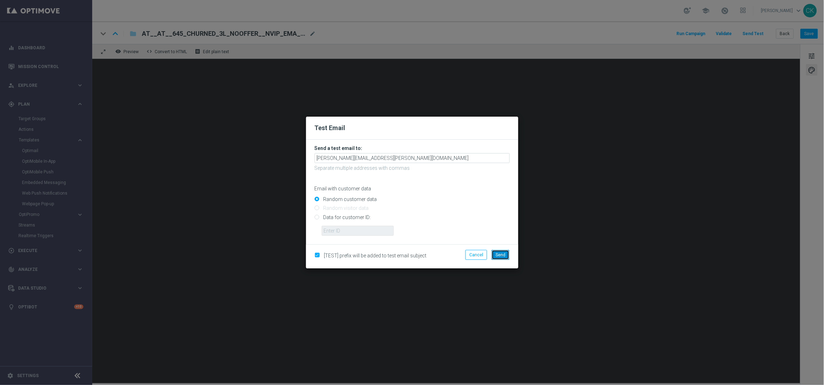
click at [497, 253] on span "Send" at bounding box center [501, 255] width 10 height 5
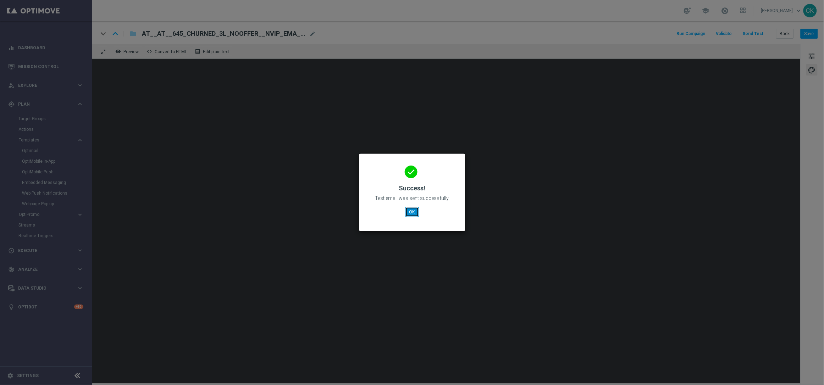
click at [412, 213] on button "OK" at bounding box center [412, 212] width 13 height 10
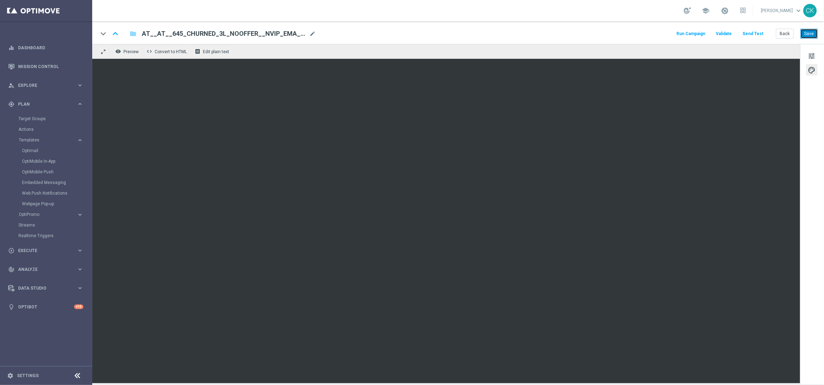
click at [807, 31] on button "Save" at bounding box center [809, 34] width 17 height 10
click at [785, 32] on button "Back" at bounding box center [785, 34] width 18 height 10
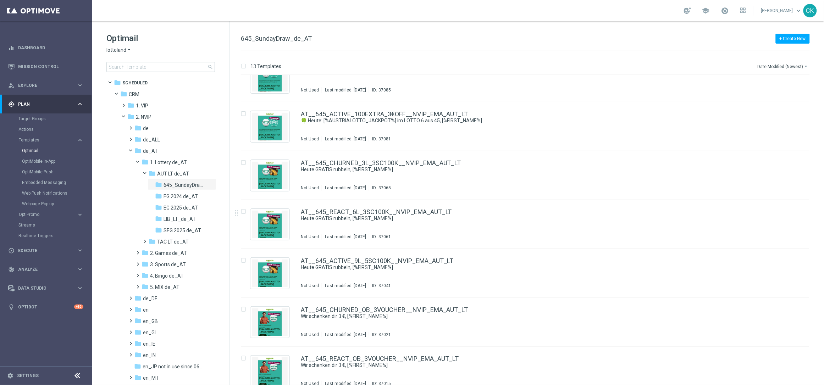
scroll to position [326, 0]
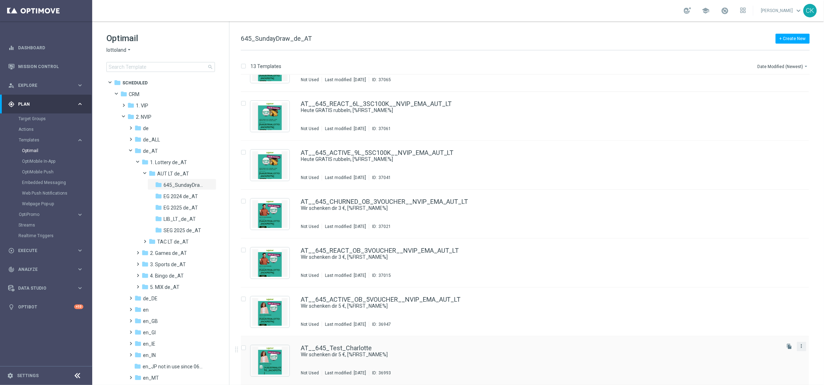
click at [801, 347] on icon "more_vert" at bounding box center [802, 347] width 6 height 6
click at [759, 375] on span "Delete" at bounding box center [757, 374] width 13 height 5
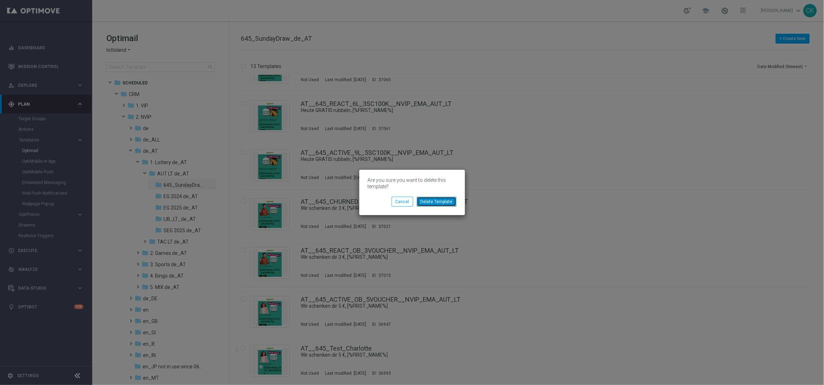
click at [436, 199] on button "Delete Template" at bounding box center [437, 202] width 40 height 10
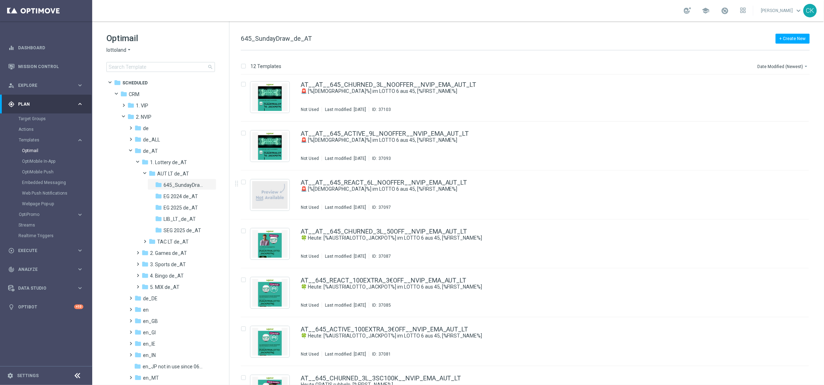
scroll to position [0, 0]
